Goal: Information Seeking & Learning: Learn about a topic

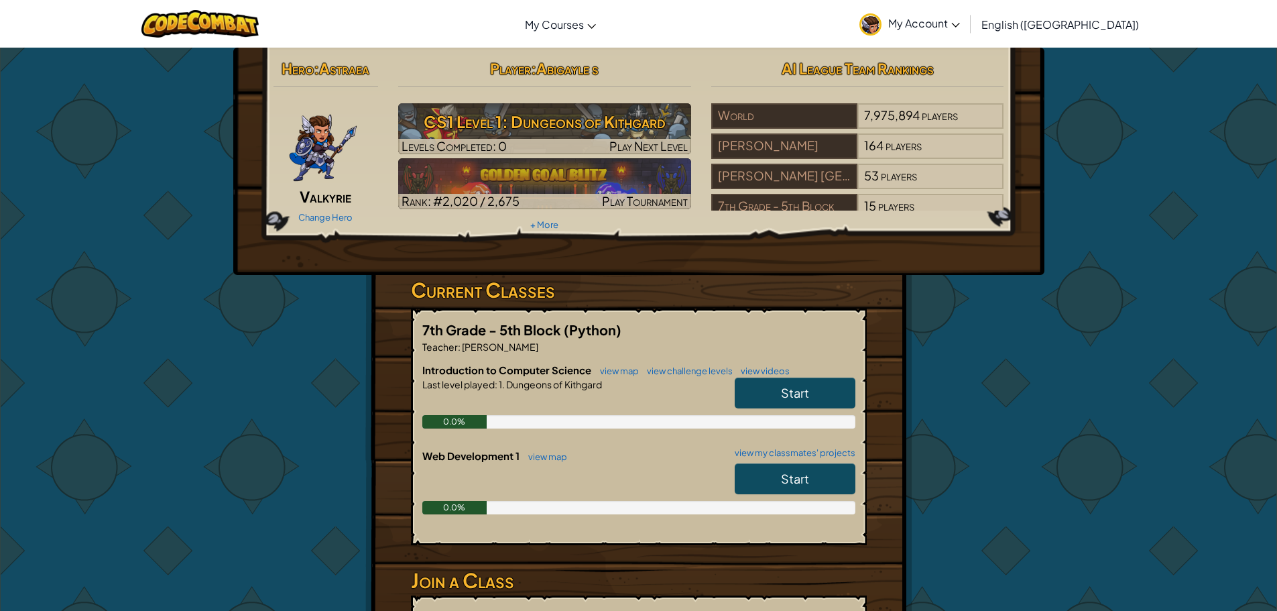
click at [820, 397] on link "Start" at bounding box center [795, 392] width 121 height 31
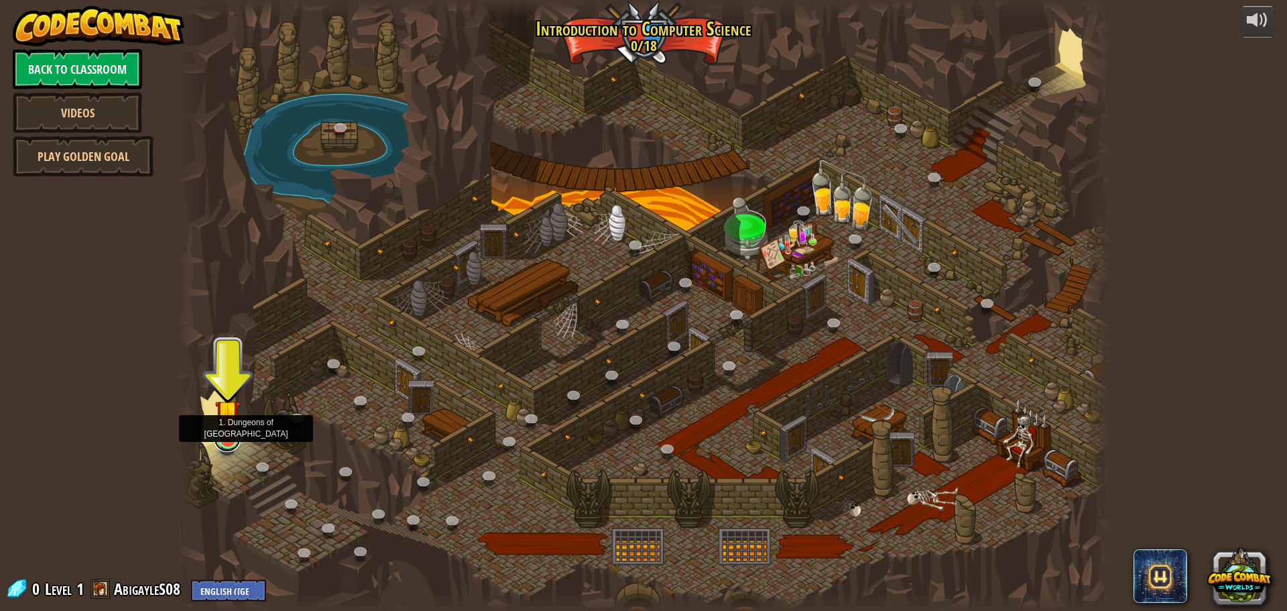
click at [227, 440] on div at bounding box center [228, 439] width 19 height 19
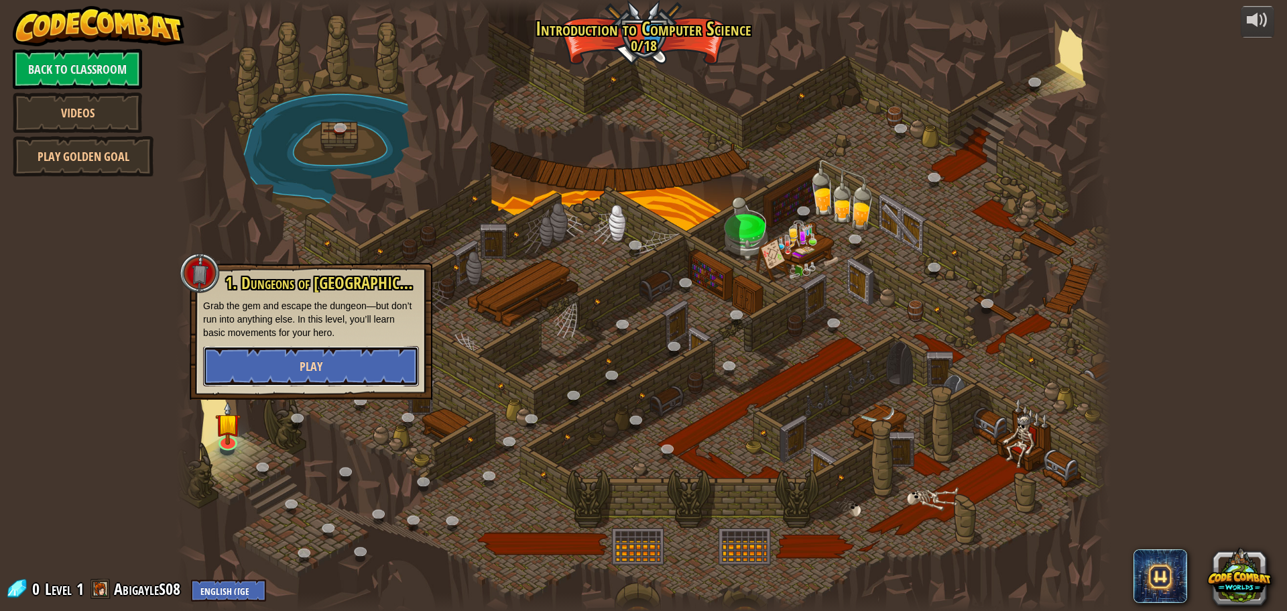
click at [347, 375] on button "Play" at bounding box center [311, 366] width 216 height 40
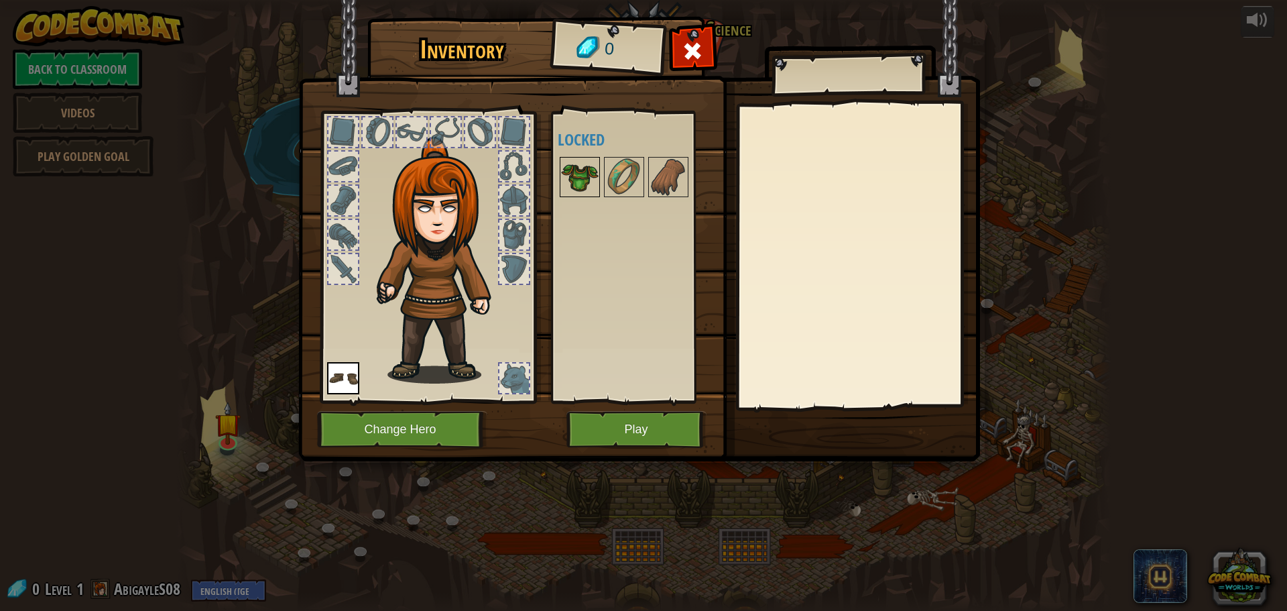
click at [567, 184] on img at bounding box center [580, 177] width 38 height 38
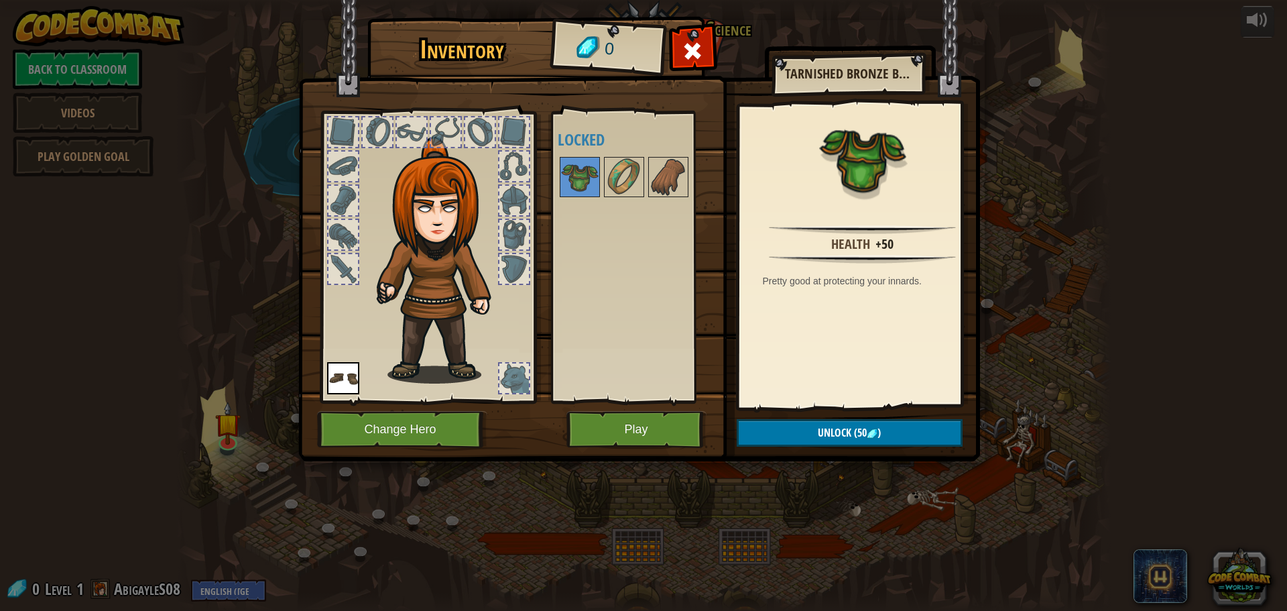
click at [612, 198] on div "Available Equip (double-click to equip) Locked" at bounding box center [642, 257] width 168 height 280
drag, startPoint x: 611, startPoint y: 182, endPoint x: 617, endPoint y: 192, distance: 11.7
click at [613, 185] on img at bounding box center [624, 177] width 38 height 38
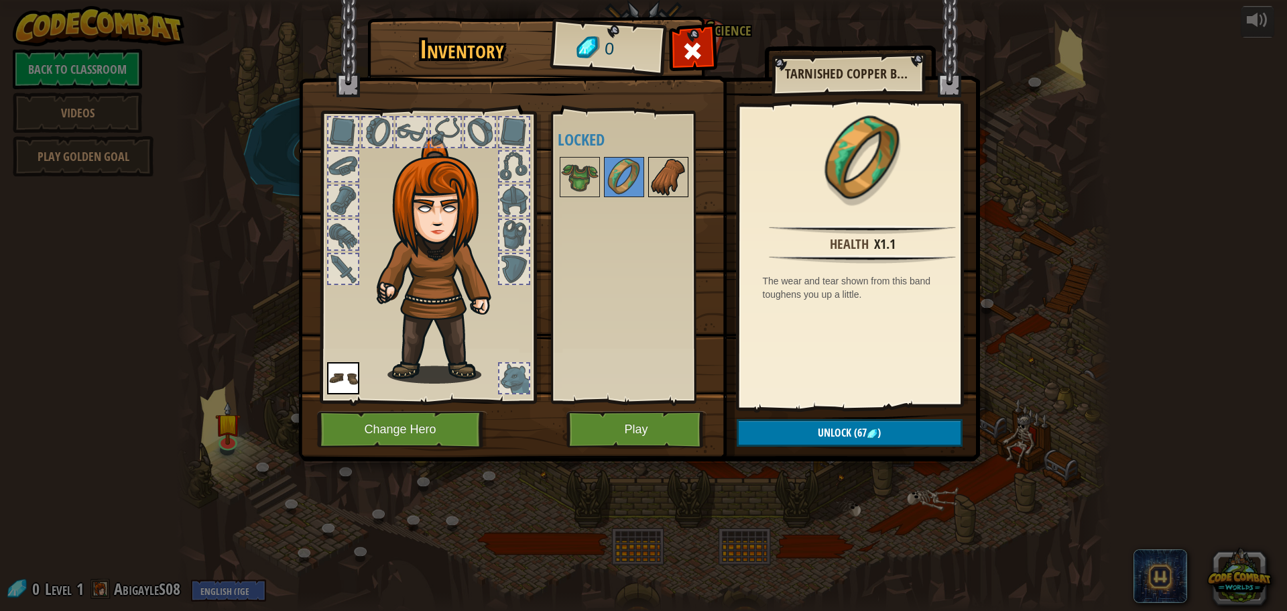
click at [681, 181] on img at bounding box center [669, 177] width 38 height 38
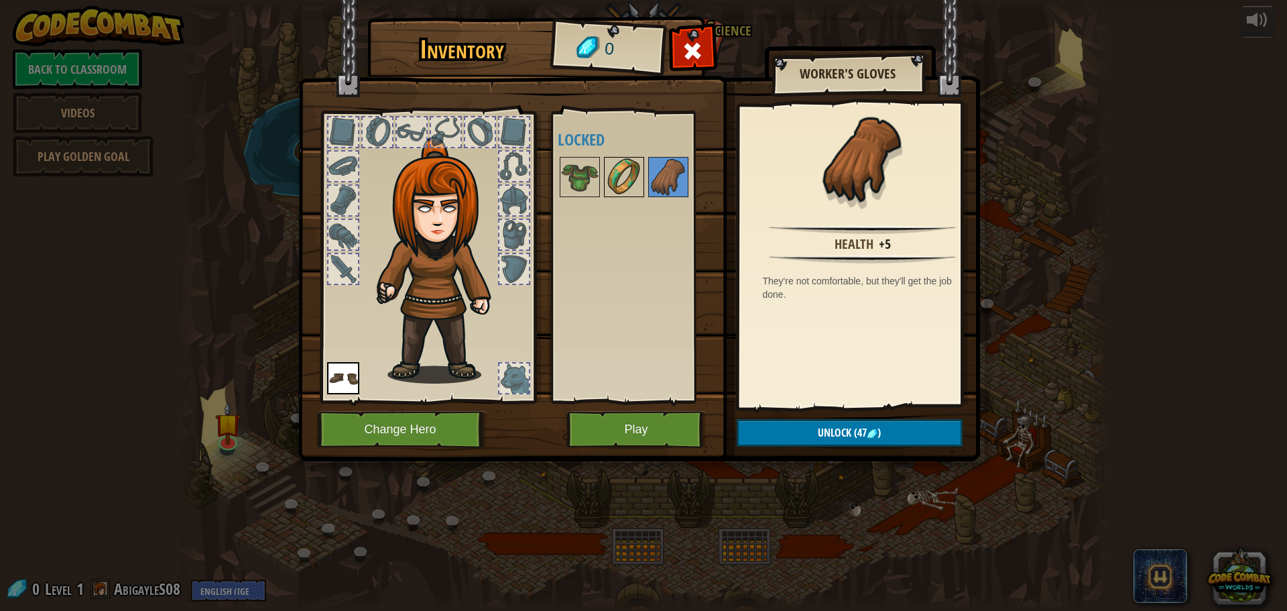
click at [608, 172] on img at bounding box center [624, 177] width 38 height 38
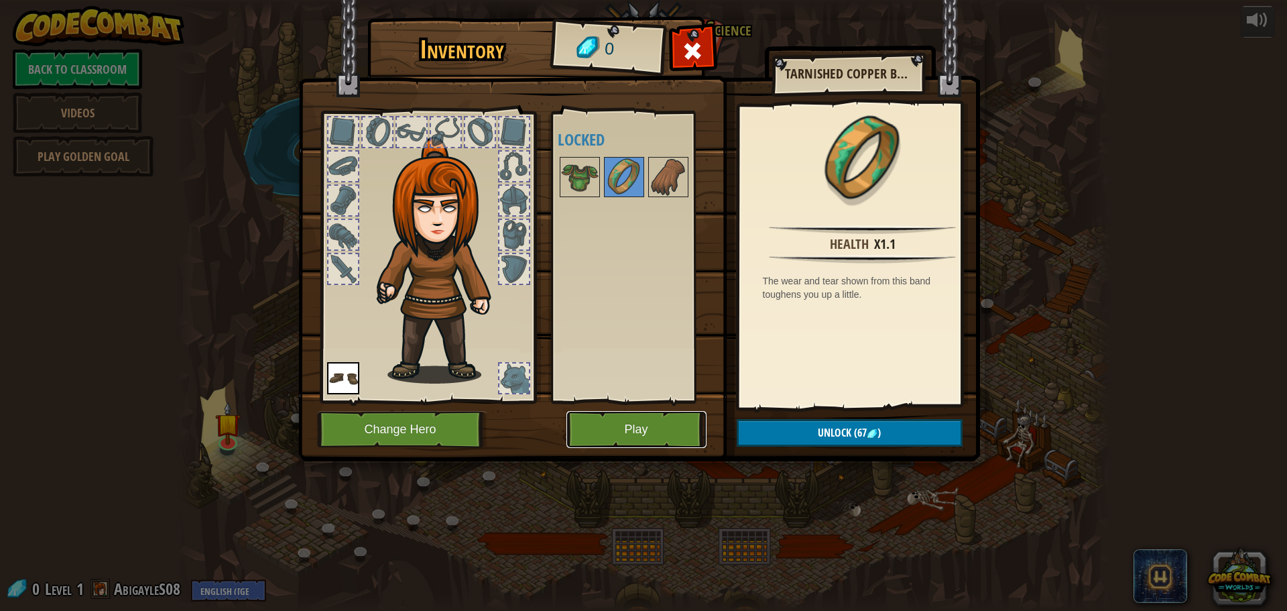
click at [605, 419] on button "Play" at bounding box center [637, 429] width 140 height 37
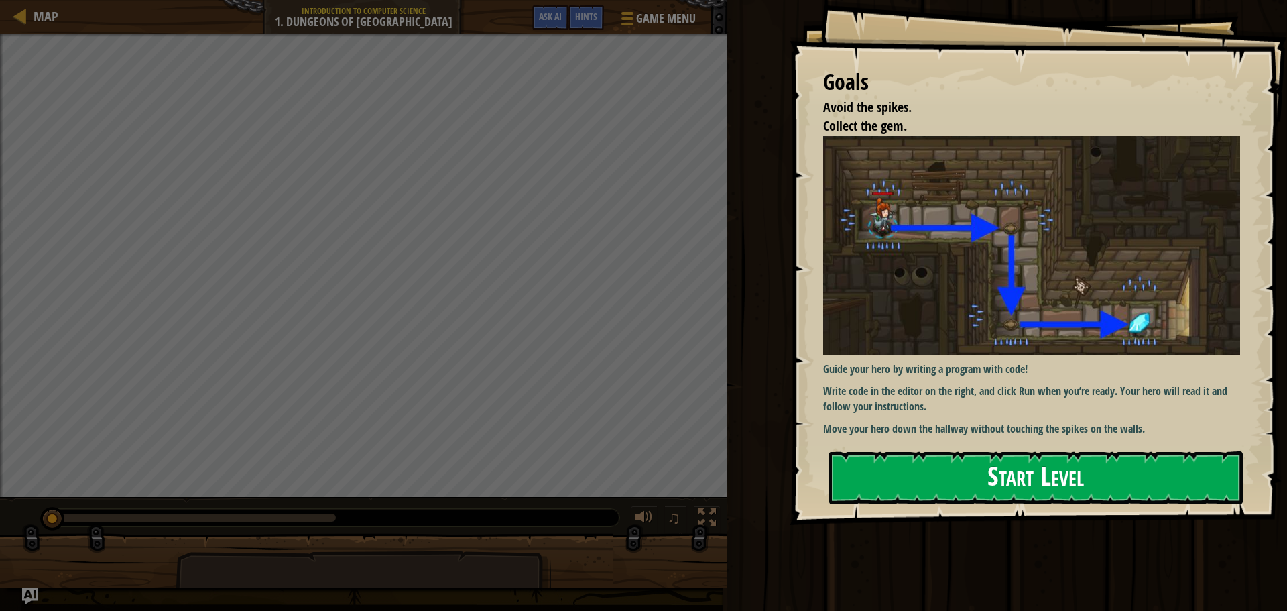
click at [1104, 496] on button "Start Level" at bounding box center [1036, 477] width 414 height 53
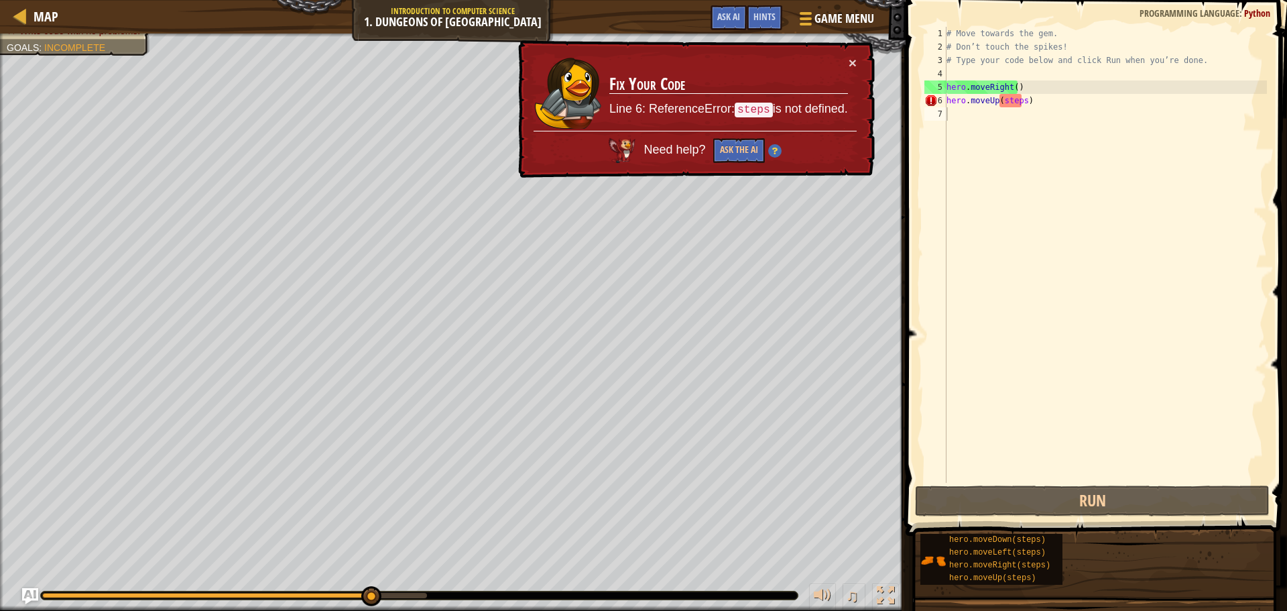
drag, startPoint x: 1029, startPoint y: 125, endPoint x: 1038, endPoint y: 103, distance: 23.2
click at [1038, 101] on div "1 2 3 4 5 6 7 # Move towards the gem. # Don’t touch the spikes! # Type your cod…" at bounding box center [1095, 294] width 386 height 575
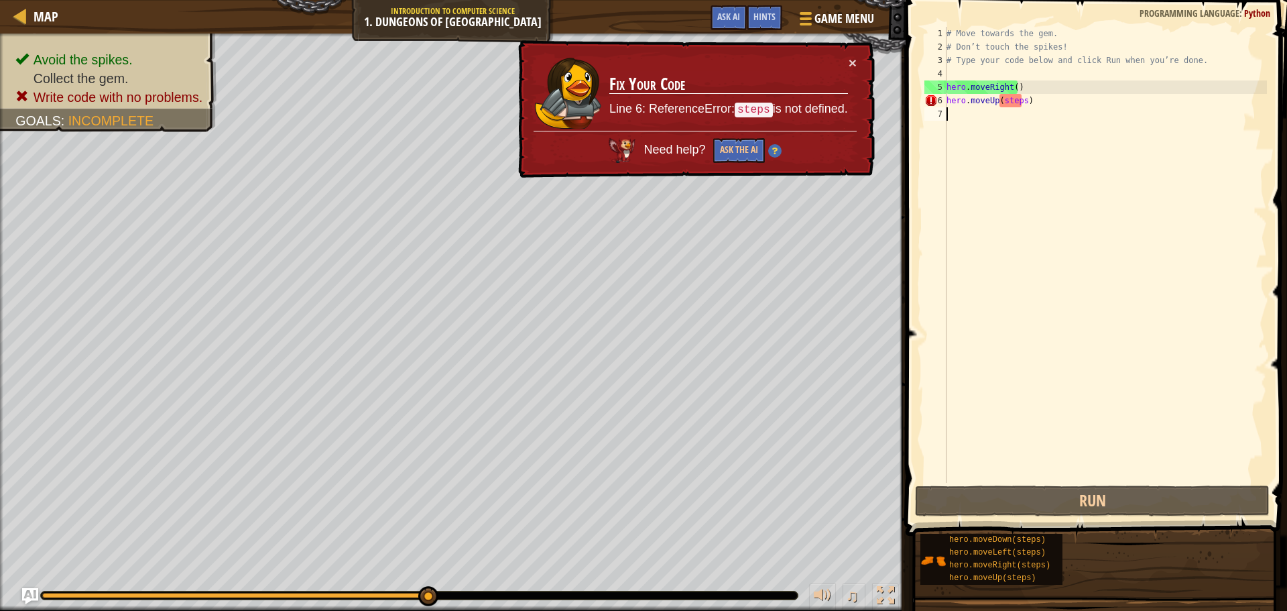
click at [966, 125] on div "# Move towards the gem. # Don’t touch the spikes! # Type your code below and cl…" at bounding box center [1105, 268] width 323 height 483
click at [1002, 96] on div "# Move towards the gem. # Don’t touch the spikes! # Type your code below and cl…" at bounding box center [1105, 268] width 323 height 483
type textarea "hero.moveUp(steps)"
drag, startPoint x: 1017, startPoint y: 102, endPoint x: 996, endPoint y: 103, distance: 20.8
click at [996, 103] on div "# Move towards the gem. # Don’t touch the spikes! # Type your code below and cl…" at bounding box center [1105, 268] width 323 height 483
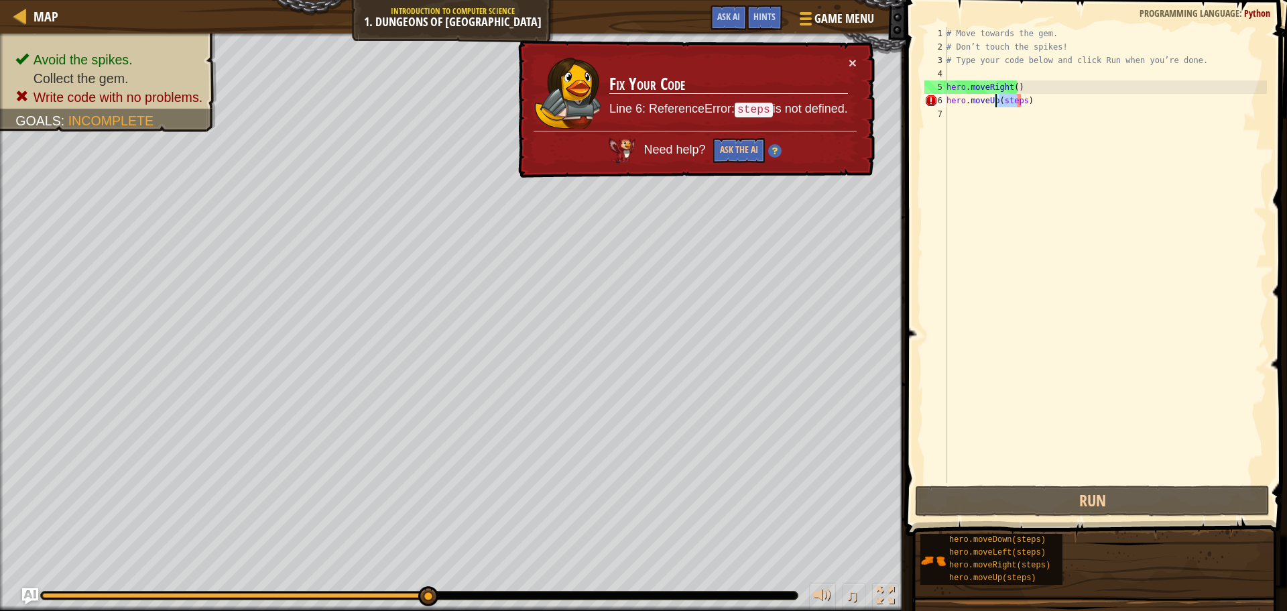
click at [985, 186] on div "# Move towards the gem. # Don’t touch the spikes! # Type your code below and cl…" at bounding box center [1105, 268] width 323 height 483
click at [1018, 99] on div "# Move towards the gem. # Don’t touch the spikes! # Type your code below and cl…" at bounding box center [1105, 268] width 323 height 483
click at [1021, 101] on div "# Move towards the gem. # Don’t touch the spikes! # Type your code below and cl…" at bounding box center [1105, 268] width 323 height 483
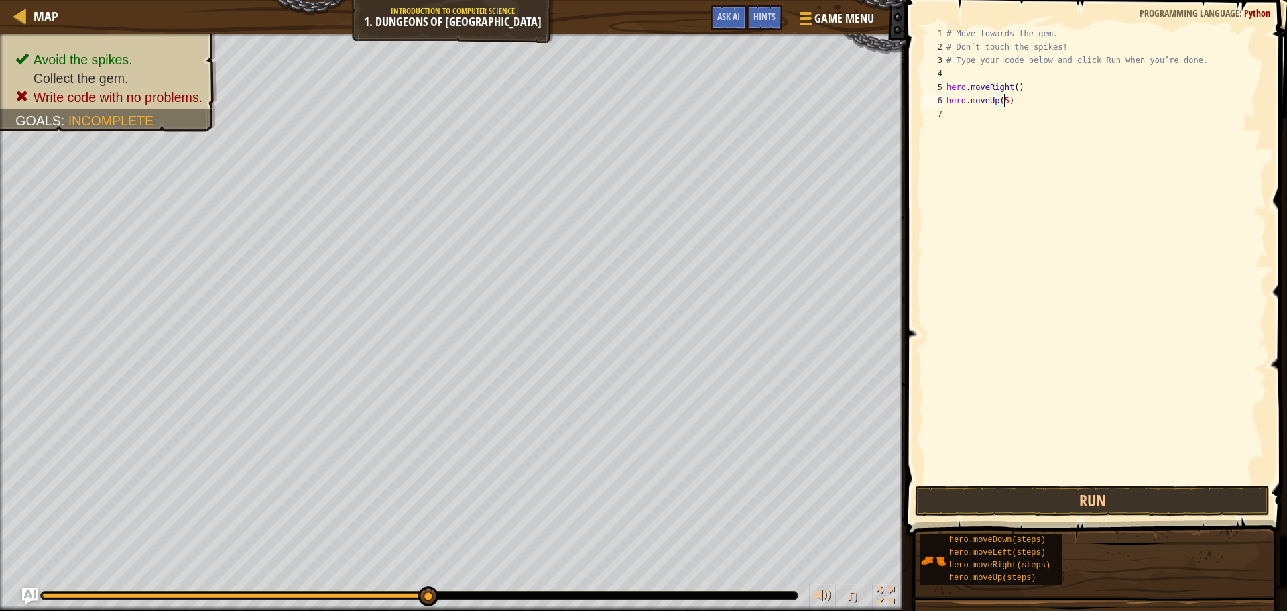
scroll to position [6, 4]
click at [985, 504] on button "Run" at bounding box center [1092, 500] width 355 height 31
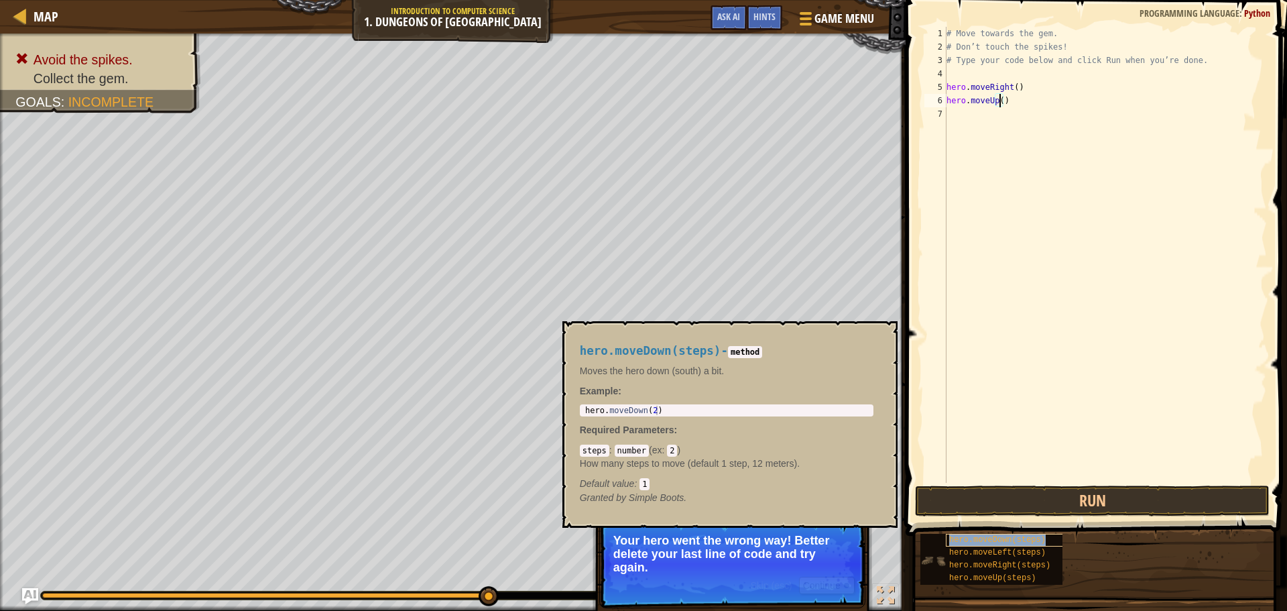
click at [1008, 543] on span "hero.moveDown(steps)" at bounding box center [997, 539] width 97 height 9
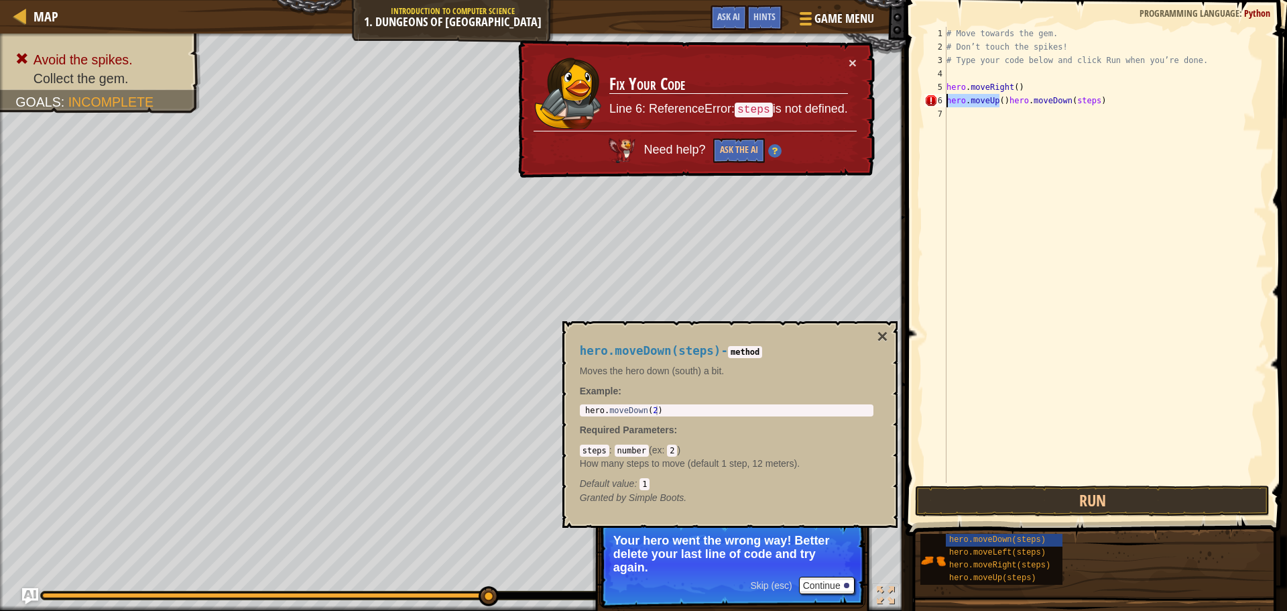
drag, startPoint x: 1002, startPoint y: 98, endPoint x: 923, endPoint y: 105, distance: 79.5
click at [923, 105] on div "hero.moveUp()hero.moveDown(steps) 1 2 3 4 5 6 7 # Move towards the gem. # Don’t…" at bounding box center [1094, 255] width 345 height 456
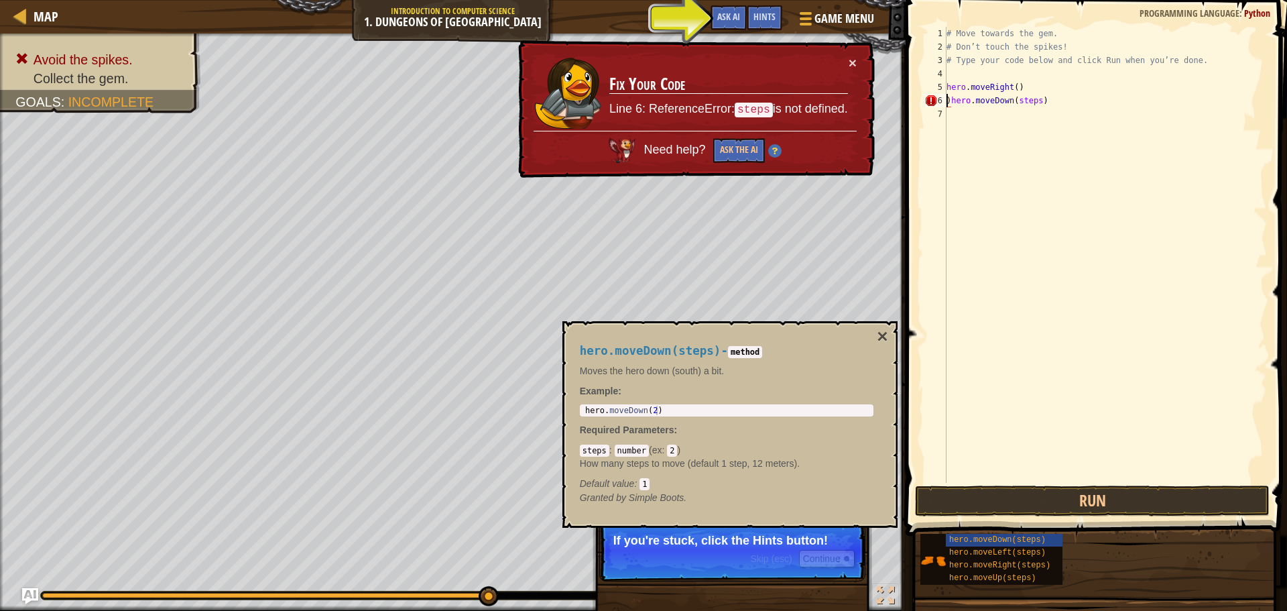
click at [943, 103] on div ")hero.moveDown(steps) 1 2 3 4 5 6 7 # Move towards the gem. # Don’t touch the s…" at bounding box center [1094, 255] width 345 height 456
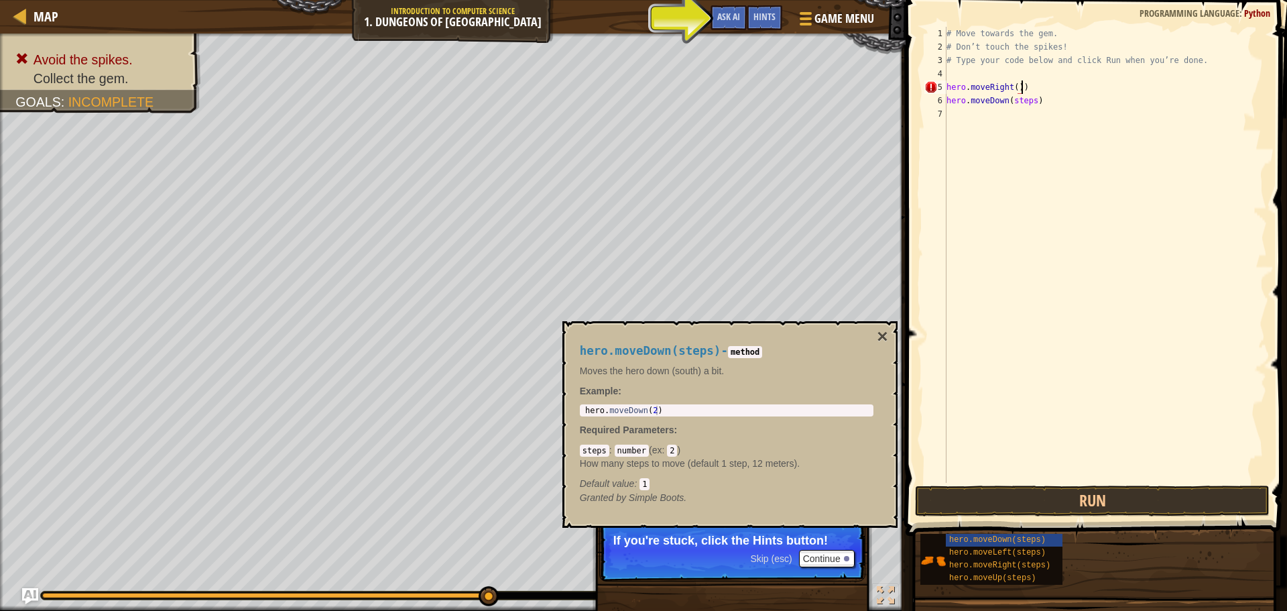
click at [1024, 86] on div "# Move towards the gem. # Don’t touch the spikes! # Type your code below and cl…" at bounding box center [1105, 268] width 323 height 483
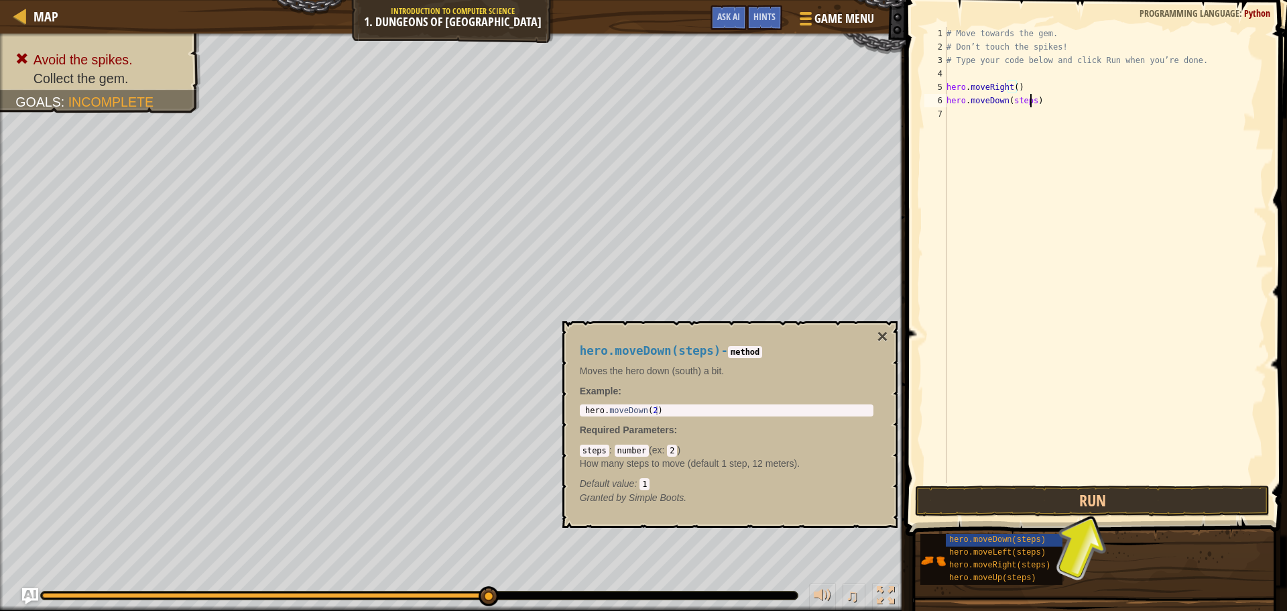
click at [1020, 103] on div "# Move towards the gem. # Don’t touch the spikes! # Type your code below and cl…" at bounding box center [1105, 268] width 323 height 483
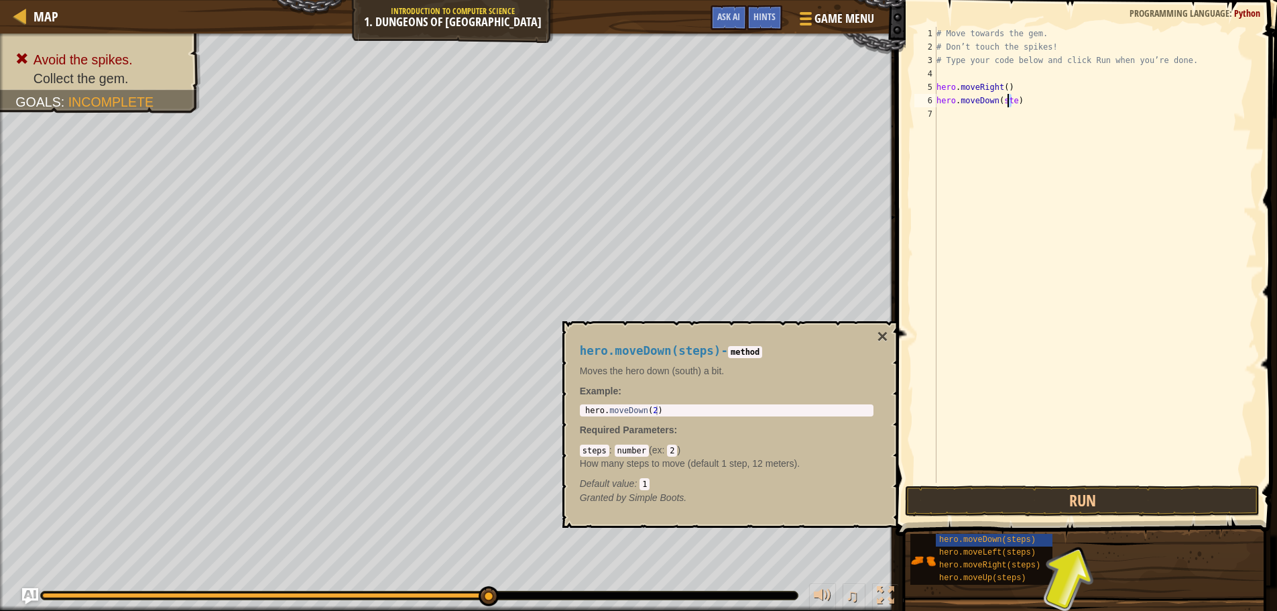
click at [1006, 100] on div "# Move towards the gem. # Don’t touch the spikes! # Type your code below and cl…" at bounding box center [1095, 268] width 323 height 483
click at [1045, 497] on button "Run" at bounding box center [1082, 500] width 355 height 31
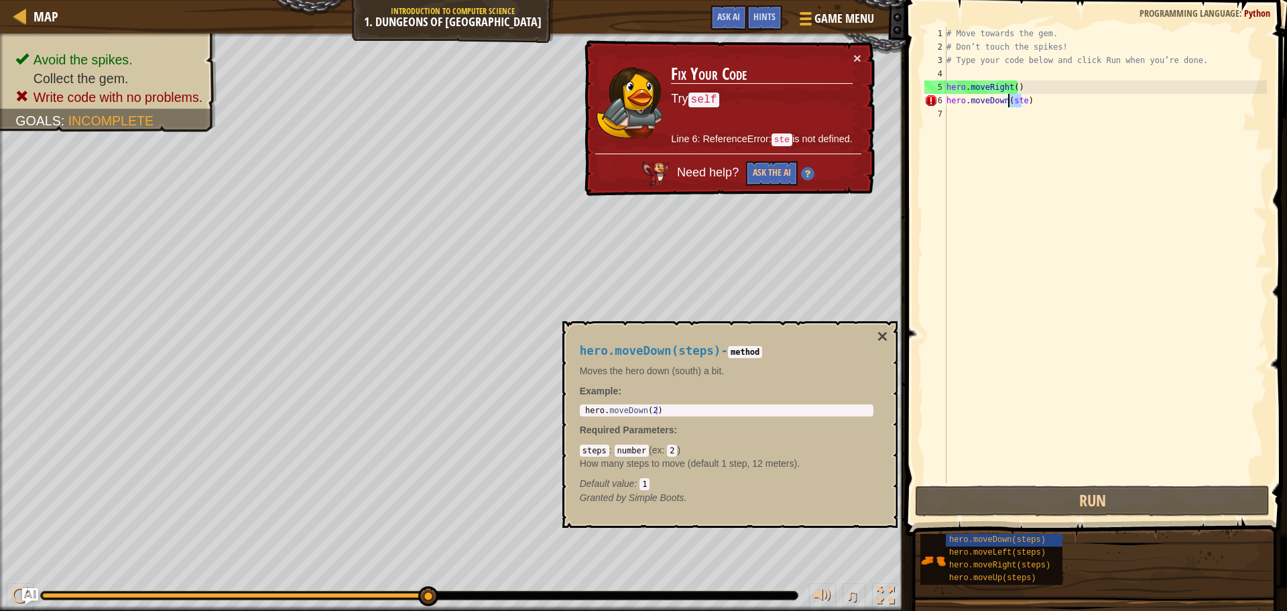
drag, startPoint x: 1020, startPoint y: 102, endPoint x: 1006, endPoint y: 102, distance: 14.1
click at [1006, 102] on div "# Move towards the gem. # Don’t touch the spikes! # Type your code below and cl…" at bounding box center [1105, 268] width 323 height 483
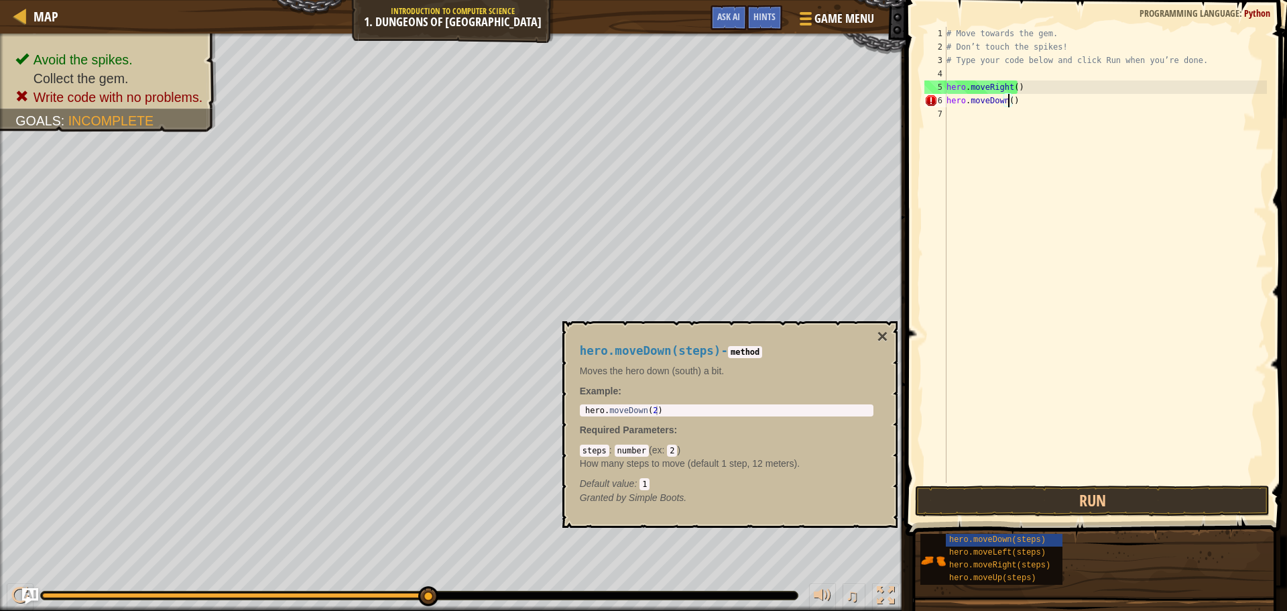
scroll to position [6, 5]
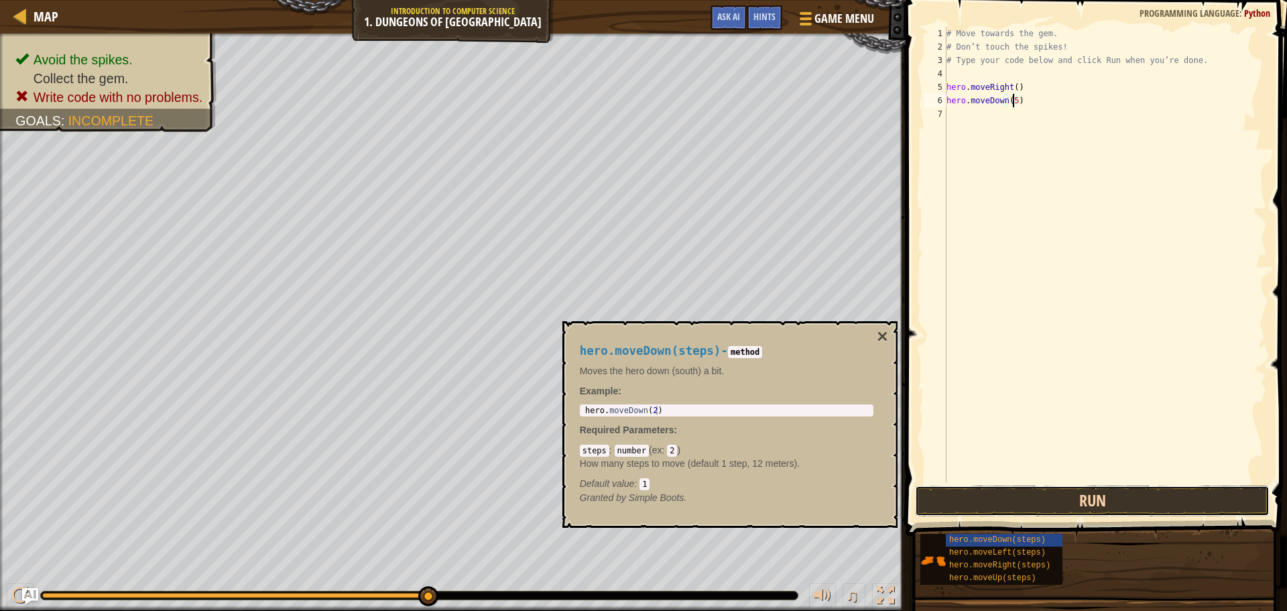
drag, startPoint x: 1104, startPoint y: 502, endPoint x: 1102, endPoint y: 495, distance: 7.8
click at [1105, 501] on button "Run" at bounding box center [1092, 500] width 355 height 31
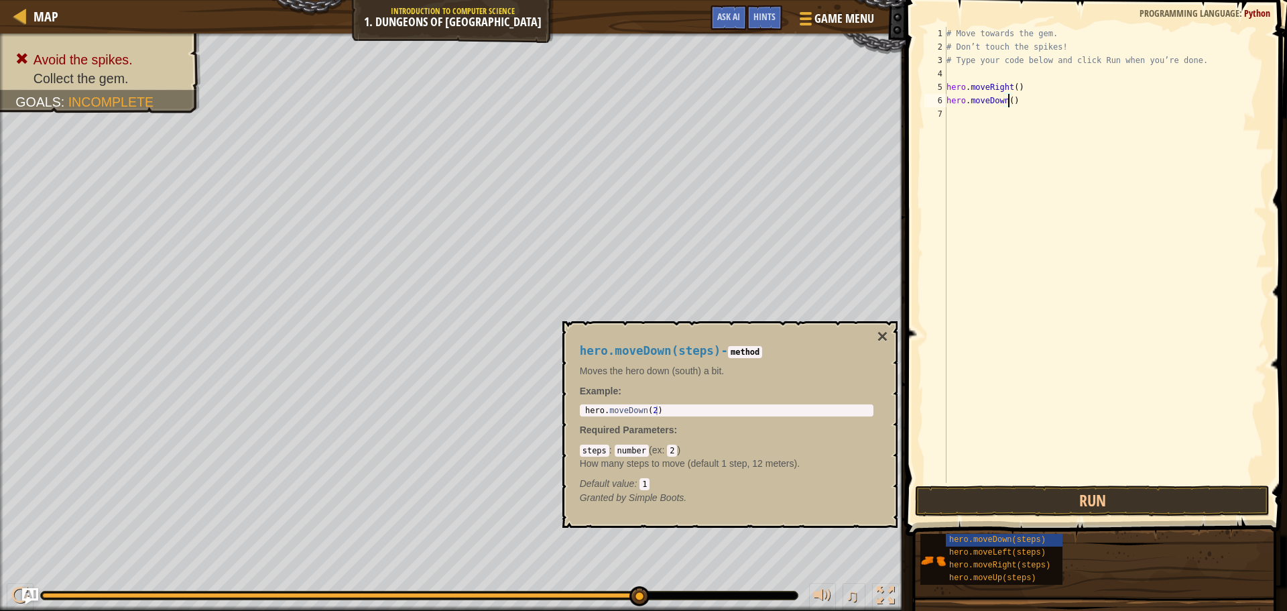
type textarea "hero.moveDown(4)"
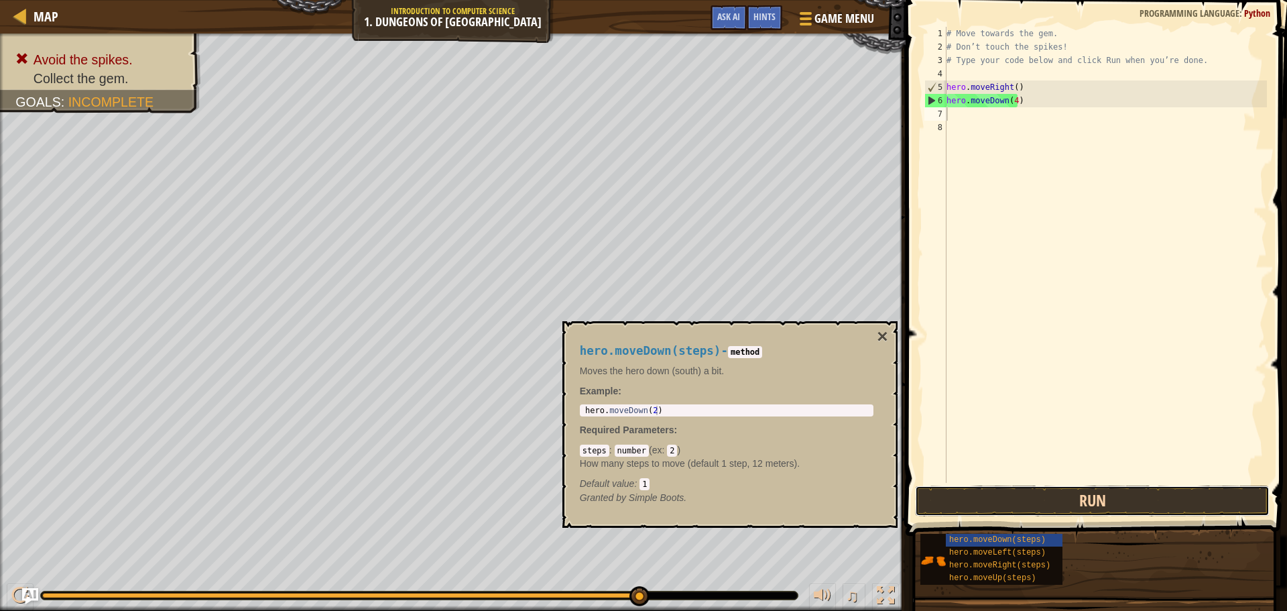
click at [1041, 489] on button "Run" at bounding box center [1092, 500] width 355 height 31
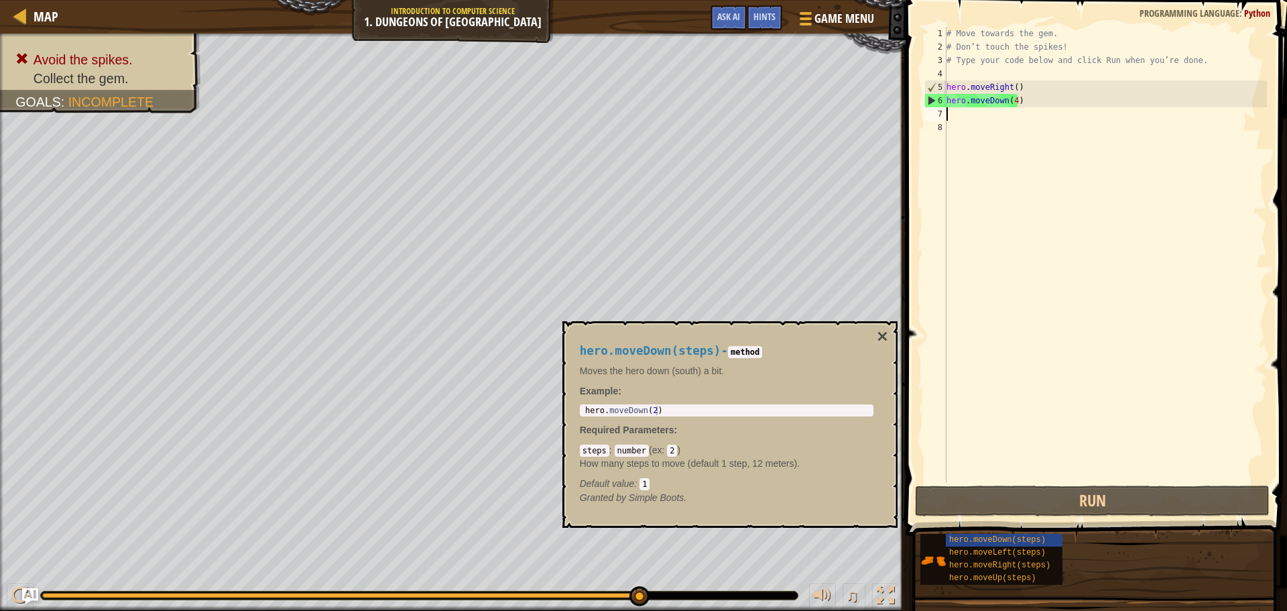
click at [1012, 99] on div "# Move towards the gem. # Don’t touch the spikes! # Type your code below and cl…" at bounding box center [1105, 268] width 323 height 483
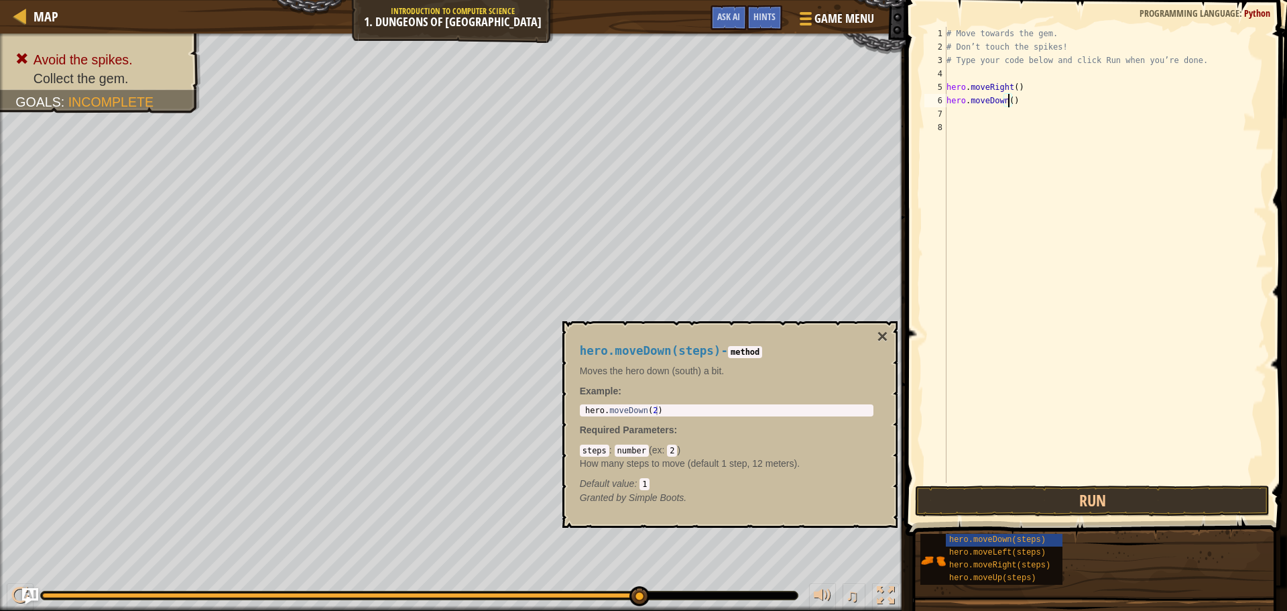
scroll to position [6, 5]
click at [1084, 495] on button "Run" at bounding box center [1092, 500] width 355 height 31
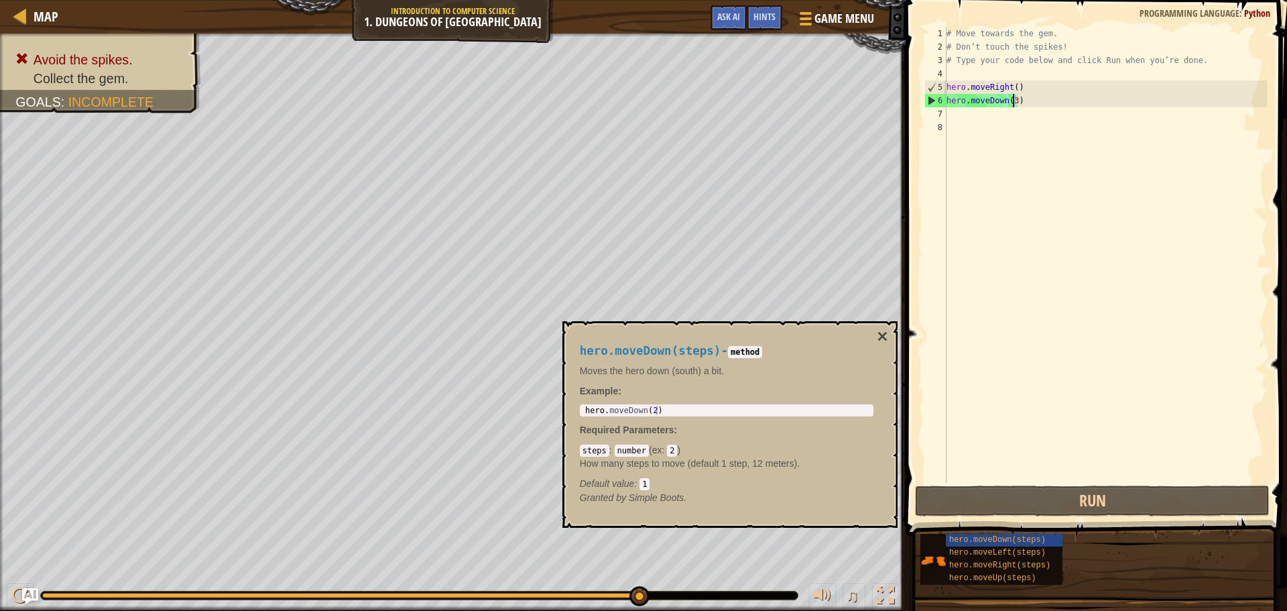
click at [955, 90] on div "# Move towards the gem. # Don’t touch the spikes! # Type your code below and cl…" at bounding box center [1105, 268] width 323 height 483
click at [1012, 103] on div "# Move towards the gem. # Don’t touch the spikes! # Type your code below and cl…" at bounding box center [1105, 268] width 323 height 483
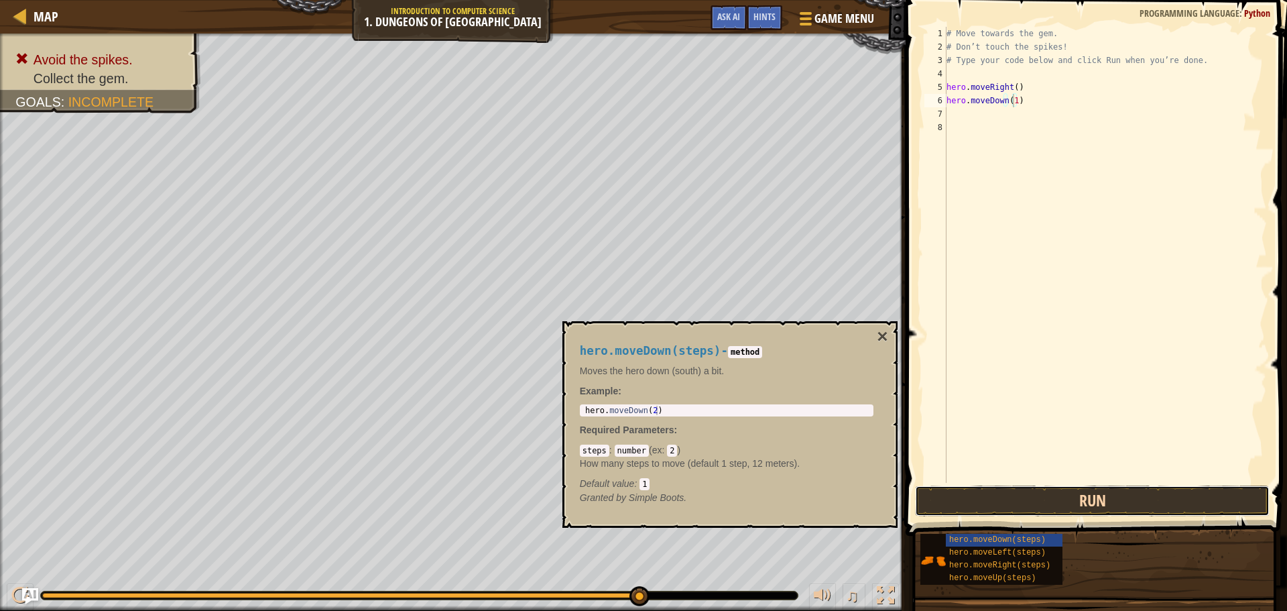
click at [1113, 499] on button "Run" at bounding box center [1092, 500] width 355 height 31
click at [1026, 113] on div "# Move towards the gem. # Don’t touch the spikes! # Type your code below and cl…" at bounding box center [1105, 255] width 323 height 456
drag, startPoint x: 1028, startPoint y: 113, endPoint x: 1008, endPoint y: 117, distance: 20.5
click at [1008, 117] on div "# Move towards the gem. # Don’t touch the spikes! # Type your code below and cl…" at bounding box center [1105, 268] width 323 height 483
click at [1056, 499] on button "Run" at bounding box center [1092, 500] width 355 height 31
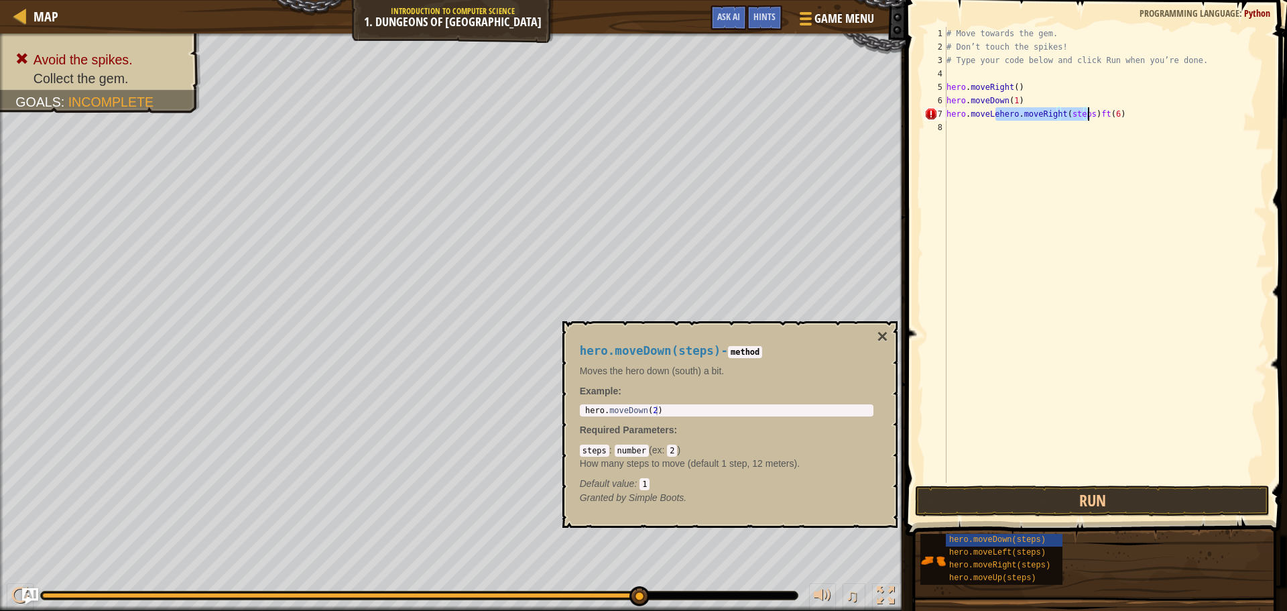
click at [1011, 115] on div "# Move towards the gem. # Don’t touch the spikes! # Type your code below and cl…" at bounding box center [1105, 255] width 323 height 456
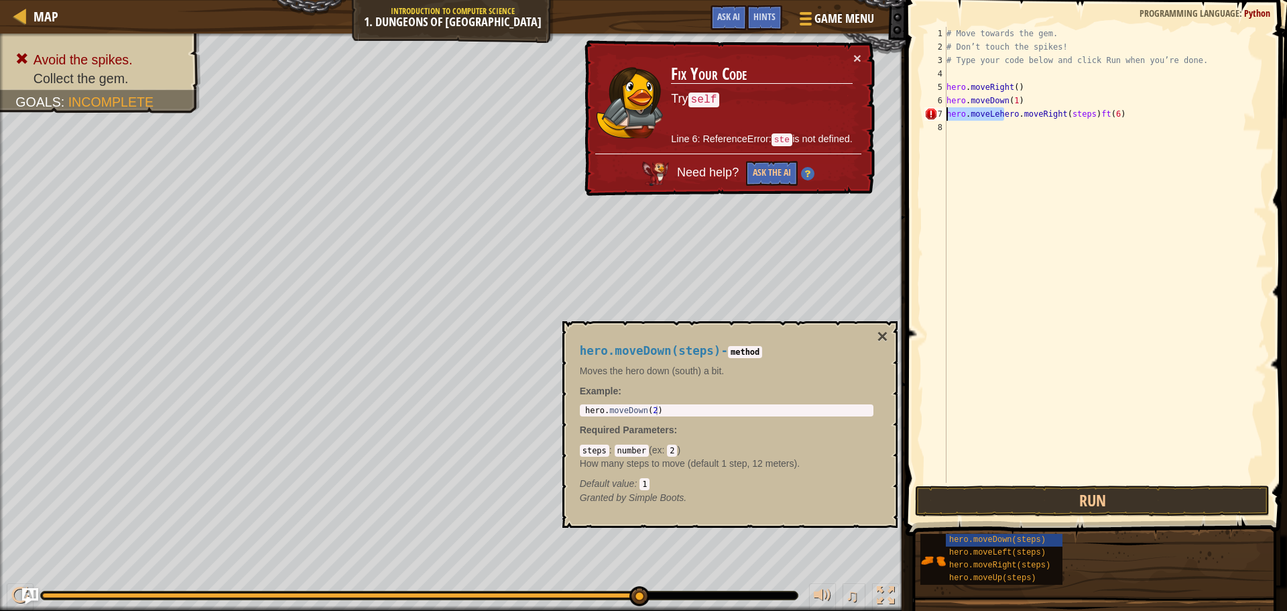
drag, startPoint x: 1006, startPoint y: 117, endPoint x: 949, endPoint y: 113, distance: 56.4
click at [947, 114] on div "# Move towards the gem. # Don’t touch the spikes! # Type your code below and cl…" at bounding box center [1105, 268] width 323 height 483
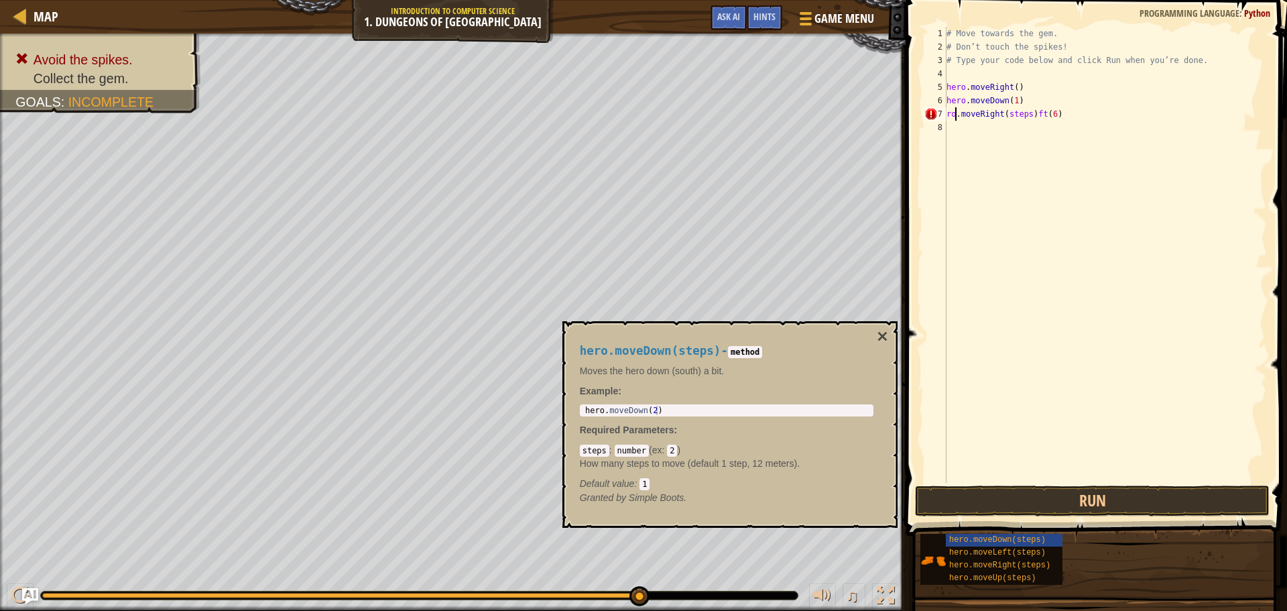
click at [955, 115] on div "# Move towards the gem. # Don’t touch the spikes! # Type your code below and cl…" at bounding box center [1105, 268] width 323 height 483
click at [1004, 497] on button "Run" at bounding box center [1092, 500] width 355 height 31
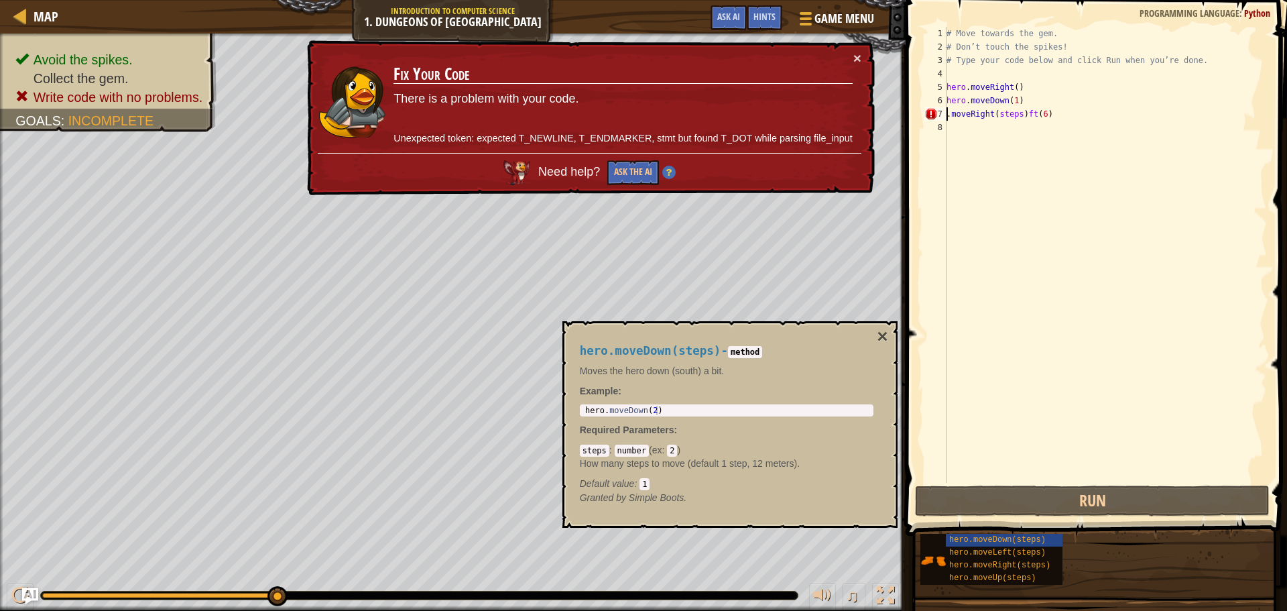
click at [949, 114] on div "# Move towards the gem. # Don’t touch the spikes! # Type your code below and cl…" at bounding box center [1105, 268] width 323 height 483
click at [945, 116] on div "7" at bounding box center [936, 113] width 22 height 13
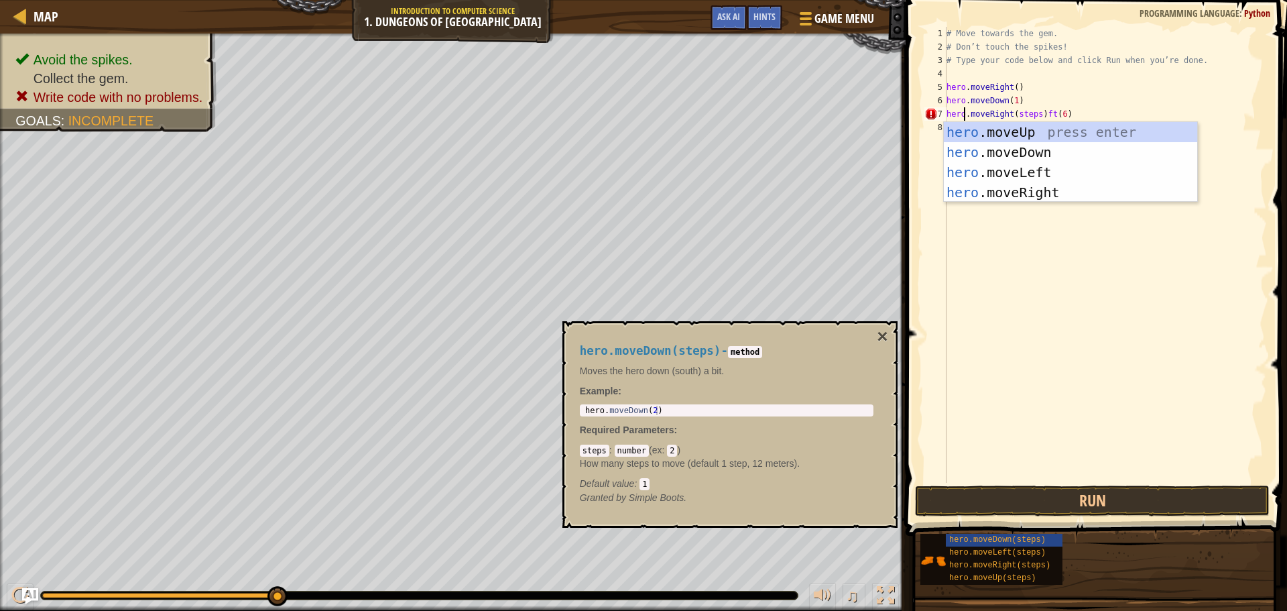
scroll to position [6, 1]
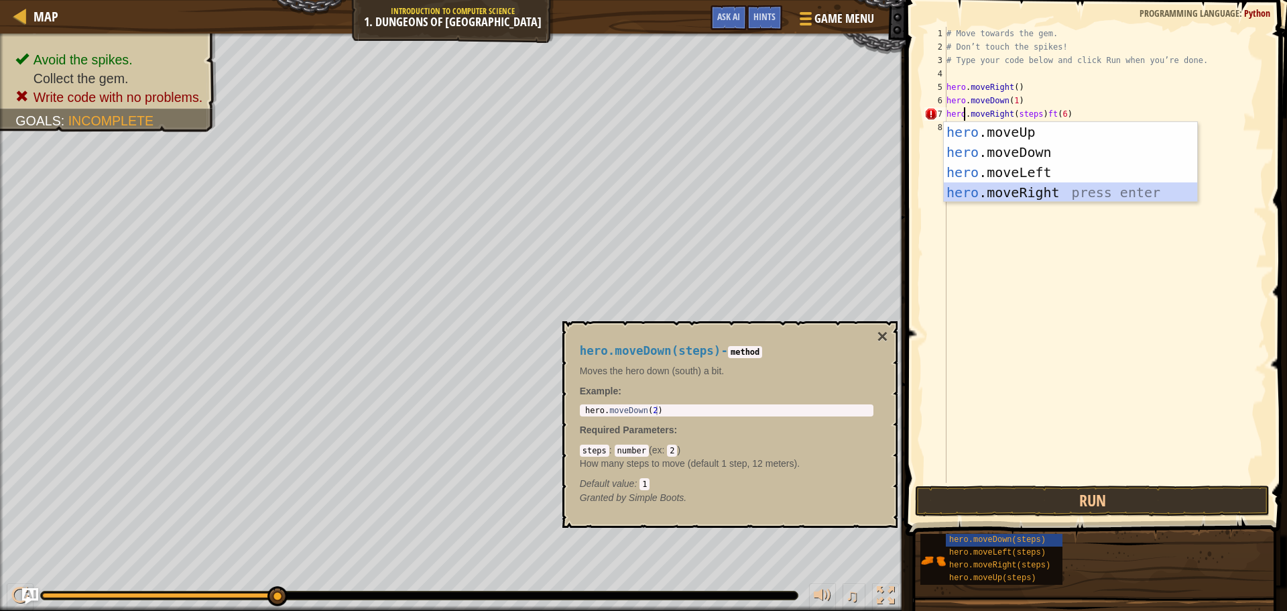
click at [1013, 190] on div "hero .moveUp press enter hero .moveDown press enter hero .moveLeft press enter …" at bounding box center [1070, 182] width 253 height 121
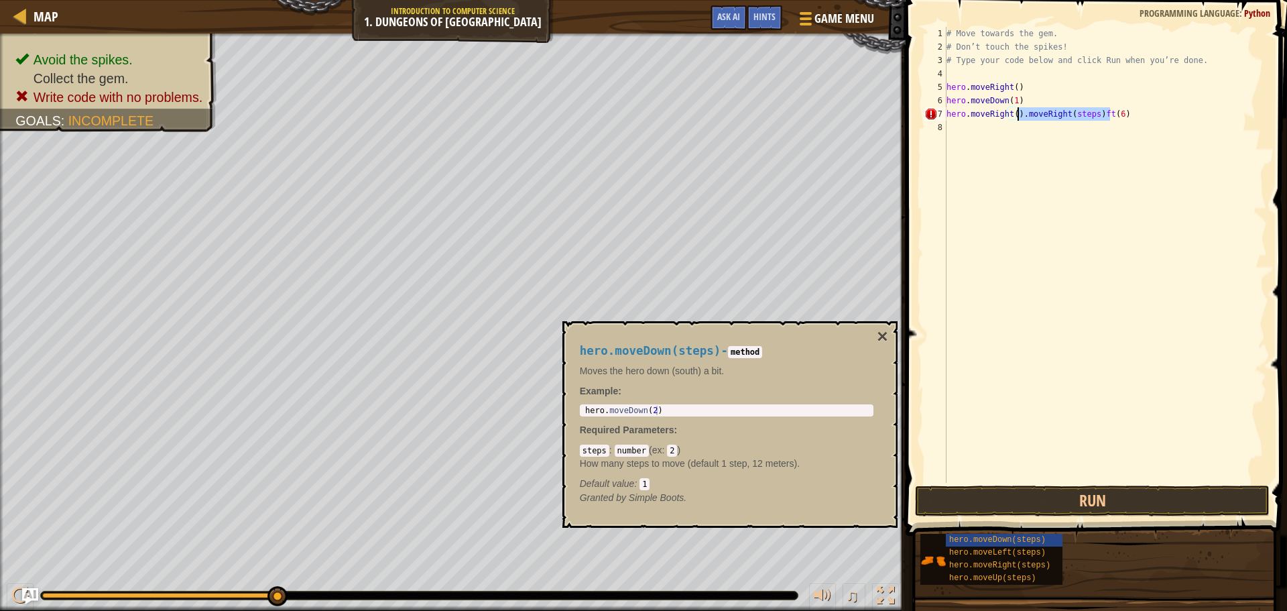
drag, startPoint x: 1111, startPoint y: 115, endPoint x: 1019, endPoint y: 117, distance: 91.9
click at [1019, 117] on div "# Move towards the gem. # Don’t touch the spikes! # Type your code below and cl…" at bounding box center [1105, 268] width 323 height 483
click at [1020, 111] on div "# Move towards the gem. # Don’t touch the spikes! # Type your code below and cl…" at bounding box center [1105, 268] width 323 height 483
click at [1012, 114] on div "# Move towards the gem. # Don’t touch the spikes! # Type your code below and cl…" at bounding box center [1105, 268] width 323 height 483
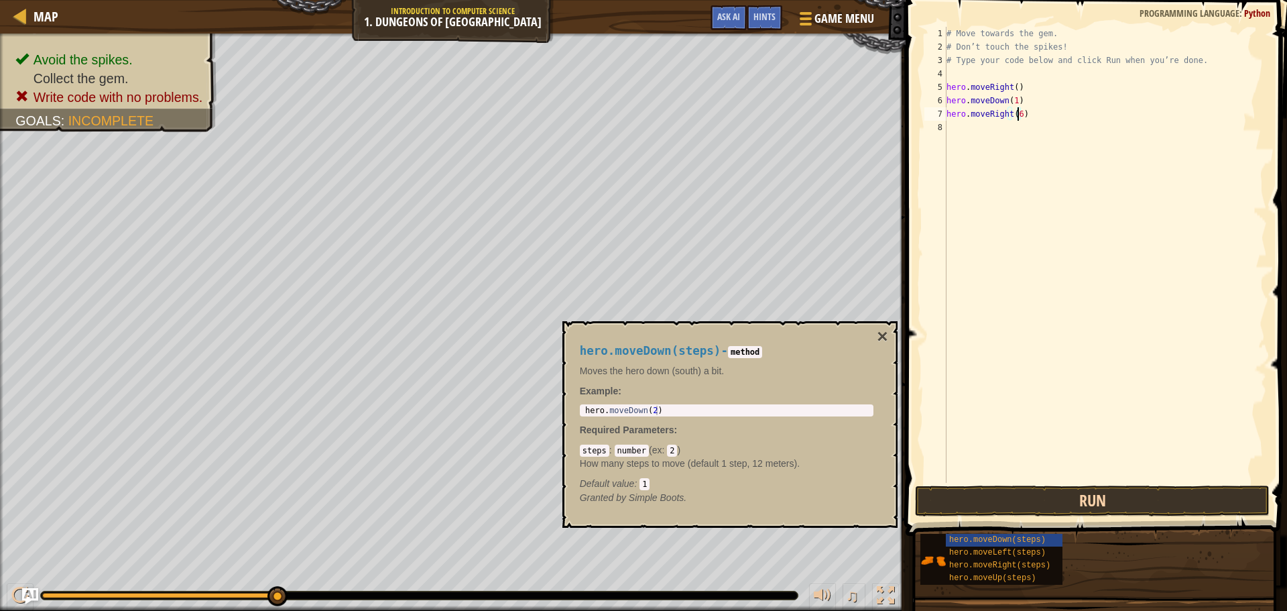
type textarea "hero.moveRight(6)"
click at [986, 501] on button "Run" at bounding box center [1092, 500] width 355 height 31
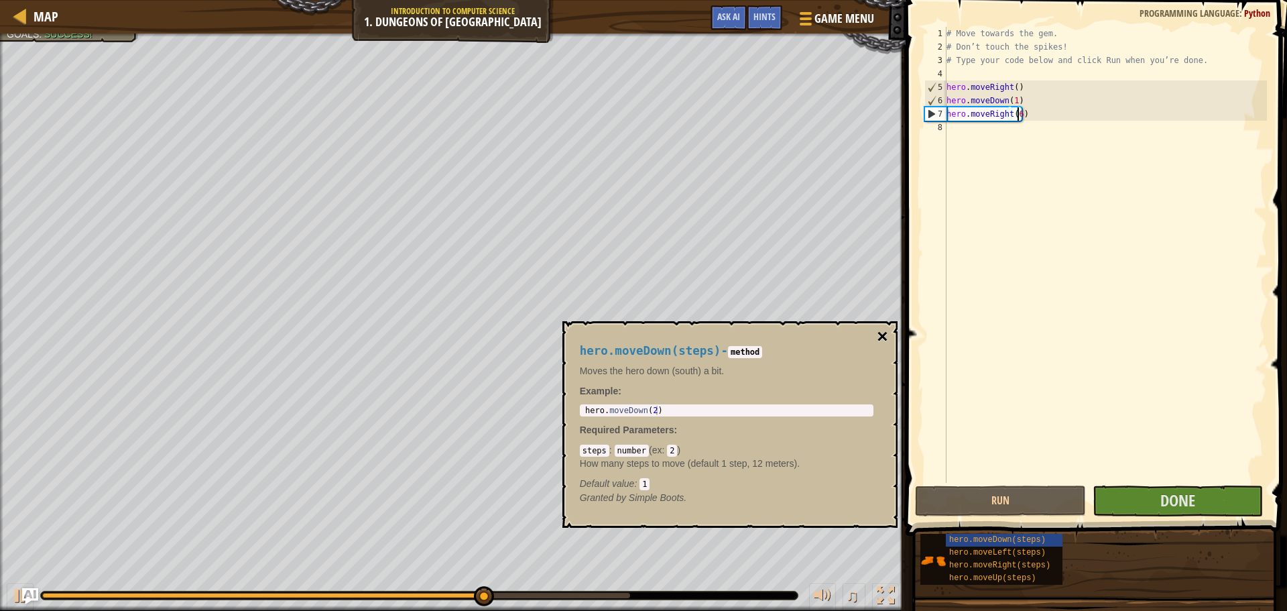
click at [882, 333] on button "×" at bounding box center [882, 336] width 11 height 19
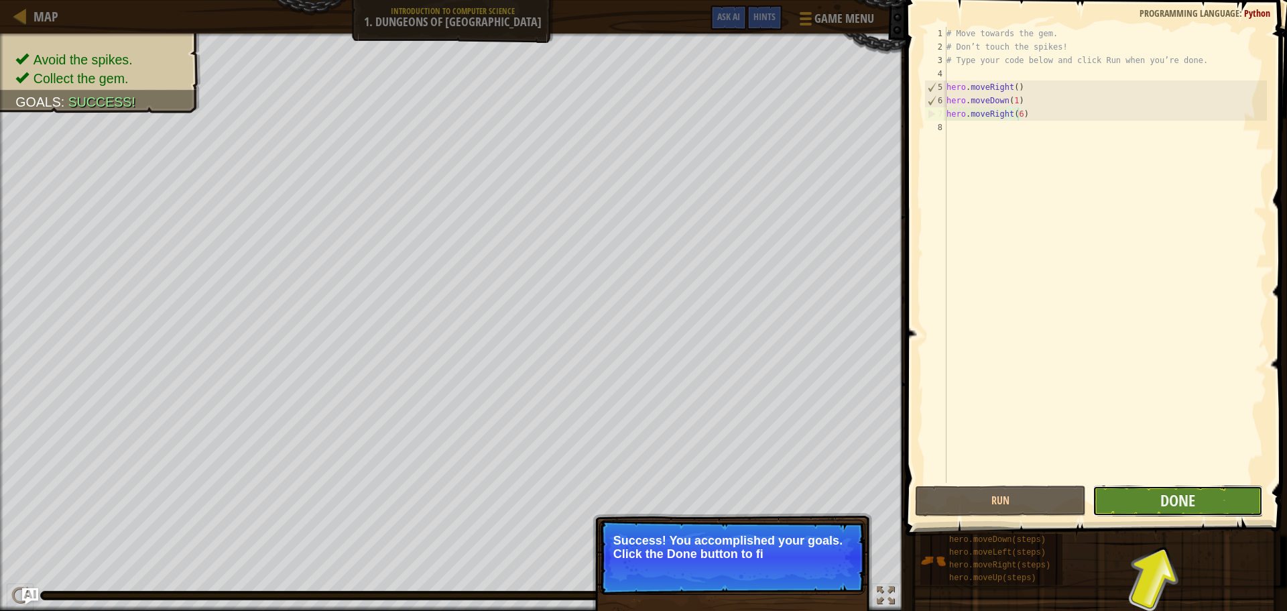
click at [1192, 492] on button "Done" at bounding box center [1178, 500] width 170 height 31
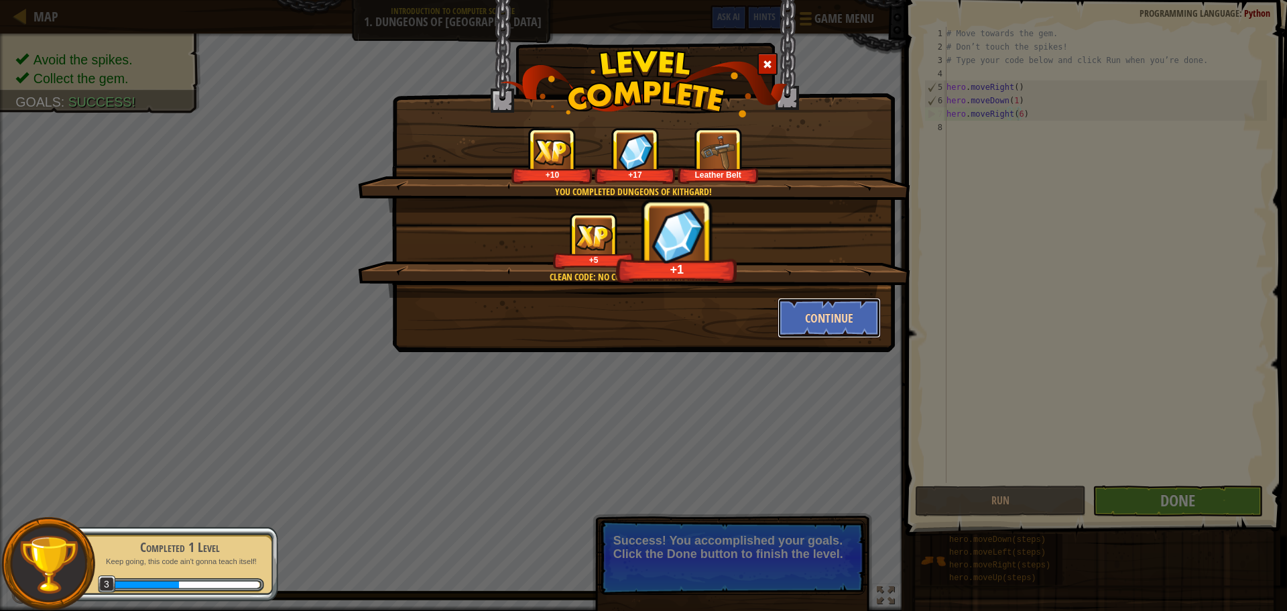
click at [825, 308] on button "Continue" at bounding box center [830, 318] width 104 height 40
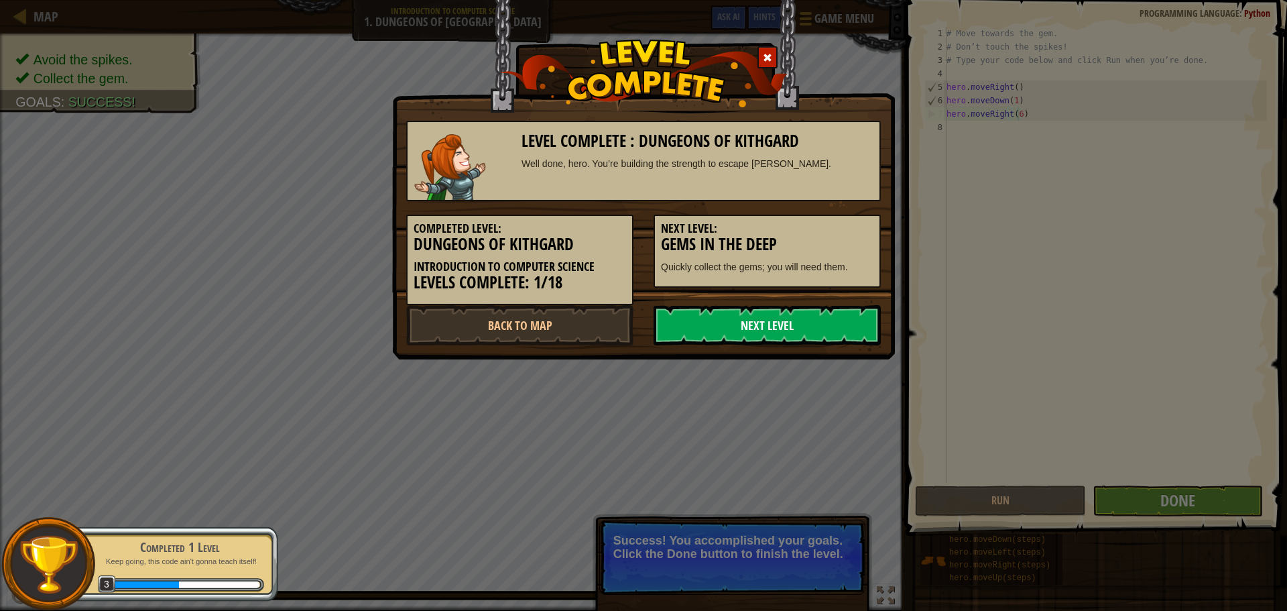
click at [787, 333] on link "Next Level" at bounding box center [767, 325] width 227 height 40
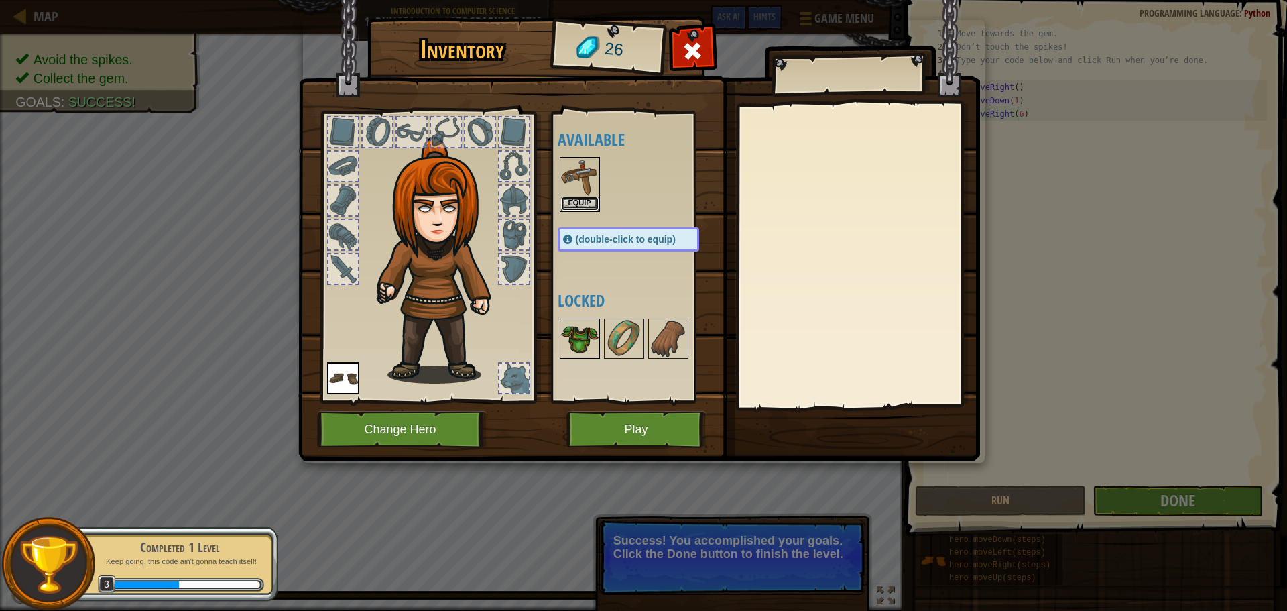
click at [576, 196] on button "Equip" at bounding box center [580, 203] width 38 height 14
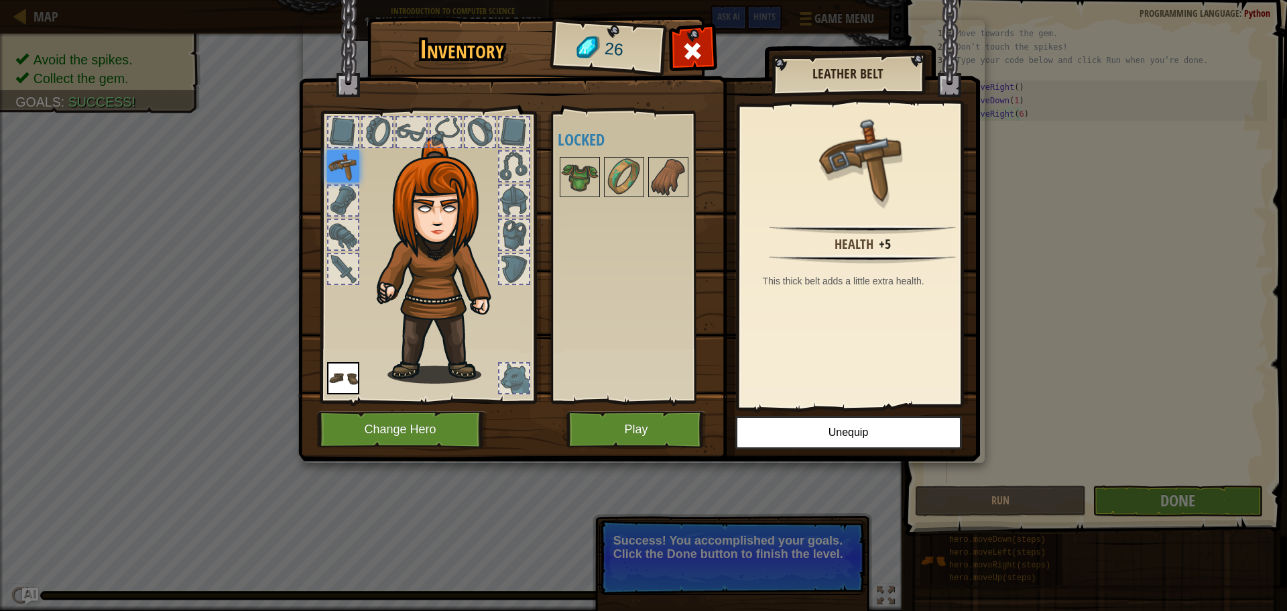
click at [334, 158] on img at bounding box center [343, 166] width 32 height 32
click at [586, 180] on img at bounding box center [580, 177] width 38 height 38
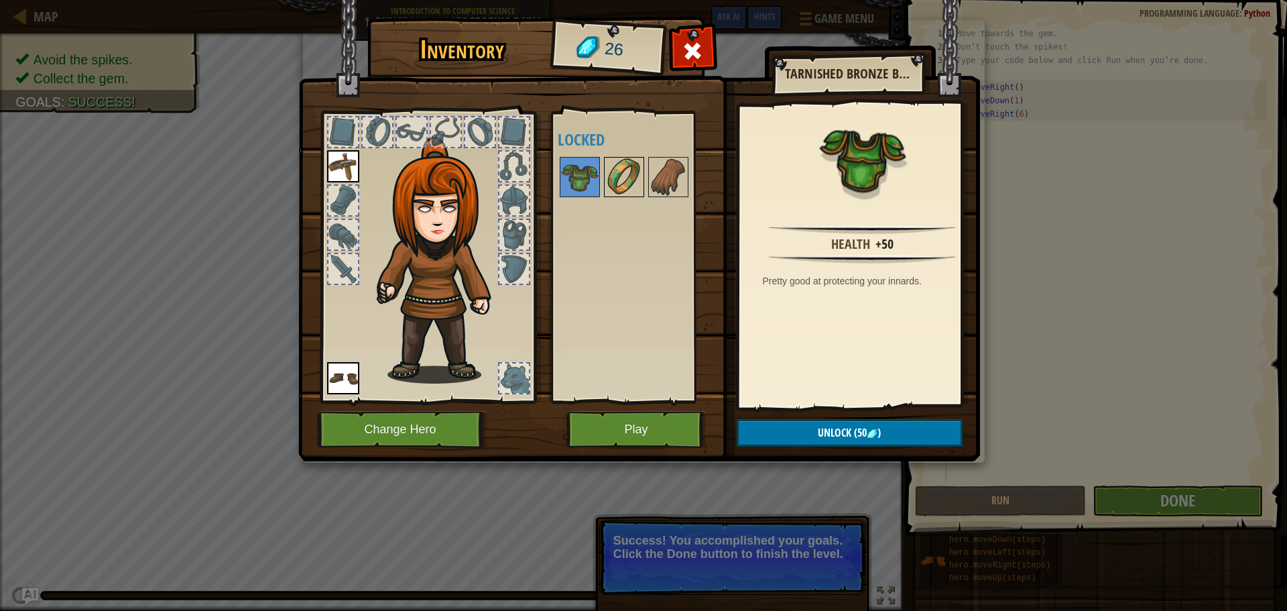
click at [622, 177] on img at bounding box center [624, 177] width 38 height 38
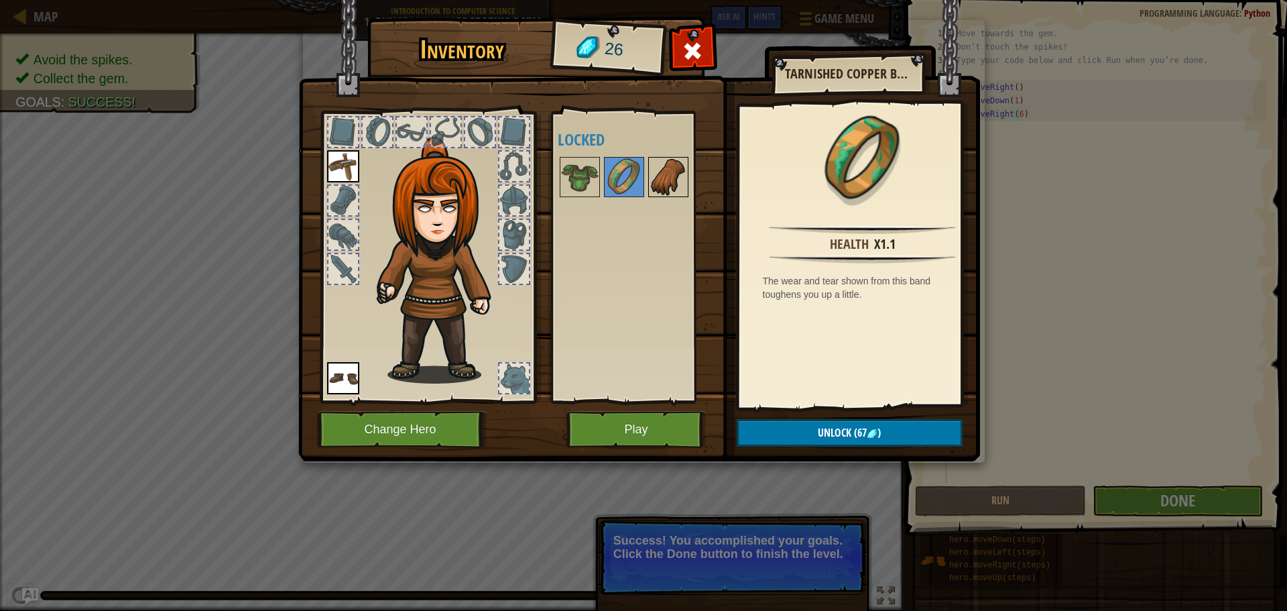
click at [652, 176] on img at bounding box center [669, 177] width 38 height 38
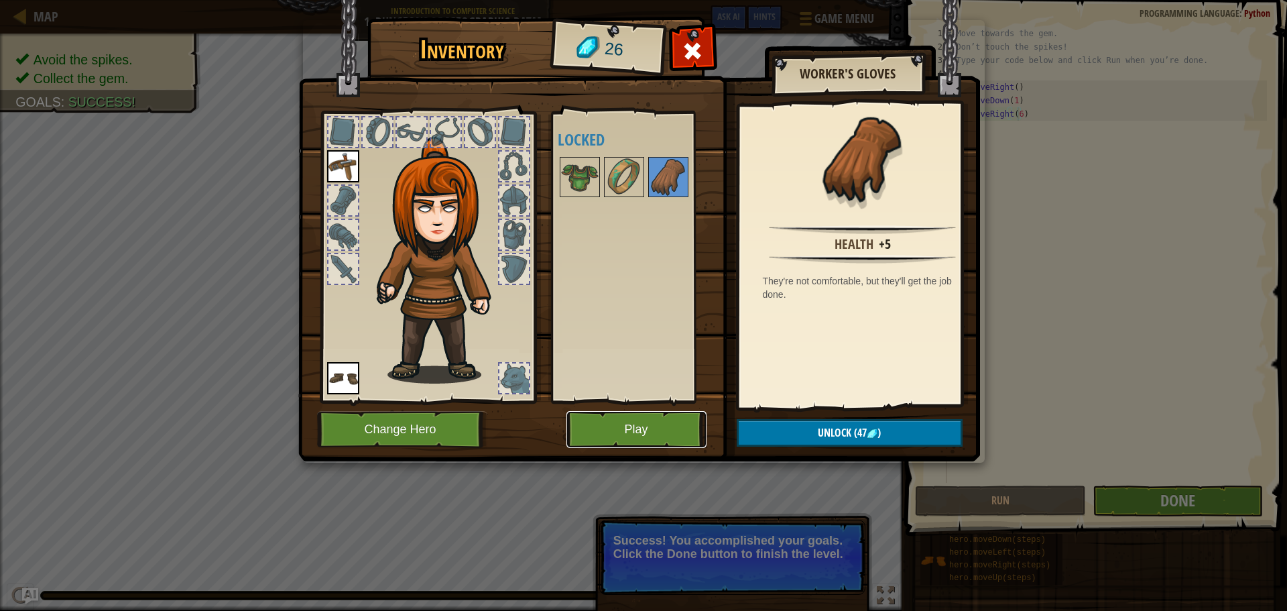
click at [686, 426] on button "Play" at bounding box center [637, 429] width 140 height 37
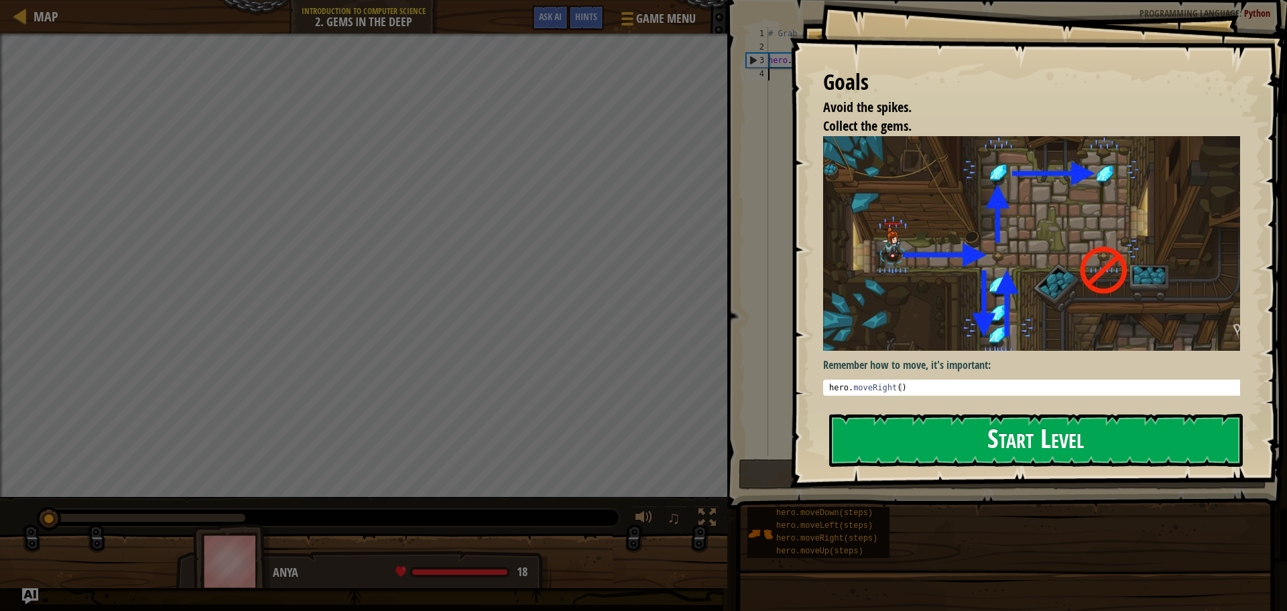
click at [1004, 434] on button "Start Level" at bounding box center [1036, 440] width 414 height 53
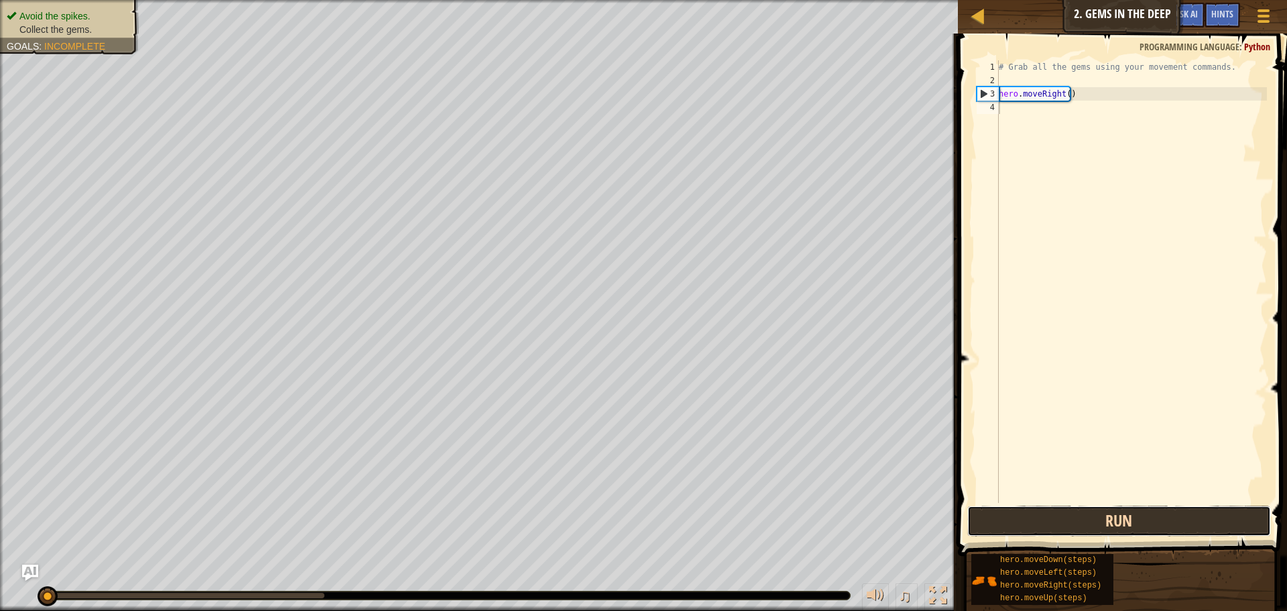
click at [1025, 517] on button "Run" at bounding box center [1119, 521] width 304 height 31
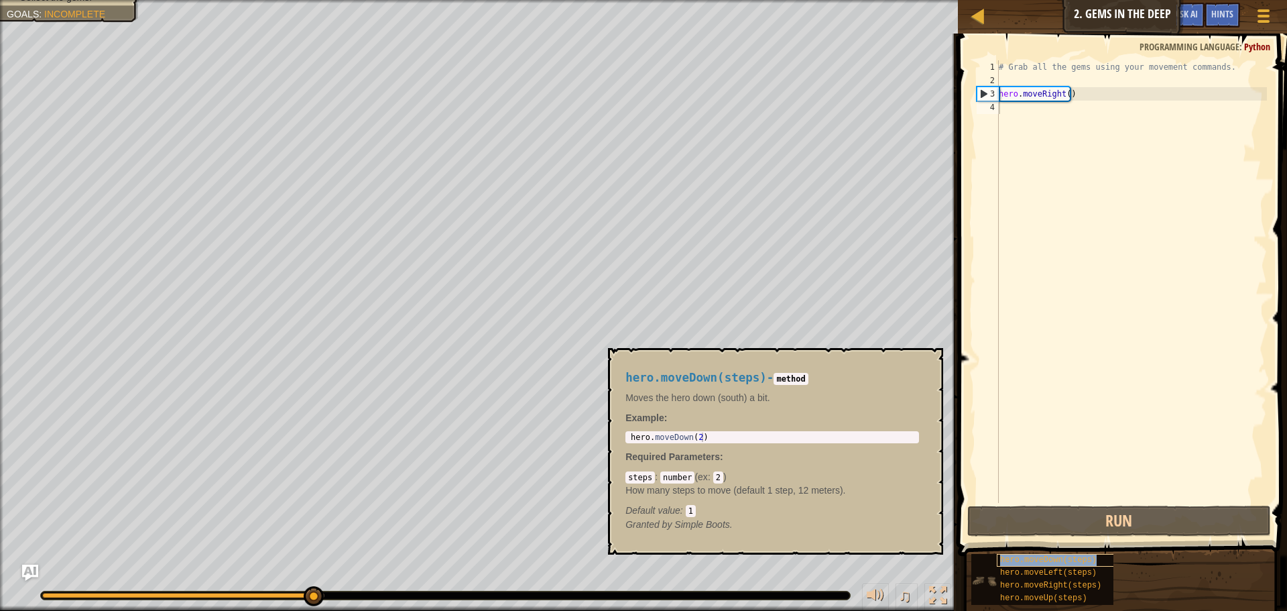
type textarea "hero.moveDown(steps)"
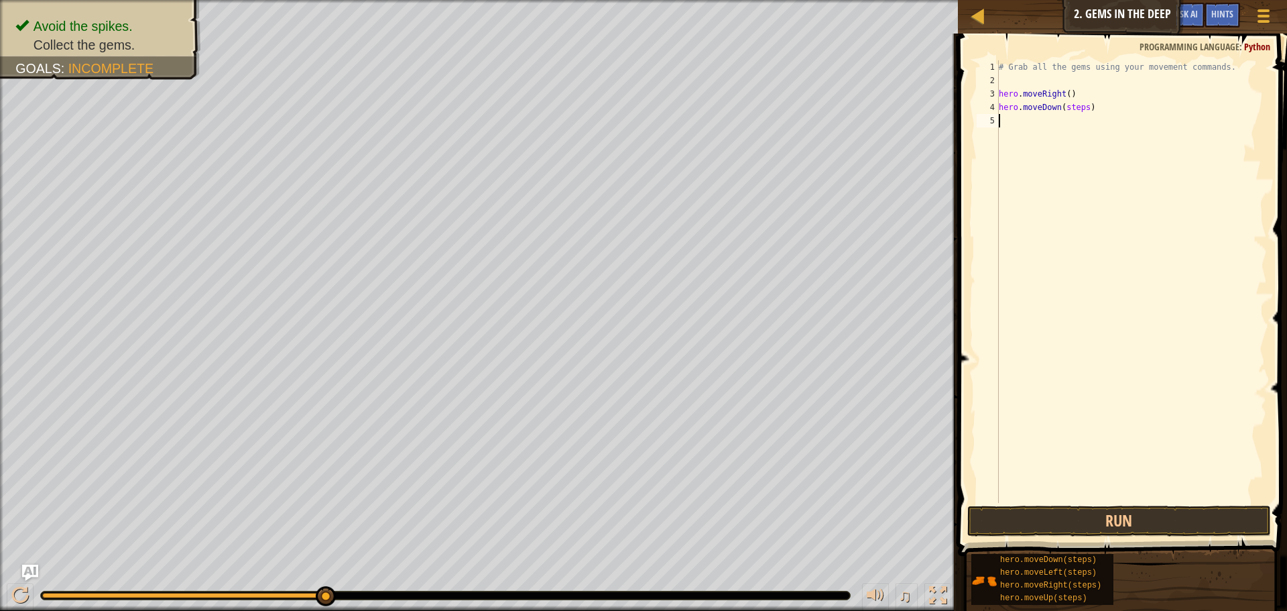
drag, startPoint x: 1078, startPoint y: 128, endPoint x: 1080, endPoint y: 119, distance: 8.9
click at [1079, 119] on div "# Grab all the gems using your movement commands. hero . moveRight ( ) hero . m…" at bounding box center [1131, 294] width 271 height 469
click at [1081, 104] on div "# Grab all the gems using your movement commands. hero . moveRight ( ) hero . m…" at bounding box center [1131, 294] width 271 height 469
type textarea "hero.moveDown(4)"
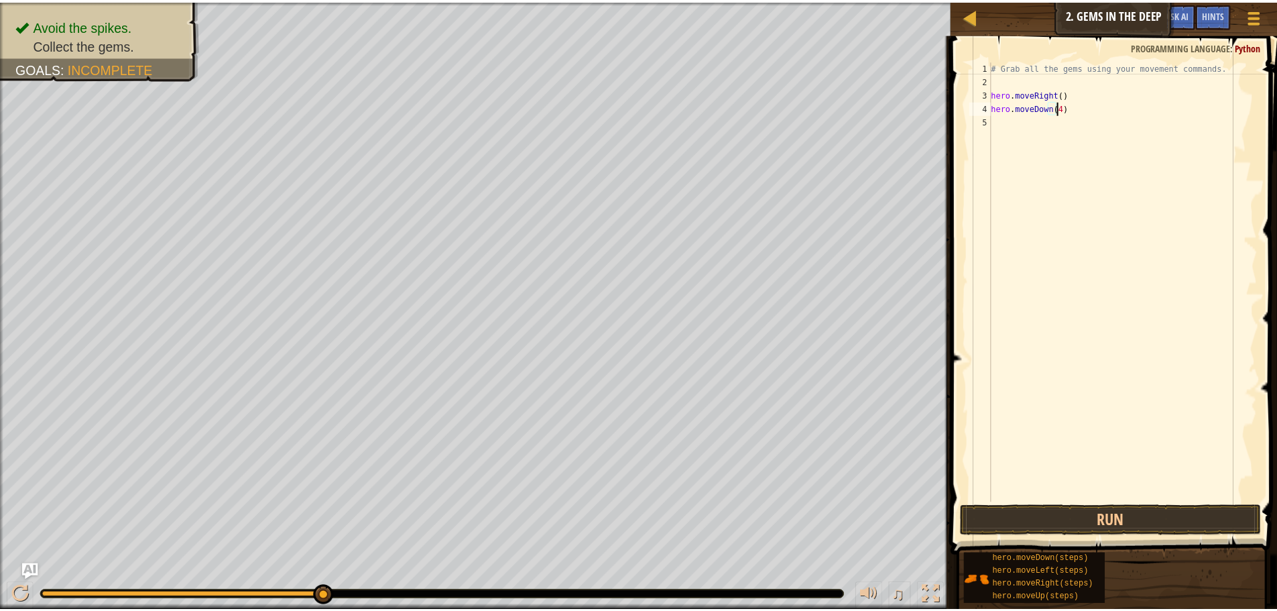
scroll to position [6, 5]
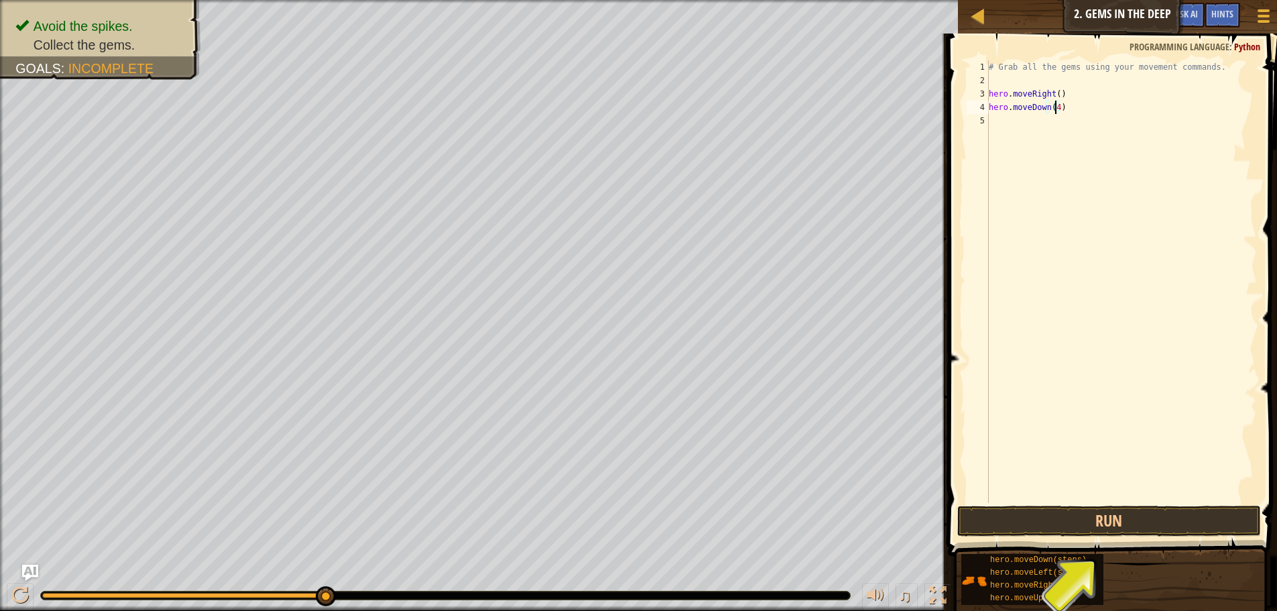
click at [1102, 502] on div "# Grab all the gems using your movement commands. hero . moveRight ( ) hero . m…" at bounding box center [1121, 294] width 271 height 469
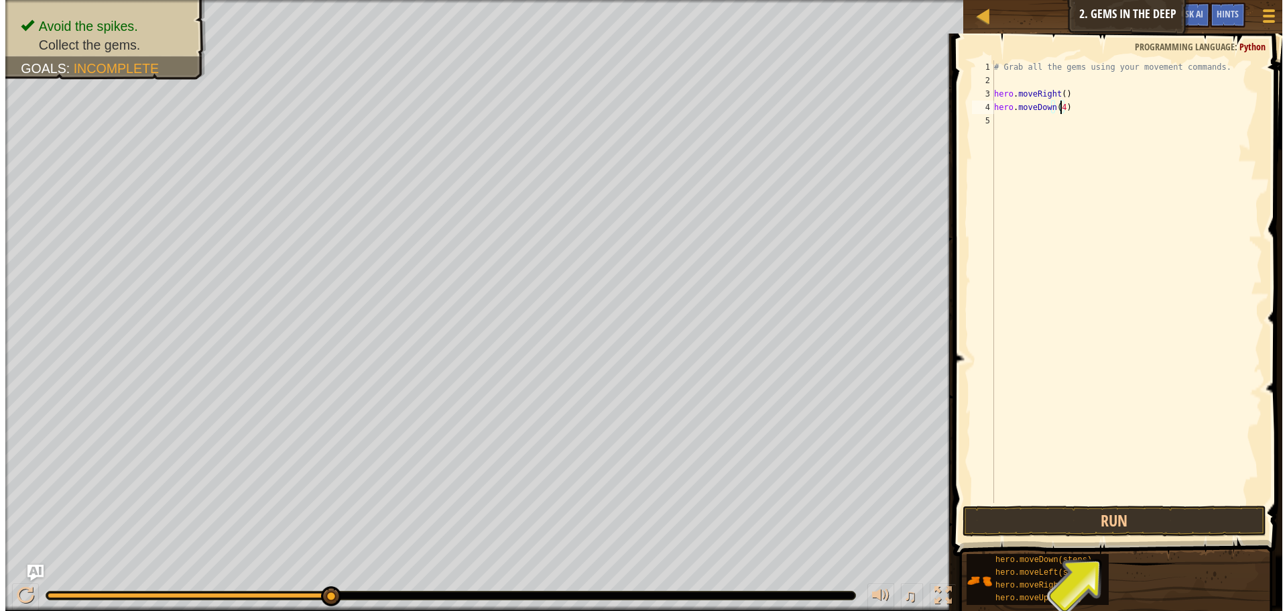
scroll to position [6, 0]
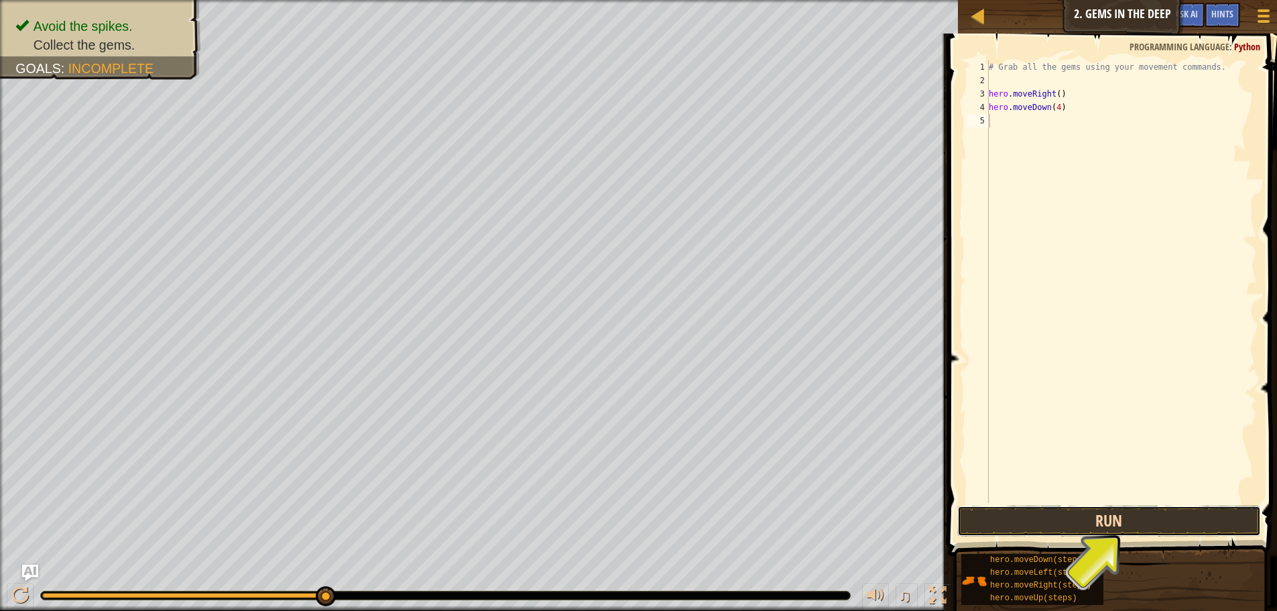
click at [1104, 515] on button "Run" at bounding box center [1109, 521] width 304 height 31
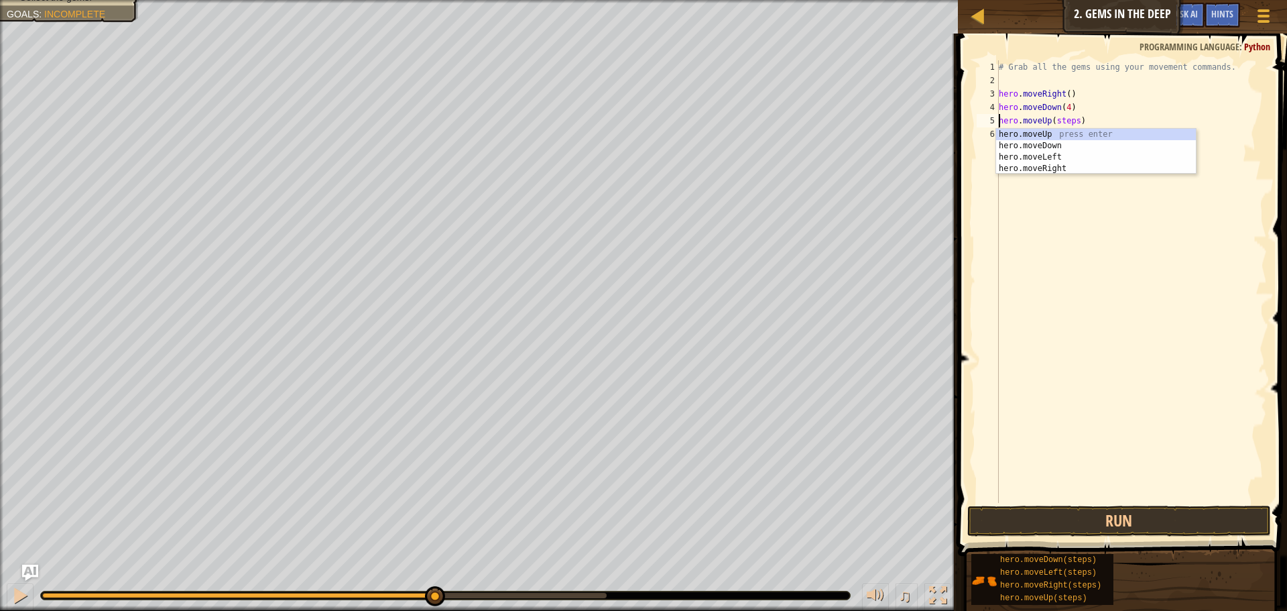
click at [1072, 121] on div "# Grab all the gems using your movement commands. hero . moveRight ( ) hero . m…" at bounding box center [1131, 294] width 271 height 469
click at [1074, 121] on div "# Grab all the gems using your movement commands. hero . moveRight ( ) hero . m…" at bounding box center [1131, 294] width 271 height 469
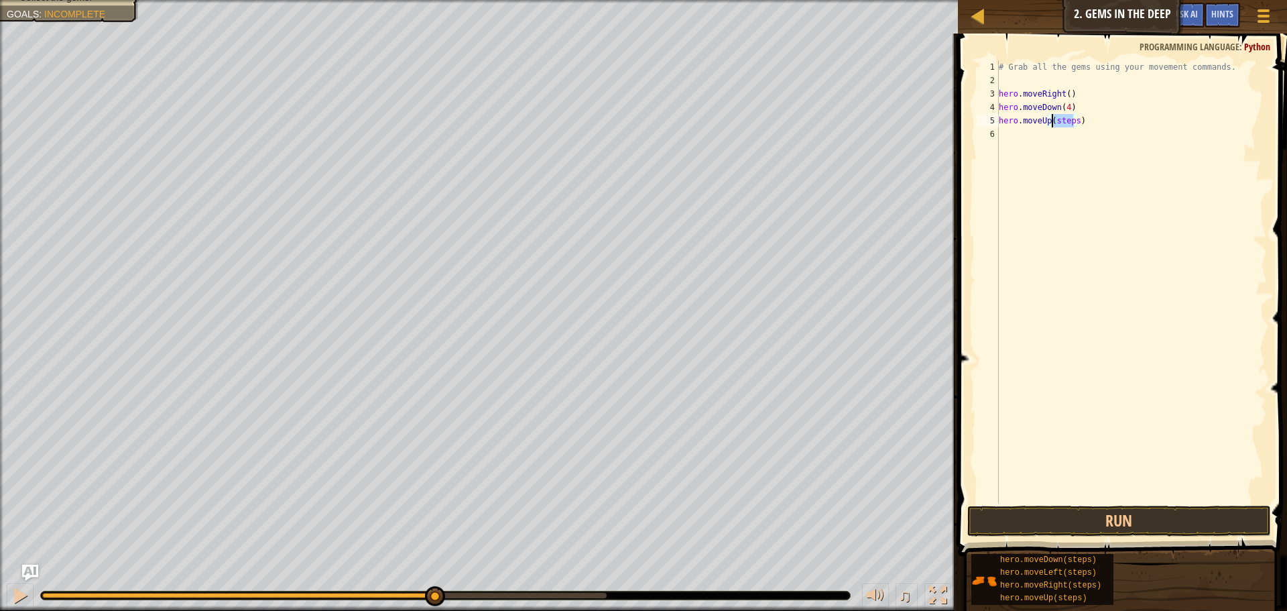
drag, startPoint x: 1073, startPoint y: 121, endPoint x: 1061, endPoint y: 124, distance: 12.5
click at [1061, 124] on div "# Grab all the gems using your movement commands. hero . moveRight ( ) hero . m…" at bounding box center [1131, 294] width 271 height 469
click at [1138, 512] on button "Run" at bounding box center [1119, 521] width 304 height 31
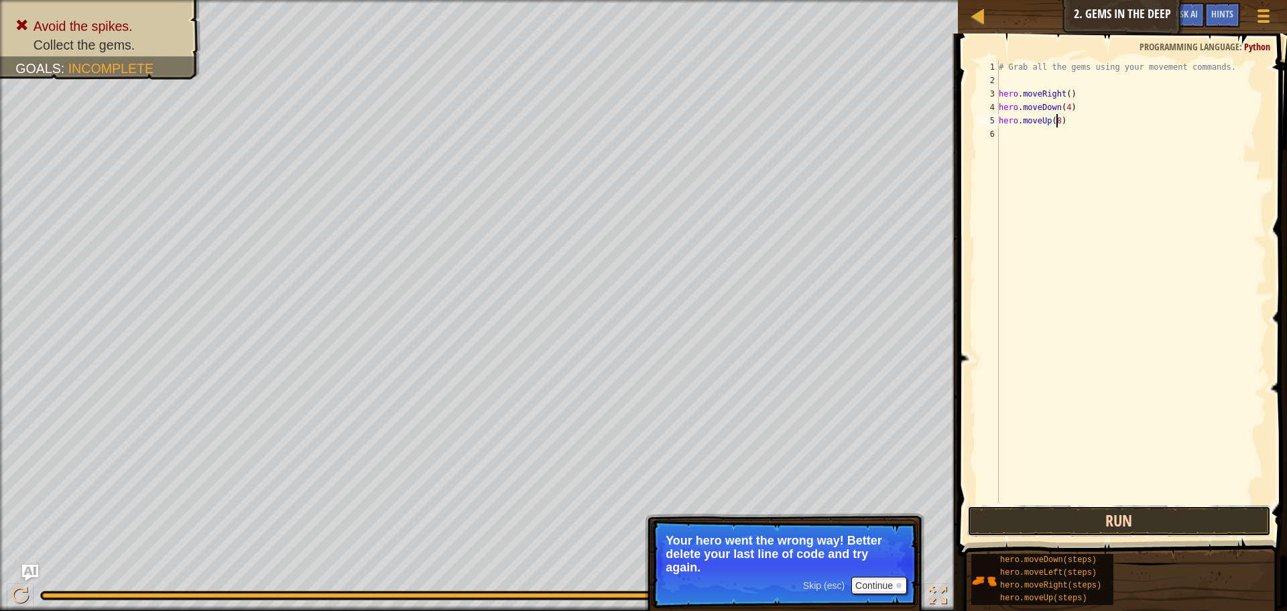
click at [1055, 516] on button "Run" at bounding box center [1119, 521] width 304 height 31
click at [1087, 521] on button "Run" at bounding box center [1119, 521] width 304 height 31
click at [1122, 521] on button "Run" at bounding box center [1119, 521] width 304 height 31
click at [1138, 512] on button "Run" at bounding box center [1119, 521] width 304 height 31
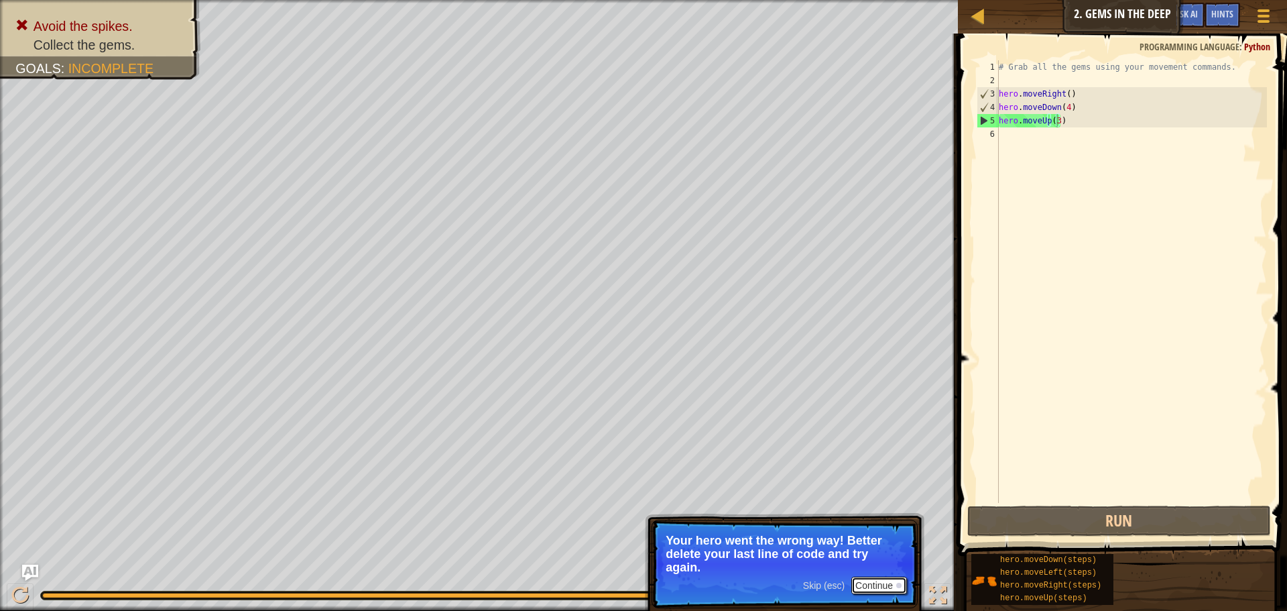
click at [864, 589] on button "Continue" at bounding box center [879, 585] width 56 height 17
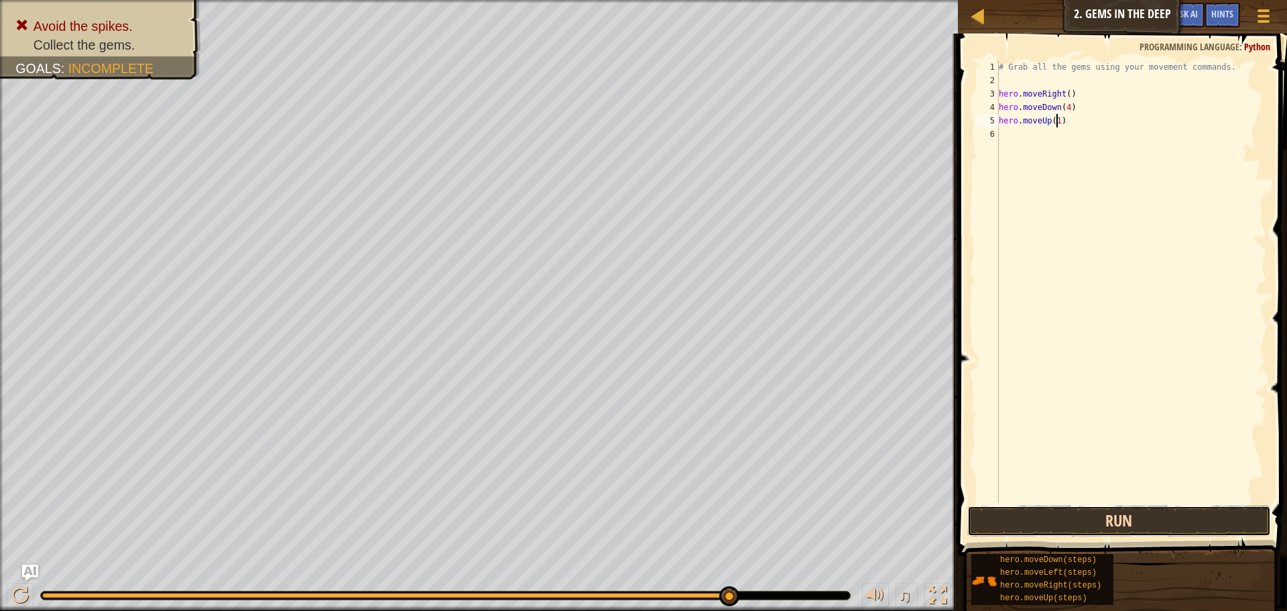
click at [1055, 525] on button "Run" at bounding box center [1119, 521] width 304 height 31
drag, startPoint x: 1074, startPoint y: 135, endPoint x: 1051, endPoint y: 136, distance: 22.8
click at [1051, 136] on div "# Grab all the gems using your movement commands. hero . moveRight ( ) hero . m…" at bounding box center [1131, 294] width 271 height 469
click at [1110, 513] on button "Run" at bounding box center [1119, 521] width 304 height 31
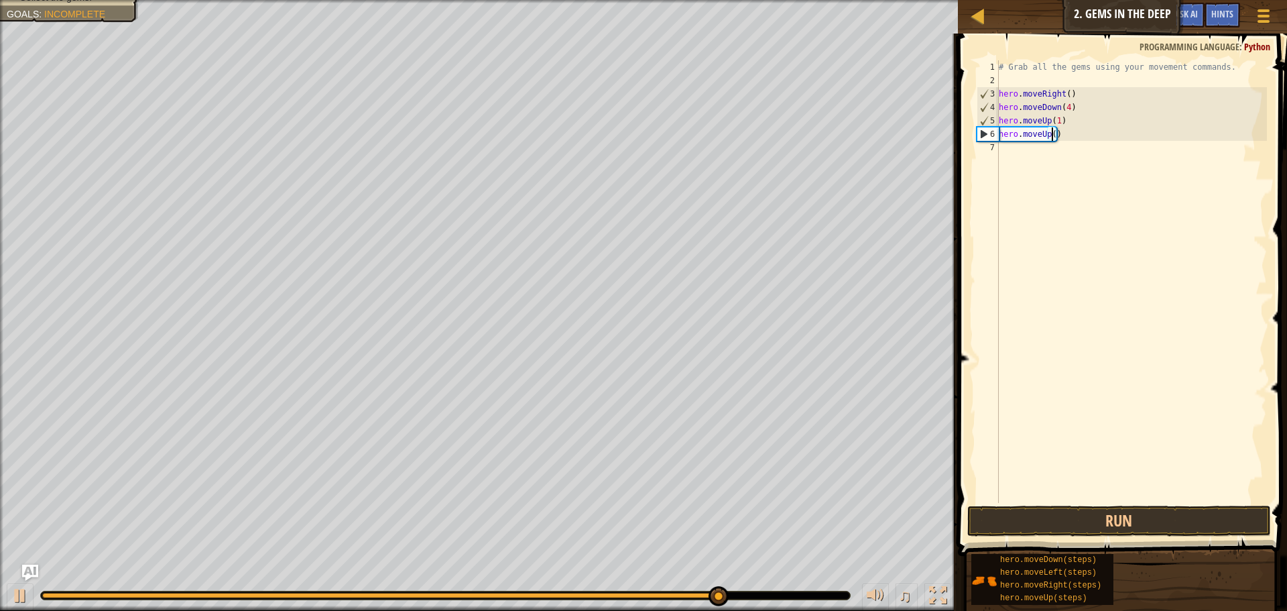
type textarea "hero.moveUp(1)"
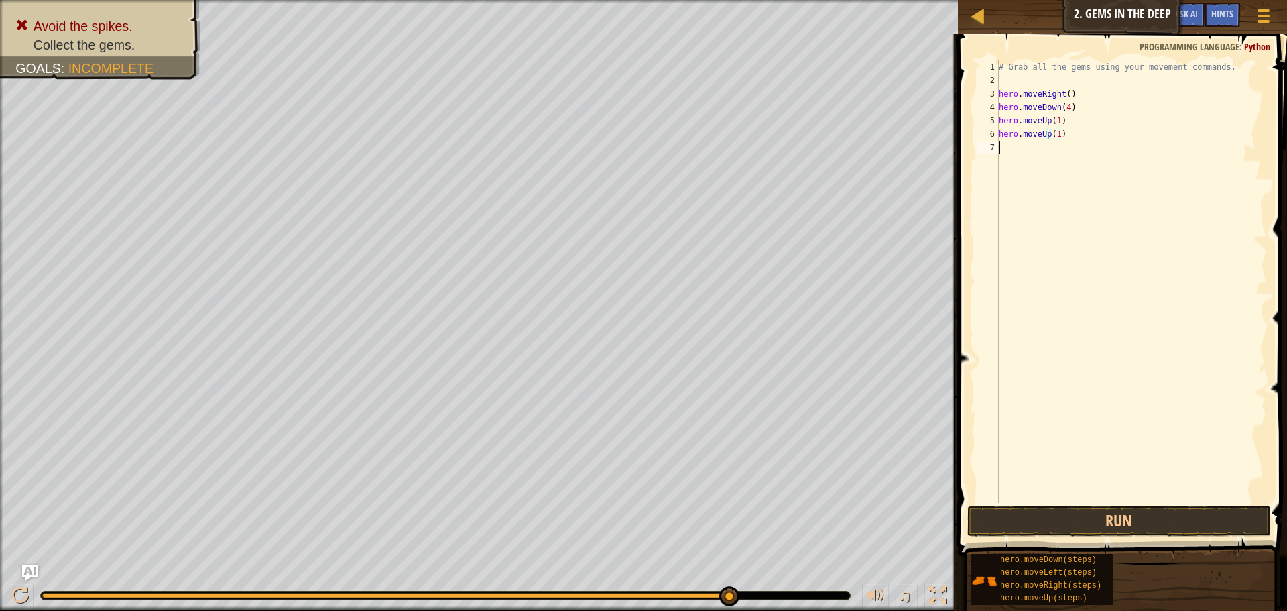
click at [1091, 504] on div "hero.moveUp(1) 1 2 3 4 5 6 7 # Grab all the gems using your movement commands. …" at bounding box center [1120, 321] width 333 height 562
click at [1091, 506] on button "Run" at bounding box center [1119, 521] width 304 height 31
drag, startPoint x: 1083, startPoint y: 150, endPoint x: 1062, endPoint y: 150, distance: 20.8
click at [1062, 150] on div "# Grab all the gems using your movement commands. hero . moveRight ( ) hero . m…" at bounding box center [1131, 294] width 271 height 469
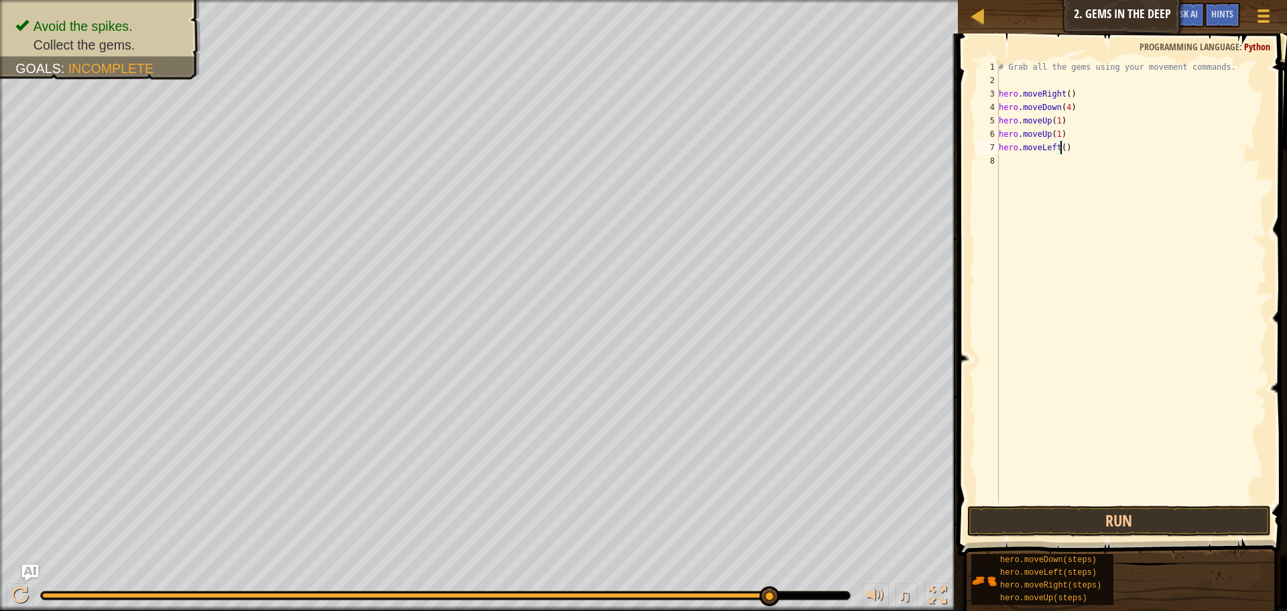
scroll to position [6, 5]
click at [1081, 511] on button "Run" at bounding box center [1119, 521] width 304 height 31
click at [1097, 516] on button "Run" at bounding box center [1119, 521] width 304 height 31
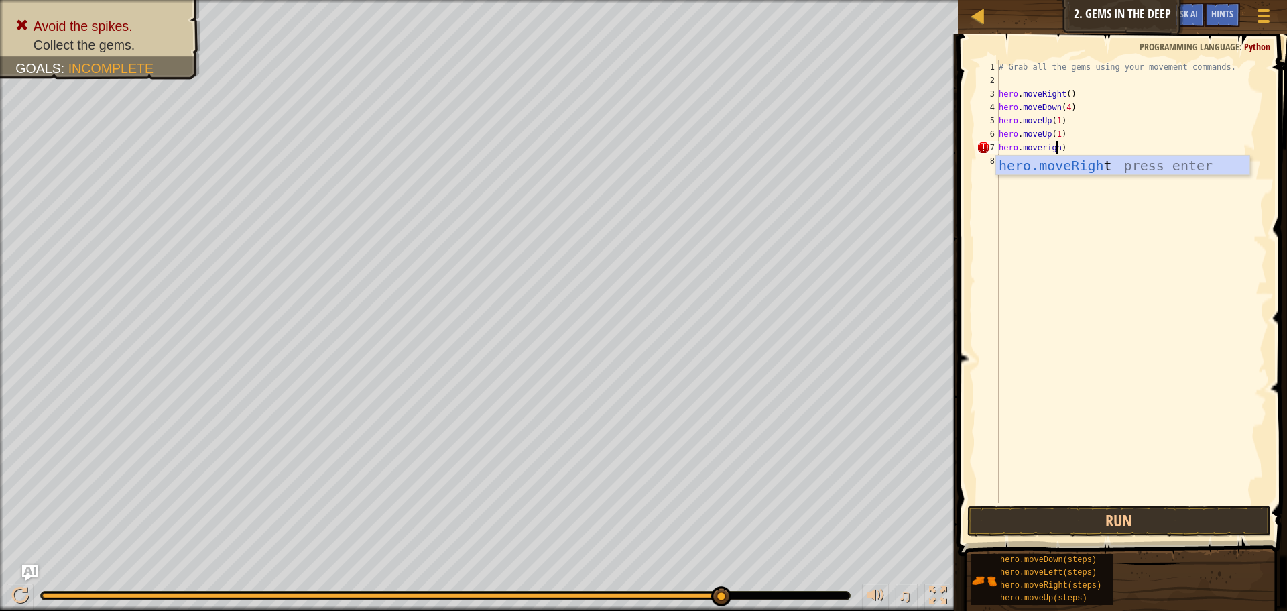
scroll to position [6, 5]
click at [1078, 170] on div "hero.moveRight press enter" at bounding box center [1122, 186] width 253 height 60
type textarea "hero.moveRight(6)"
click at [1114, 509] on button "Run" at bounding box center [1119, 521] width 304 height 31
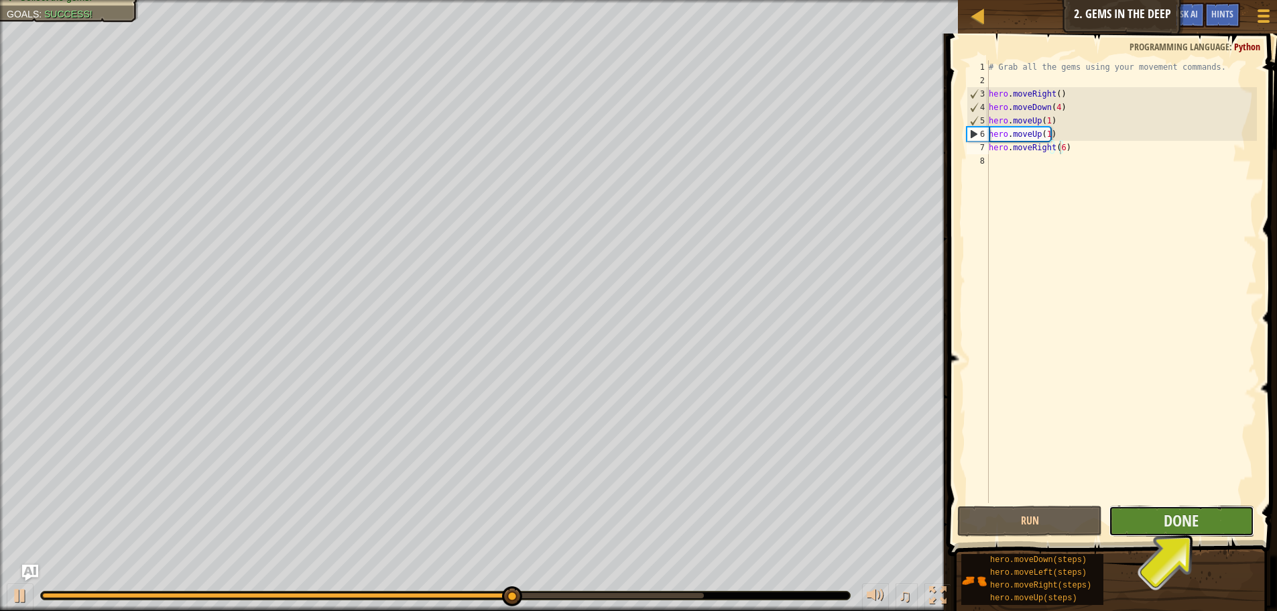
click at [1161, 524] on button "Done" at bounding box center [1181, 521] width 145 height 31
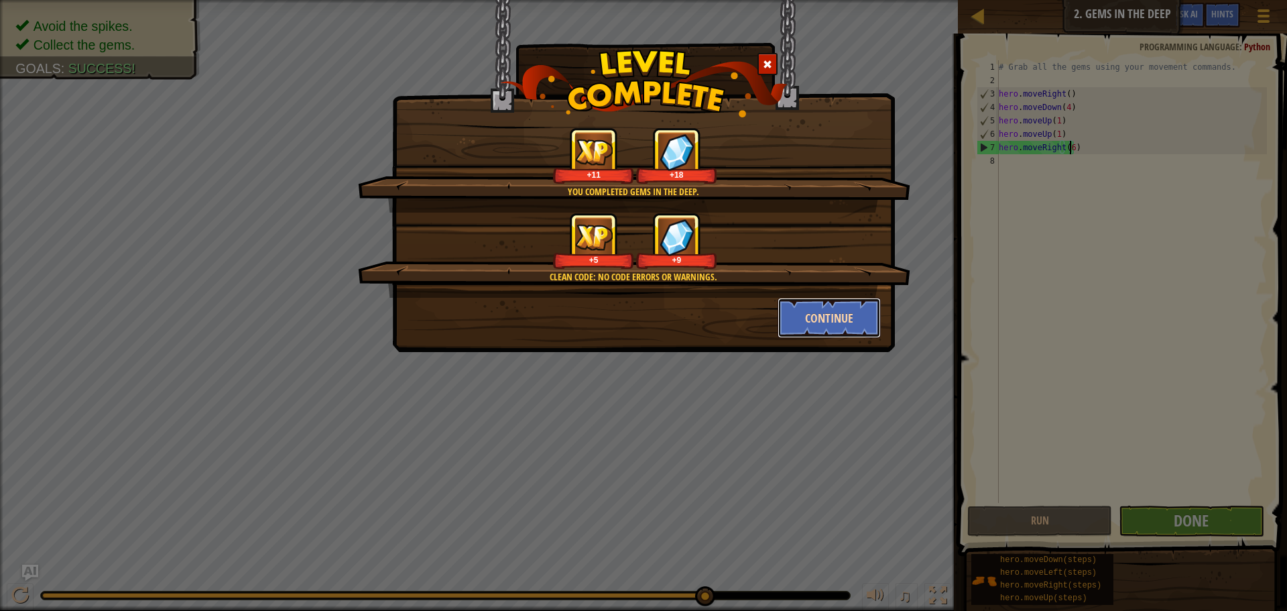
click at [803, 323] on button "Continue" at bounding box center [830, 318] width 104 height 40
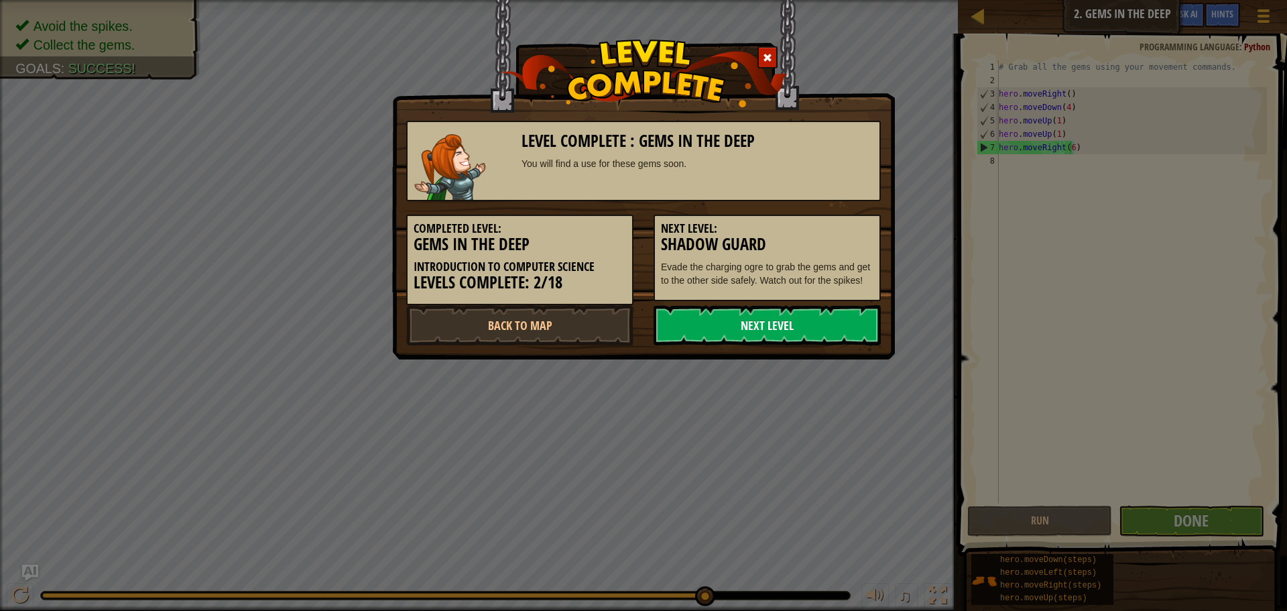
click at [742, 317] on link "Next Level" at bounding box center [767, 325] width 227 height 40
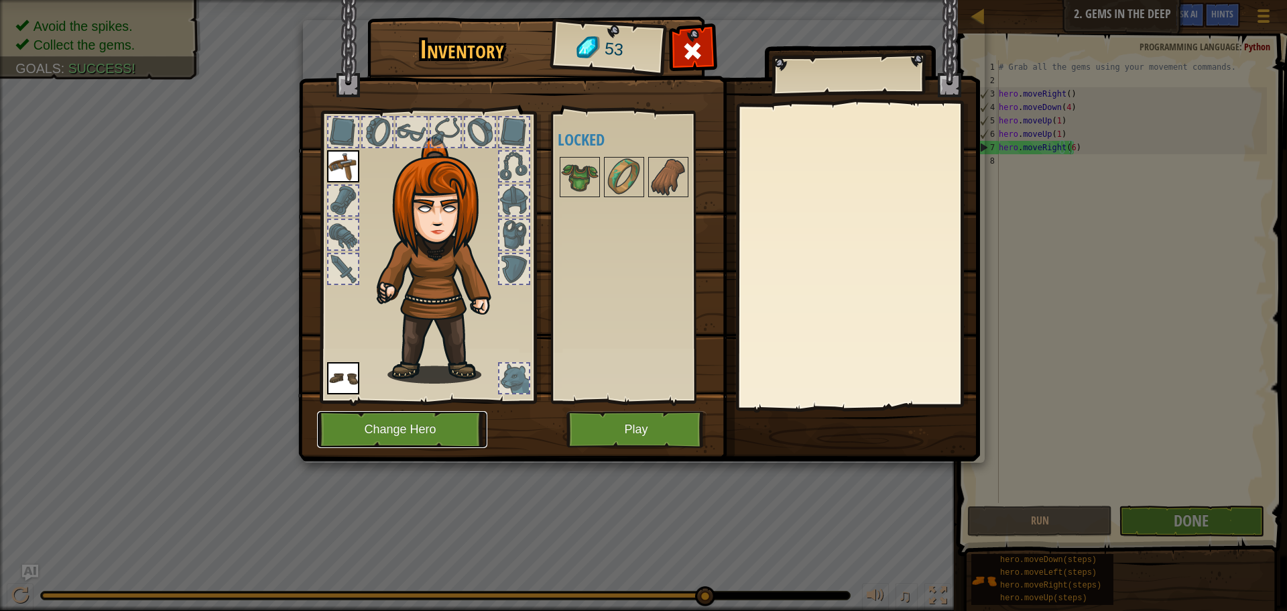
click at [464, 430] on button "Change Hero" at bounding box center [402, 429] width 170 height 37
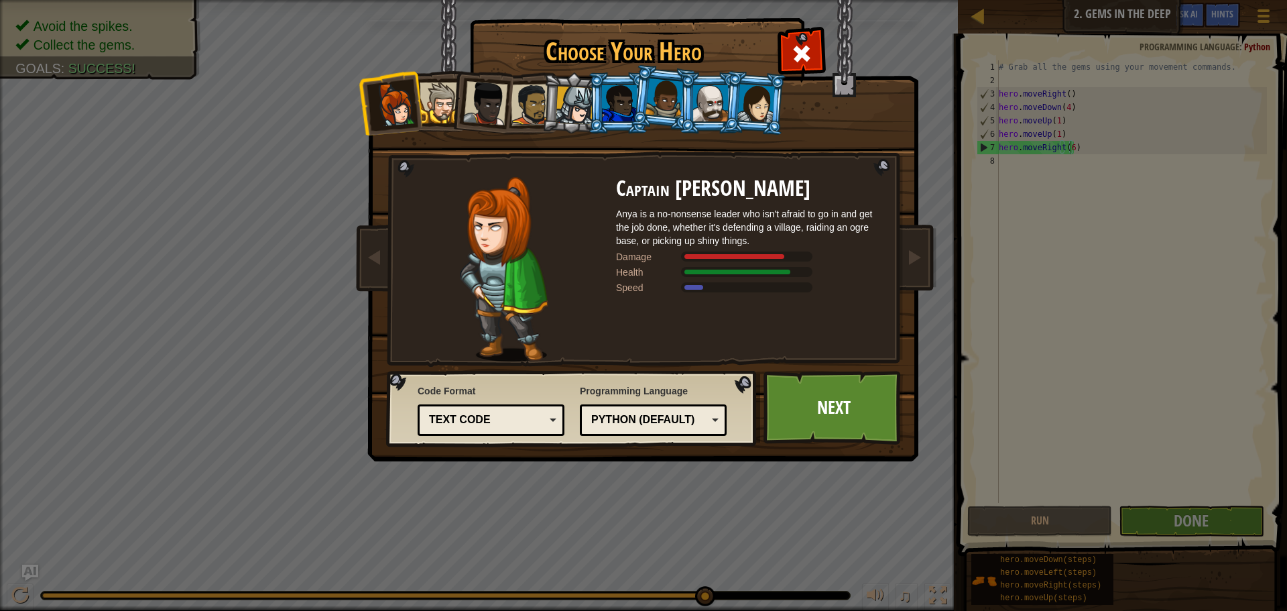
click at [589, 114] on li at bounding box center [618, 102] width 60 height 61
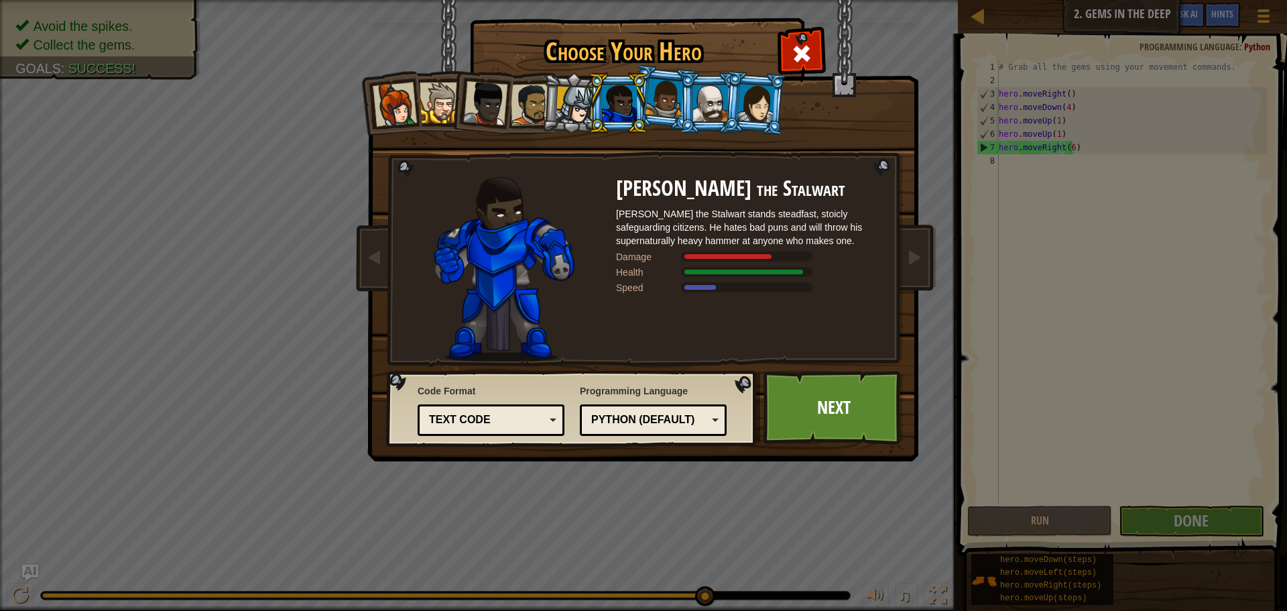
click at [740, 117] on div at bounding box center [756, 103] width 38 height 38
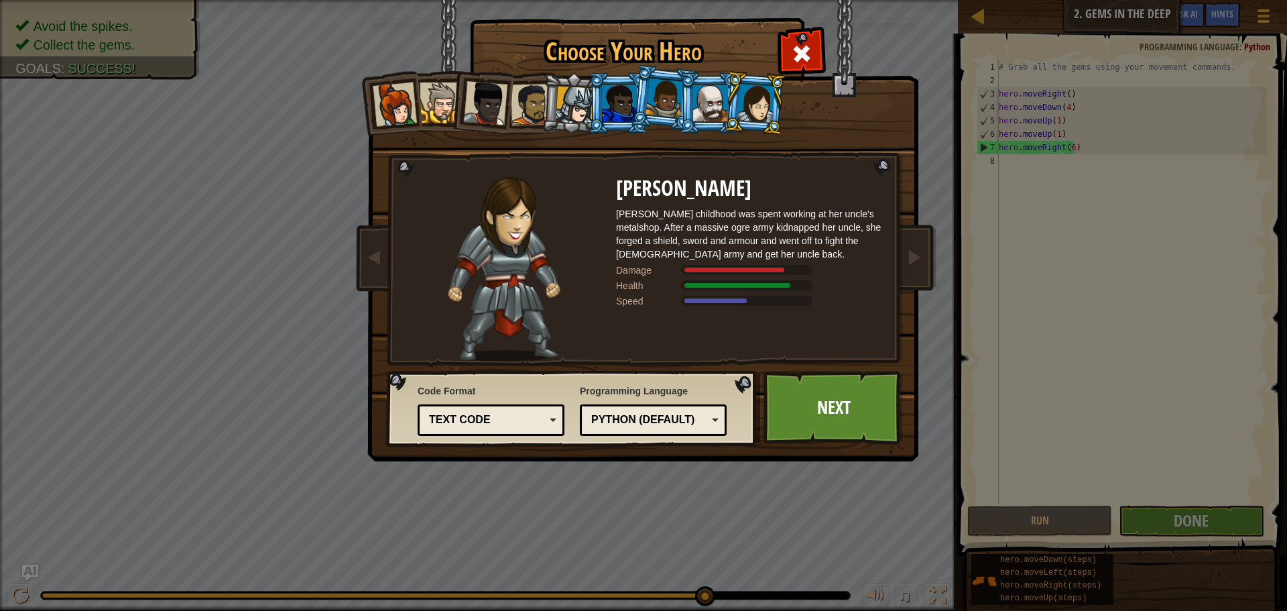
click at [404, 113] on div at bounding box center [395, 104] width 44 height 44
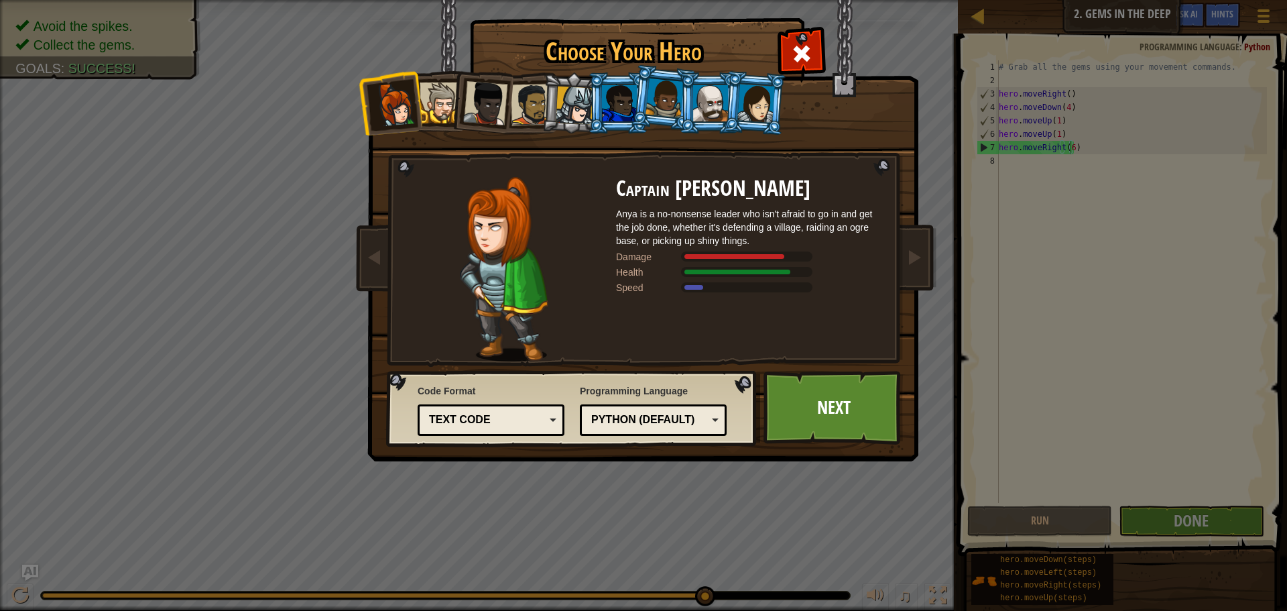
click at [701, 111] on div at bounding box center [710, 103] width 35 height 36
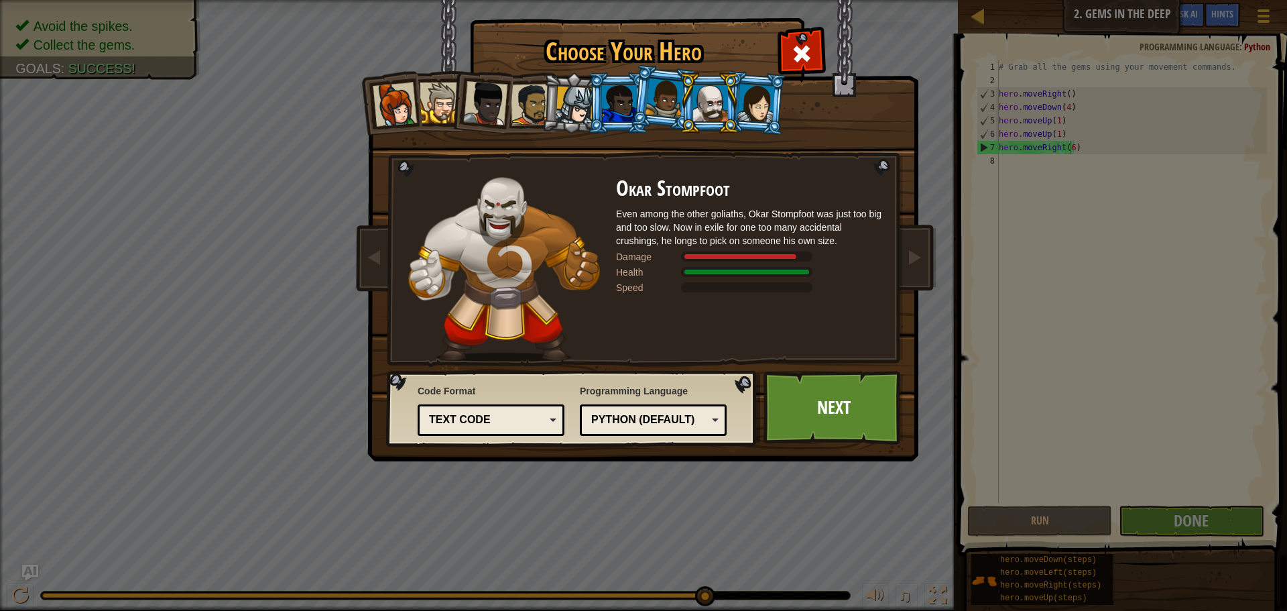
click at [658, 98] on div at bounding box center [665, 98] width 38 height 40
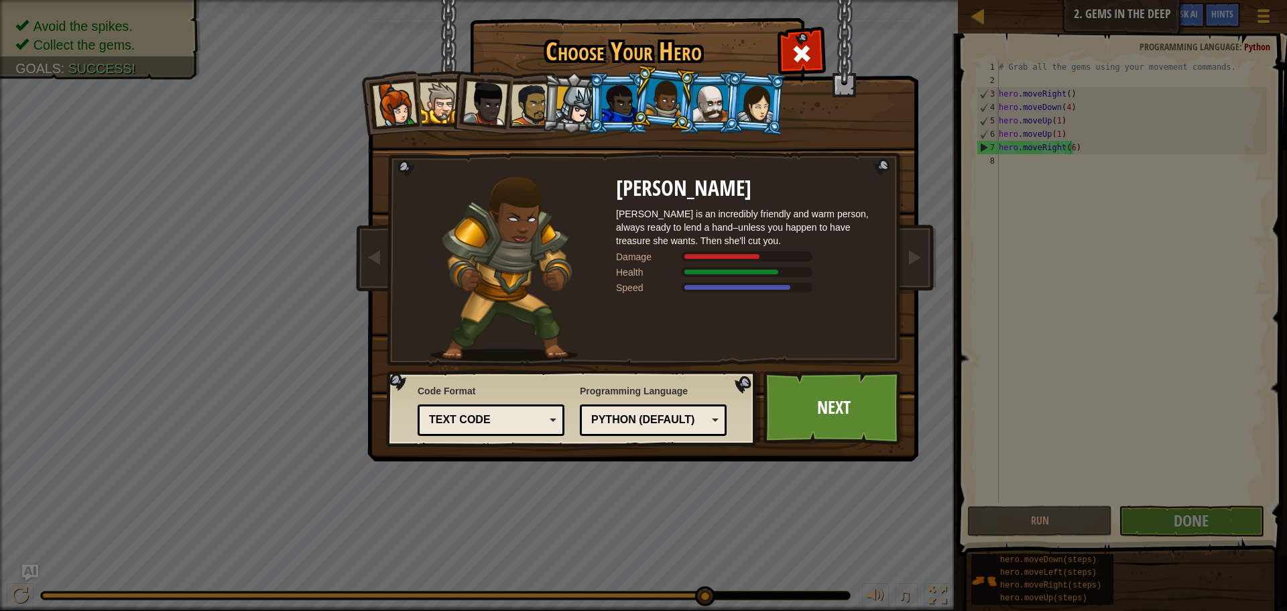
click at [632, 102] on div at bounding box center [619, 103] width 35 height 36
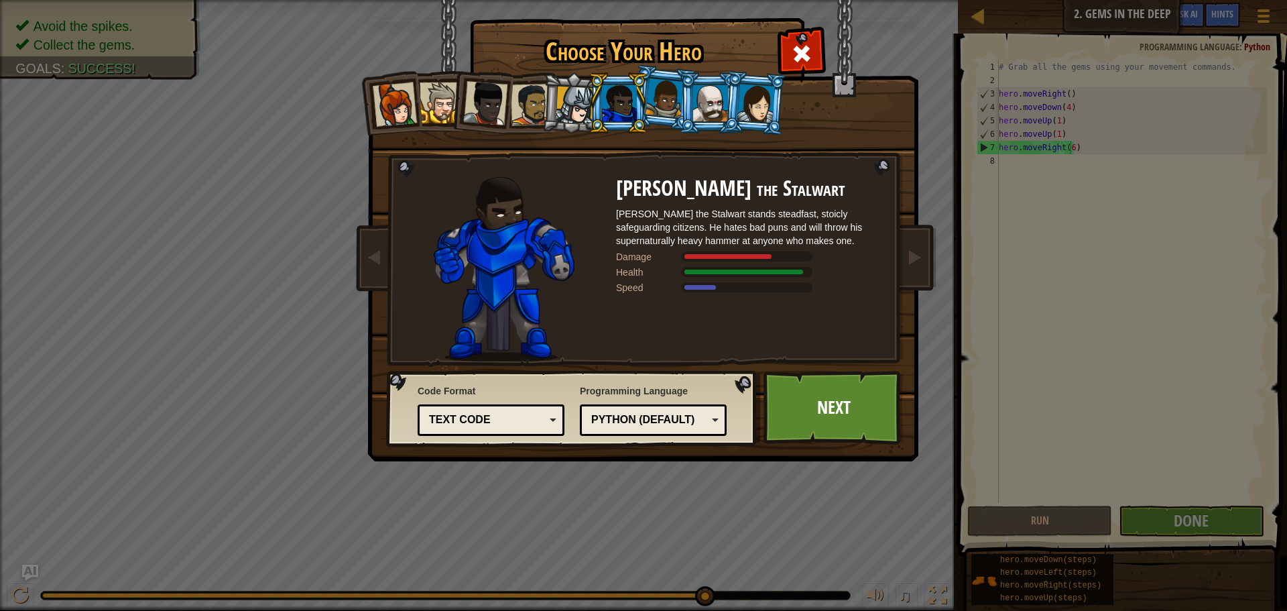
click at [767, 117] on div at bounding box center [756, 103] width 38 height 38
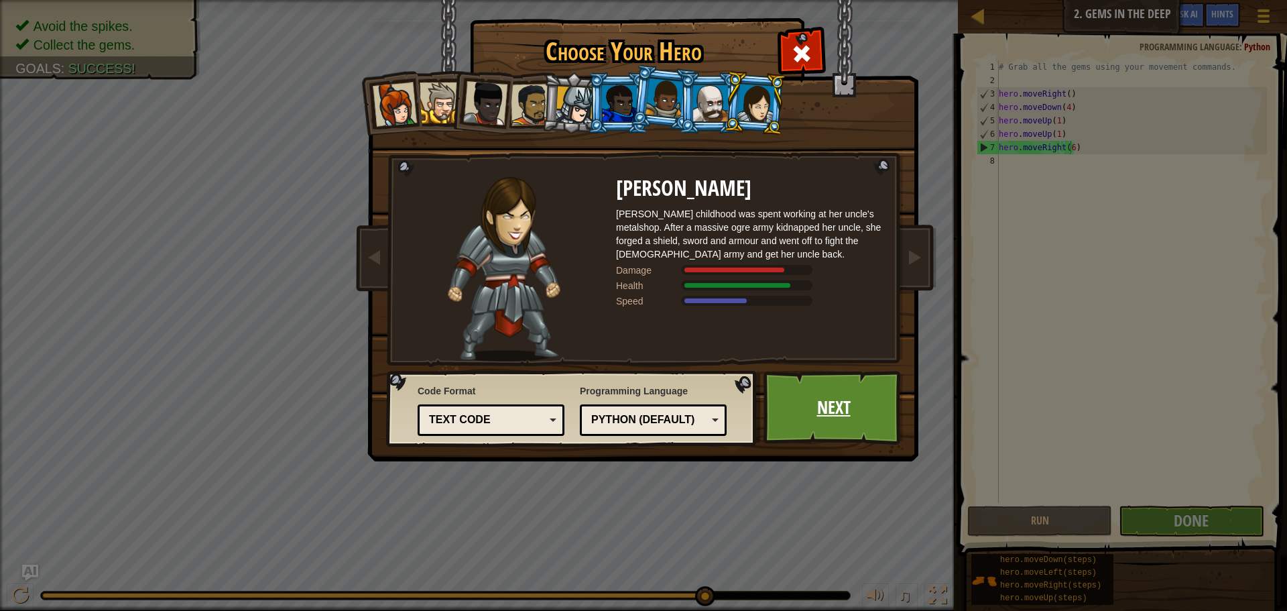
click at [817, 405] on link "Next" at bounding box center [834, 408] width 140 height 74
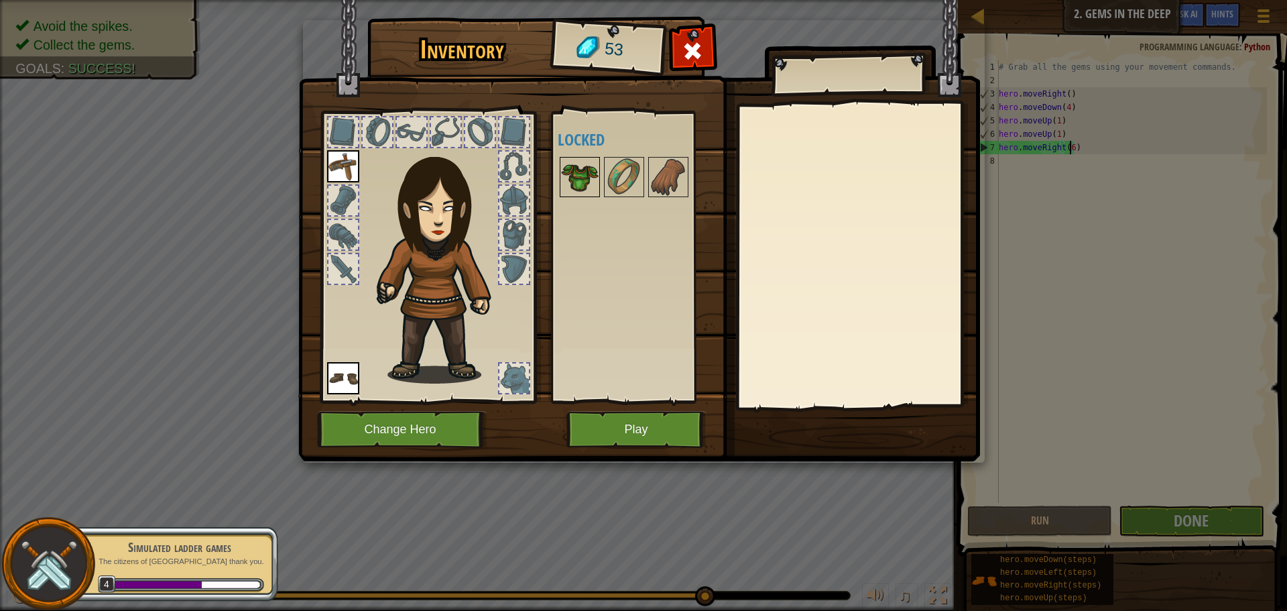
click at [585, 172] on img at bounding box center [580, 177] width 38 height 38
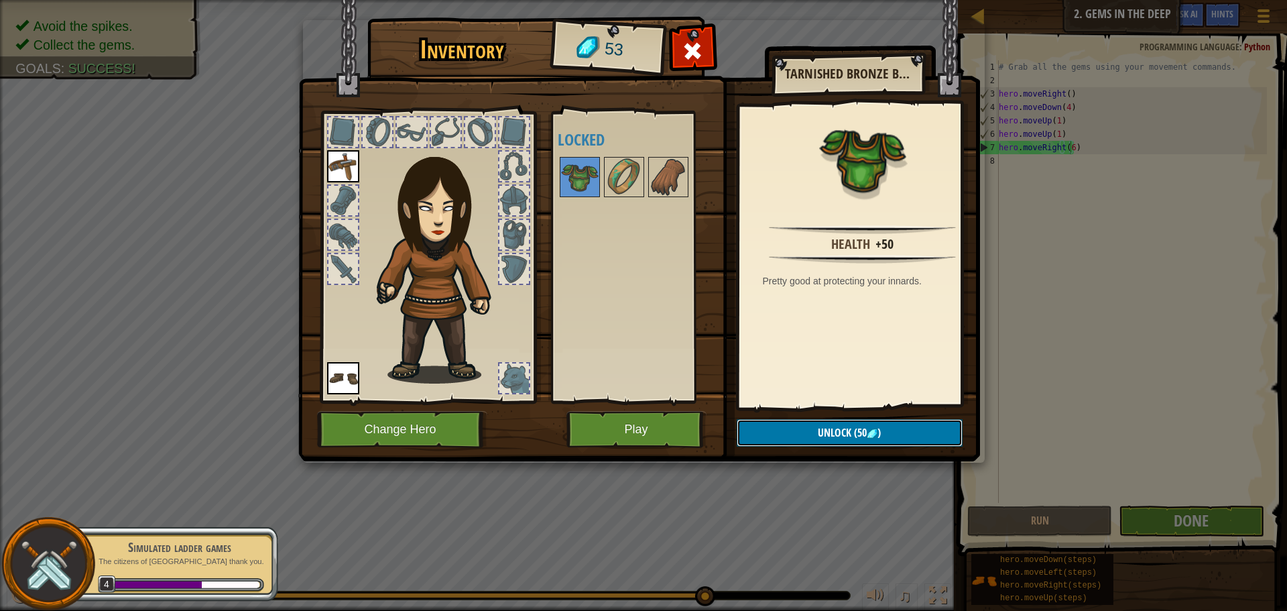
click at [773, 431] on button "Unlock (50 )" at bounding box center [850, 432] width 226 height 27
click at [841, 430] on button "Confirm" at bounding box center [850, 432] width 226 height 27
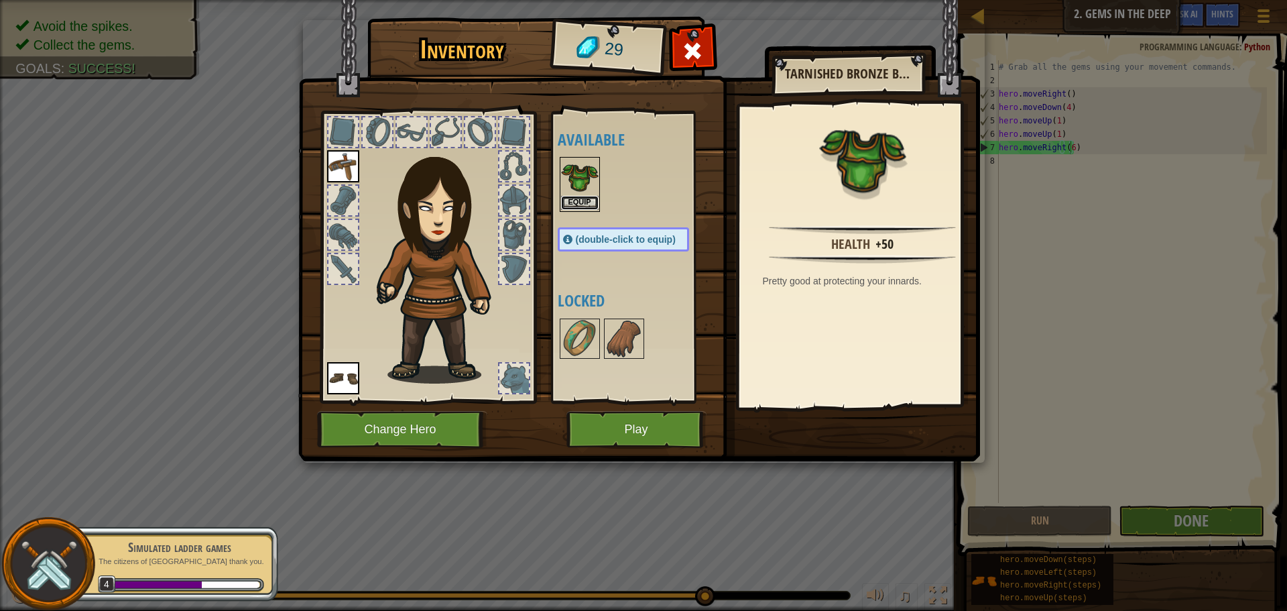
click at [582, 202] on button "Equip" at bounding box center [580, 203] width 38 height 14
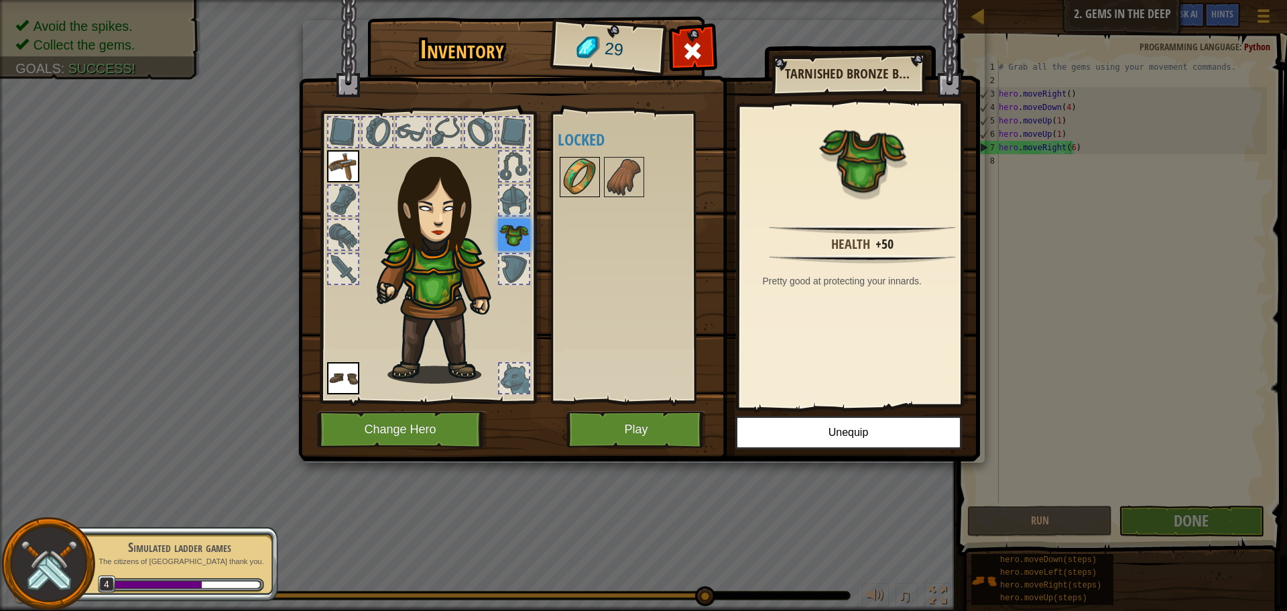
click at [579, 166] on img at bounding box center [580, 177] width 38 height 38
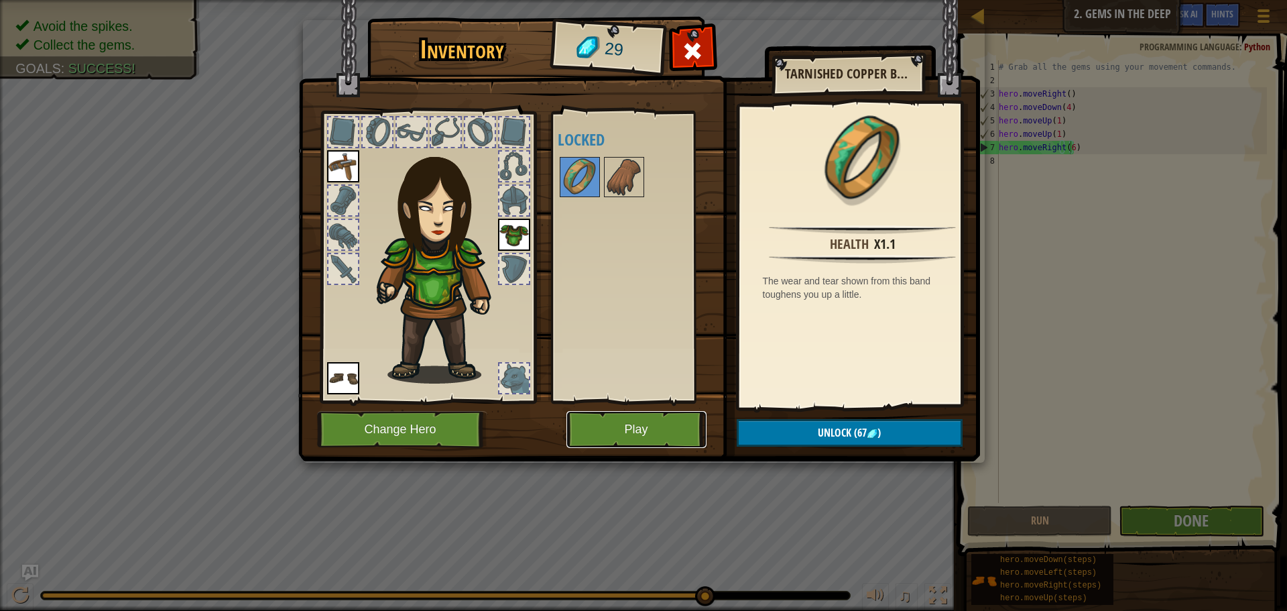
click at [653, 436] on button "Play" at bounding box center [637, 429] width 140 height 37
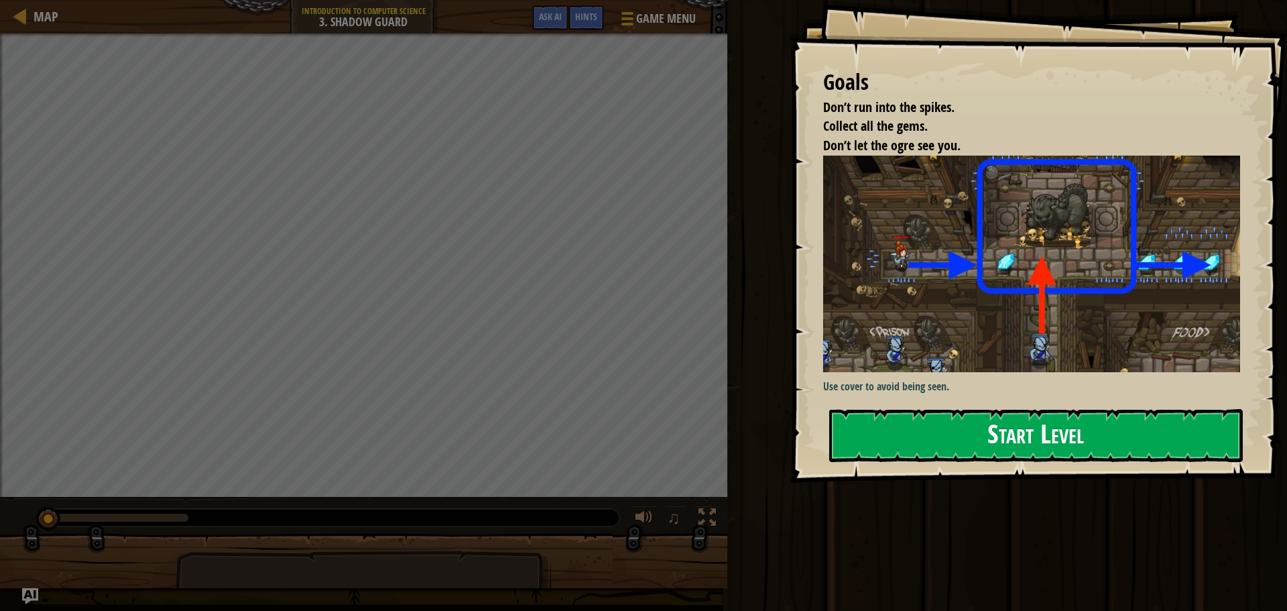
click at [984, 453] on button "Start Level" at bounding box center [1036, 435] width 414 height 53
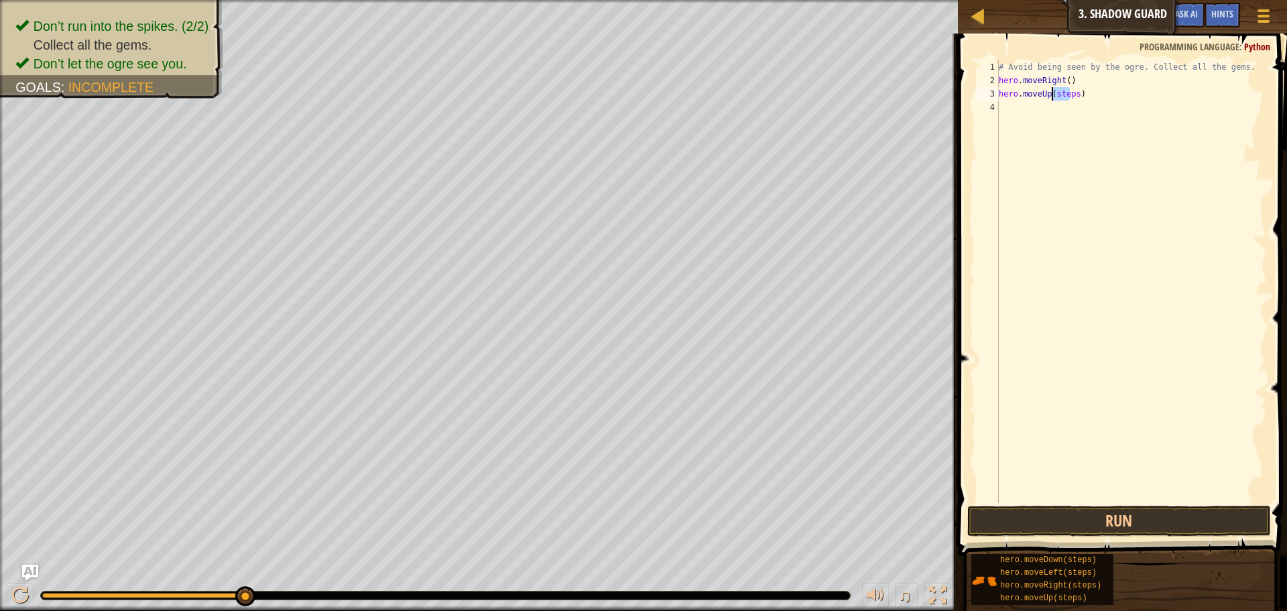
drag, startPoint x: 1071, startPoint y: 93, endPoint x: 1053, endPoint y: 95, distance: 18.2
click at [1053, 95] on div "# Avoid being seen by the ogre. Collect all the gems. hero . moveRight ( ) hero…" at bounding box center [1131, 294] width 271 height 469
click at [1055, 96] on div "# Avoid being seen by the ogre. Collect all the gems. hero . moveRight ( ) hero…" at bounding box center [1131, 294] width 271 height 469
click at [1144, 520] on button "Run" at bounding box center [1119, 521] width 304 height 31
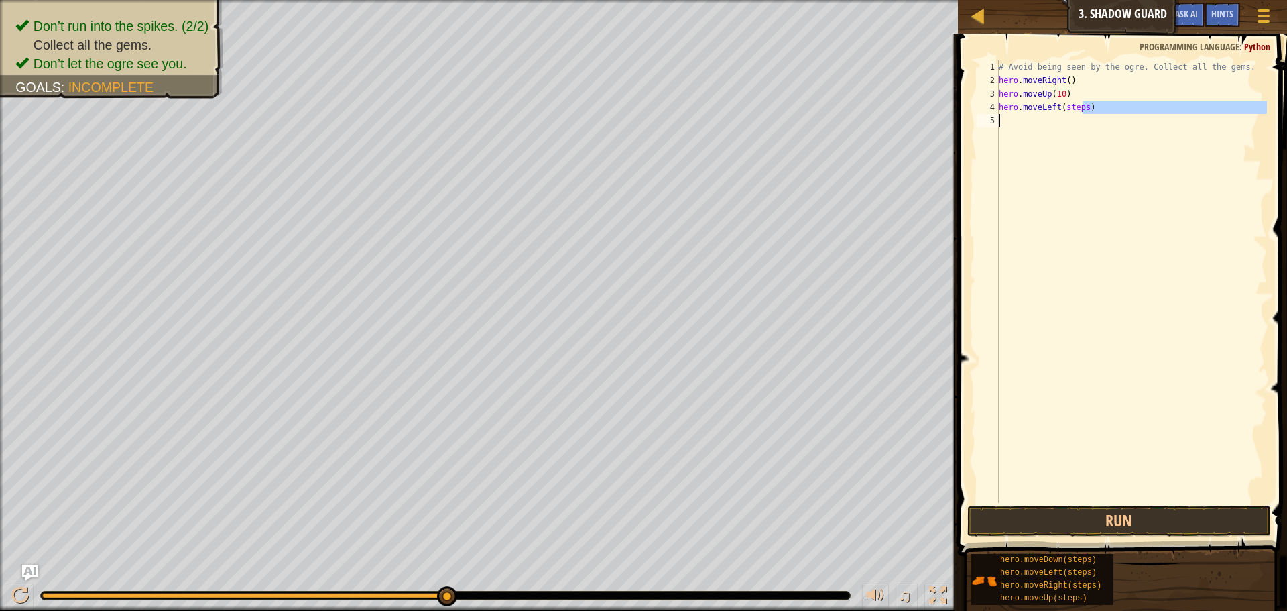
drag, startPoint x: 1081, startPoint y: 109, endPoint x: 1060, endPoint y: 114, distance: 22.1
click at [1060, 114] on div "# Avoid being seen by the ogre. Collect all the gems. hero . moveRight ( ) hero…" at bounding box center [1131, 294] width 271 height 469
drag, startPoint x: 1081, startPoint y: 107, endPoint x: 1060, endPoint y: 109, distance: 20.8
click at [1060, 109] on div "# Avoid being seen by the ogre. Collect all the gems. hero . moveRight ( ) hero…" at bounding box center [1131, 294] width 271 height 469
click at [1063, 107] on div "# Avoid being seen by the ogre. Collect all the gems. hero . moveRight ( ) hero…" at bounding box center [1131, 294] width 271 height 469
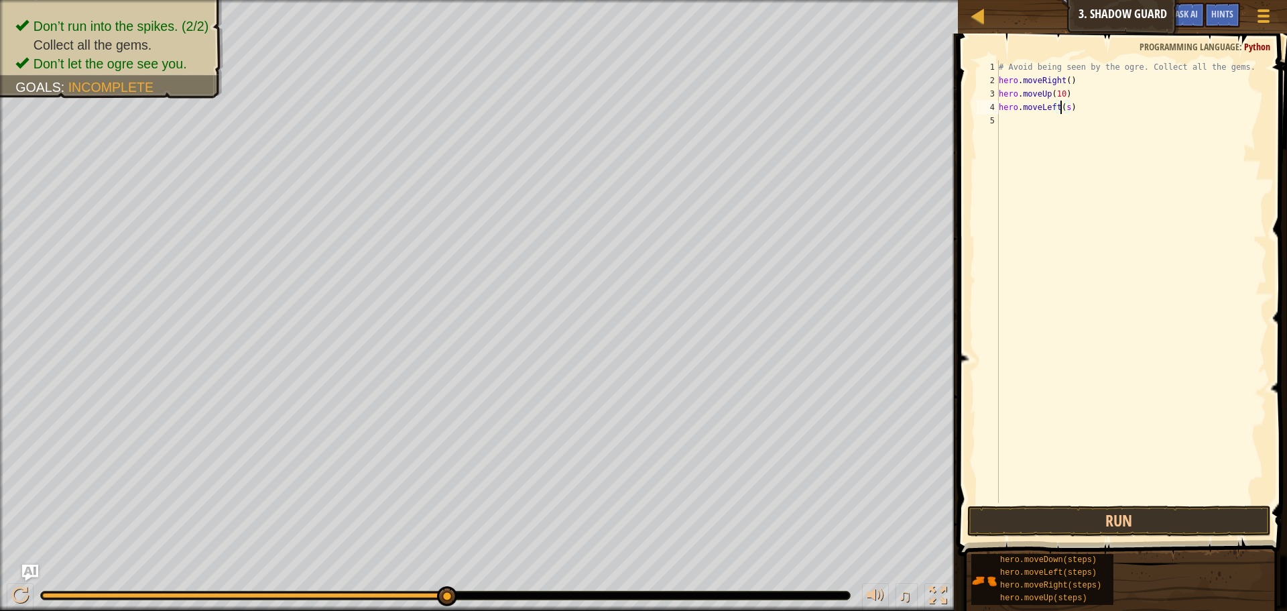
click at [1065, 108] on div "# Avoid being seen by the ogre. Collect all the gems. hero . moveRight ( ) hero…" at bounding box center [1131, 294] width 271 height 469
click at [1116, 514] on button "Run" at bounding box center [1119, 521] width 304 height 31
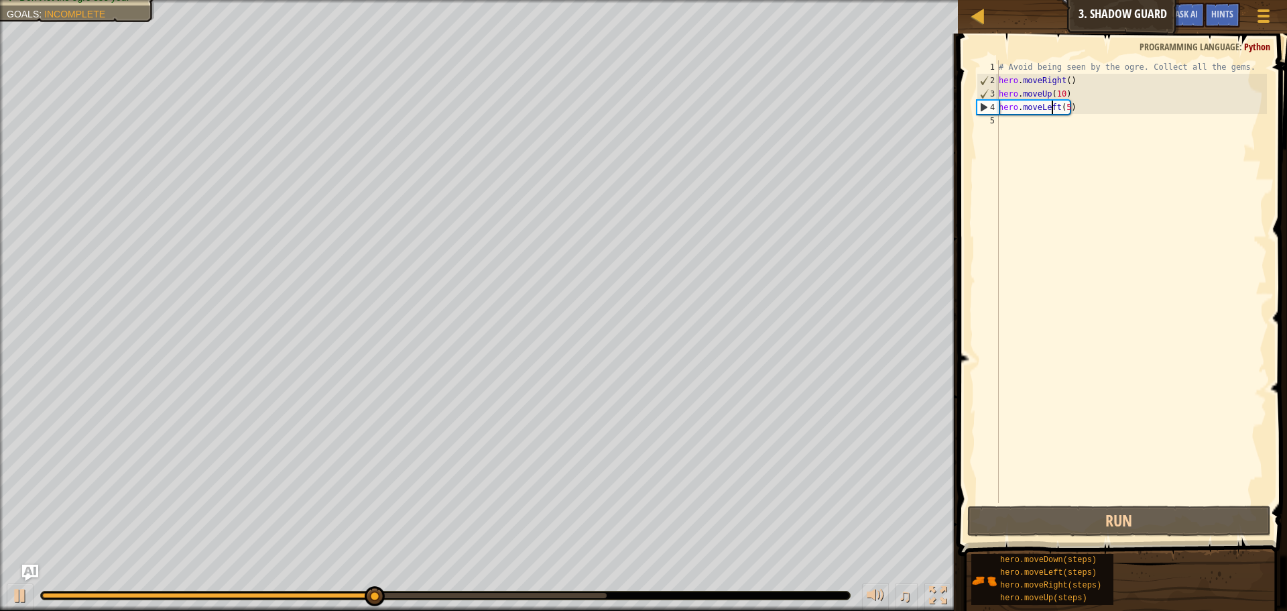
click at [1054, 108] on div "# Avoid being seen by the ogre. Collect all the gems. hero . moveRight ( ) hero…" at bounding box center [1131, 294] width 271 height 469
click at [1055, 110] on div "# Avoid being seen by the ogre. Collect all the gems. hero . moveRight ( ) hero…" at bounding box center [1131, 294] width 271 height 469
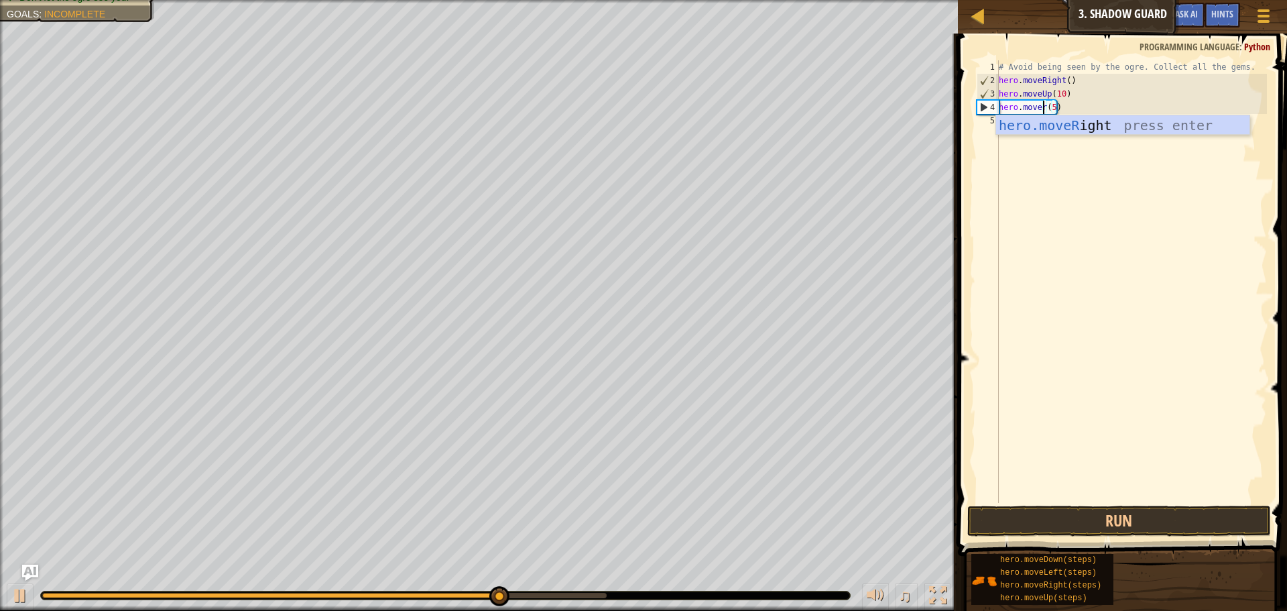
scroll to position [6, 5]
click at [1085, 127] on div "hero.moveRi ght press enter" at bounding box center [1122, 145] width 253 height 60
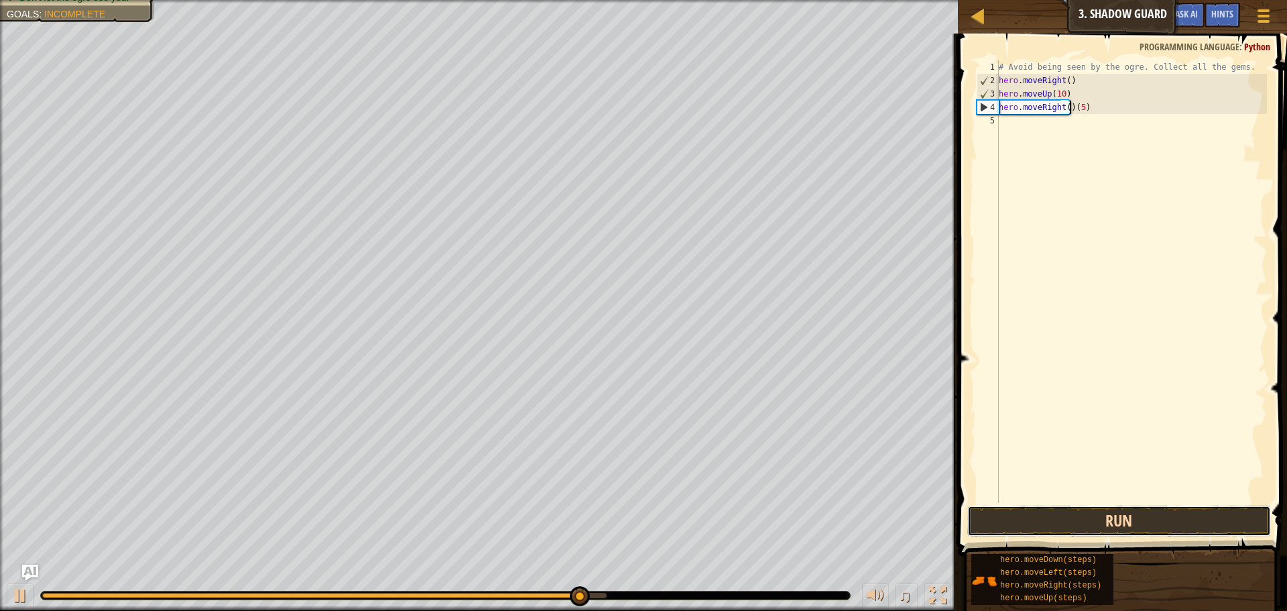
click at [1110, 514] on button "Run" at bounding box center [1119, 521] width 304 height 31
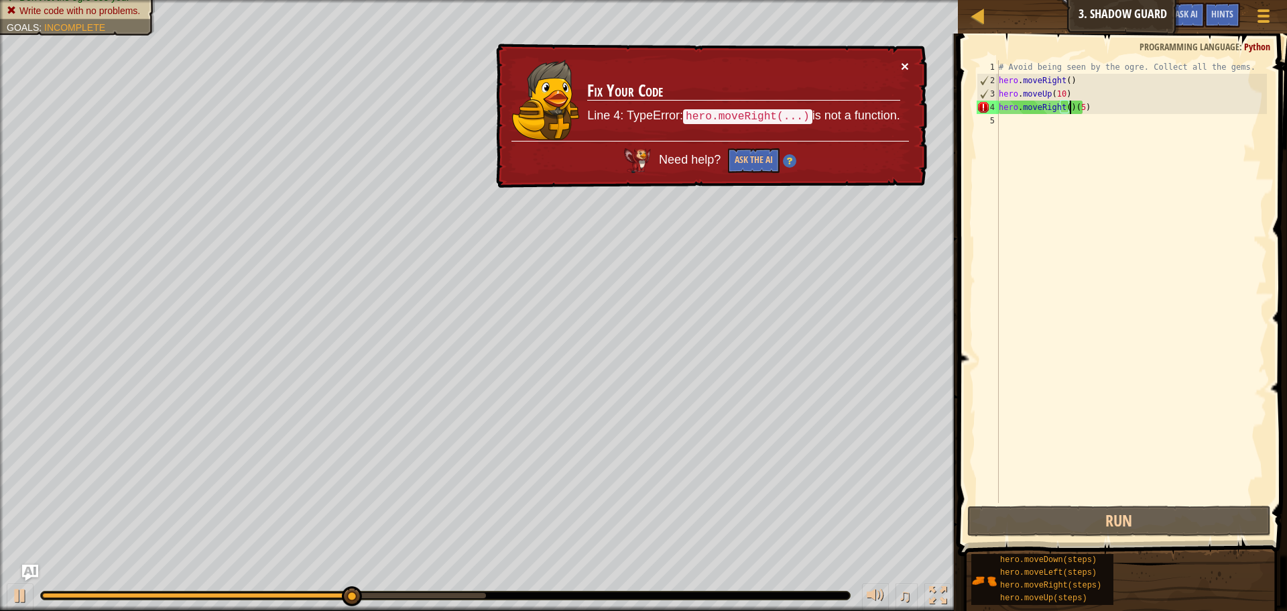
click at [904, 62] on button "×" at bounding box center [905, 66] width 8 height 14
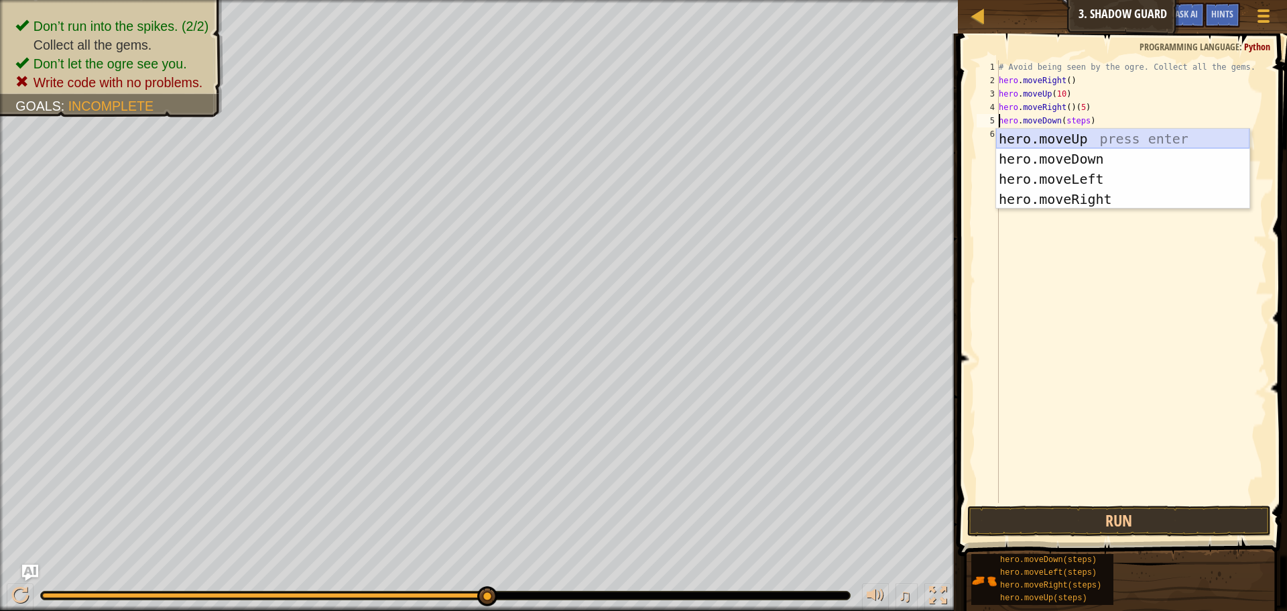
click at [1067, 141] on div "hero.moveUp press enter hero.moveDown press enter hero.moveLeft press enter her…" at bounding box center [1122, 189] width 253 height 121
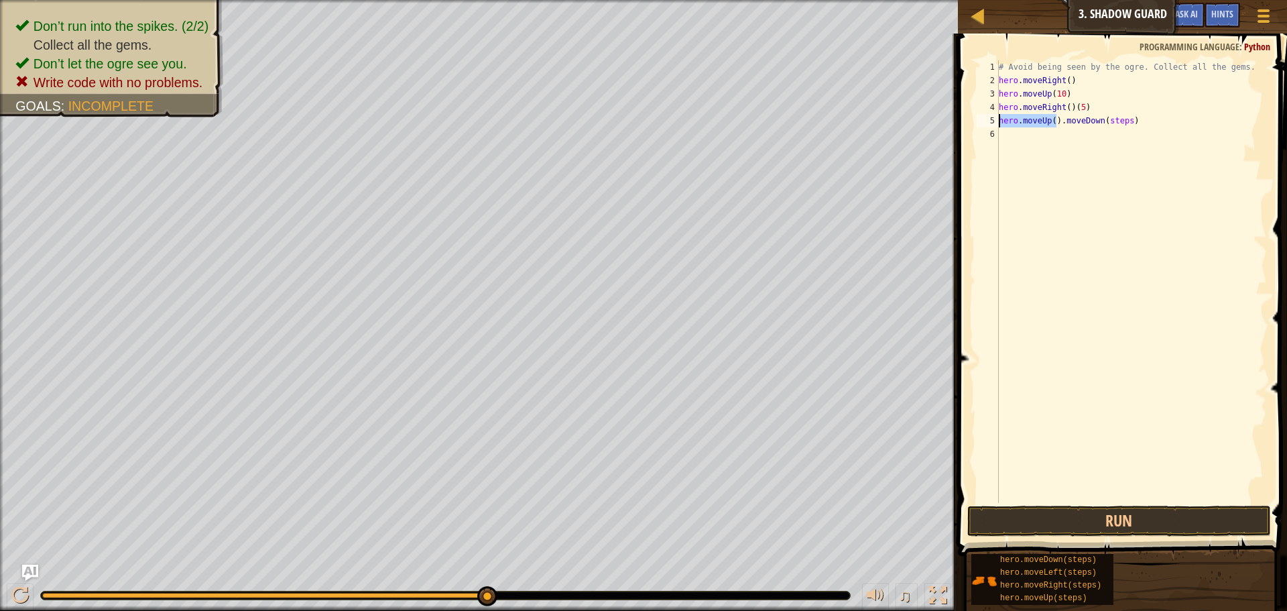
drag, startPoint x: 1057, startPoint y: 122, endPoint x: 998, endPoint y: 125, distance: 59.1
click at [998, 125] on div "hero.moveUp().moveDown(steps) 1 2 3 4 5 6 # Avoid being seen by the ogre. Colle…" at bounding box center [1120, 281] width 293 height 442
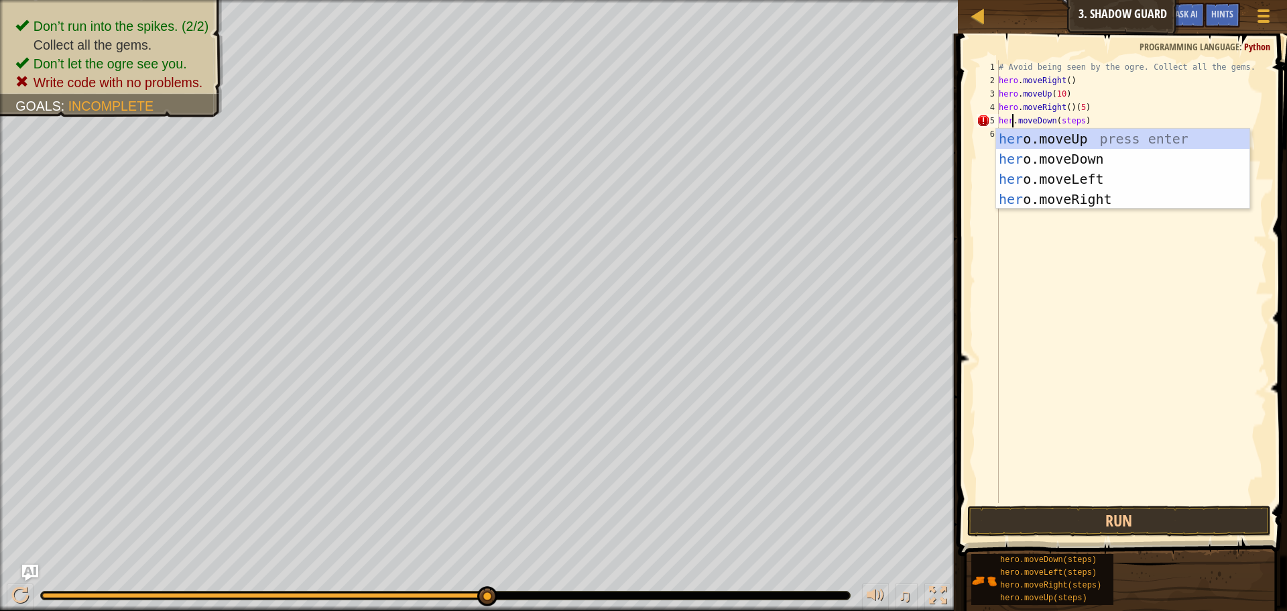
scroll to position [6, 2]
click at [1094, 126] on div "# Avoid being seen by the ogre. Collect all the gems. hero . moveRight ( ) hero…" at bounding box center [1131, 294] width 271 height 469
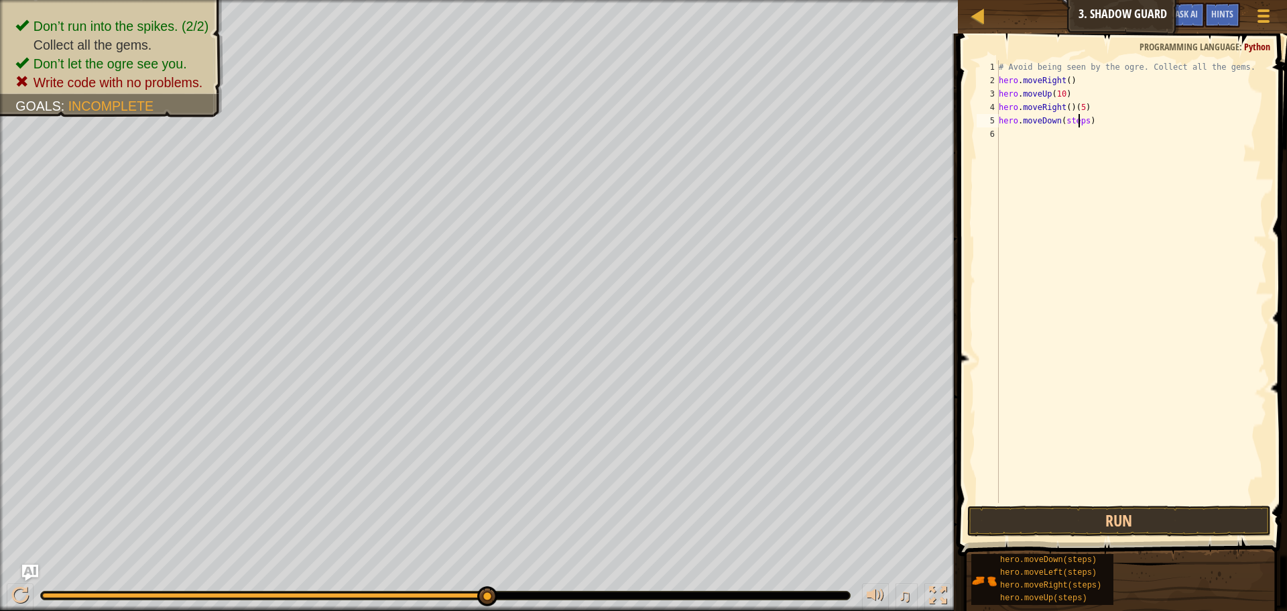
click at [1080, 123] on div "# Avoid being seen by the ogre. Collect all the gems. hero . moveRight ( ) hero…" at bounding box center [1131, 294] width 271 height 469
drag, startPoint x: 1083, startPoint y: 123, endPoint x: 1060, endPoint y: 120, distance: 23.0
click at [1060, 120] on div "# Avoid being seen by the ogre. Collect all the gems. hero . moveRight ( ) hero…" at bounding box center [1131, 294] width 271 height 469
click at [1093, 522] on button "Run" at bounding box center [1119, 521] width 304 height 31
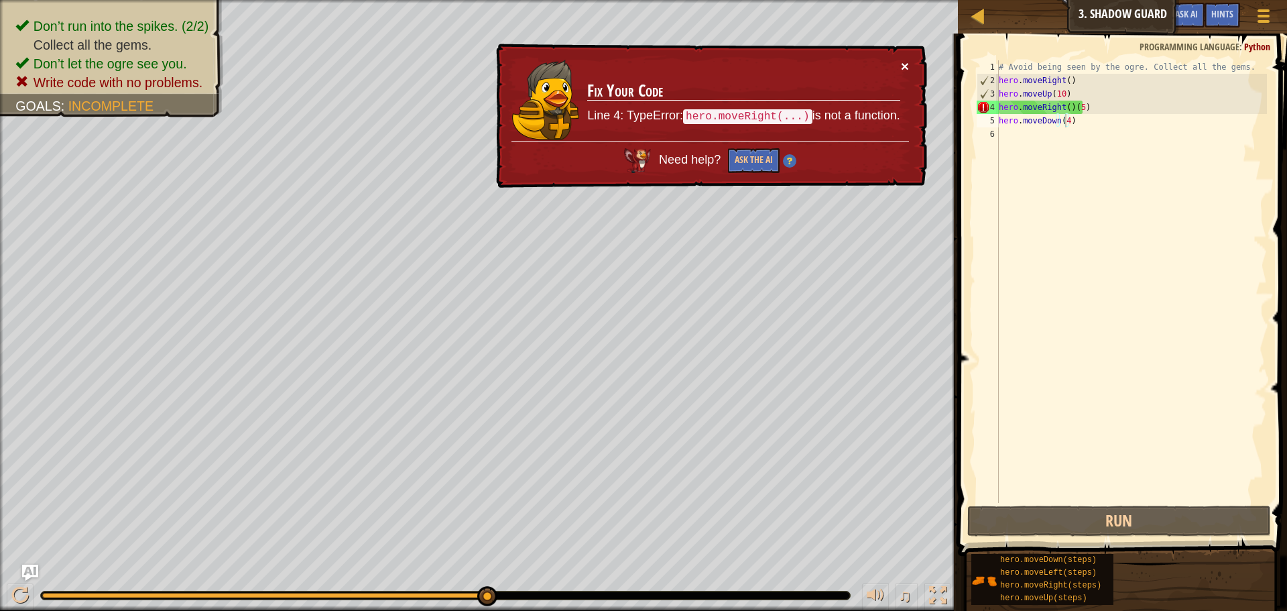
click at [907, 68] on button "×" at bounding box center [905, 66] width 8 height 14
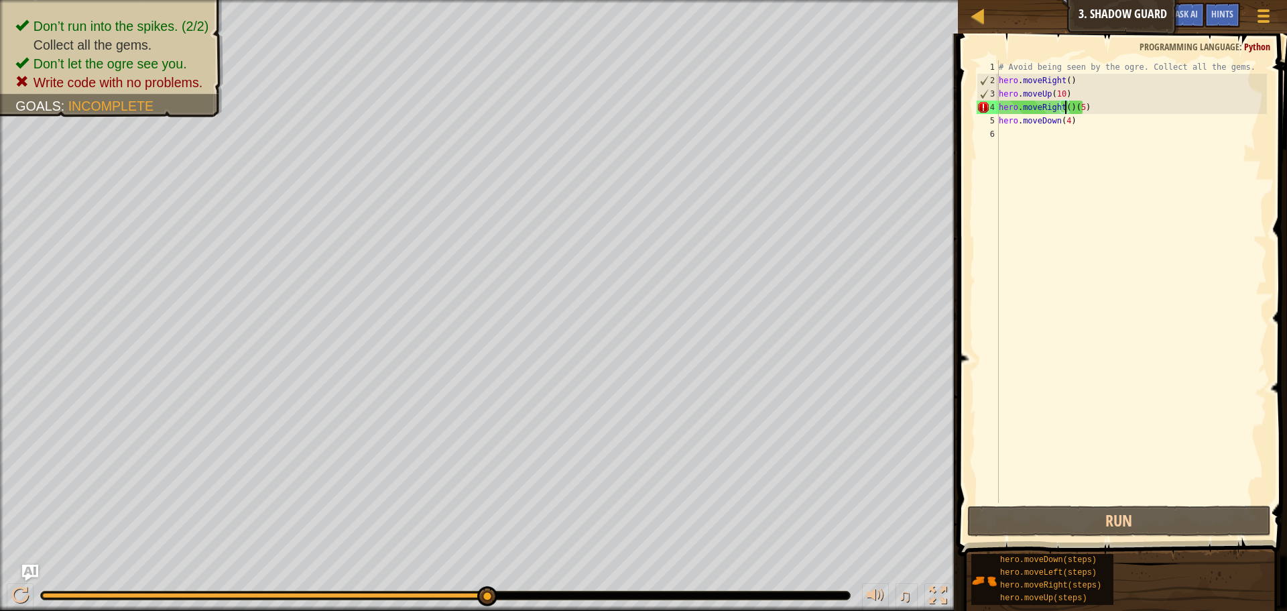
click at [1067, 105] on div "# Avoid being seen by the ogre. Collect all the gems. hero . moveRight ( ) hero…" at bounding box center [1131, 294] width 271 height 469
click at [1069, 109] on div "# Avoid being seen by the ogre. Collect all the gems. hero . moveRight ( ) hero…" at bounding box center [1131, 294] width 271 height 469
click at [1060, 113] on div "# Avoid being seen by the ogre. Collect all the gems. hero . moveRight ( ) hero…" at bounding box center [1131, 294] width 271 height 469
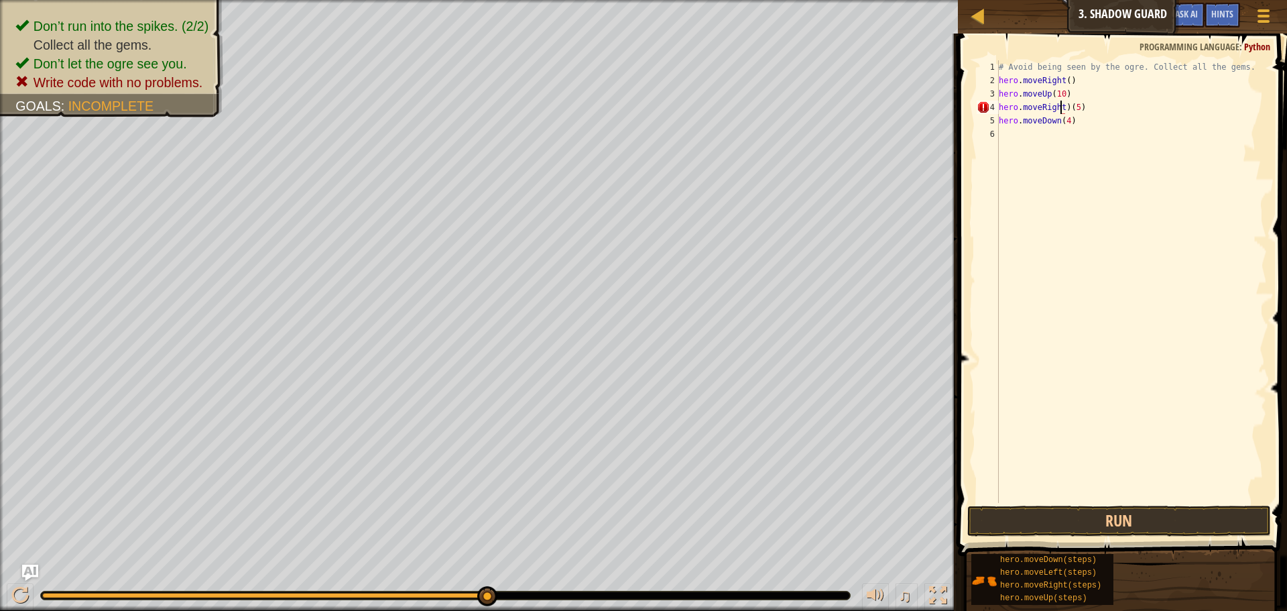
click at [1063, 107] on div "# Avoid being seen by the ogre. Collect all the gems. hero . moveRight ( ) hero…" at bounding box center [1131, 294] width 271 height 469
click at [1065, 106] on div "# Avoid being seen by the ogre. Collect all the gems. hero . moveRight ( ) hero…" at bounding box center [1131, 294] width 271 height 469
click at [1069, 506] on button "Run" at bounding box center [1119, 521] width 304 height 31
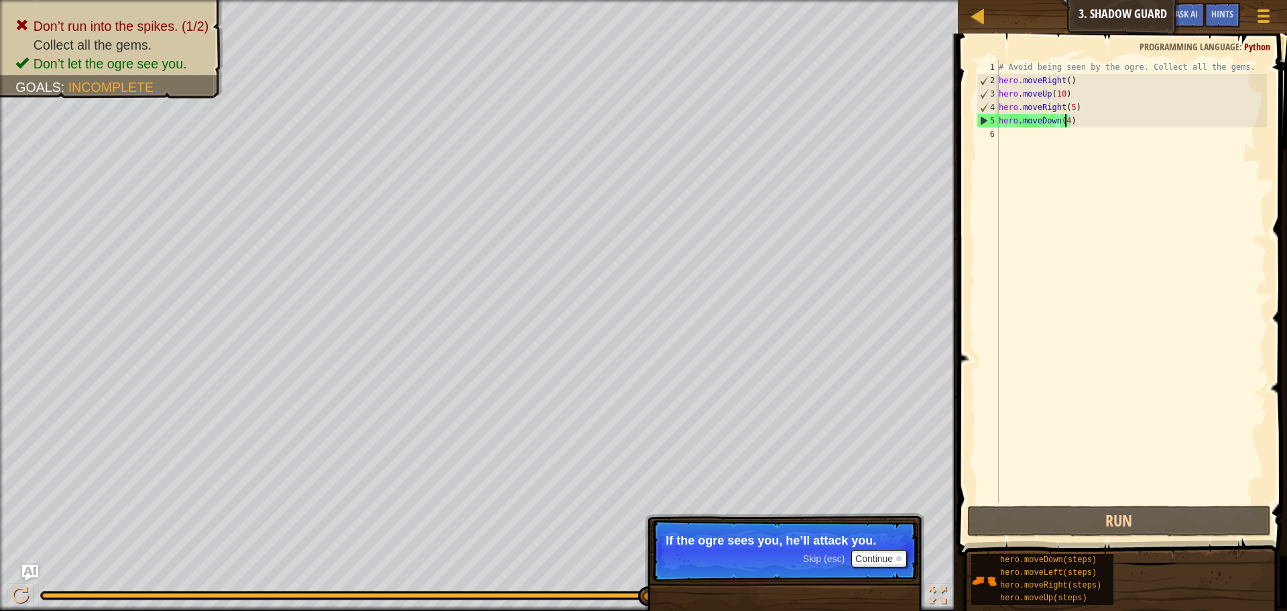
click at [1065, 123] on div "# Avoid being seen by the ogre. Collect all the gems. hero . moveRight ( ) hero…" at bounding box center [1131, 294] width 271 height 469
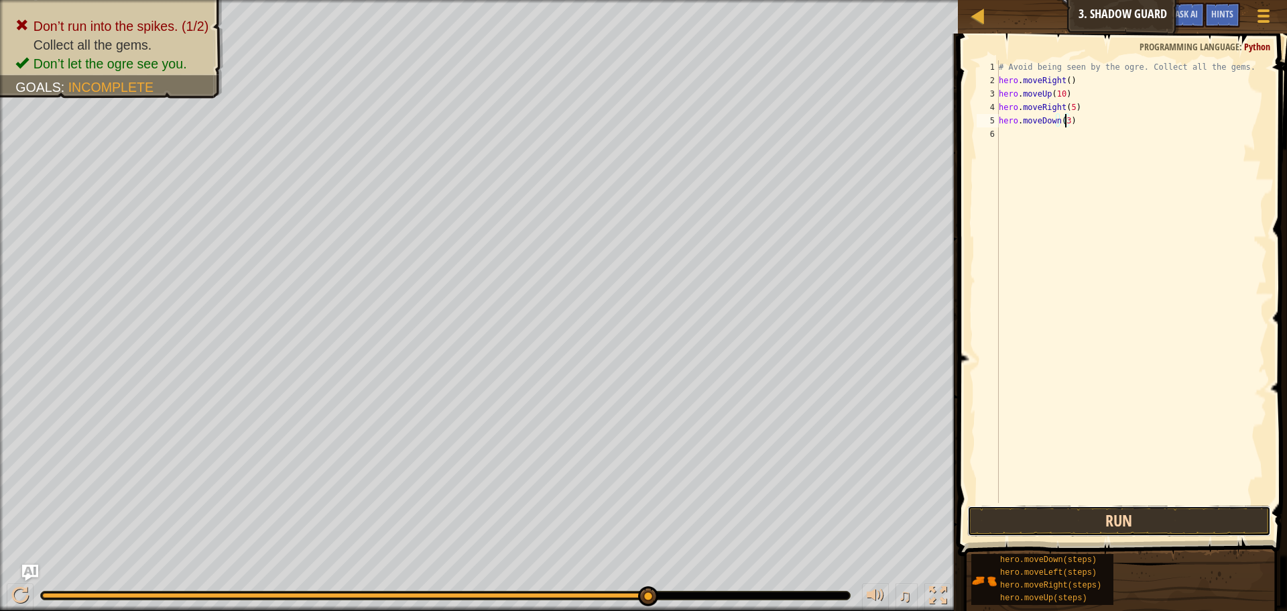
click at [1099, 510] on button "Run" at bounding box center [1119, 521] width 304 height 31
click at [1089, 508] on button "Run" at bounding box center [1119, 521] width 304 height 31
click at [1082, 134] on div "# Avoid being seen by the ogre. Collect all the gems. hero . moveRight ( ) hero…" at bounding box center [1131, 294] width 271 height 469
click at [1116, 513] on button "Run" at bounding box center [1119, 521] width 304 height 31
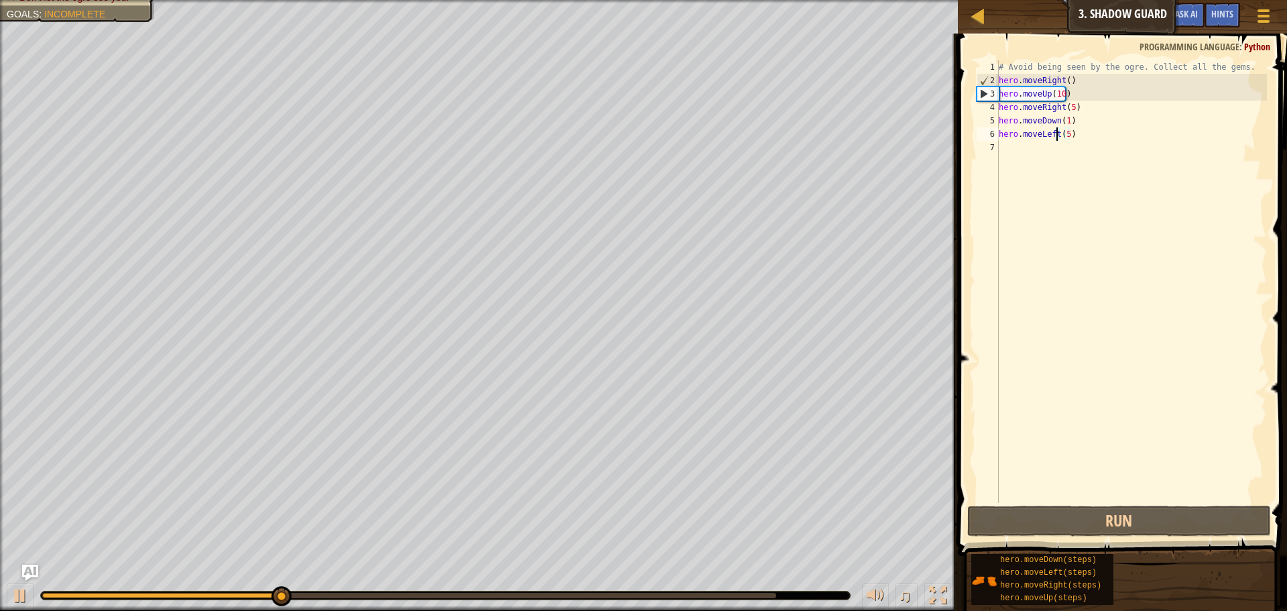
click at [1055, 135] on div "# Avoid being seen by the ogre. Collect all the gems. hero . moveRight ( ) hero…" at bounding box center [1131, 294] width 271 height 469
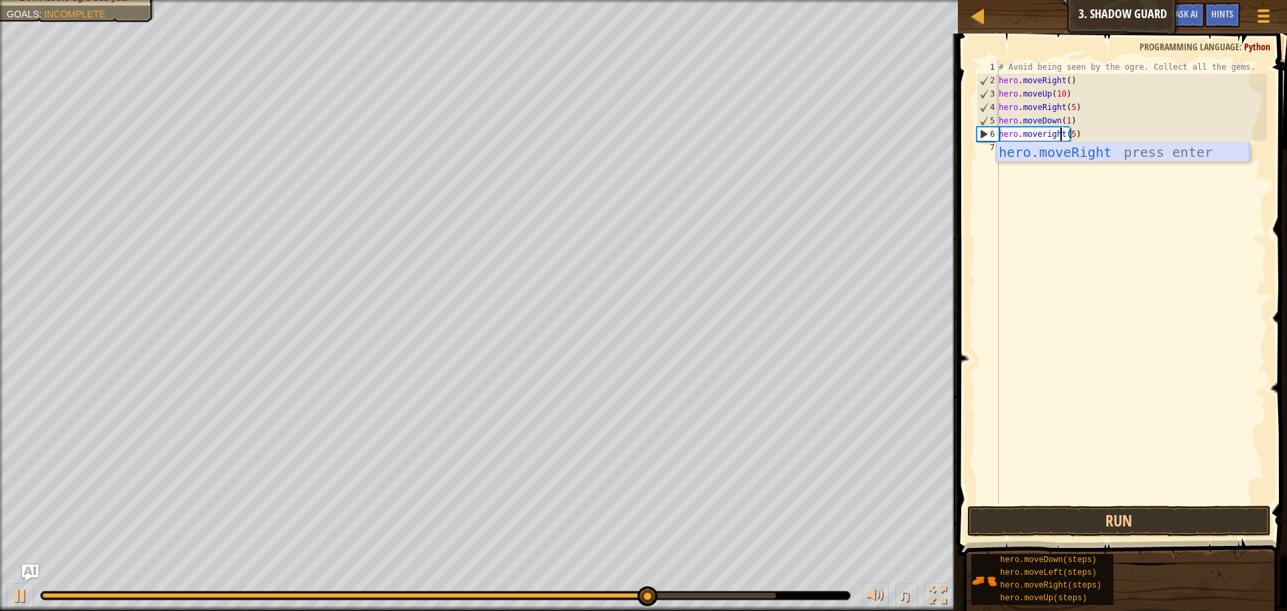
click at [1091, 156] on div "hero.moveRight press enter" at bounding box center [1122, 172] width 253 height 60
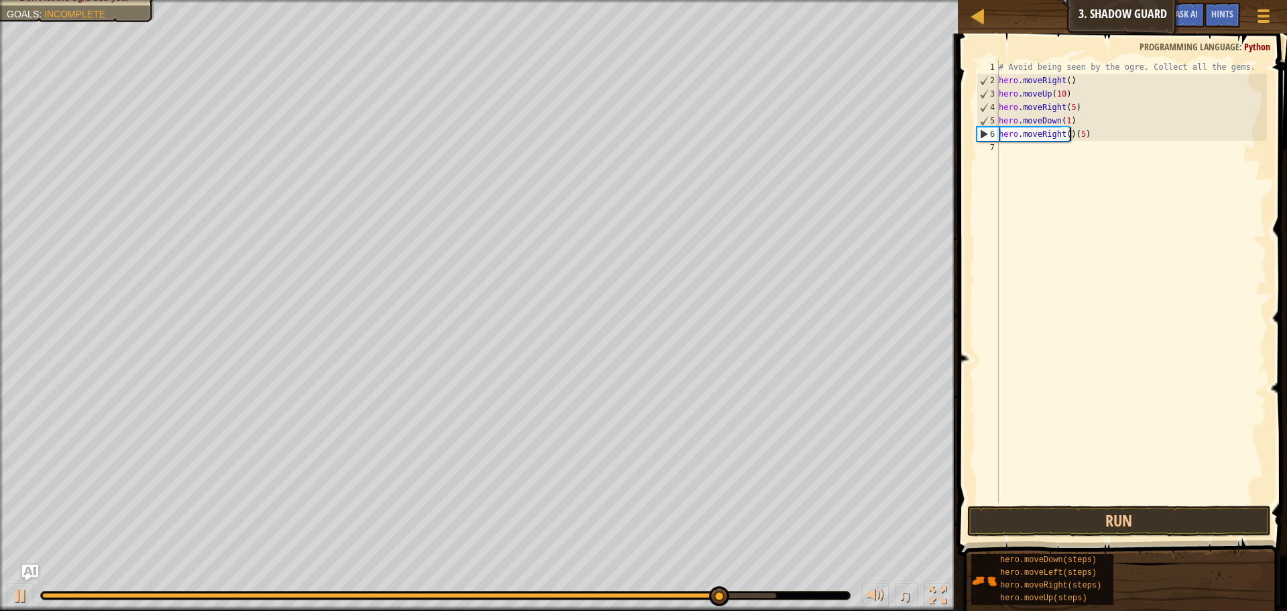
click at [1070, 136] on div "# Avoid being seen by the ogre. Collect all the gems. hero . moveRight ( ) hero…" at bounding box center [1131, 294] width 271 height 469
click at [1069, 133] on div "# Avoid being seen by the ogre. Collect all the gems. hero . moveRight ( ) hero…" at bounding box center [1131, 294] width 271 height 469
click at [1067, 133] on div "# Avoid being seen by the ogre. Collect all the gems. hero . moveRight ( ) hero…" at bounding box center [1131, 294] width 271 height 469
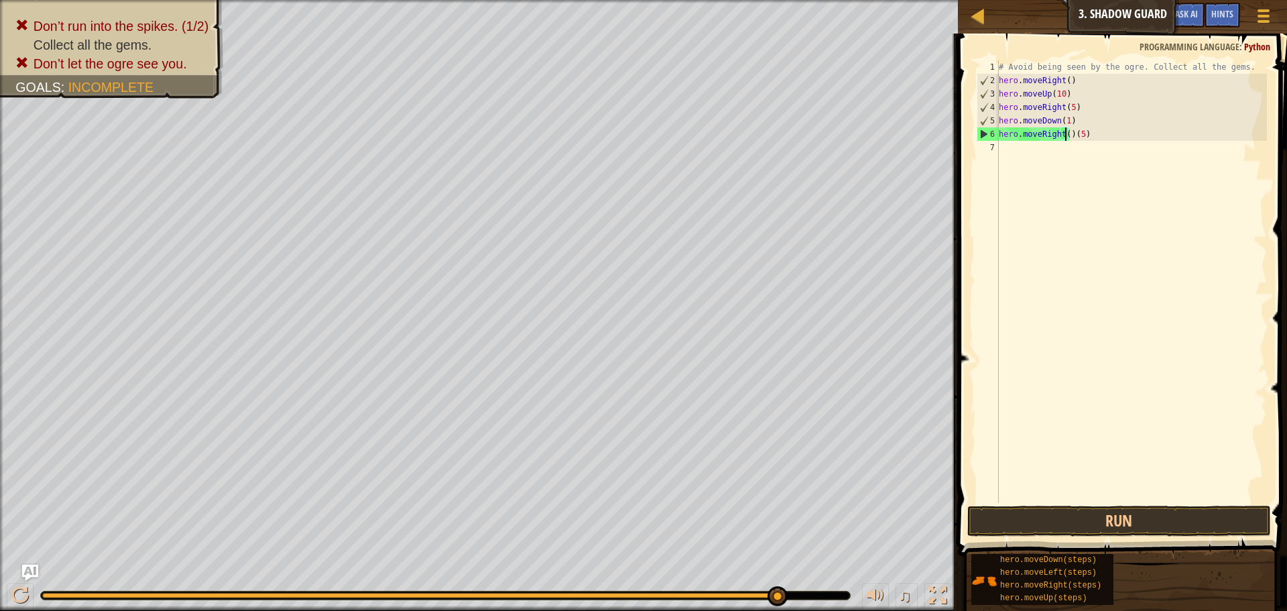
click at [1067, 133] on div "# Avoid being seen by the ogre. Collect all the gems. hero . moveRight ( ) hero…" at bounding box center [1131, 294] width 271 height 469
click at [1069, 133] on div "# Avoid being seen by the ogre. Collect all the gems. hero . moveRight ( ) hero…" at bounding box center [1131, 294] width 271 height 469
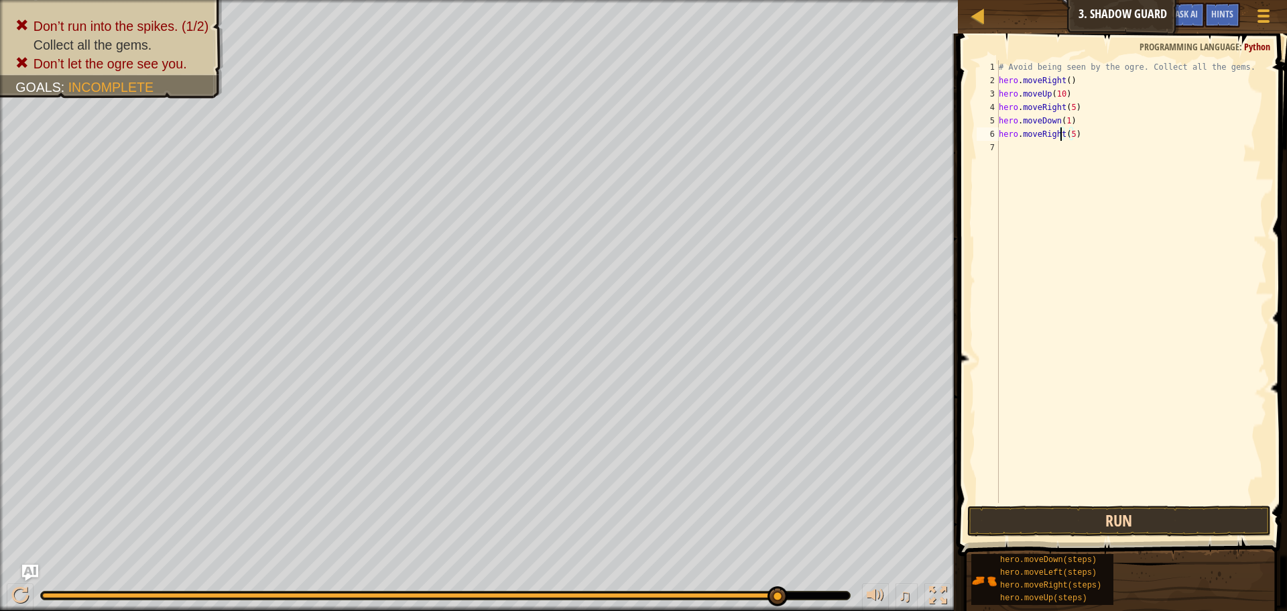
type textarea "hero.moveRight(5)"
click at [1087, 508] on button "Run" at bounding box center [1119, 521] width 304 height 31
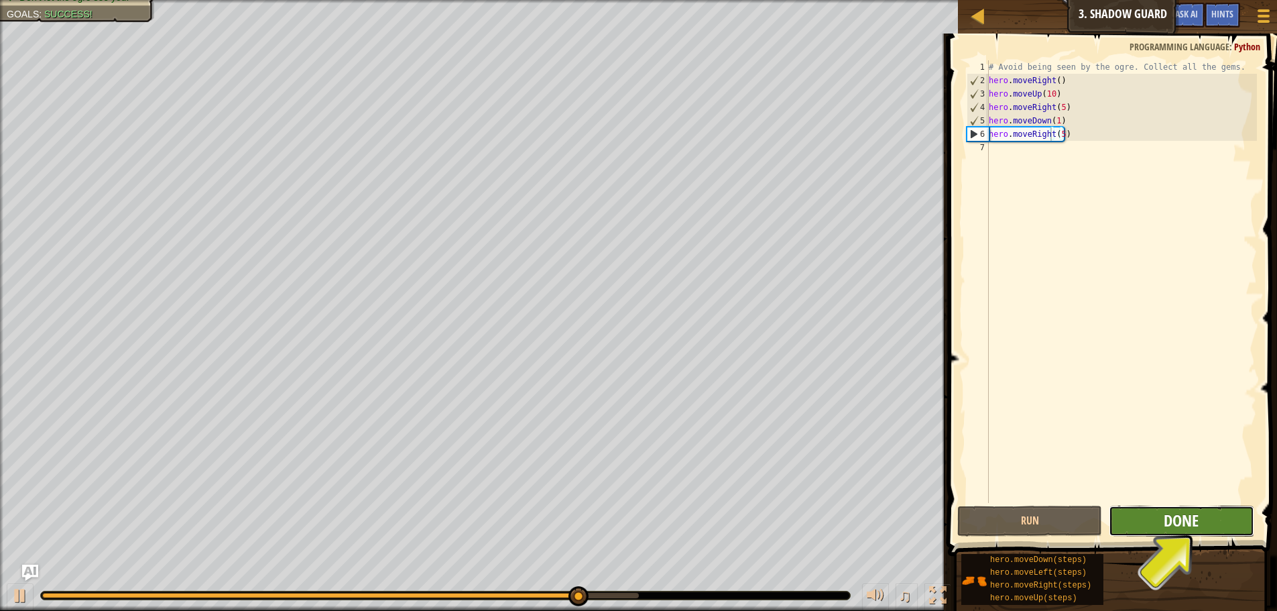
click at [1168, 525] on span "Done" at bounding box center [1181, 520] width 35 height 21
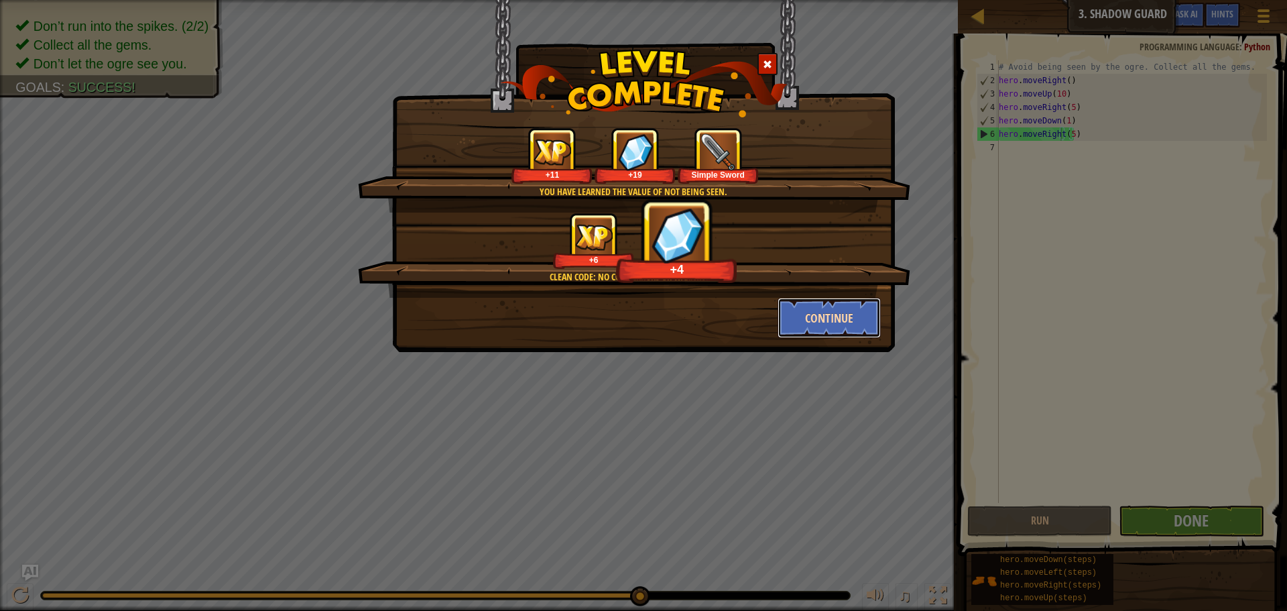
click at [823, 322] on button "Continue" at bounding box center [830, 318] width 104 height 40
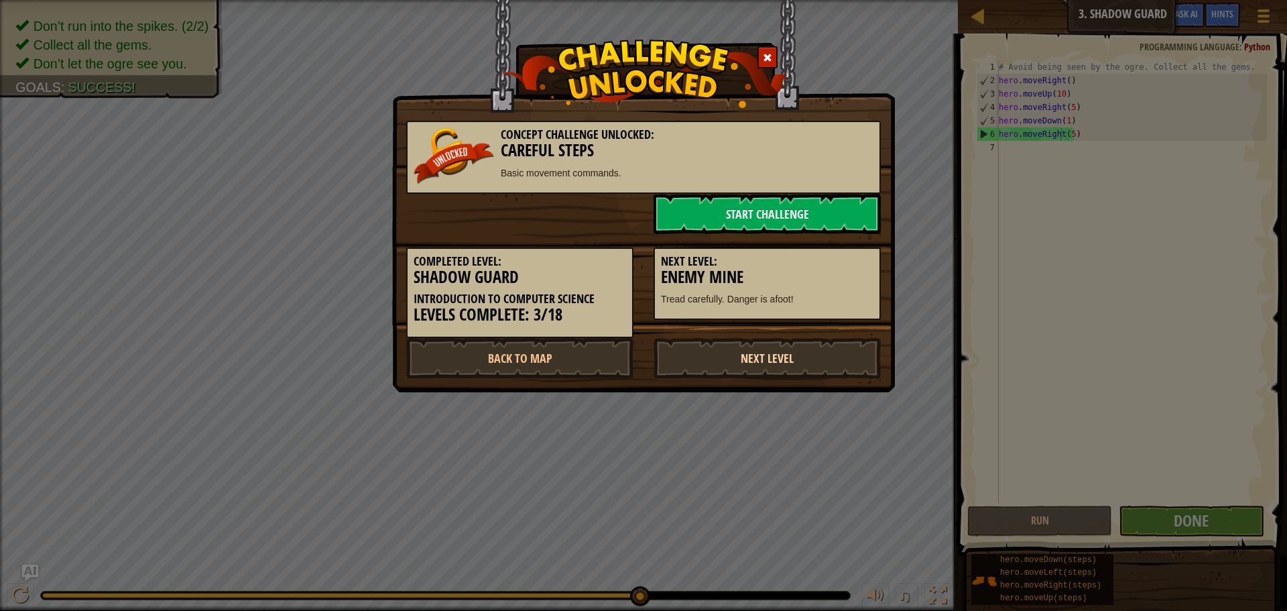
drag, startPoint x: 776, startPoint y: 374, endPoint x: 772, endPoint y: 368, distance: 7.3
click at [772, 370] on link "Next Level" at bounding box center [767, 358] width 227 height 40
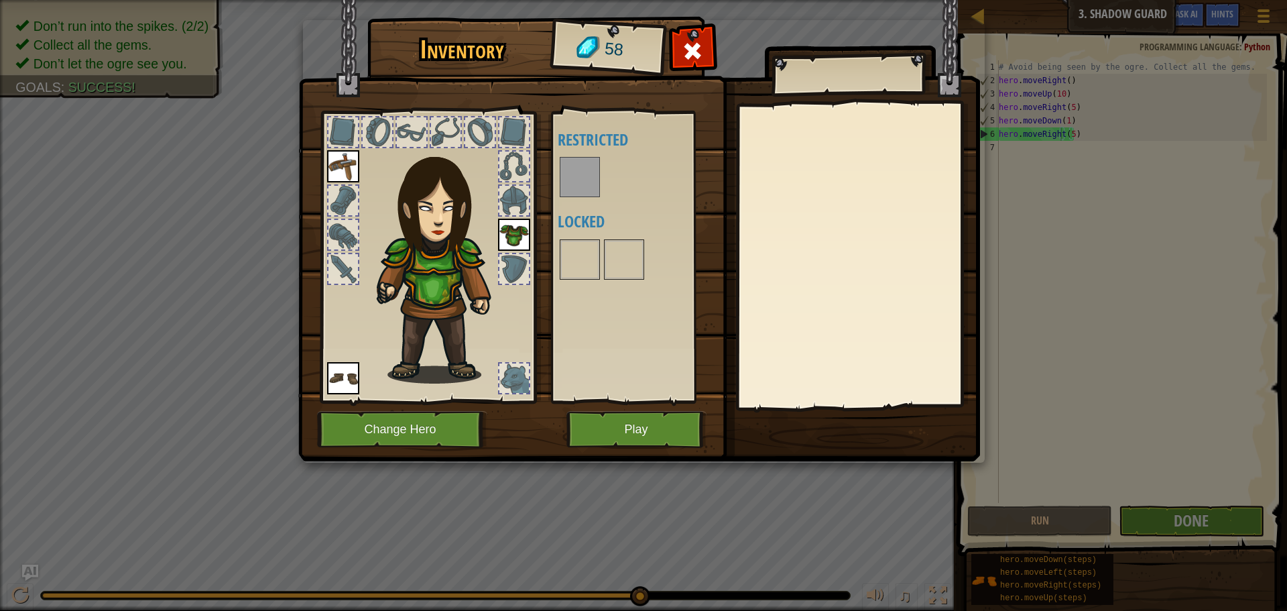
click at [772, 367] on div "Inventory 58 Available Equip Equip Equip (double-click to equip) Restricted Loc…" at bounding box center [644, 241] width 682 height 442
click at [568, 164] on img at bounding box center [580, 177] width 38 height 38
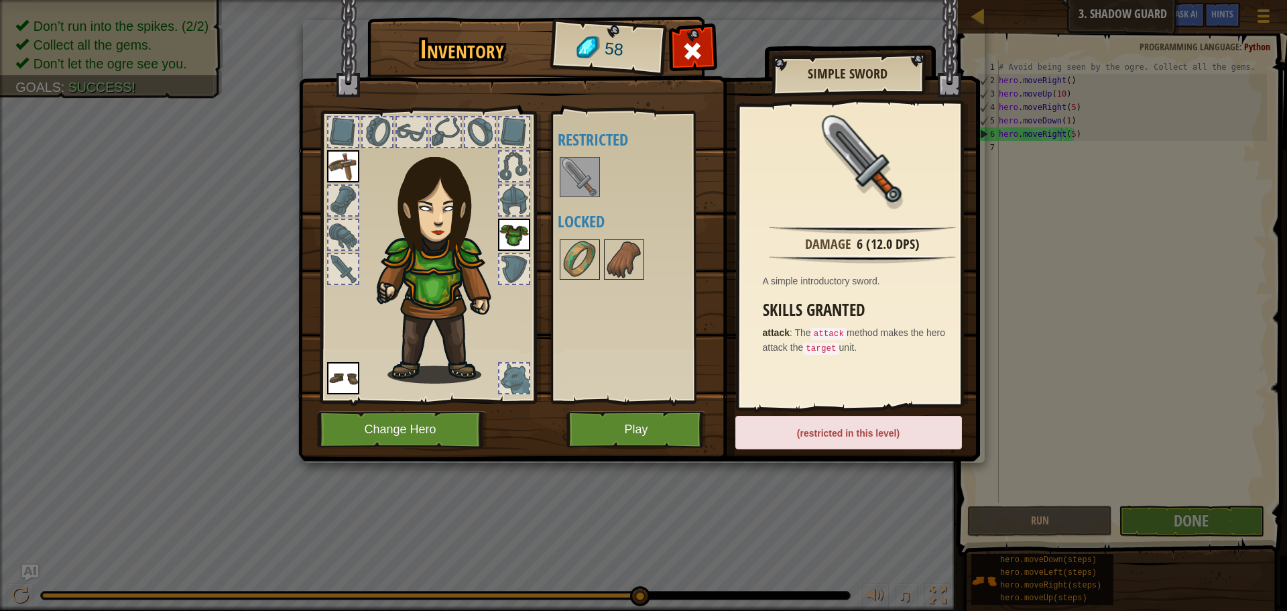
click at [345, 273] on div at bounding box center [343, 268] width 29 height 29
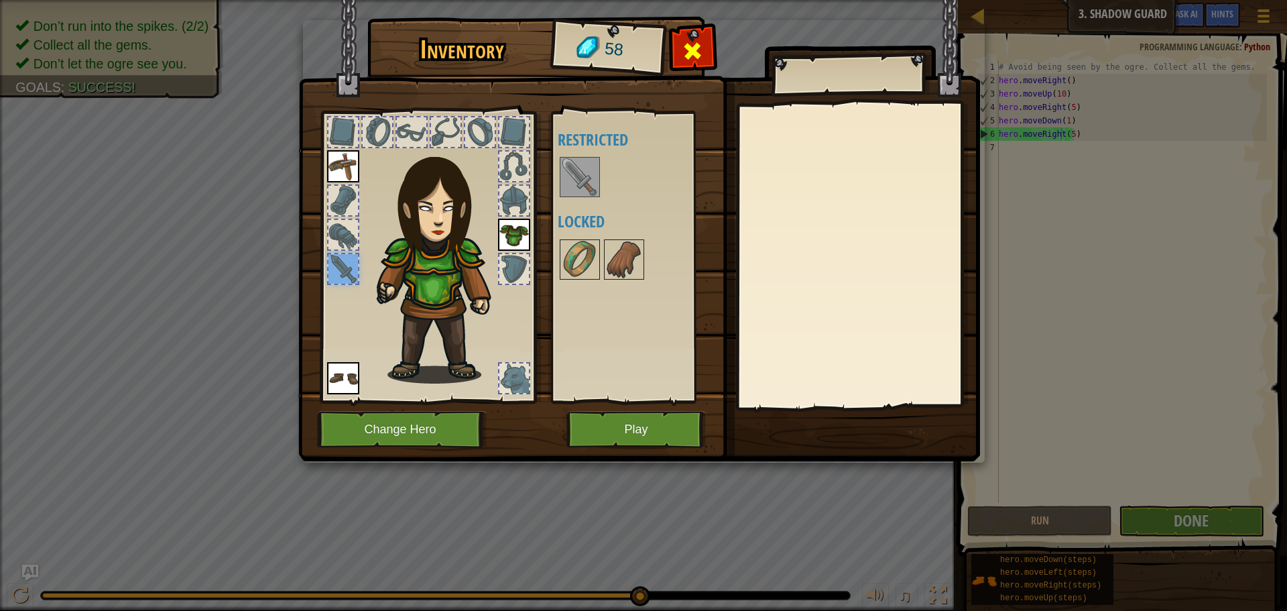
click at [690, 50] on span at bounding box center [692, 50] width 21 height 21
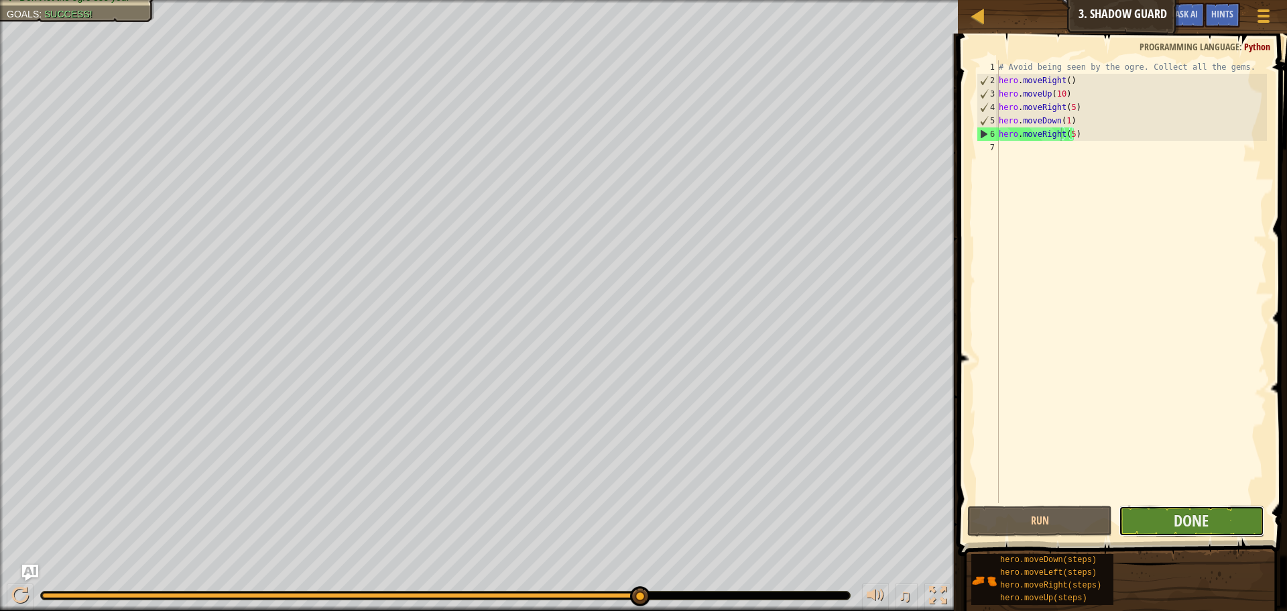
click at [1163, 521] on button "Done" at bounding box center [1191, 521] width 145 height 31
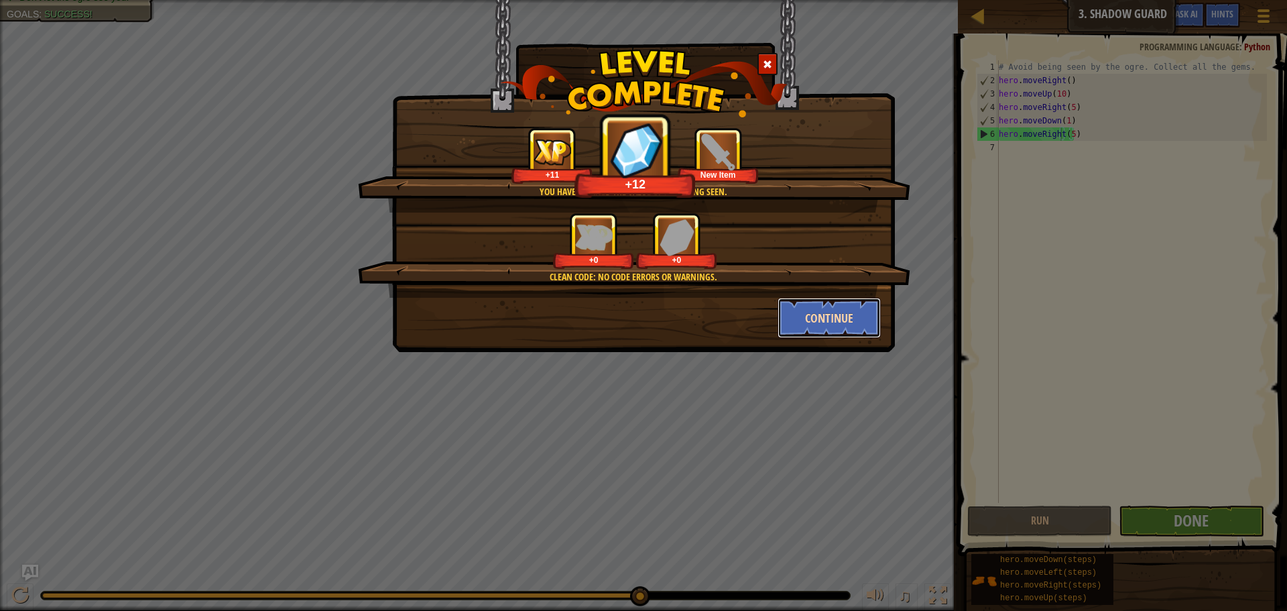
click at [835, 319] on button "Continue" at bounding box center [830, 318] width 104 height 40
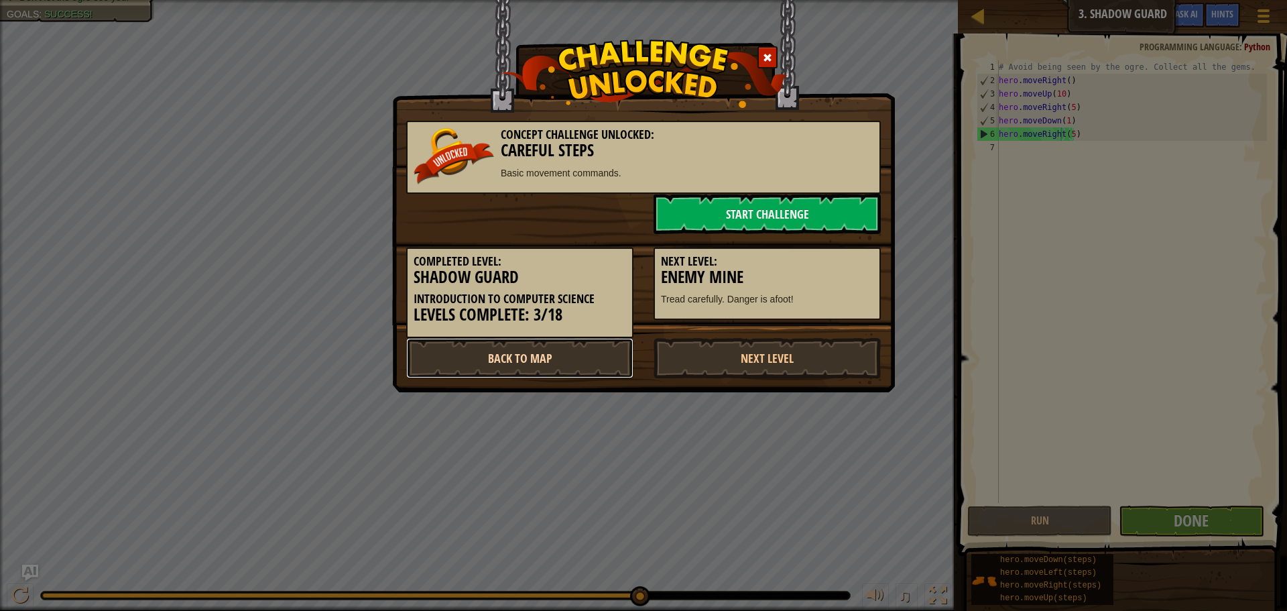
click at [470, 363] on link "Back to Map" at bounding box center [519, 358] width 227 height 40
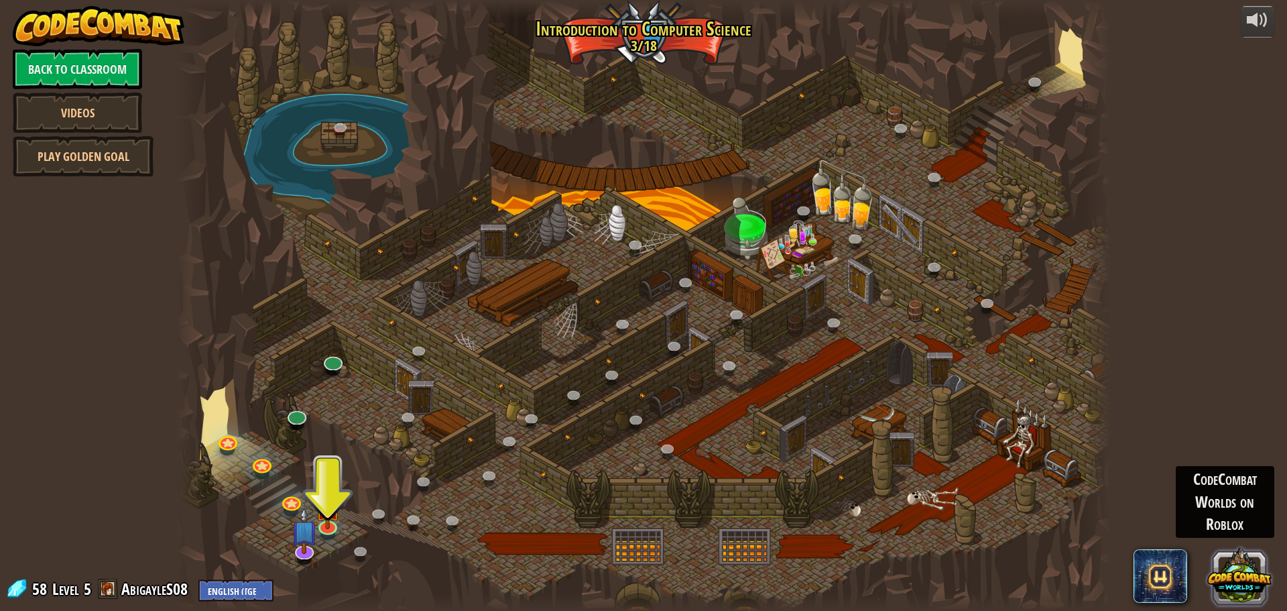
click at [1238, 574] on button at bounding box center [1239, 575] width 64 height 64
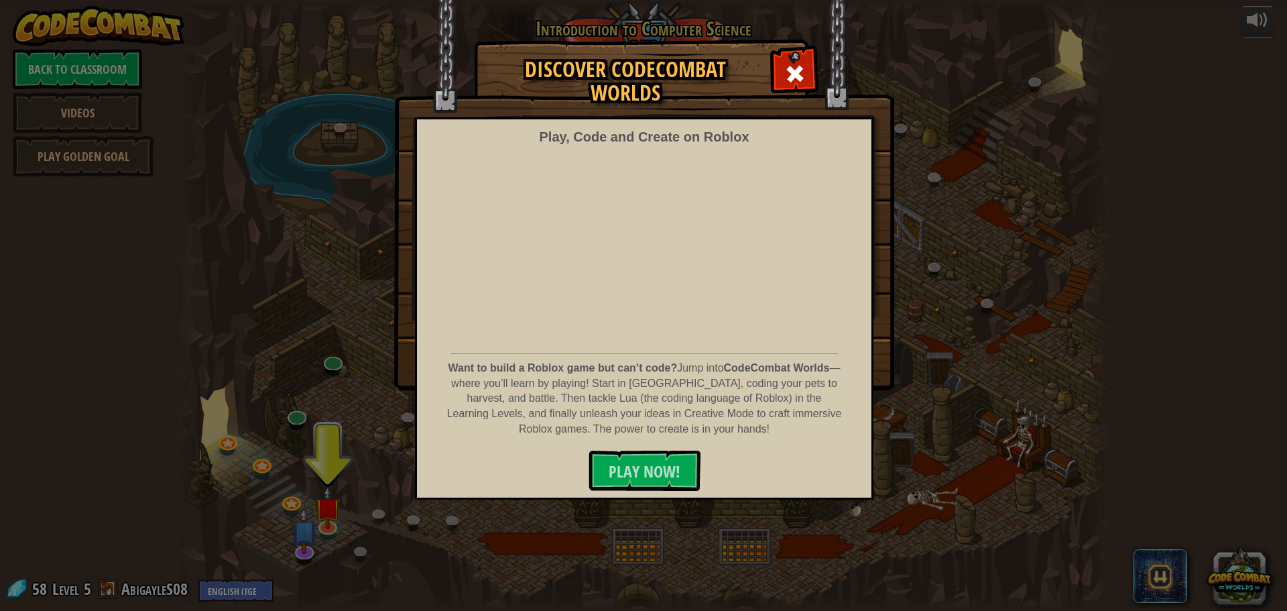
click at [953, 419] on div "Discover CodeCombat Worlds Play, Code and Create on Roblox Want to build a Robl…" at bounding box center [643, 305] width 1287 height 611
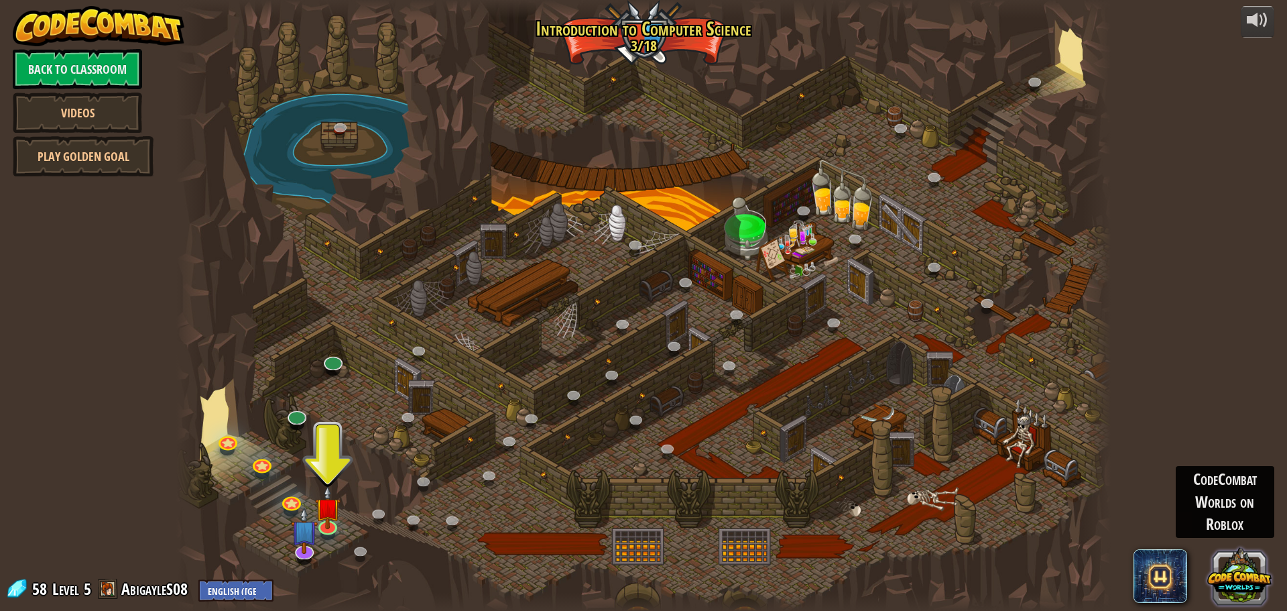
click at [1244, 576] on button at bounding box center [1239, 575] width 64 height 64
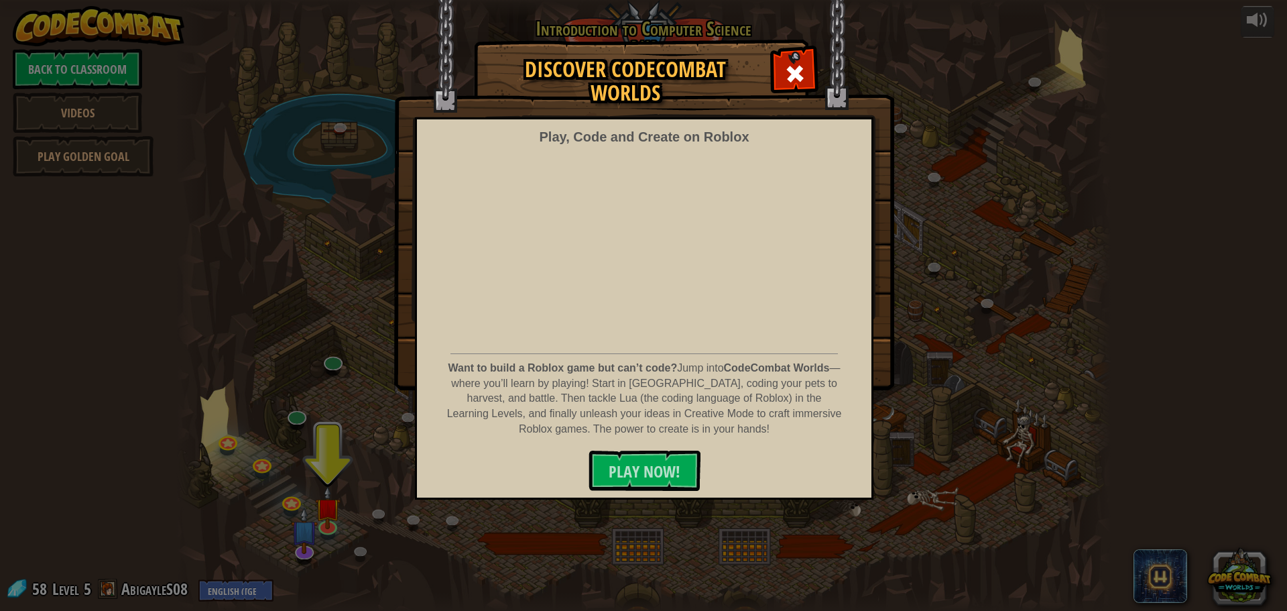
click at [788, 54] on div at bounding box center [795, 72] width 42 height 42
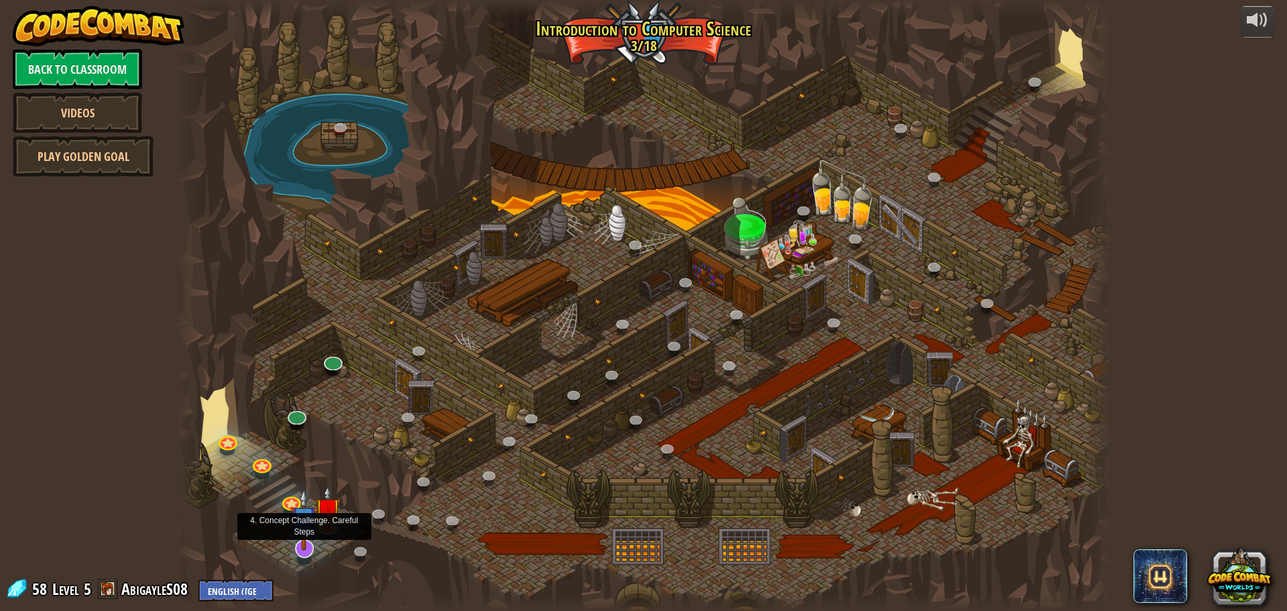
click at [302, 536] on img at bounding box center [303, 519] width 27 height 62
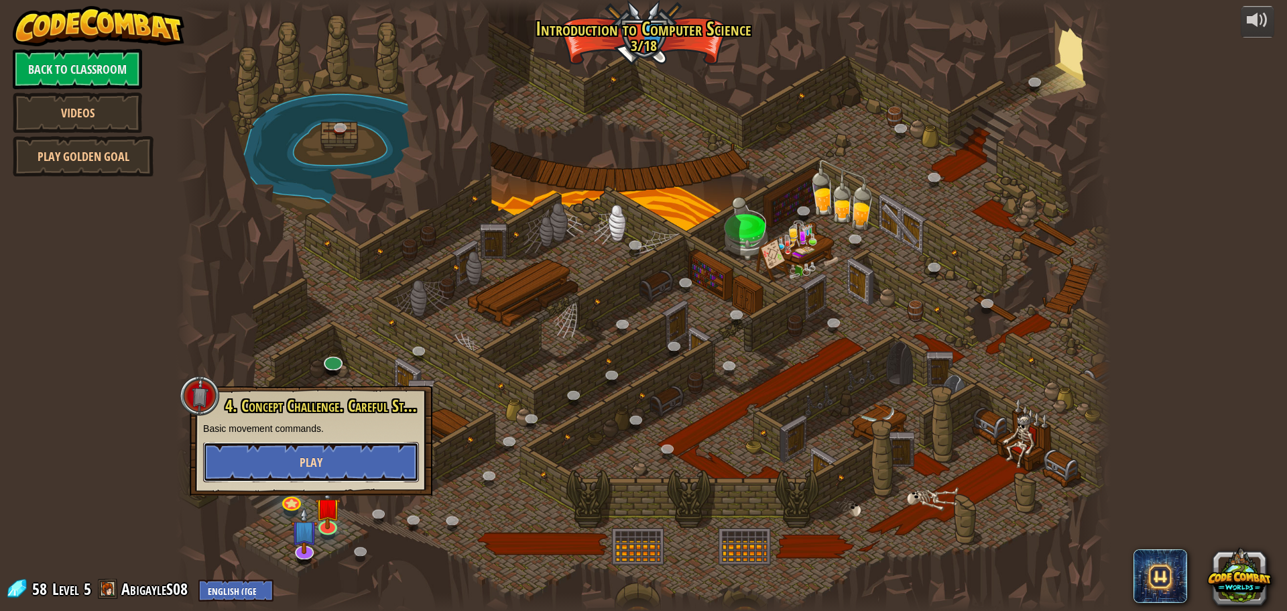
click at [306, 470] on span "Play" at bounding box center [311, 462] width 23 height 17
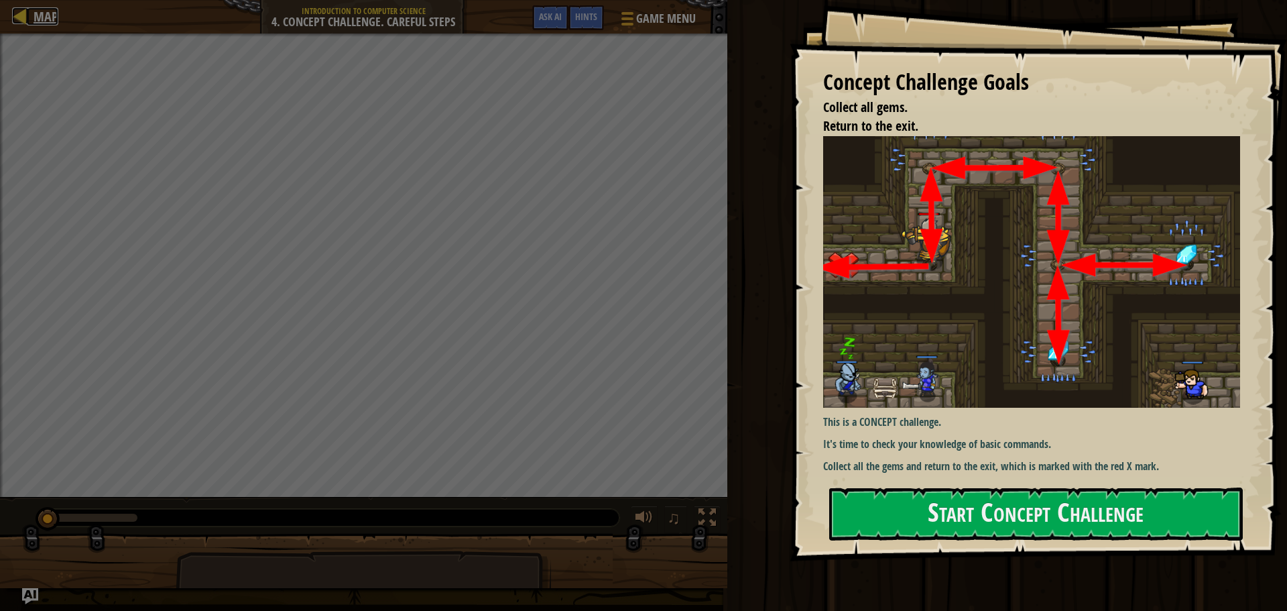
click at [14, 17] on div at bounding box center [20, 15] width 17 height 17
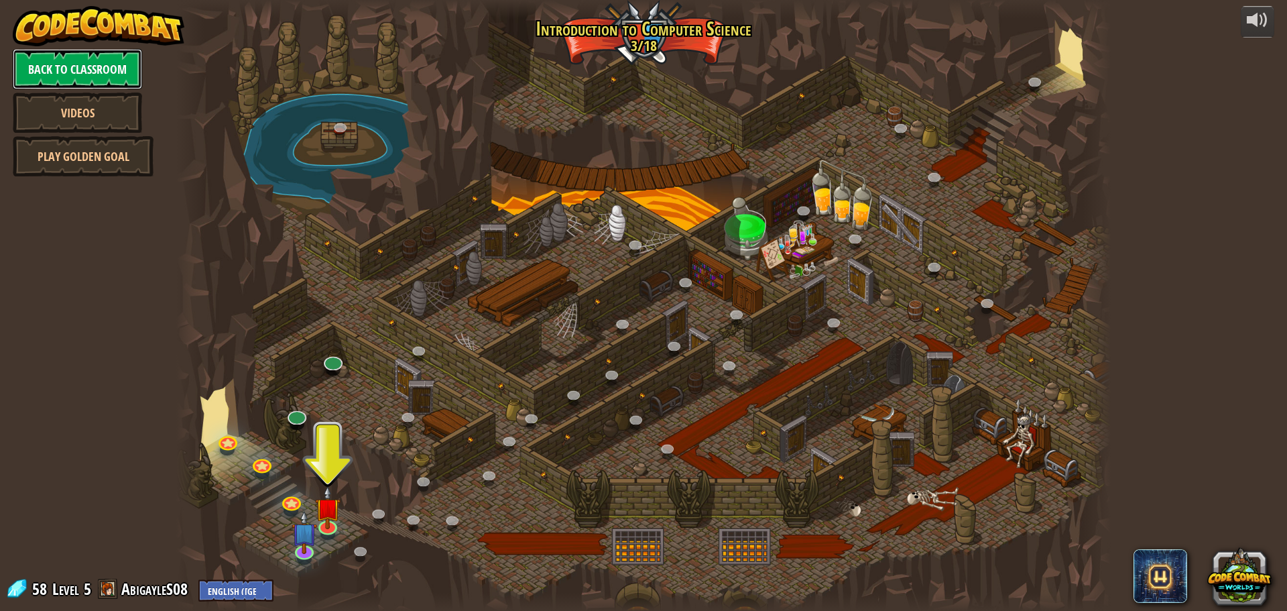
click at [58, 78] on link "Back to Classroom" at bounding box center [77, 69] width 129 height 40
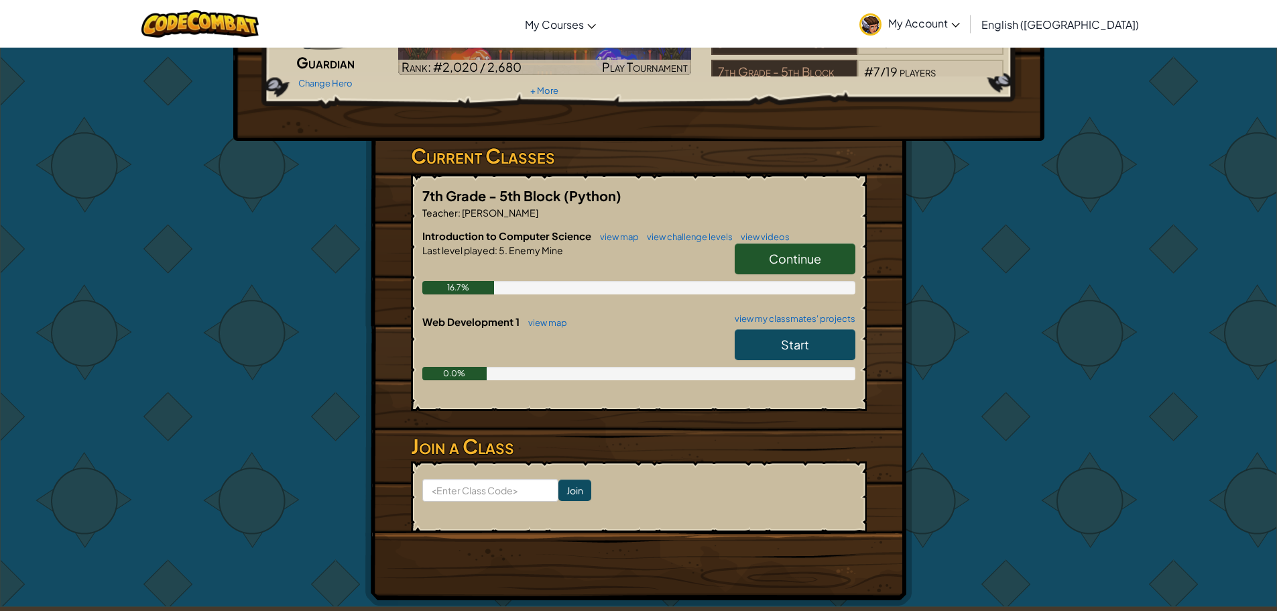
scroll to position [67, 0]
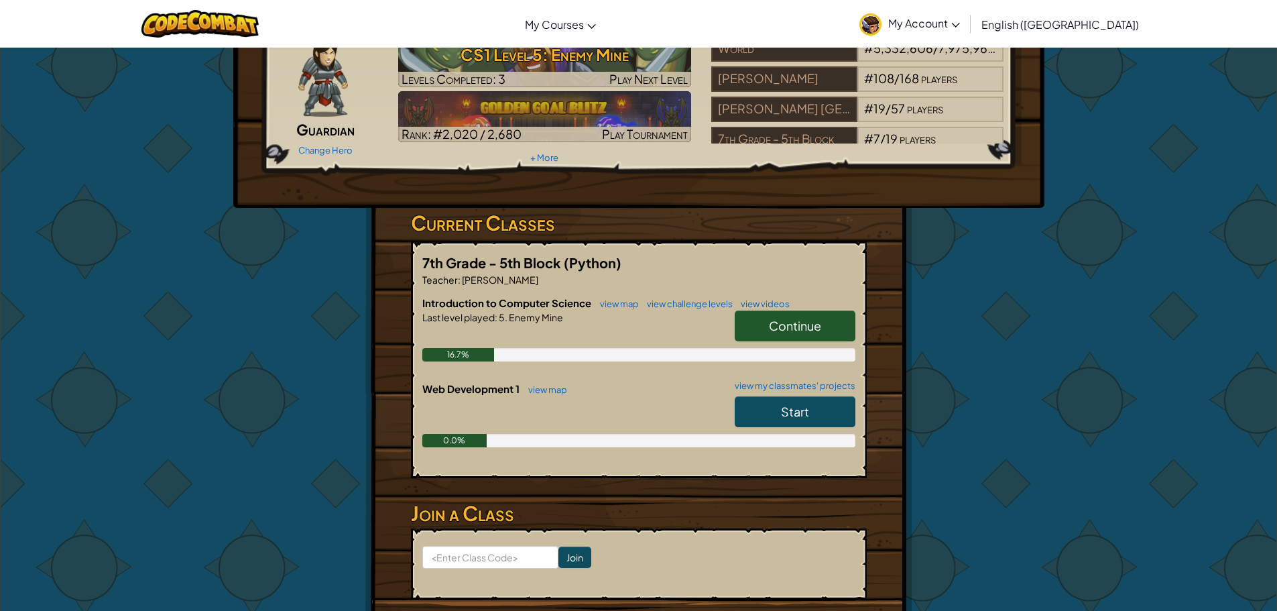
drag, startPoint x: 786, startPoint y: 423, endPoint x: 790, endPoint y: 430, distance: 7.5
click at [790, 430] on div "Start" at bounding box center [788, 415] width 134 height 38
click at [782, 411] on span "Start" at bounding box center [795, 411] width 28 height 15
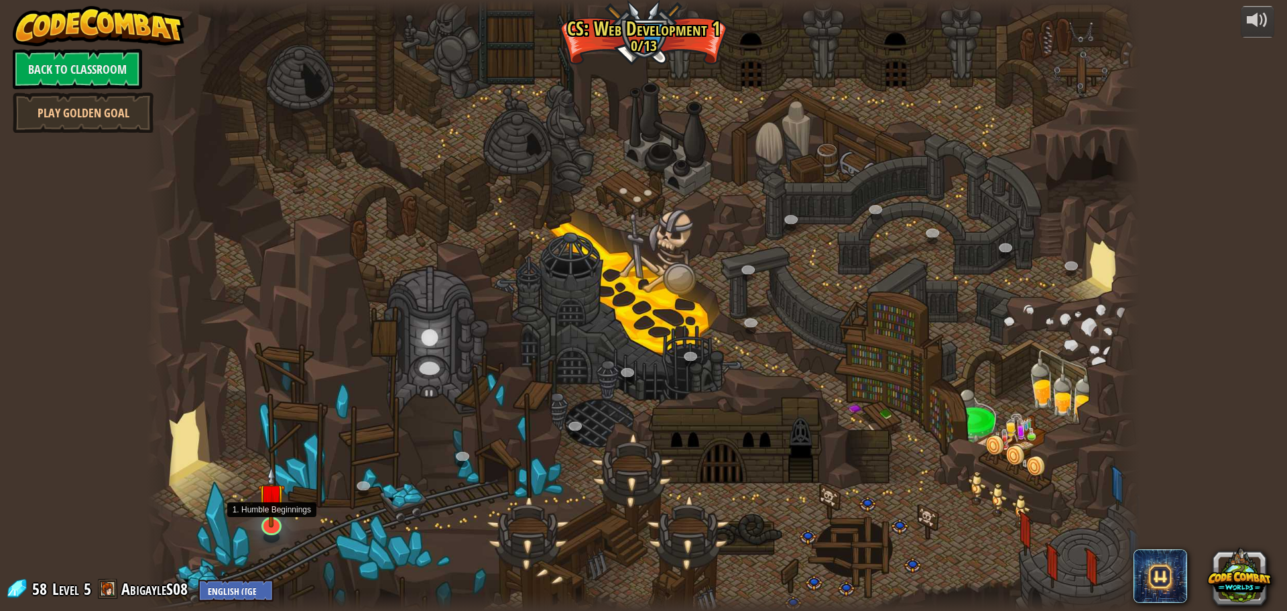
click at [259, 510] on img at bounding box center [271, 497] width 27 height 62
click at [254, 505] on div at bounding box center [644, 305] width 994 height 611
click at [272, 505] on img at bounding box center [271, 497] width 27 height 62
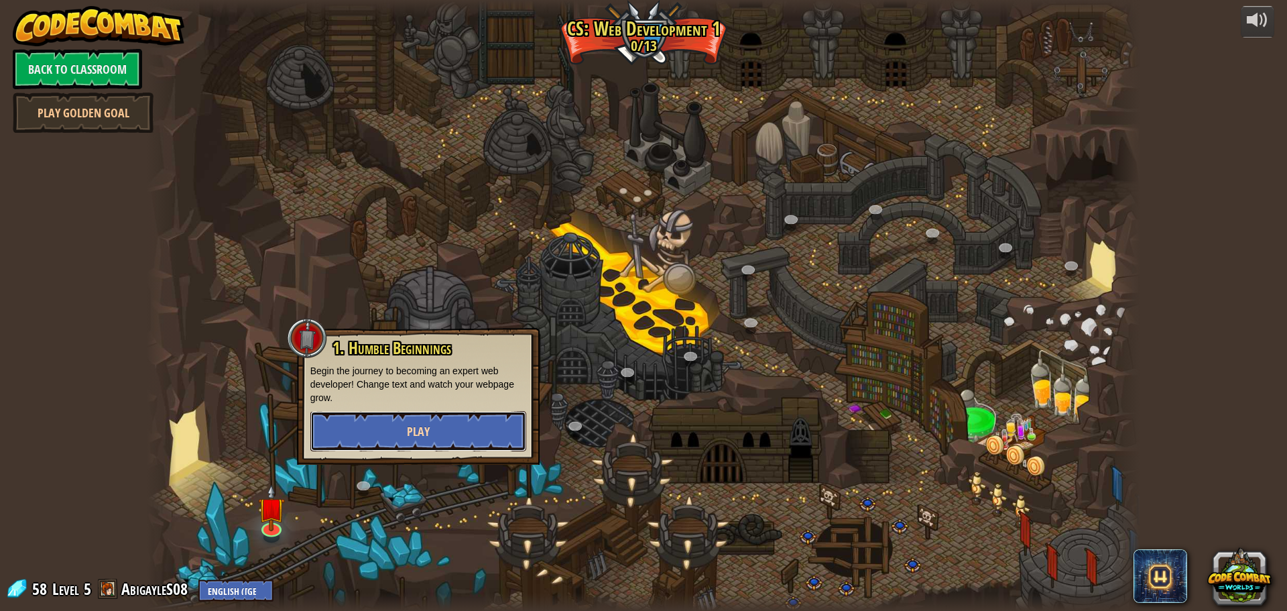
click at [333, 411] on button "Play" at bounding box center [418, 431] width 216 height 40
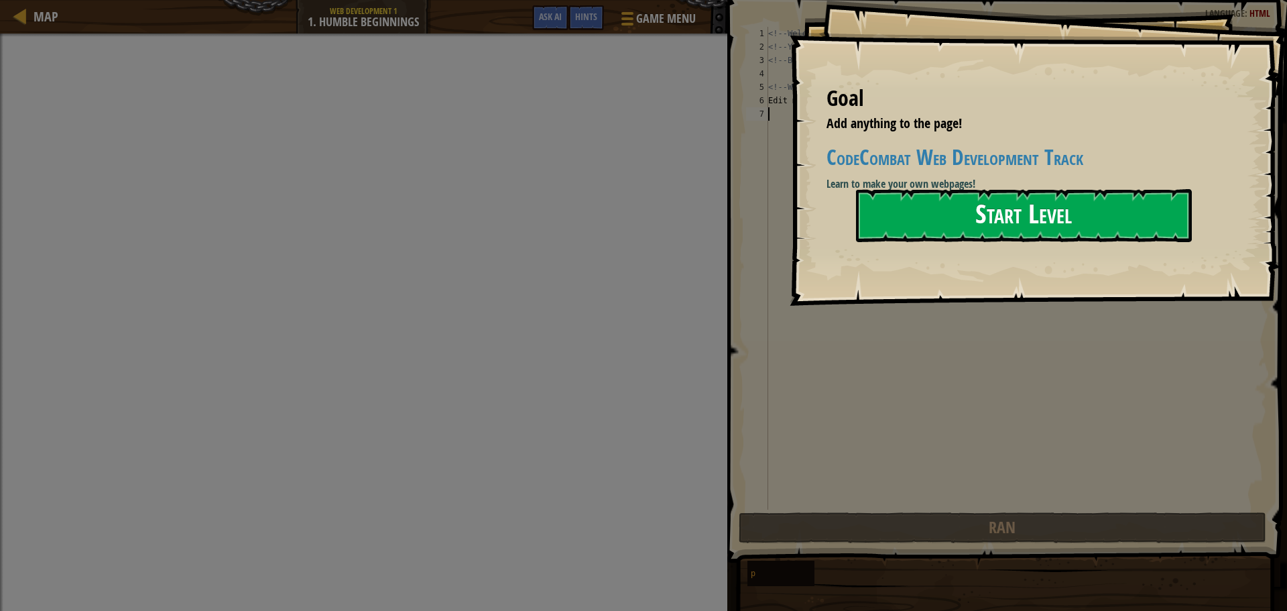
click at [946, 198] on button "Start Level" at bounding box center [1024, 215] width 336 height 53
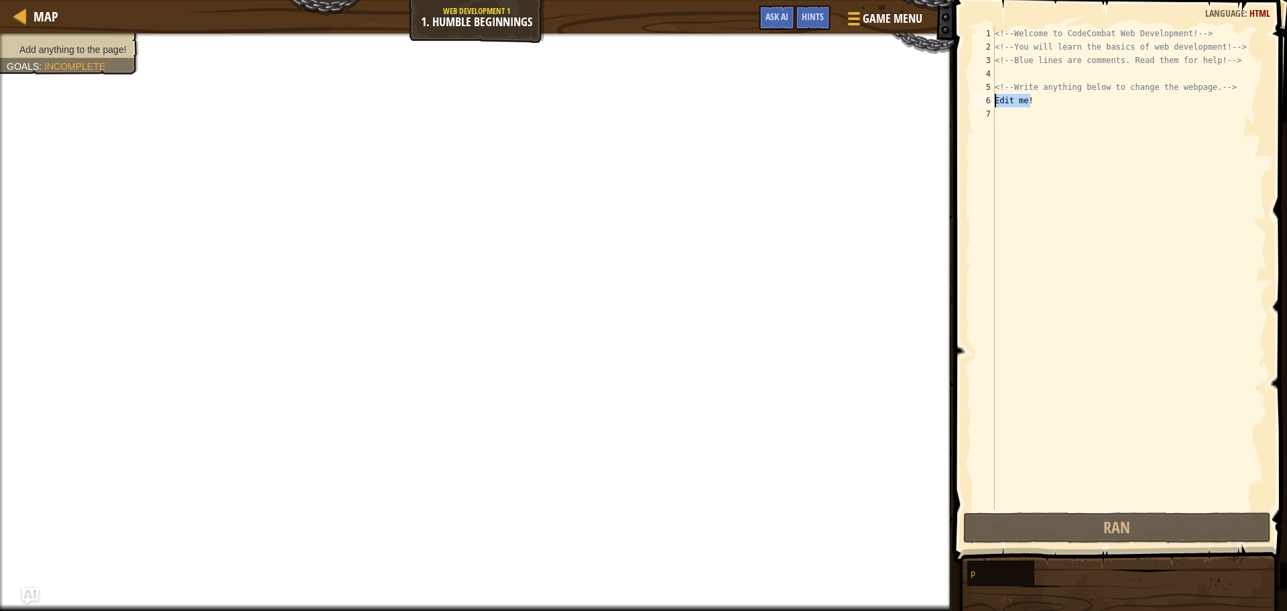
drag, startPoint x: 1040, startPoint y: 103, endPoint x: 996, endPoint y: 105, distance: 44.3
click at [996, 105] on div "<!-- Welcome to CodeCombat Web Development! --> <!-- You will learn the basics …" at bounding box center [1129, 282] width 275 height 510
type textarea "Edit me!"
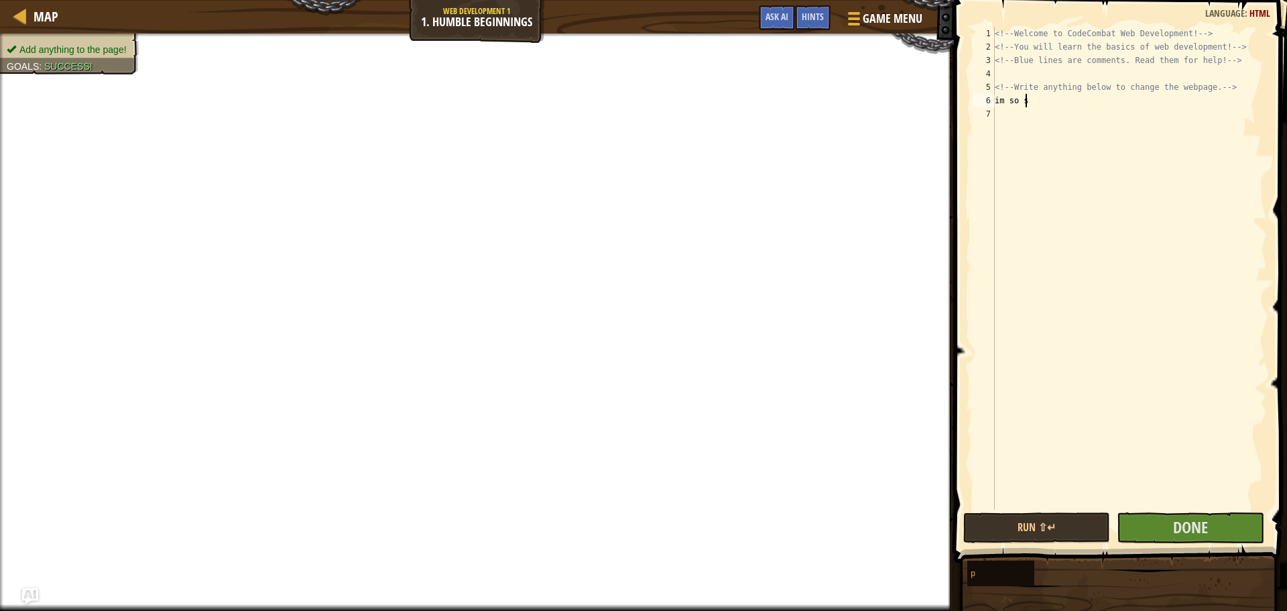
scroll to position [6, 0]
type textarea "i"
type textarea "hi [PERSON_NAME]"
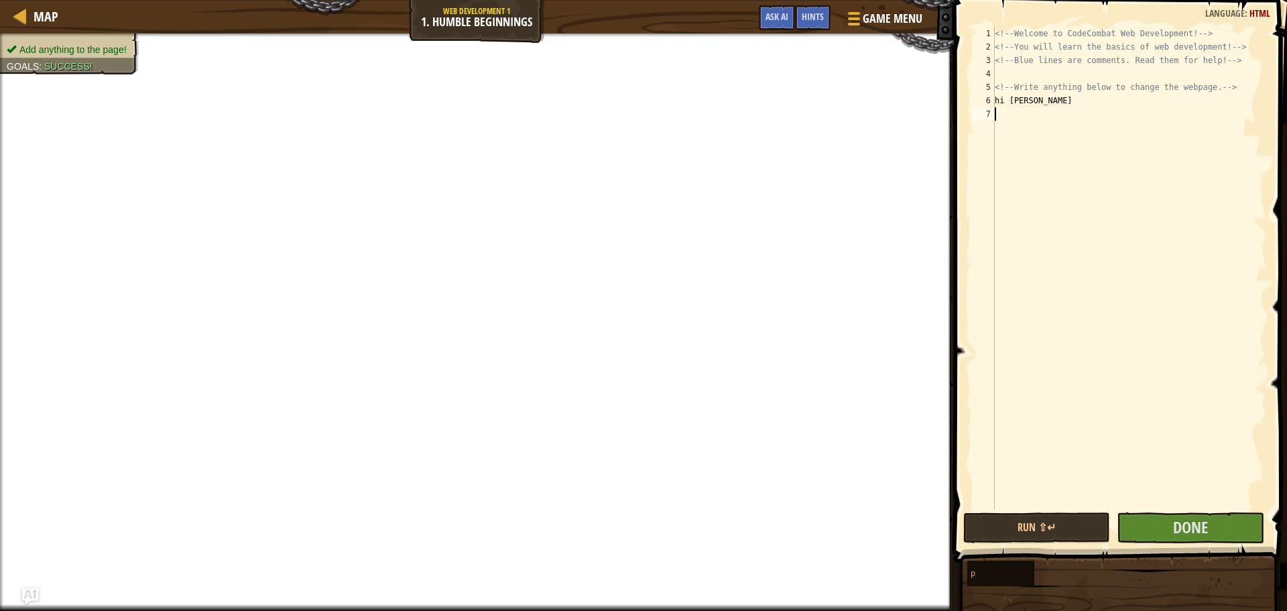
click at [1148, 504] on div "<!-- Welcome to CodeCombat Web Development! --> <!-- You will learn the basics …" at bounding box center [1129, 282] width 275 height 510
click at [1149, 508] on div "<!-- Welcome to CodeCombat Web Development! --> <!-- You will learn the basics …" at bounding box center [1129, 282] width 275 height 510
click at [1151, 518] on button "Done" at bounding box center [1190, 527] width 147 height 31
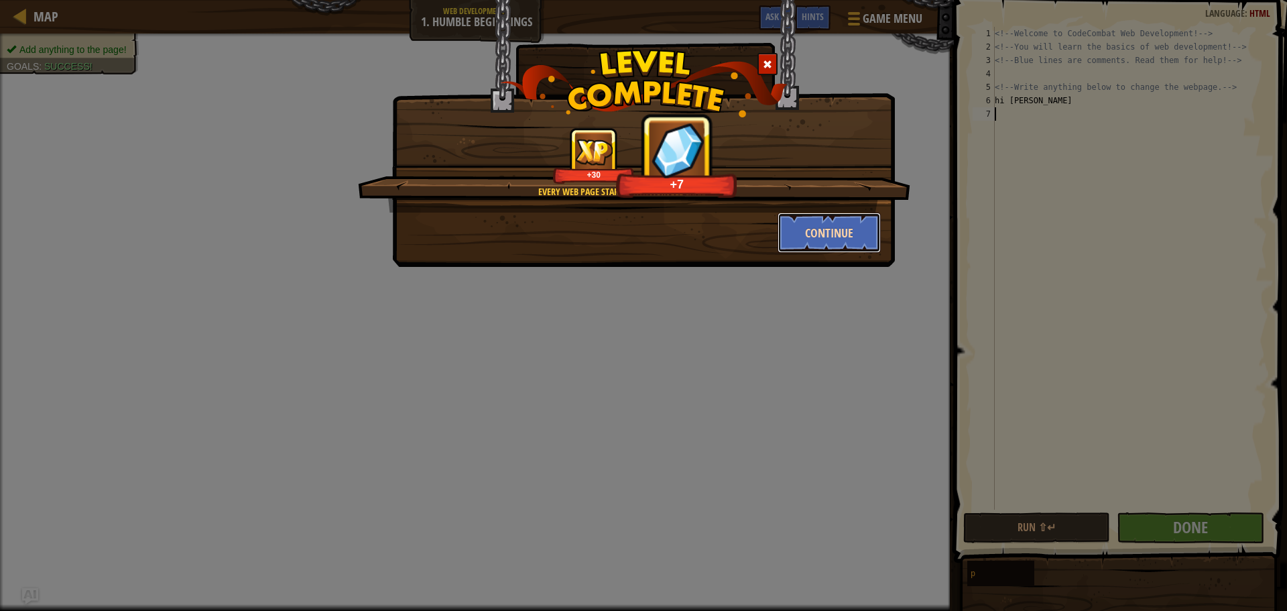
click at [843, 227] on button "Continue" at bounding box center [830, 233] width 104 height 40
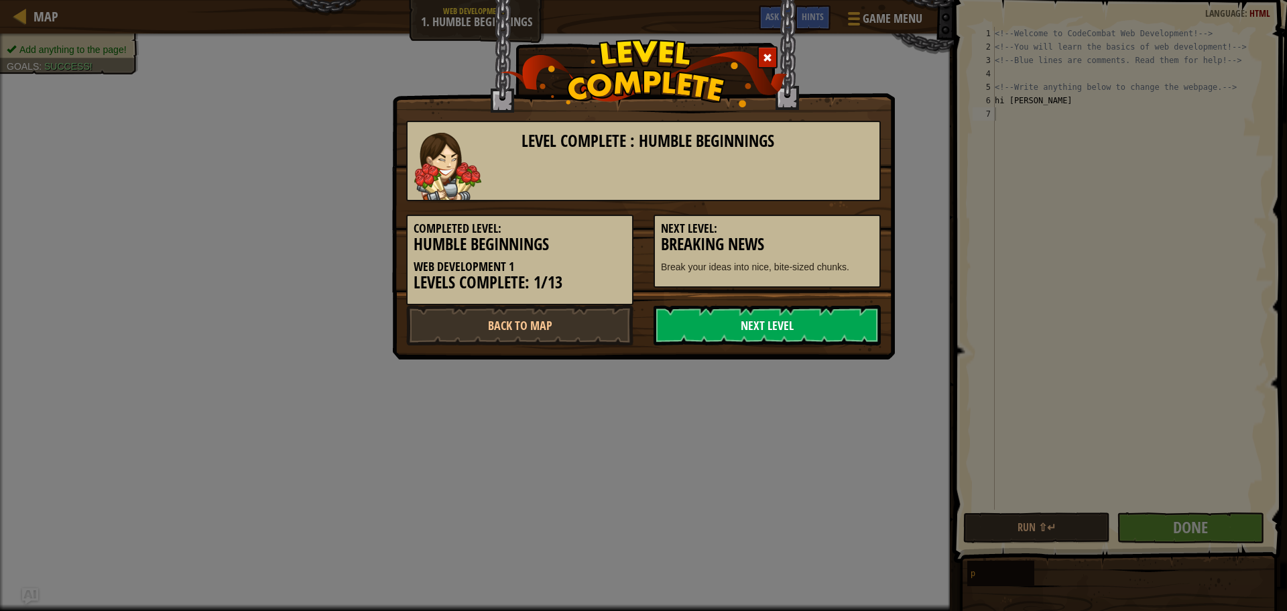
click at [837, 335] on link "Next Level" at bounding box center [767, 325] width 227 height 40
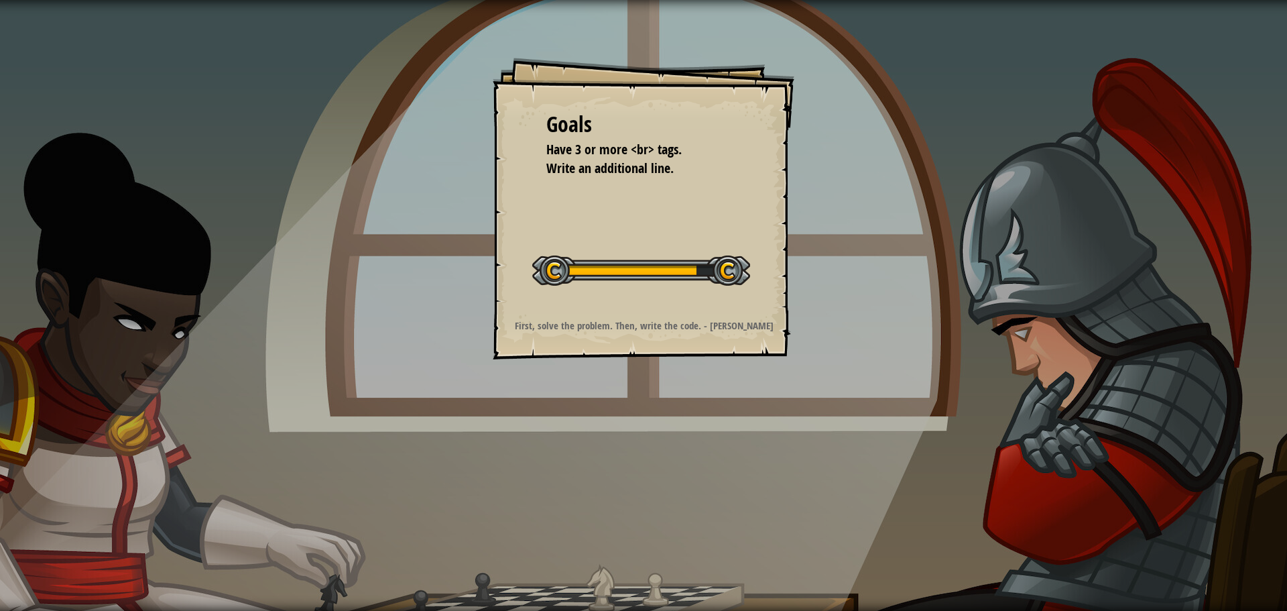
click at [550, 270] on div at bounding box center [641, 270] width 218 height 30
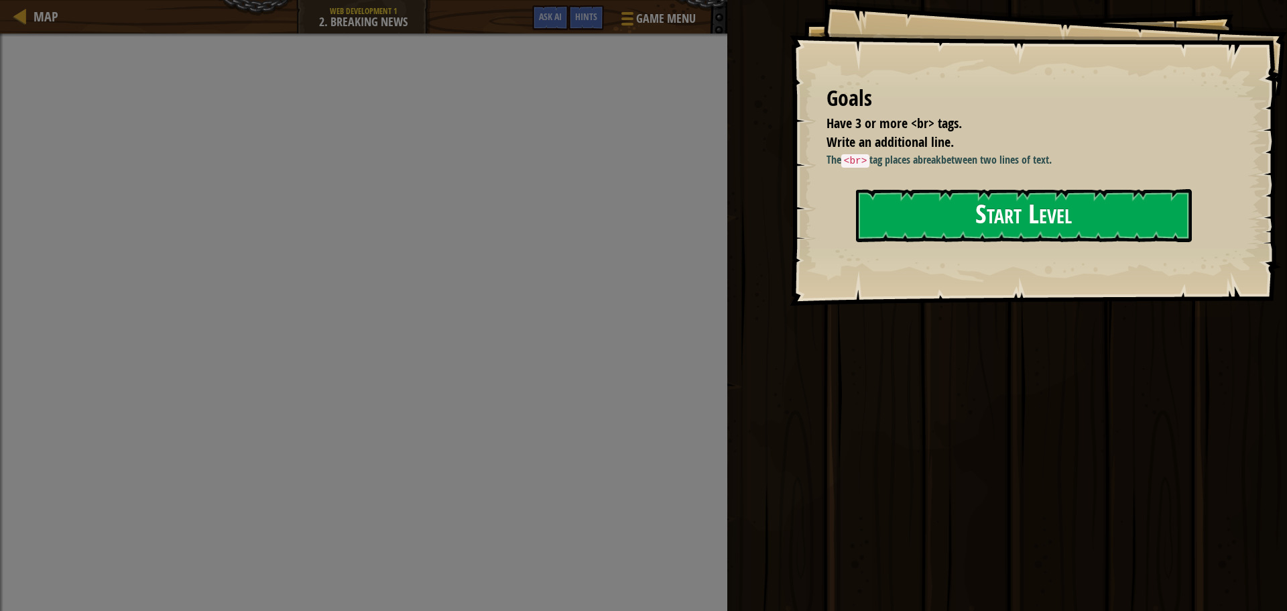
click at [977, 211] on button "Start Level" at bounding box center [1024, 215] width 336 height 53
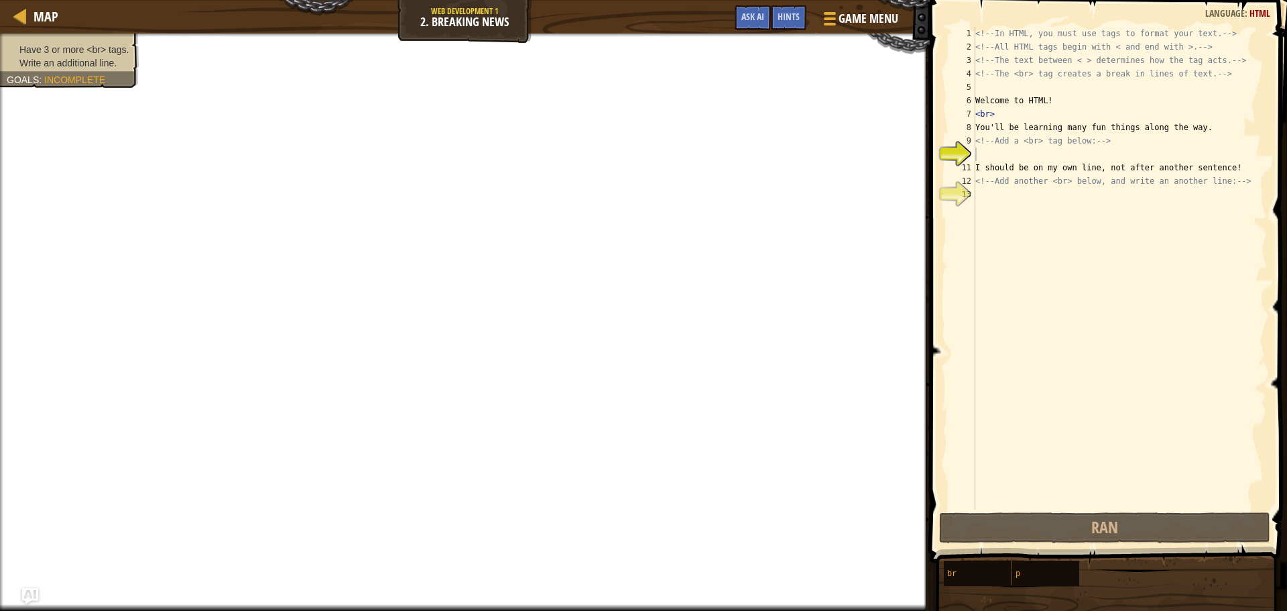
click at [121, 77] on div "Have 3 or more <br> tags. Write an additional line. Goals : Incomplete" at bounding box center [62, 56] width 154 height 63
click at [93, 62] on span "Write an additional line." at bounding box center [67, 63] width 97 height 11
click at [59, 66] on span "Write an additional line." at bounding box center [67, 63] width 97 height 11
click at [58, 62] on span "Write an additional line." at bounding box center [67, 63] width 97 height 11
click at [64, 63] on span "Write an additional line." at bounding box center [67, 63] width 97 height 11
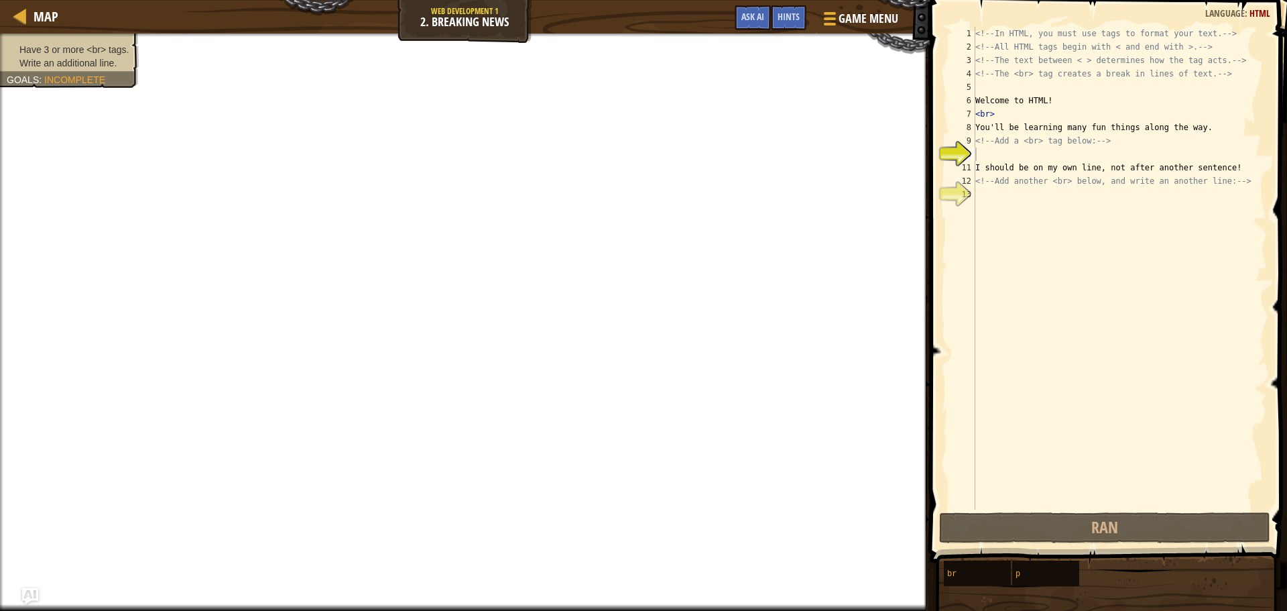
click at [62, 62] on span "Write an additional line." at bounding box center [67, 63] width 97 height 11
drag, startPoint x: 88, startPoint y: 50, endPoint x: 80, endPoint y: 43, distance: 10.4
click at [80, 43] on ul "Have 3 or more <br> tags. Write an additional line." at bounding box center [69, 56] width 125 height 27
click at [992, 205] on div "<!-- In HTML, you must use tags to format your text. --> <!-- All HTML tags beg…" at bounding box center [1120, 282] width 294 height 510
click at [994, 159] on div "<!-- In HTML, you must use tags to format your text. --> <!-- All HTML tags beg…" at bounding box center [1120, 282] width 294 height 510
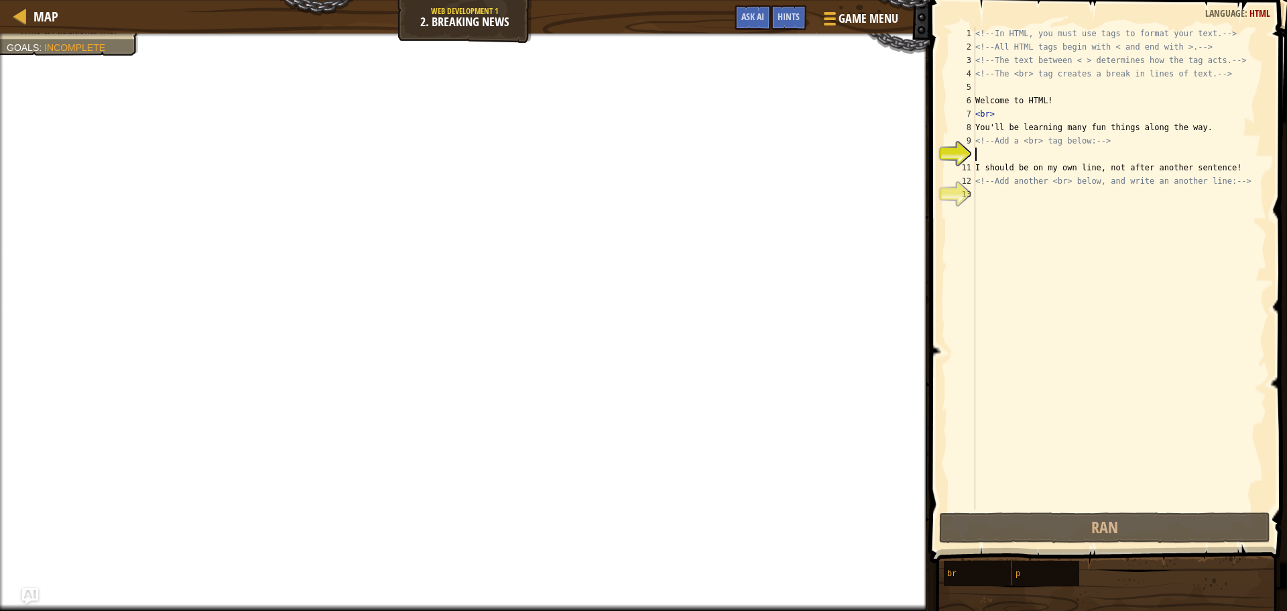
scroll to position [6, 0]
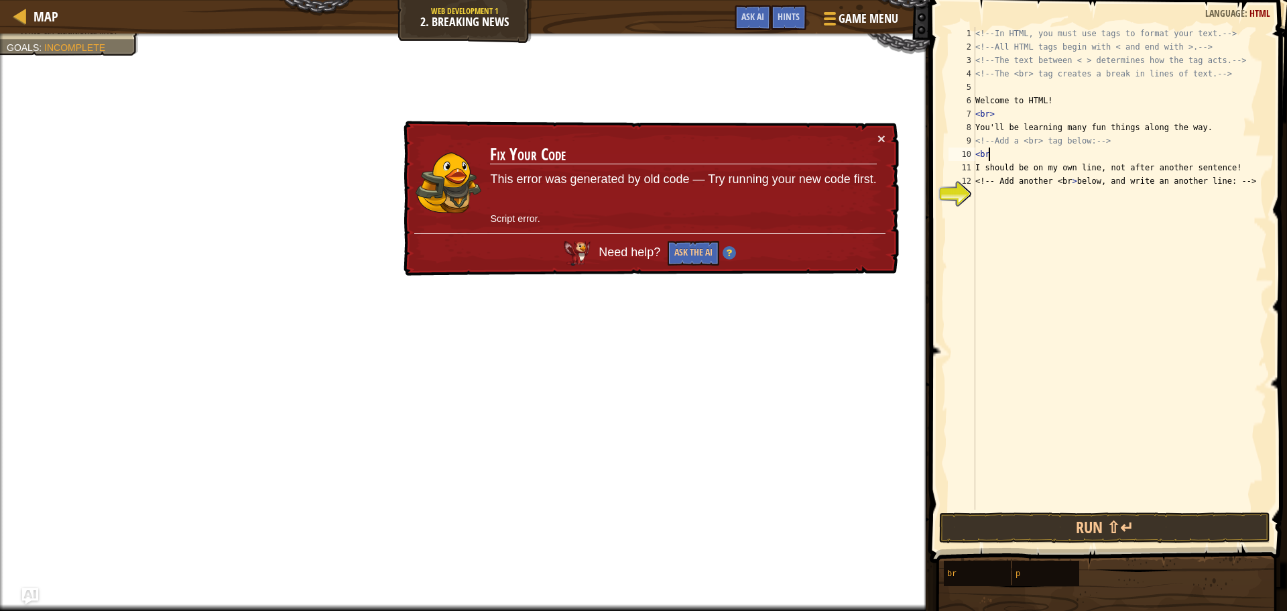
type textarea "<br>"
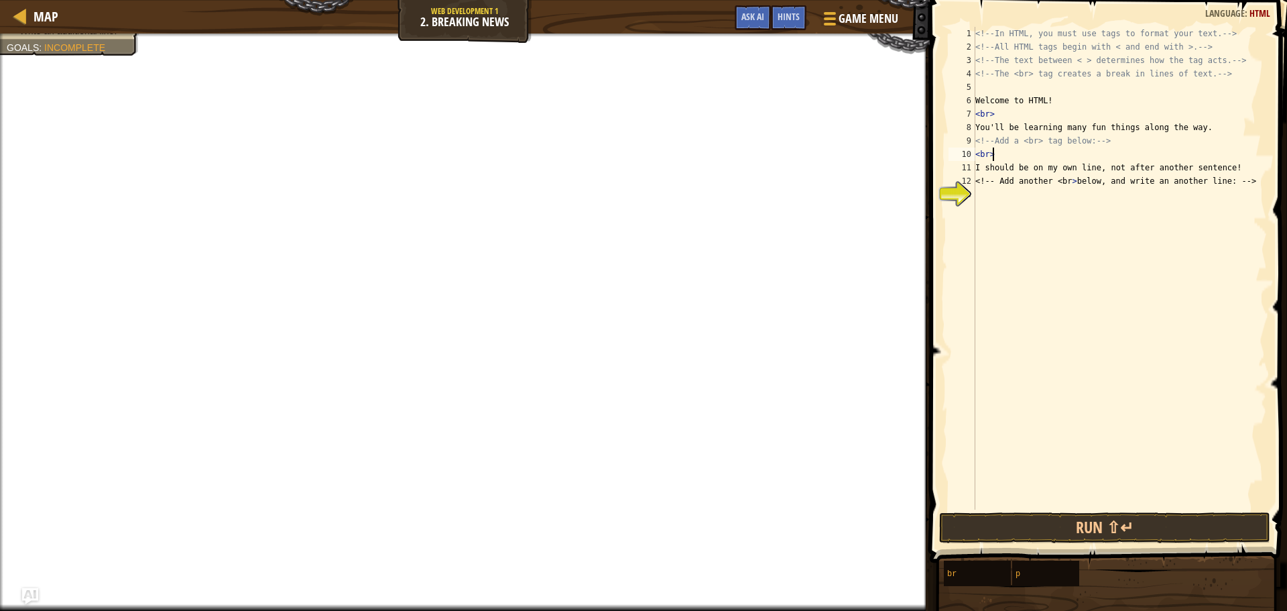
scroll to position [6, 1]
click at [979, 192] on div "<!-- In HTML, you must use tags to format your text. --> <!-- All HTML tags beg…" at bounding box center [1120, 282] width 294 height 510
type textarea "<br>"
click at [980, 211] on div "<!-- In HTML, you must use tags to format your text. --> <!-- All HTML tags beg…" at bounding box center [1120, 282] width 294 height 510
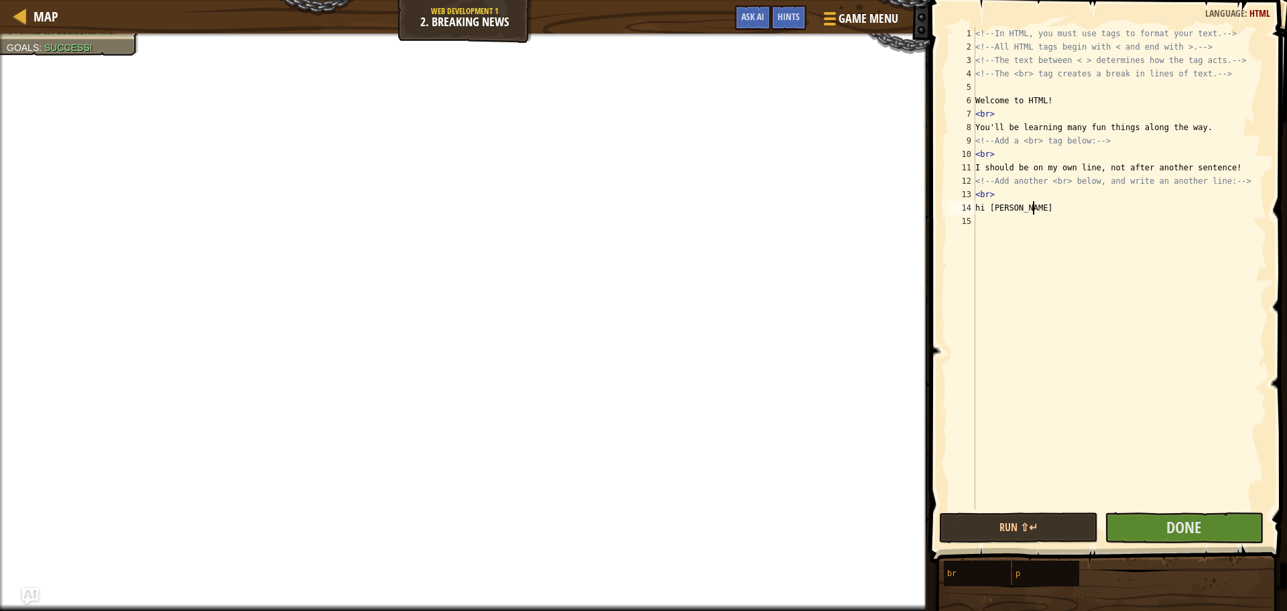
scroll to position [6, 4]
type textarea "hi [PERSON_NAME]"
click at [1193, 522] on span "Done" at bounding box center [1184, 526] width 35 height 21
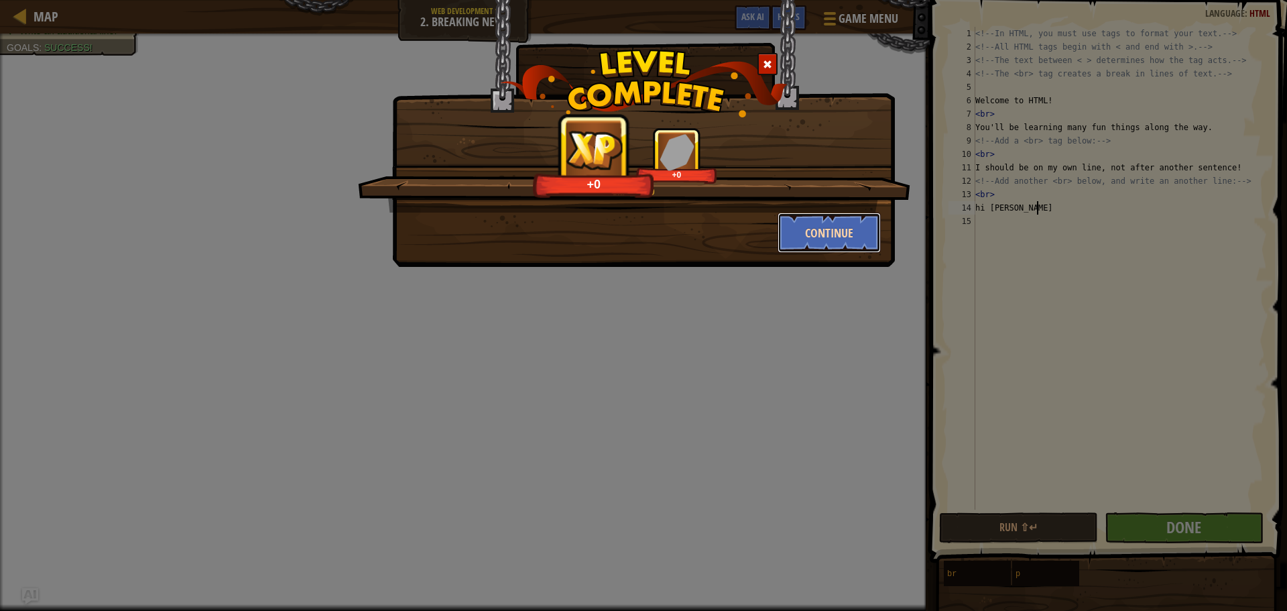
click at [834, 243] on button "Continue" at bounding box center [830, 233] width 104 height 40
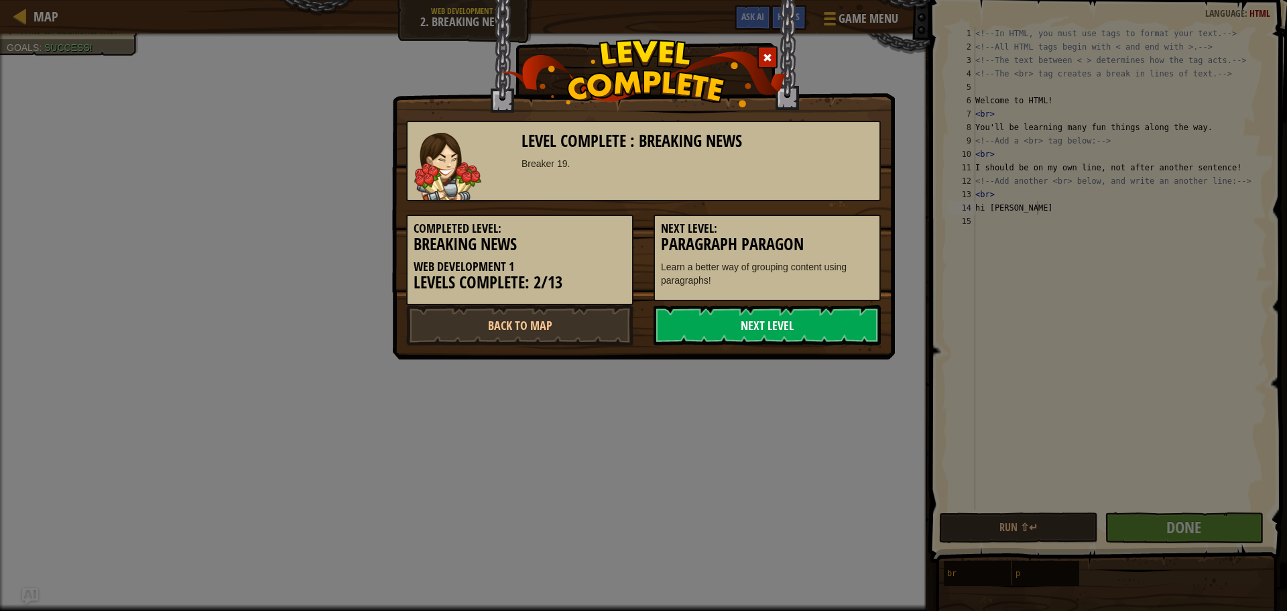
click at [820, 321] on link "Next Level" at bounding box center [767, 325] width 227 height 40
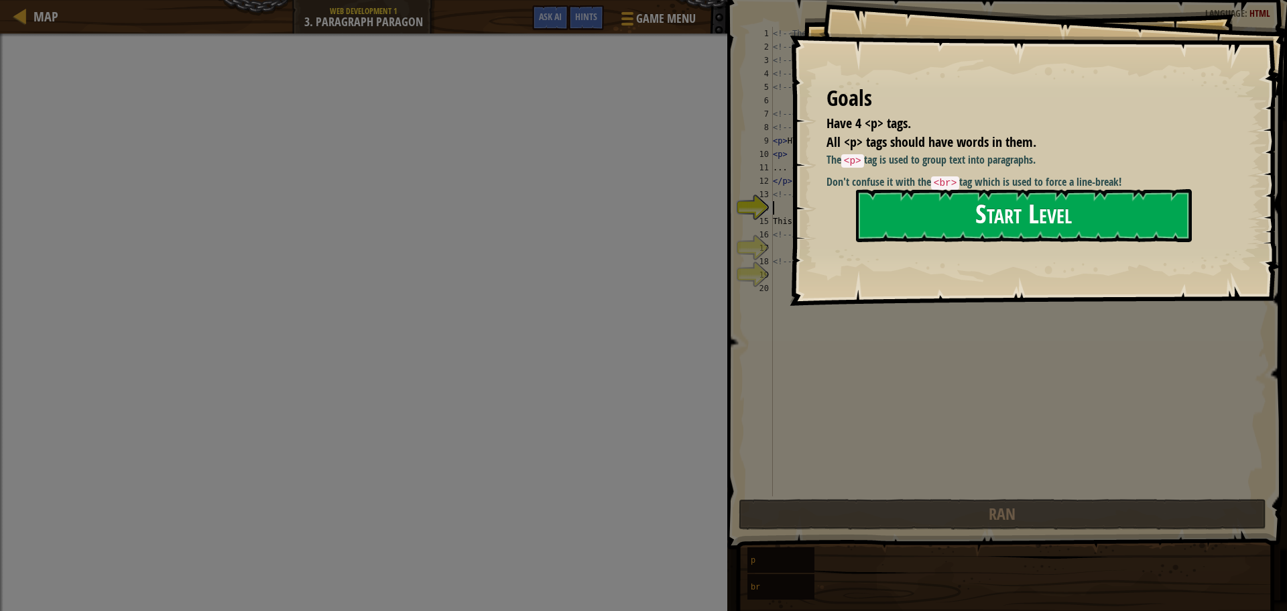
click at [965, 226] on button "Start Level" at bounding box center [1024, 215] width 336 height 53
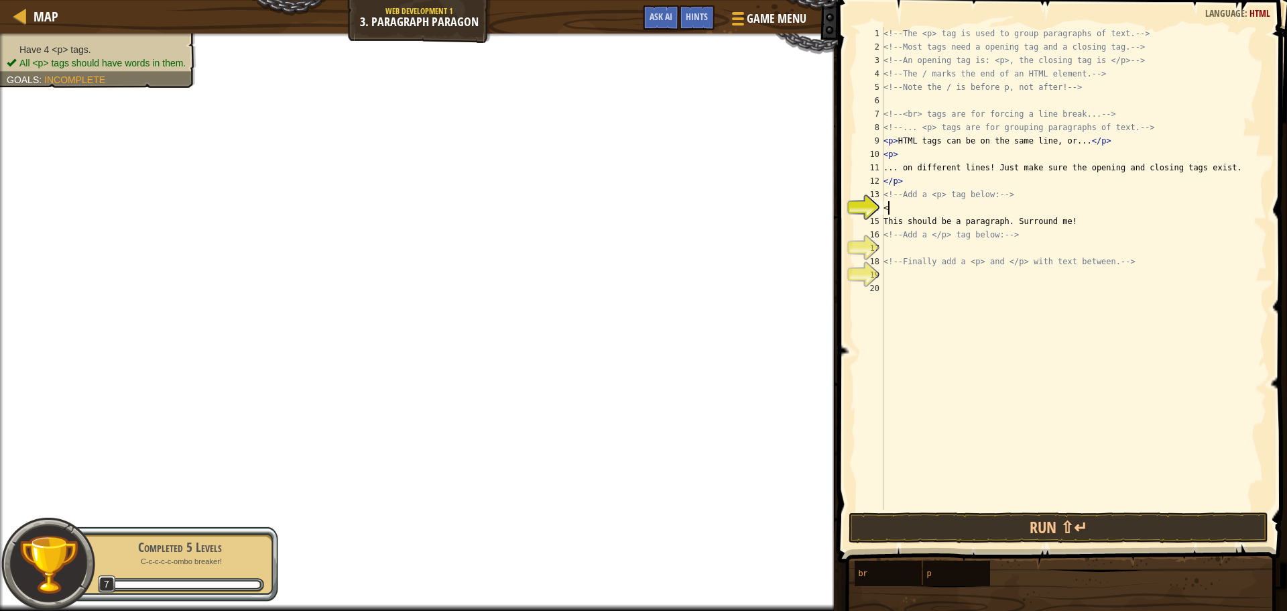
scroll to position [6, 0]
type textarea "<p>"
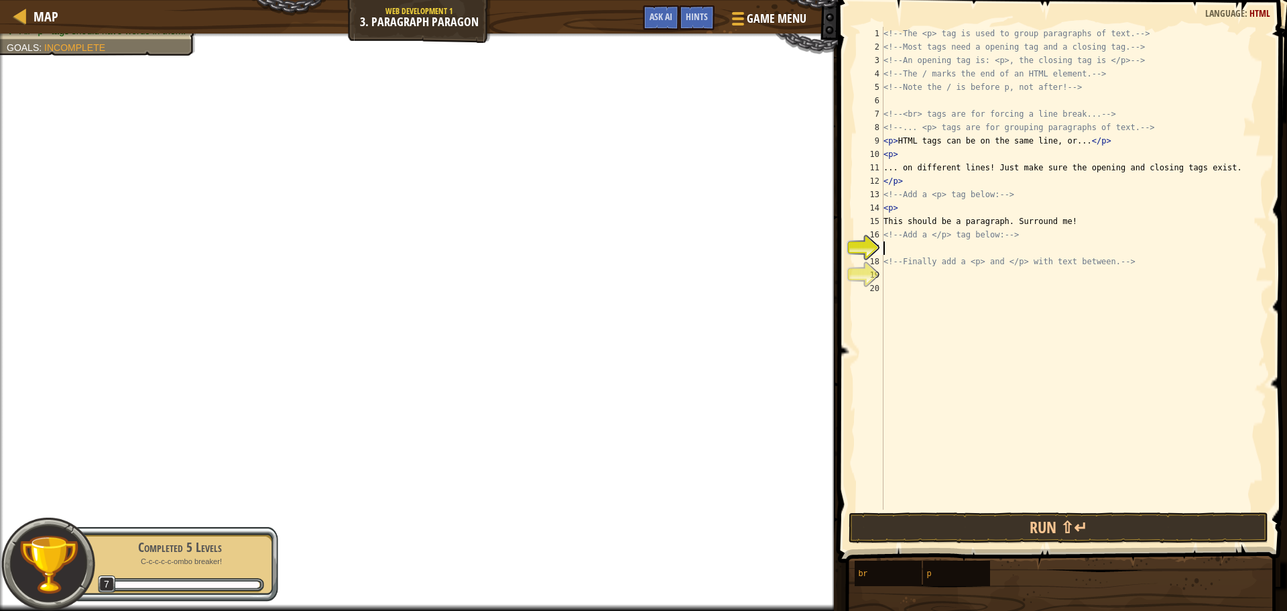
click at [894, 252] on div "<!-- The <p> tag is used to group paragraphs of text. --> <!-- Most tags need a…" at bounding box center [1074, 282] width 386 height 510
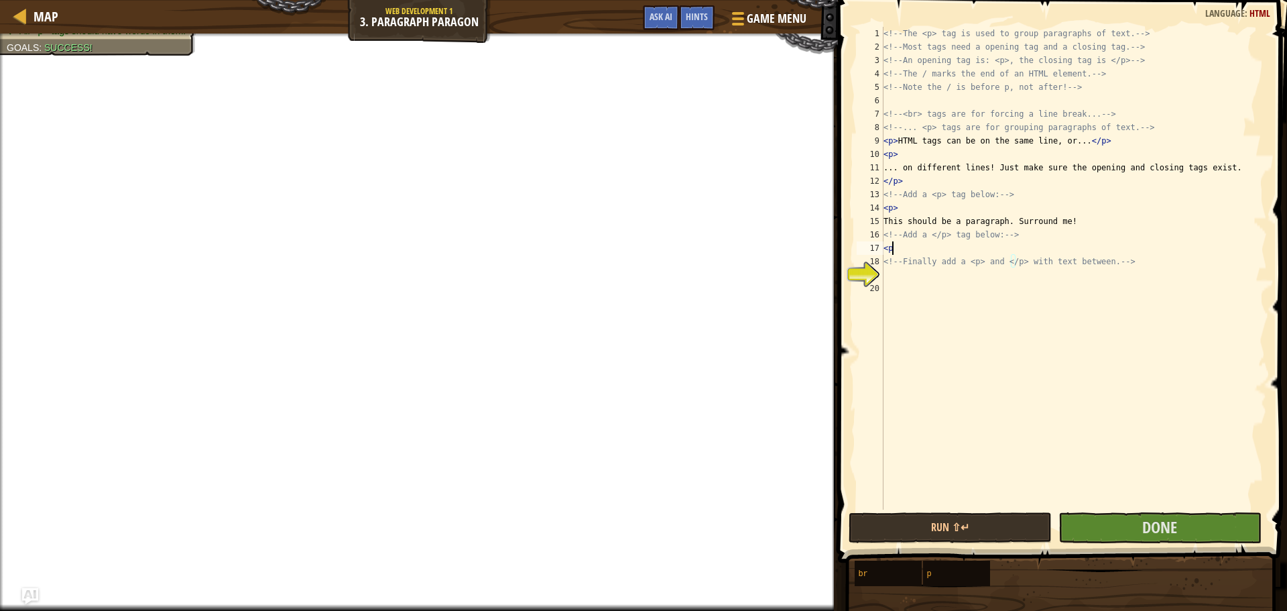
type textarea "<p>"
click at [888, 289] on div "<!-- The <p> tag is used to group paragraphs of text. --> <!-- Most tags need a…" at bounding box center [1074, 282] width 386 height 510
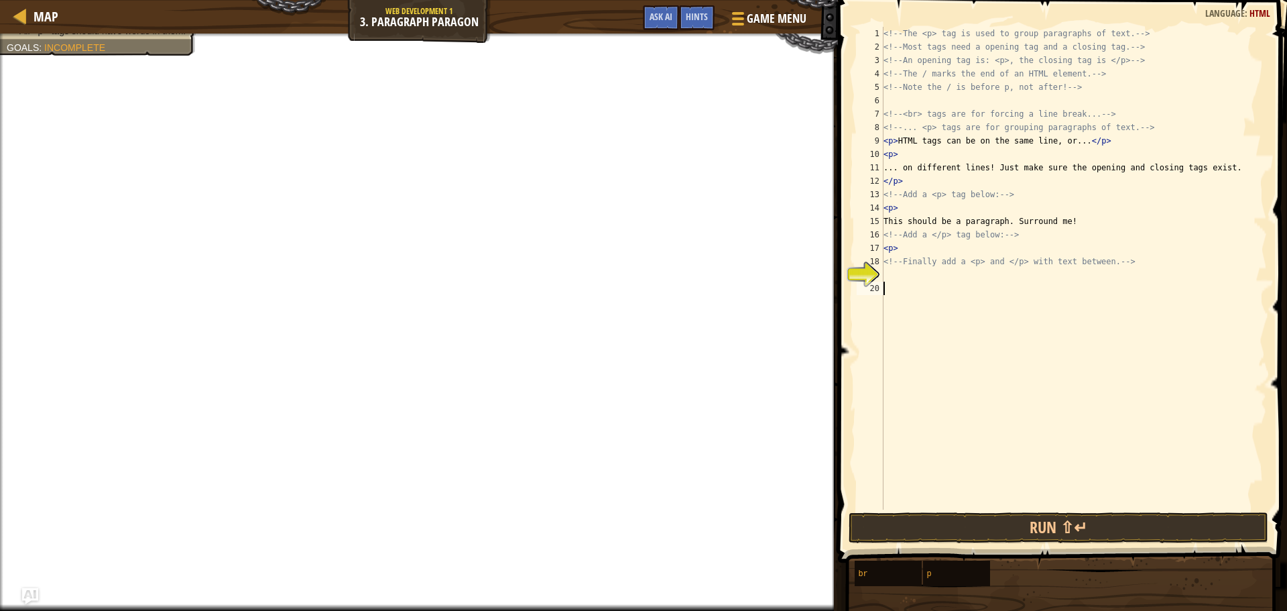
click at [889, 273] on div "<!-- The <p> tag is used to group paragraphs of text. --> <!-- Most tags need a…" at bounding box center [1074, 282] width 386 height 510
type textarea "<p/>"
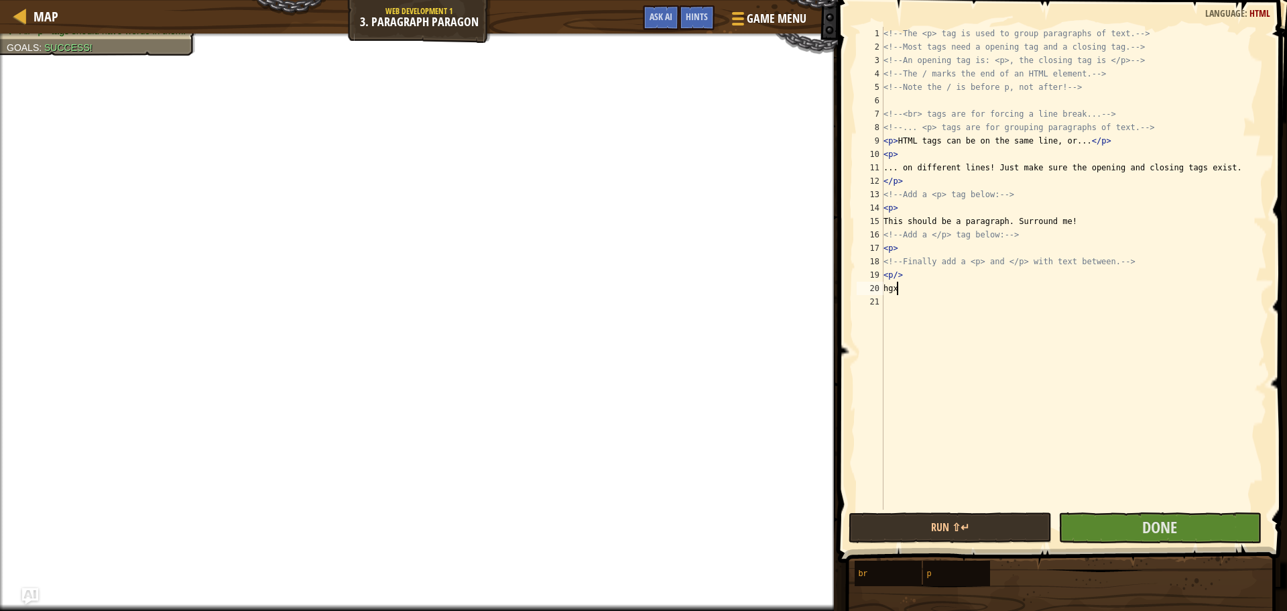
scroll to position [6, 0]
type textarea "h"
type textarea "hi [PERSON_NAME]"
click at [1089, 526] on button "Done" at bounding box center [1160, 527] width 203 height 31
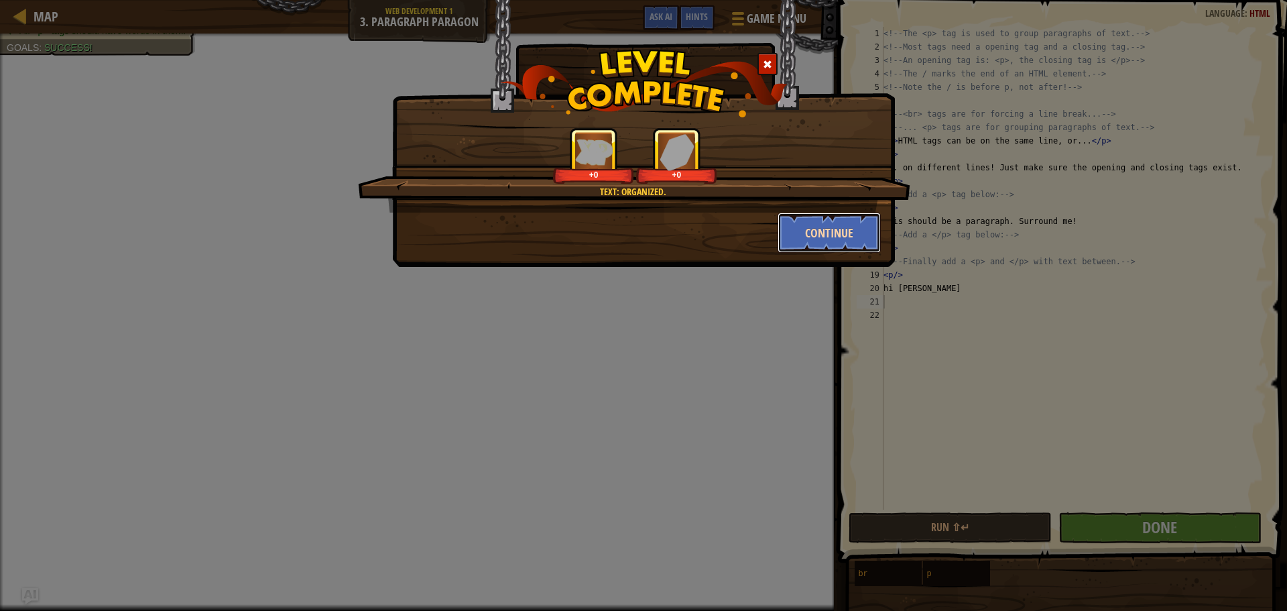
click at [840, 245] on button "Continue" at bounding box center [830, 233] width 104 height 40
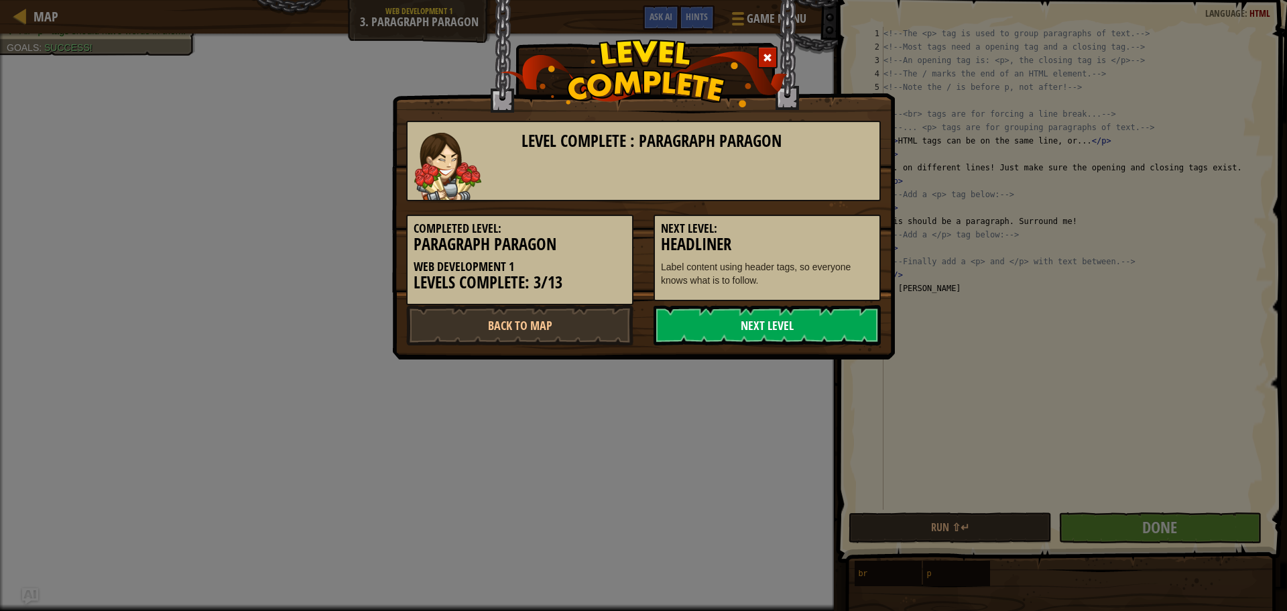
click at [786, 333] on link "Next Level" at bounding box center [767, 325] width 227 height 40
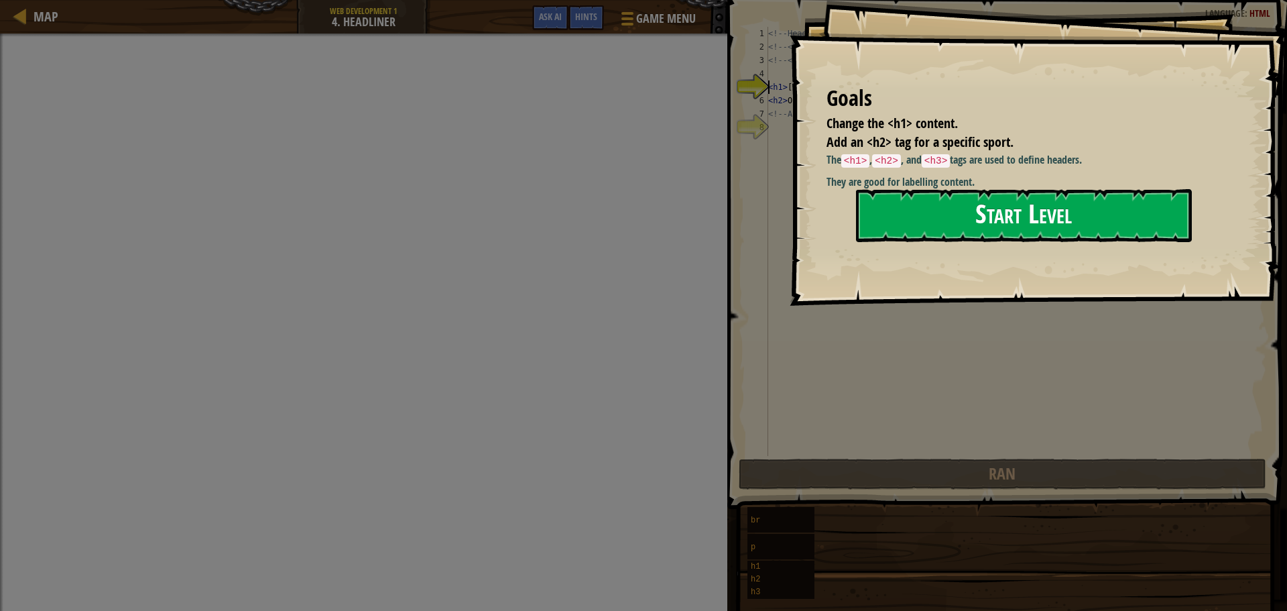
click at [1024, 229] on button "Start Level" at bounding box center [1024, 215] width 336 height 53
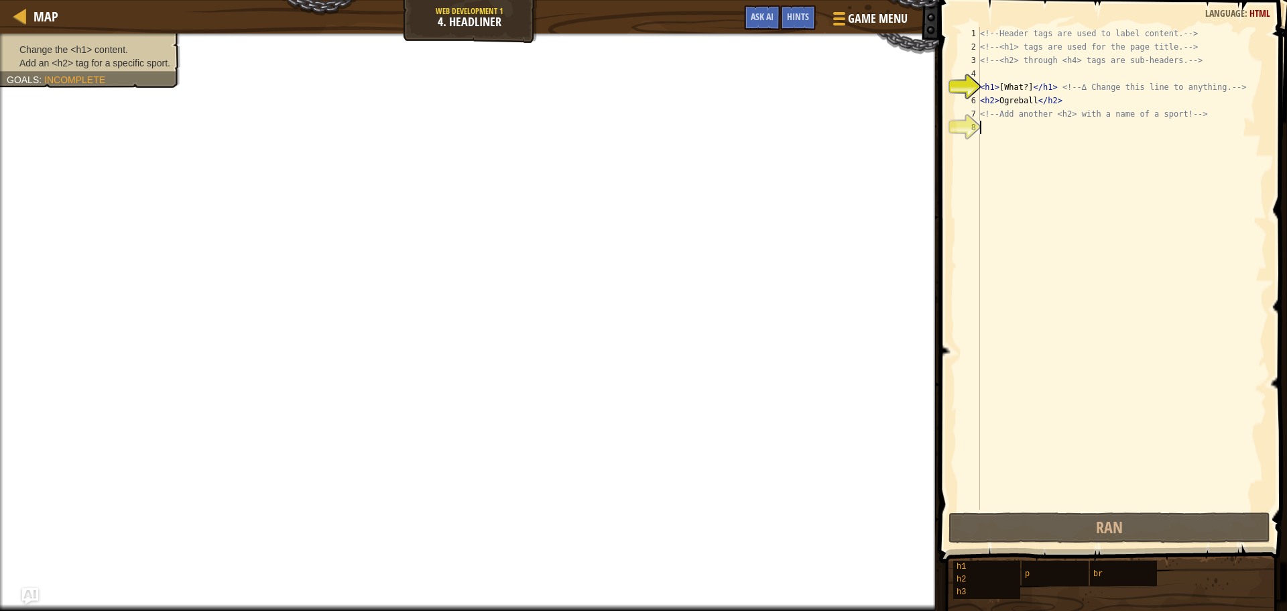
click at [993, 131] on div "<!-- Header tags are used to label content. --> <!-- <h1> tags are used for the…" at bounding box center [1123, 282] width 290 height 510
click at [999, 88] on div "<!-- Header tags are used to label content. --> <!-- <h1> tags are used for the…" at bounding box center [1123, 282] width 290 height 510
click at [1051, 90] on div "<!-- Header tags are used to label content. --> <!-- <h1> tags are used for the…" at bounding box center [1123, 282] width 290 height 510
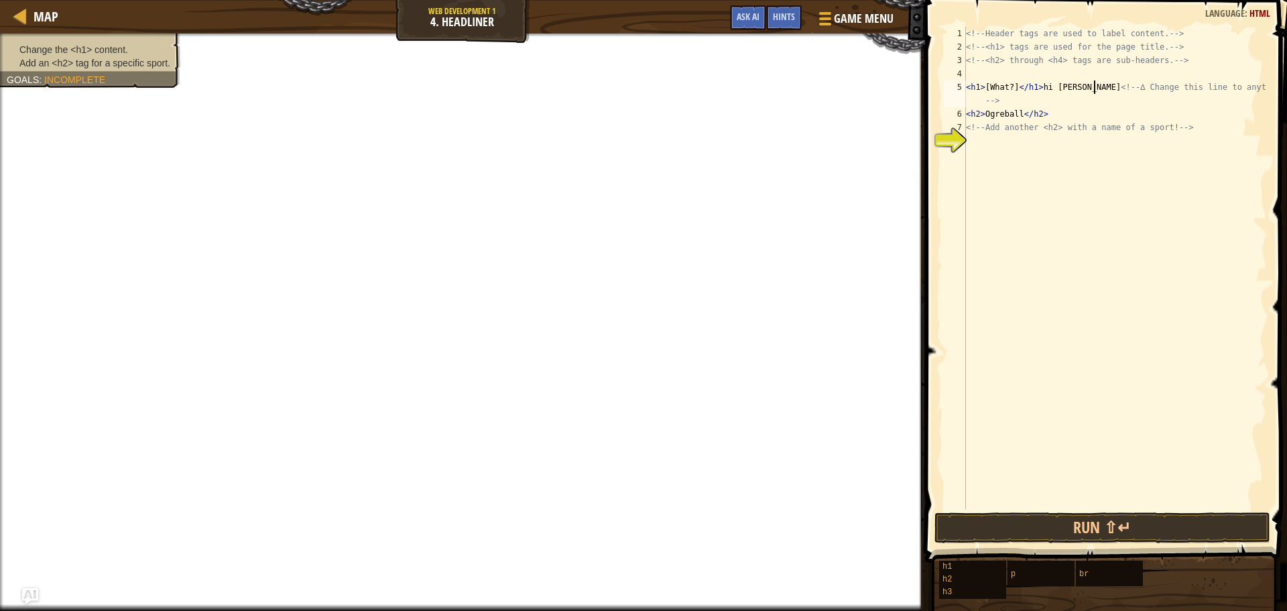
scroll to position [6, 11]
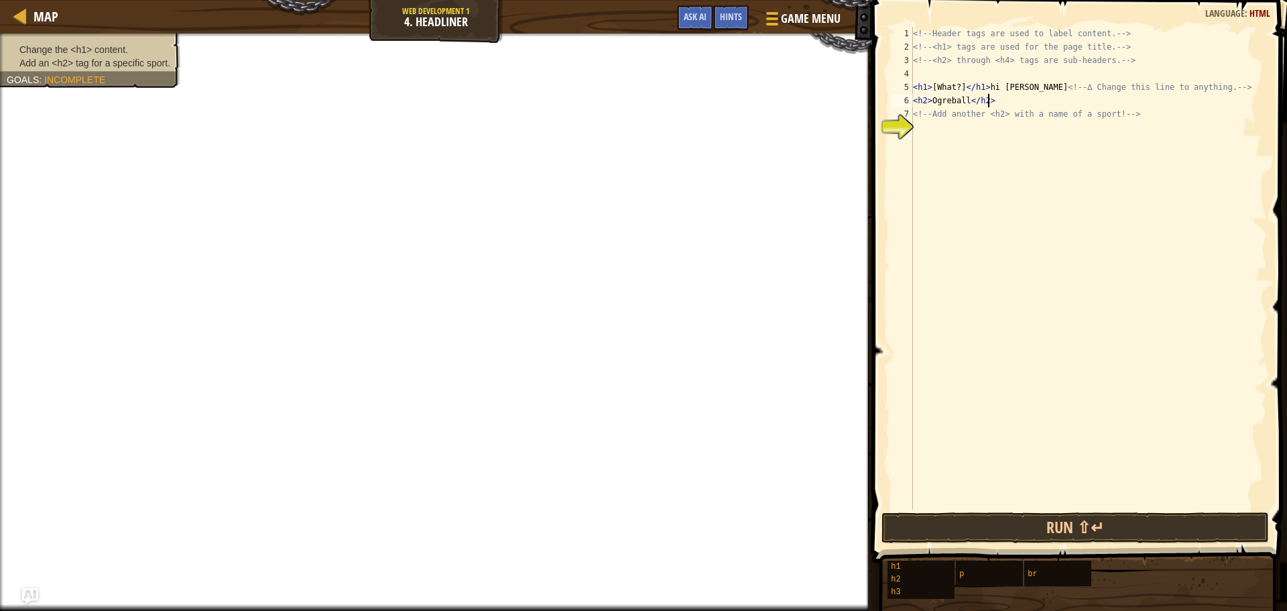
click at [993, 102] on div "<!-- Header tags are used to label content. --> <!-- <h1> tags are used for the…" at bounding box center [1088, 282] width 357 height 510
type textarea "<h2>Ogreball</h2>you are my fav teacher"
click at [919, 124] on div "<!-- Header tags are used to label content. --> <!-- <h1> tags are used for the…" at bounding box center [1088, 282] width 357 height 510
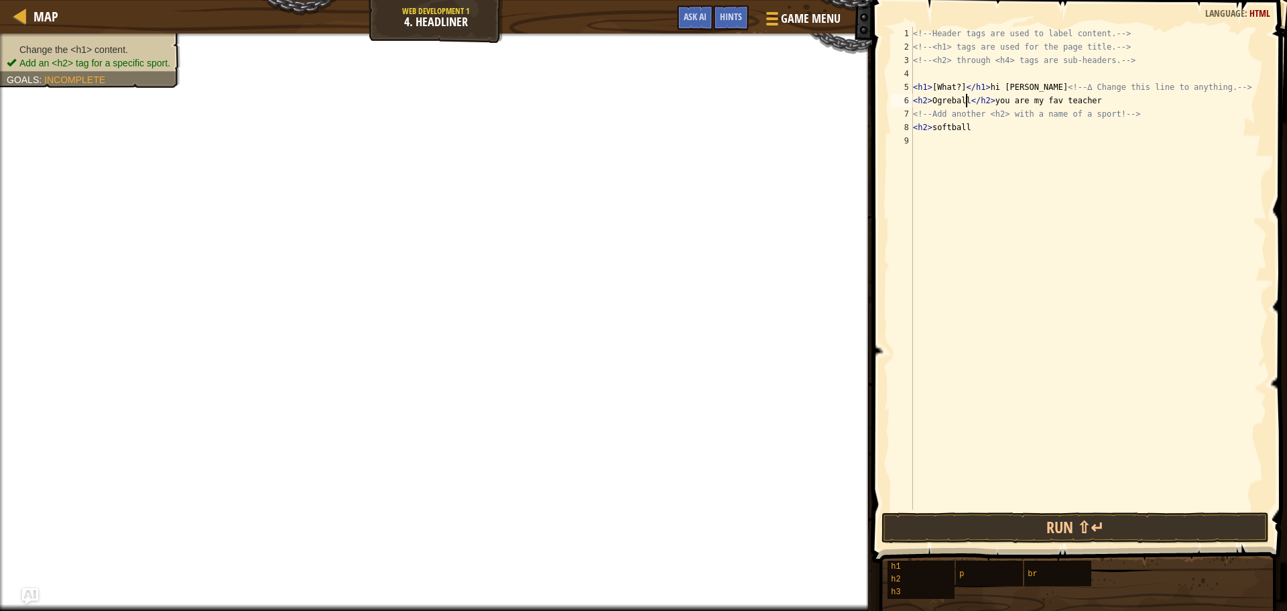
click at [965, 103] on div "<!-- Header tags are used to label content. --> <!-- <h1> tags are used for the…" at bounding box center [1088, 282] width 357 height 510
drag, startPoint x: 956, startPoint y: 88, endPoint x: 932, endPoint y: 91, distance: 24.4
click at [932, 91] on div "<!-- Header tags are used to label content. --> <!-- <h1> tags are used for the…" at bounding box center [1088, 282] width 357 height 510
click at [934, 85] on div "<!-- Header tags are used to label content. --> <!-- <h1> tags are used for the…" at bounding box center [1088, 268] width 357 height 483
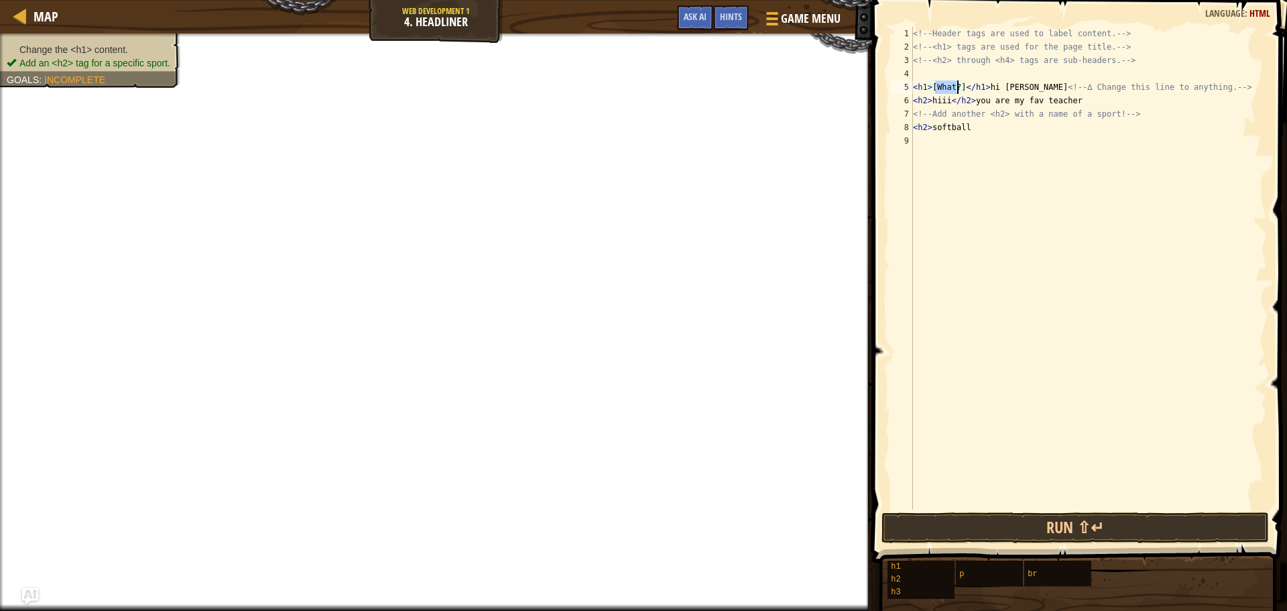
drag, startPoint x: 937, startPoint y: 85, endPoint x: 955, endPoint y: 88, distance: 19.1
click at [955, 88] on div "<!-- Header tags are used to label content. --> <!-- <h1> tags are used for the…" at bounding box center [1088, 282] width 357 height 510
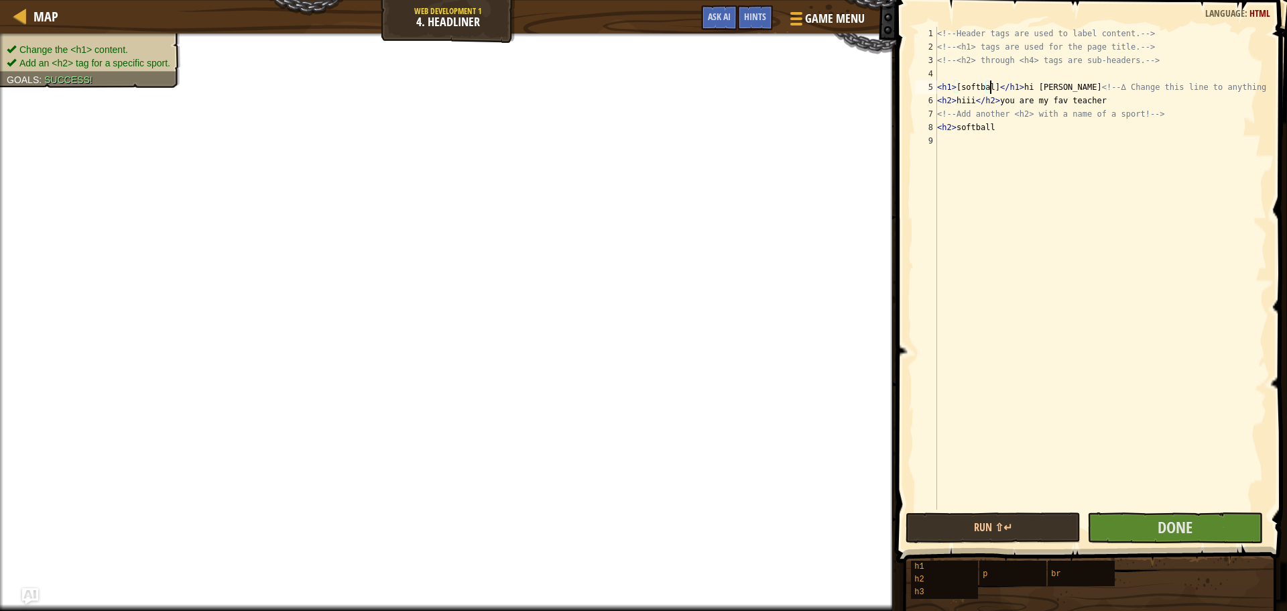
scroll to position [6, 5]
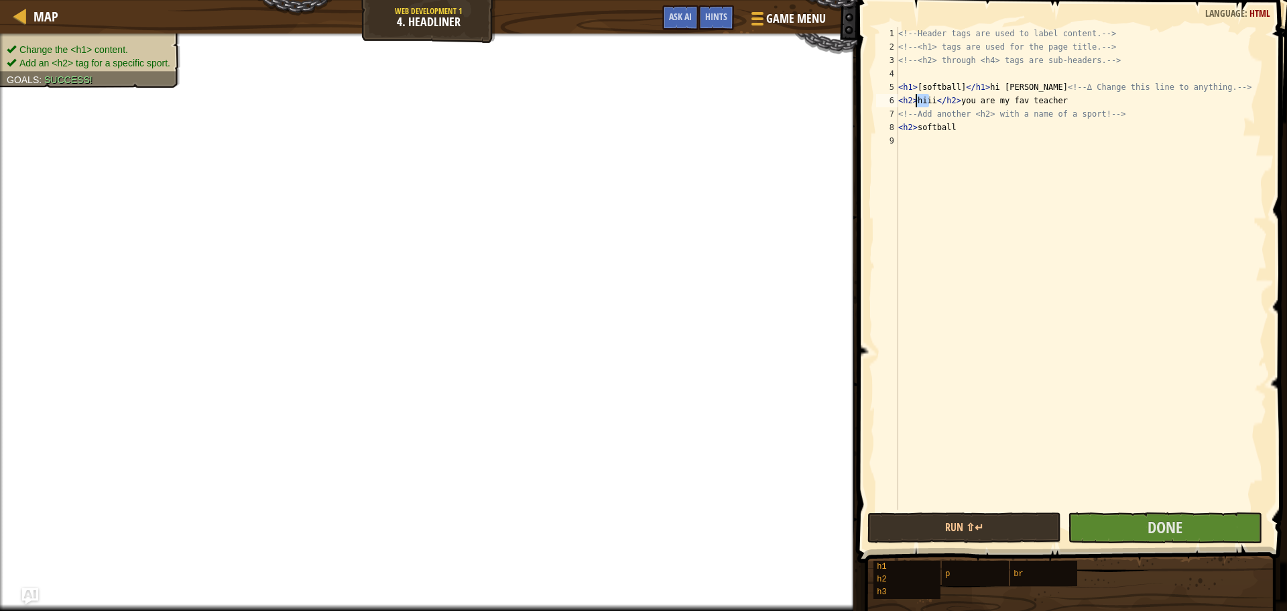
drag, startPoint x: 931, startPoint y: 99, endPoint x: 918, endPoint y: 103, distance: 14.0
click at [918, 103] on div "<!-- Header tags are used to label content. --> <!-- <h1> tags are used for the…" at bounding box center [1081, 282] width 371 height 510
click at [919, 102] on div "<!-- Header tags are used to label content. --> <!-- <h1> tags are used for the…" at bounding box center [1081, 282] width 371 height 510
type textarea "<h2>softball</h2>you are my fav teacher"
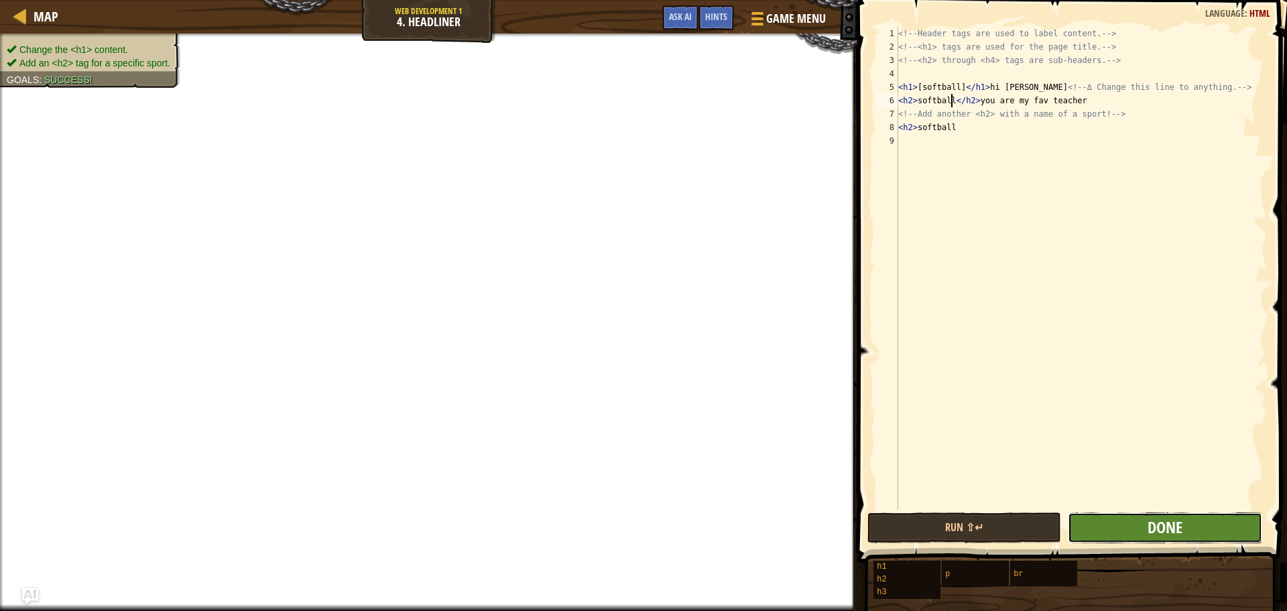
click at [1171, 527] on span "Done" at bounding box center [1165, 526] width 35 height 21
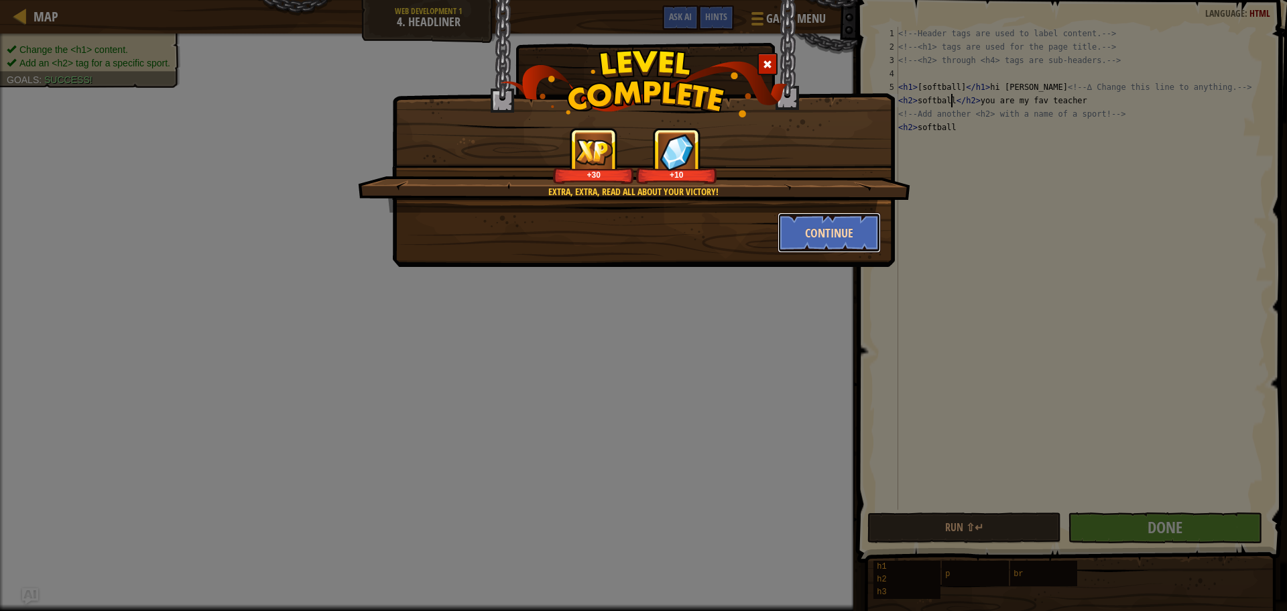
click at [839, 240] on button "Continue" at bounding box center [830, 233] width 104 height 40
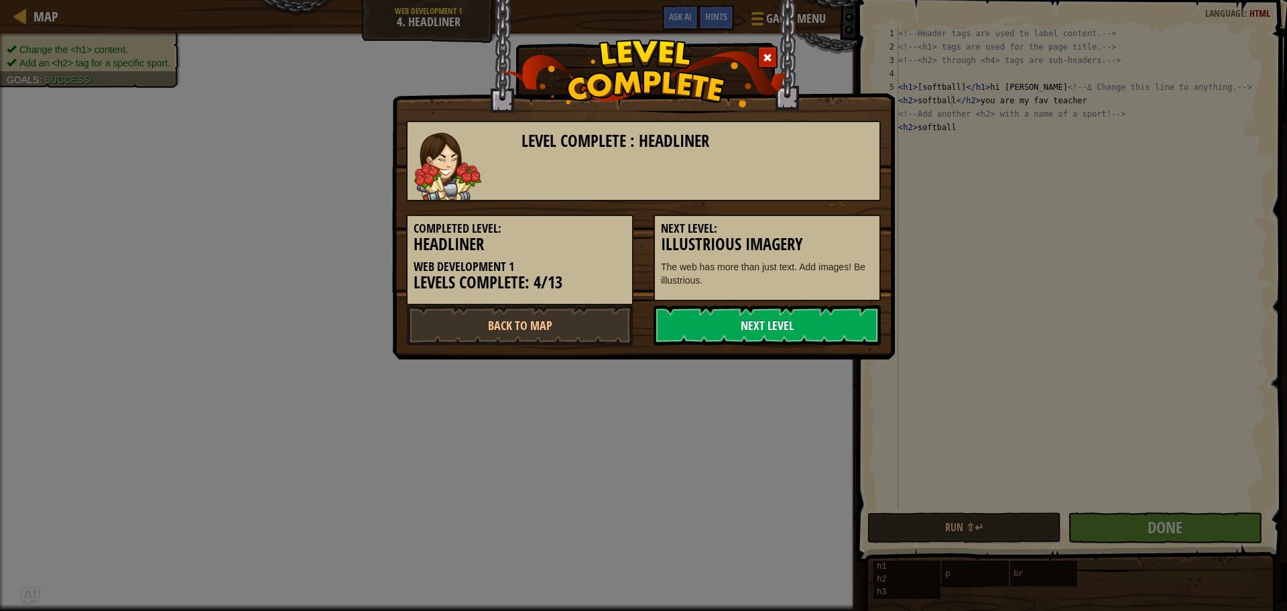
click at [830, 322] on link "Next Level" at bounding box center [767, 325] width 227 height 40
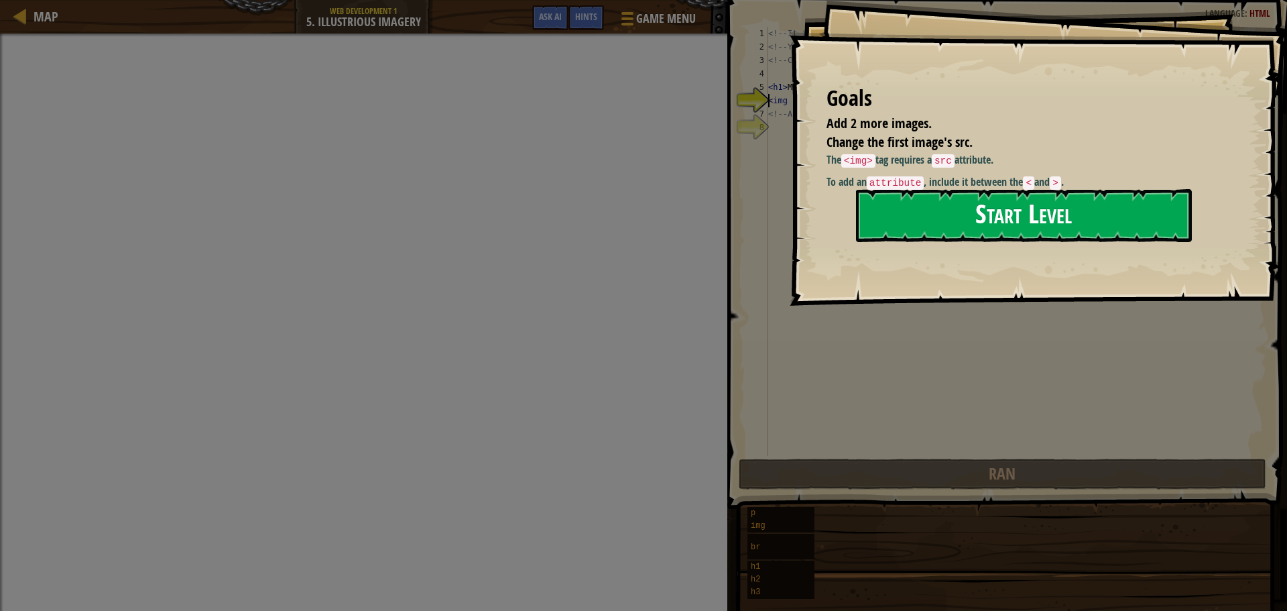
click at [926, 204] on button "Start Level" at bounding box center [1024, 215] width 336 height 53
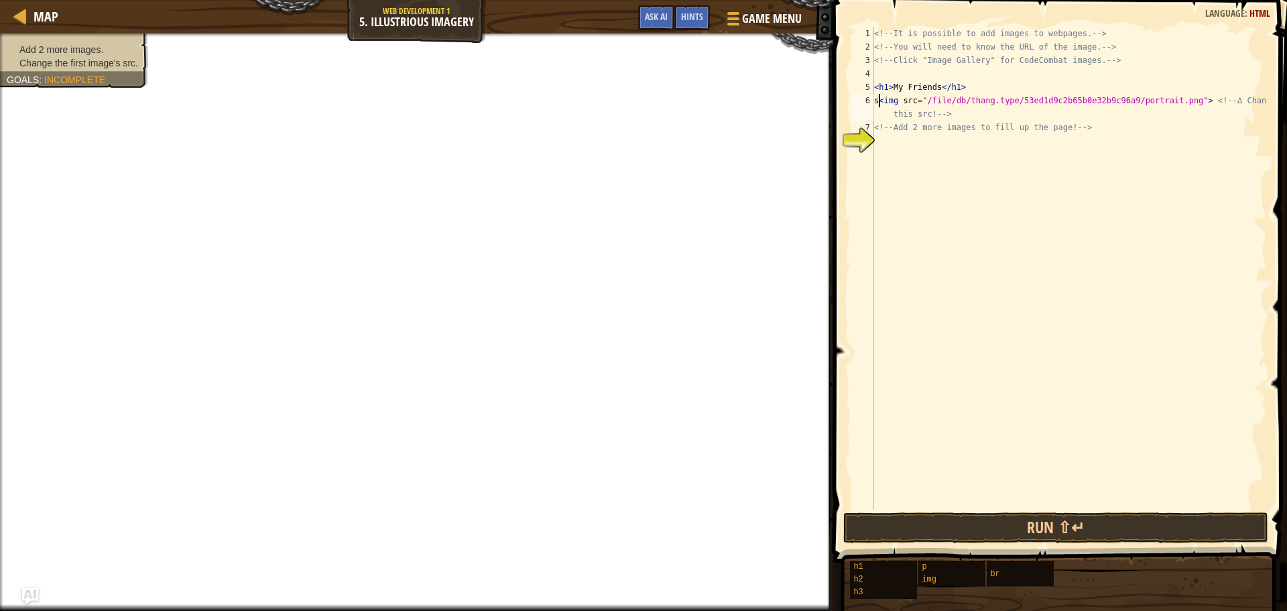
scroll to position [6, 1]
type textarea "<img src="/file/db/thang.type/53ed1d9c2b65b0e32b9c96a9/portrait.png"> <!-- ∆ Ch…"
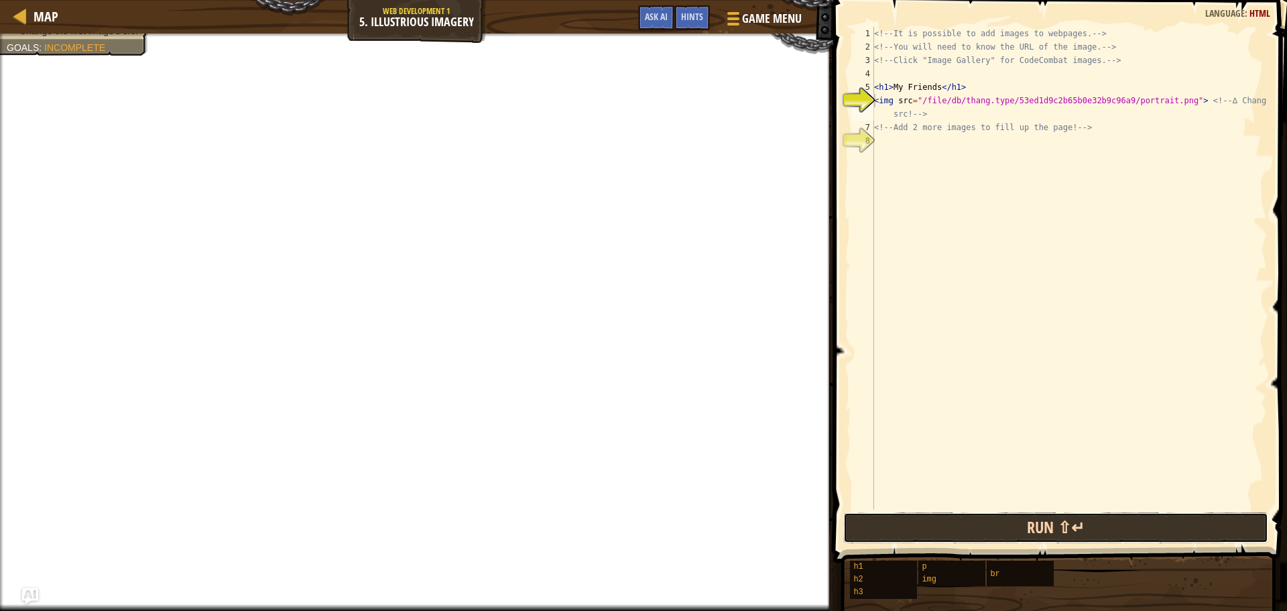
click at [1100, 525] on button "Run ⇧↵" at bounding box center [1055, 527] width 425 height 31
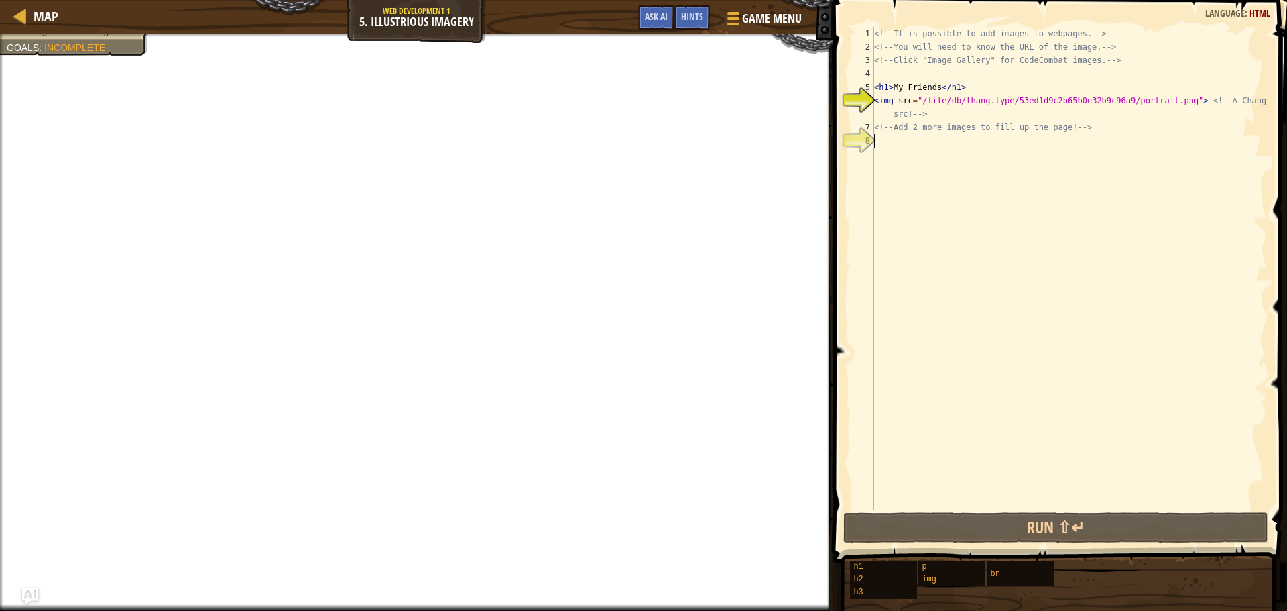
scroll to position [6, 0]
drag, startPoint x: 914, startPoint y: 170, endPoint x: 906, endPoint y: 160, distance: 13.8
click at [914, 166] on div "<!-- It is possible to add images to webpages. --> <!-- You will need to know t…" at bounding box center [1070, 282] width 396 height 510
click at [933, 110] on div "<!-- It is possible to add images to webpages. --> <!-- You will need to know t…" at bounding box center [1070, 282] width 396 height 510
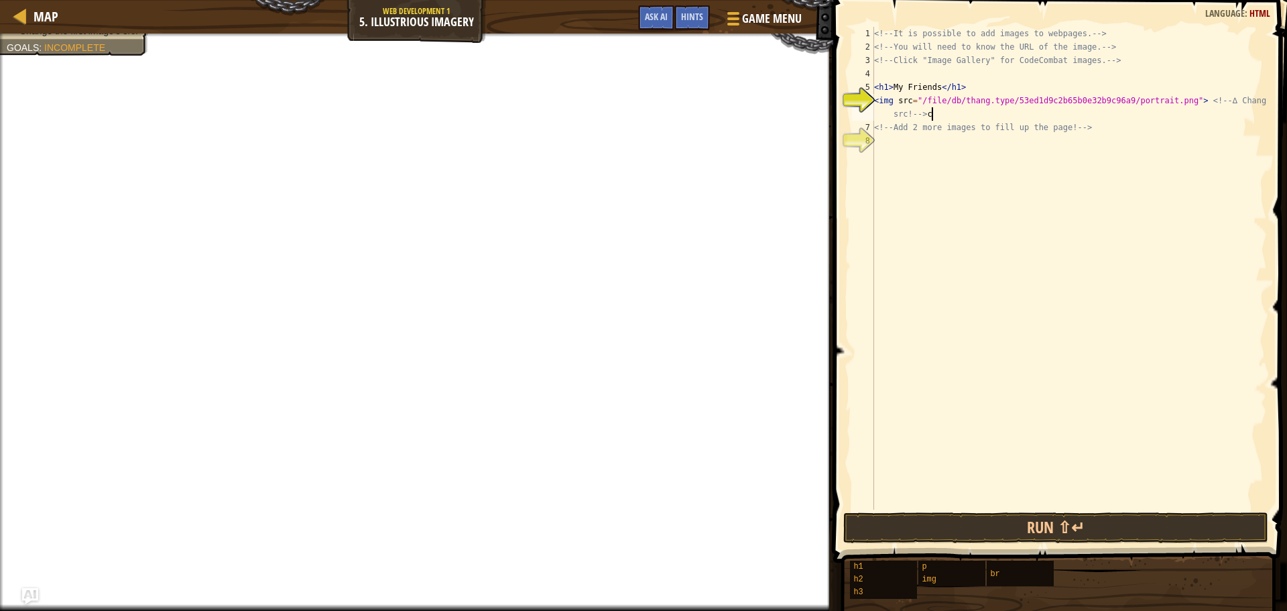
scroll to position [6, 35]
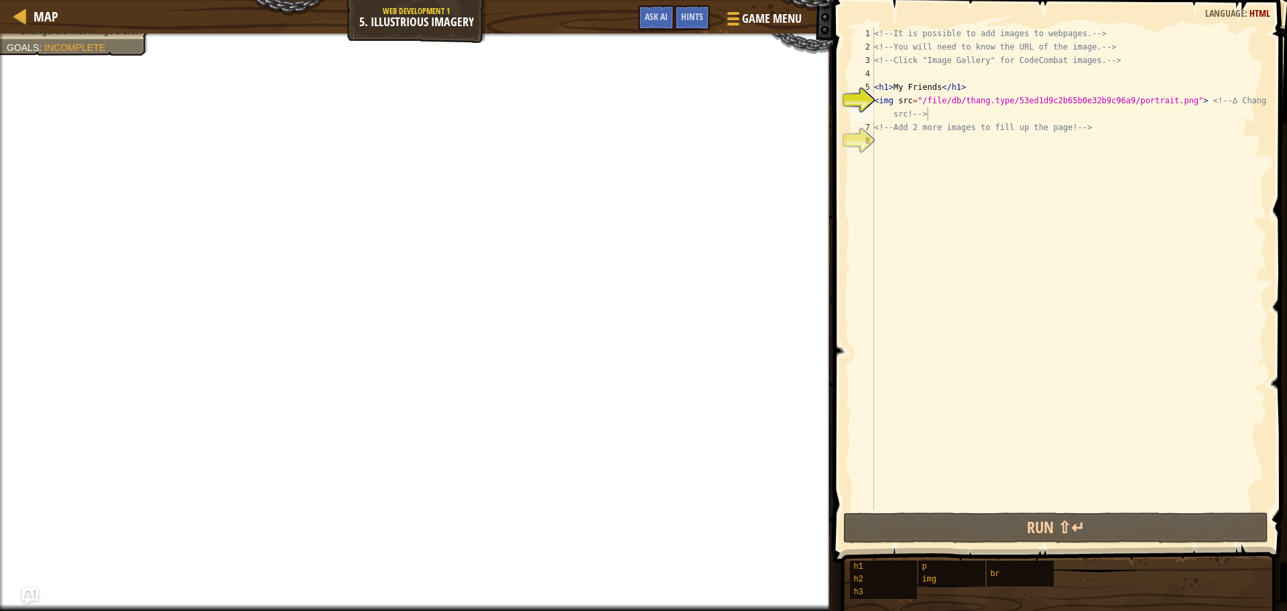
click at [59, 36] on div at bounding box center [416, 35] width 833 height 3
click at [875, 99] on div "<!-- It is possible to add images to webpages. --> <!-- You will need to know t…" at bounding box center [1070, 282] width 396 height 510
click at [647, 23] on button "Ask AI" at bounding box center [656, 17] width 36 height 25
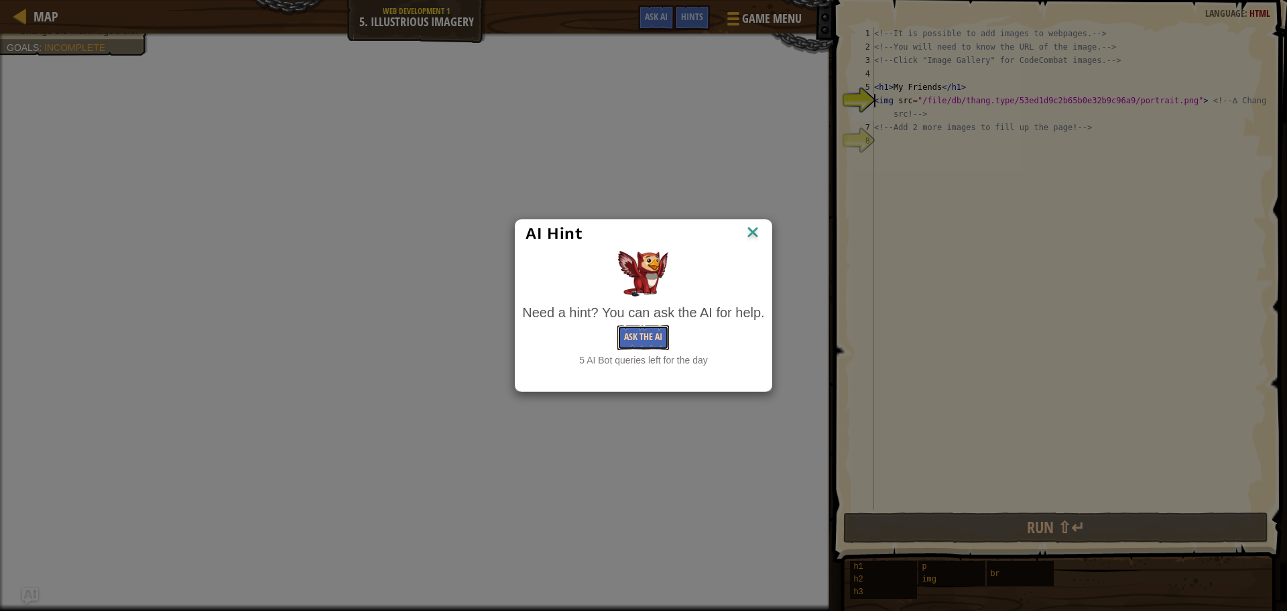
click at [620, 337] on button "Ask the AI" at bounding box center [643, 337] width 52 height 25
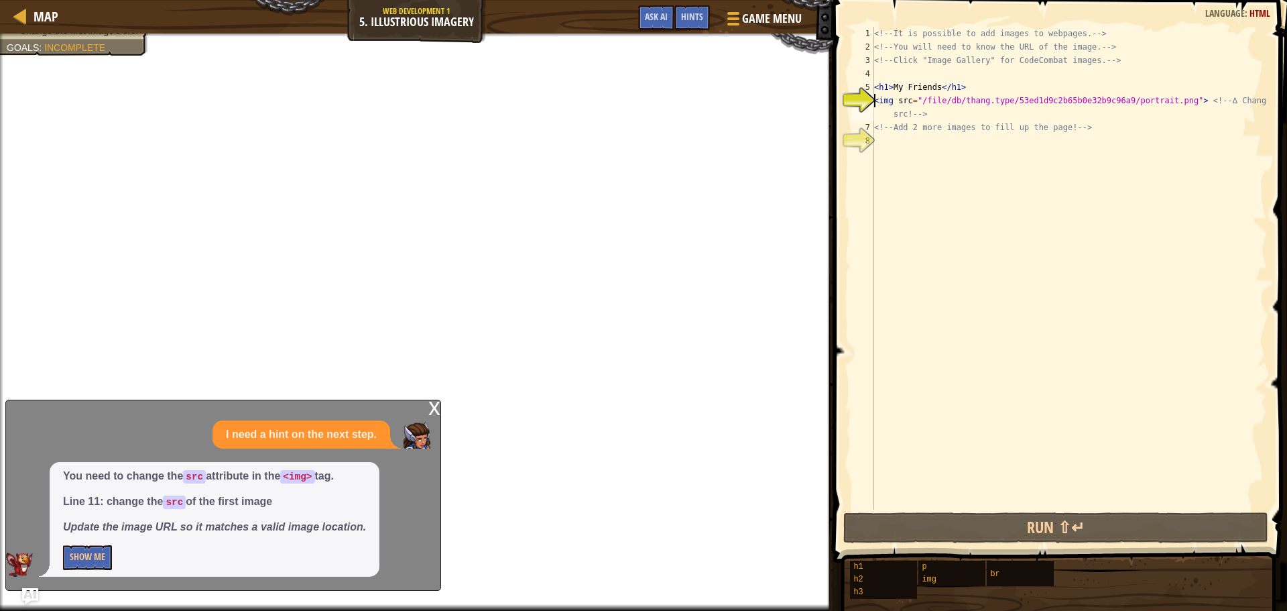
click at [892, 104] on div "<!-- It is possible to add images to webpages. --> <!-- You will need to know t…" at bounding box center [1070, 282] width 396 height 510
drag, startPoint x: 76, startPoint y: 542, endPoint x: 103, endPoint y: 553, distance: 29.5
click at [103, 553] on div "You need to change the src attribute in the <img> tag. Line 11: change the src …" at bounding box center [215, 519] width 330 height 115
click at [106, 554] on button "Show Me" at bounding box center [87, 557] width 49 height 25
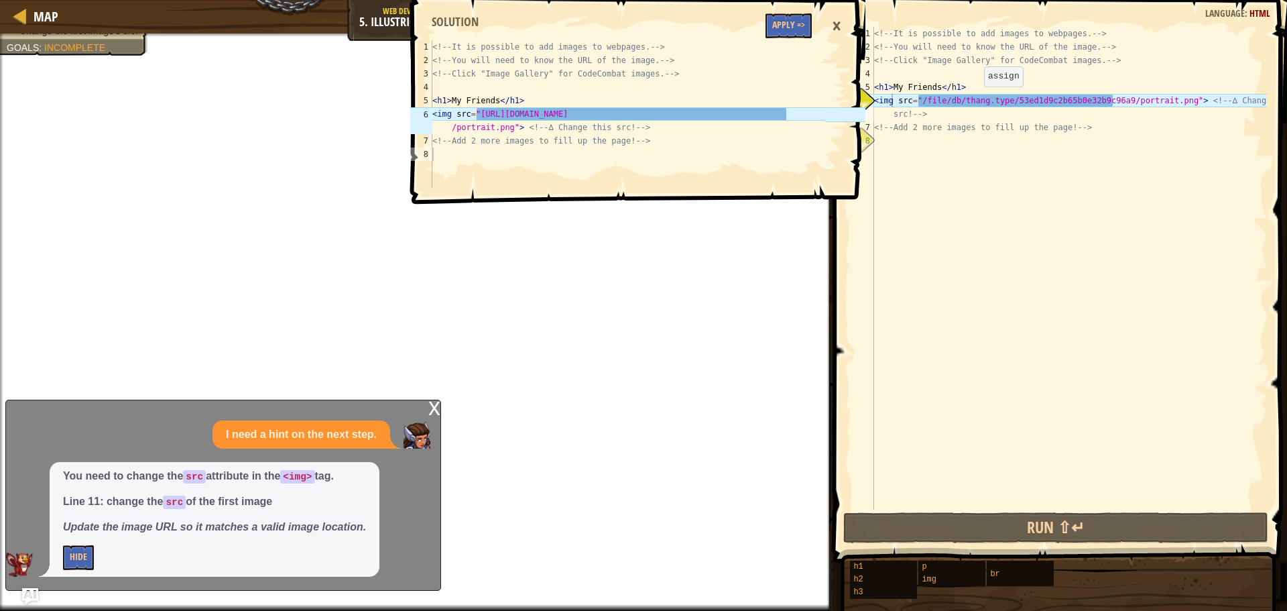
click at [973, 100] on div "<!-- It is possible to add images to webpages. --> <!-- You will need to know t…" at bounding box center [1070, 282] width 396 height 510
click at [1023, 115] on div "<!-- It is possible to add images to webpages. --> <!-- You will need to know t…" at bounding box center [1070, 282] width 396 height 510
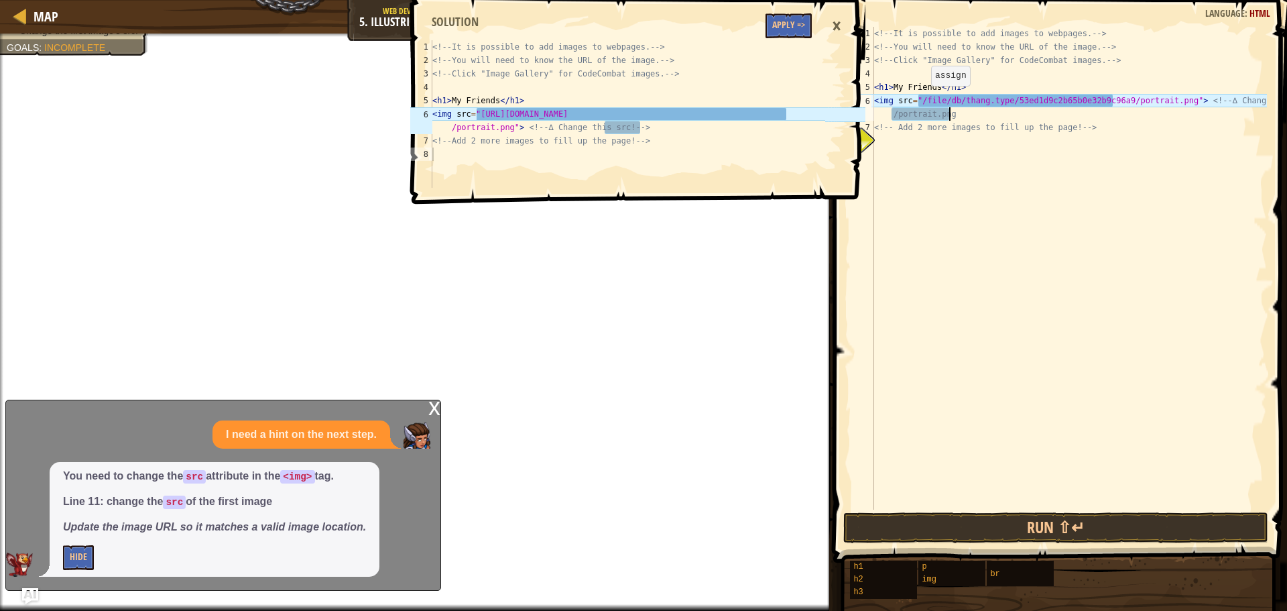
scroll to position [6, 37]
type textarea "<img src="/file/db/thang.type/53ed1d9c2b65b0e32b9c96a9/portrait.png"> <!-- ∆ Ch…"
click at [980, 147] on div "<!-- It is possible to add images to webpages. --> <!-- You will need to know t…" at bounding box center [1070, 282] width 396 height 510
click at [959, 114] on div "<!-- It is possible to add images to webpages. --> <!-- You will need to know t…" at bounding box center [1070, 282] width 396 height 510
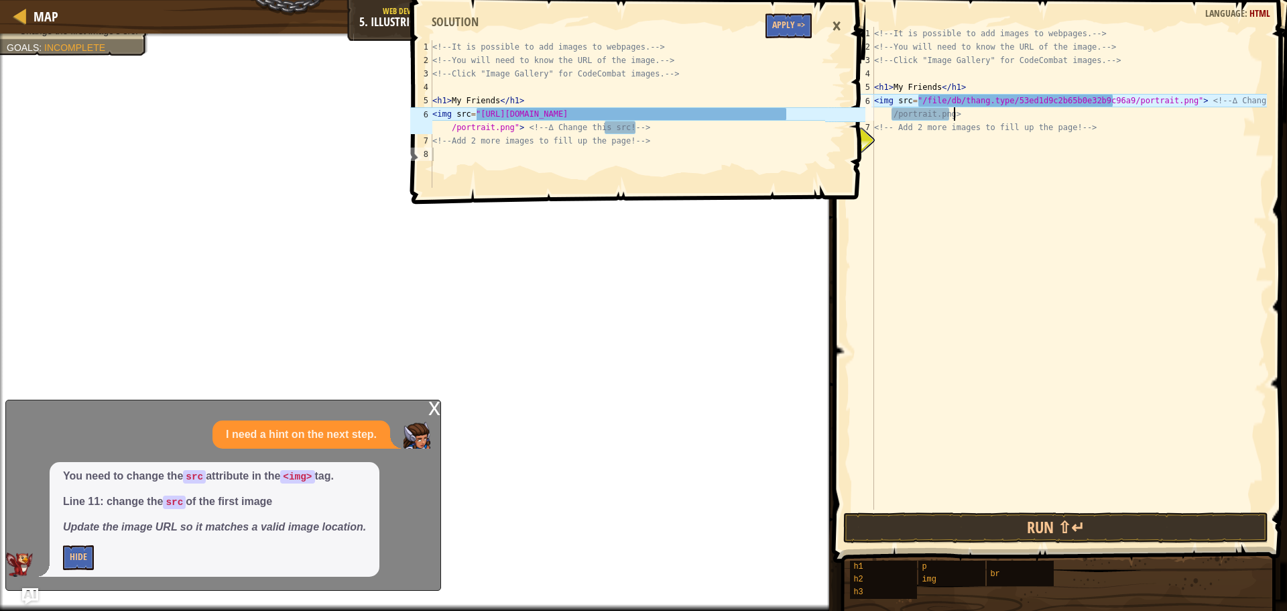
click at [949, 112] on div "<!-- It is possible to add images to webpages. --> <!-- You will need to know t…" at bounding box center [1070, 282] width 396 height 510
type textarea "<img src="/file/db/thang.type/53ed1d9c2b65b0e32b9c96a9/portrait.png"> <!-- ∆ Ch…"
drag, startPoint x: 972, startPoint y: 150, endPoint x: 971, endPoint y: 141, distance: 8.7
click at [971, 141] on div "<!-- It is possible to add images to webpages. --> <!-- You will need to know t…" at bounding box center [1070, 282] width 396 height 510
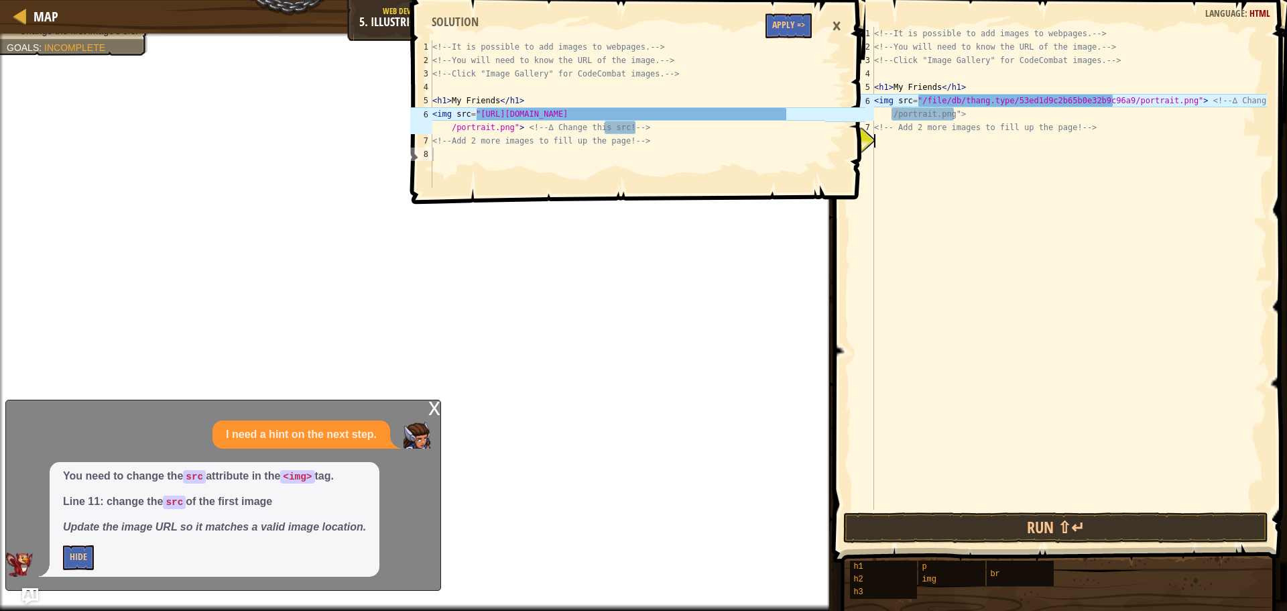
scroll to position [6, 0]
click at [960, 111] on div "<!-- It is possible to add images to webpages. --> <!-- You will need to know t…" at bounding box center [1070, 282] width 396 height 510
type textarea "<img src="/file/db/thang.type/53ed1d9c2b65b0e32b9c96a9/portrait.png"> <!-- ∆ Ch…"
click at [799, 29] on button "Apply =>" at bounding box center [789, 25] width 46 height 25
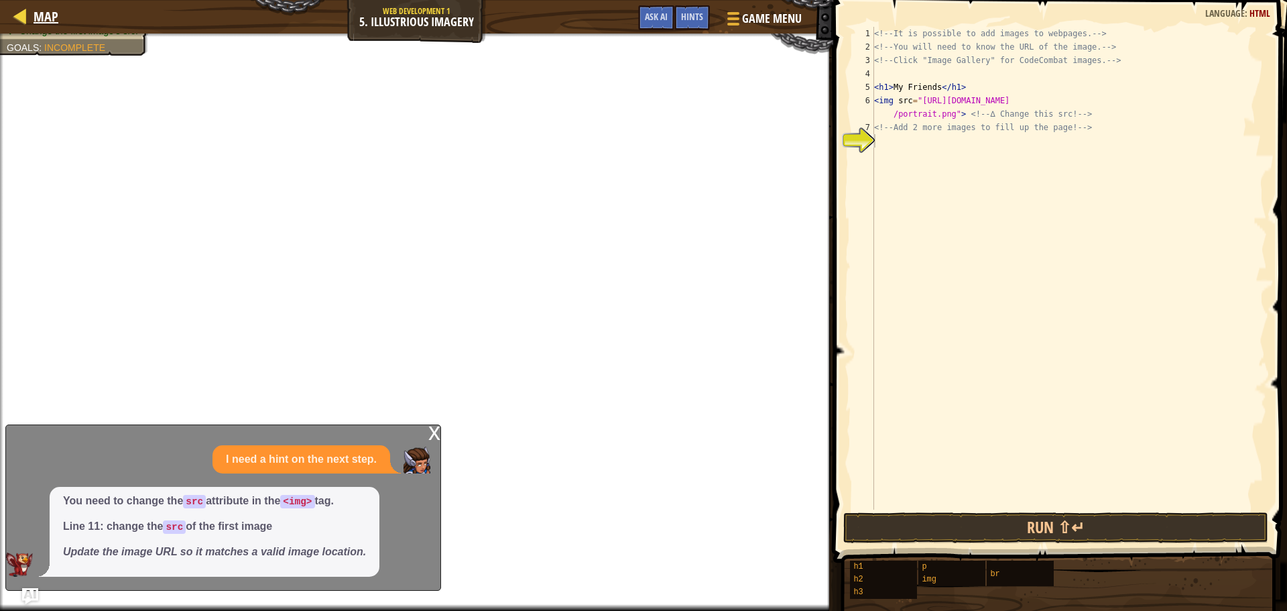
click at [52, 27] on div "Map" at bounding box center [43, 17] width 32 height 34
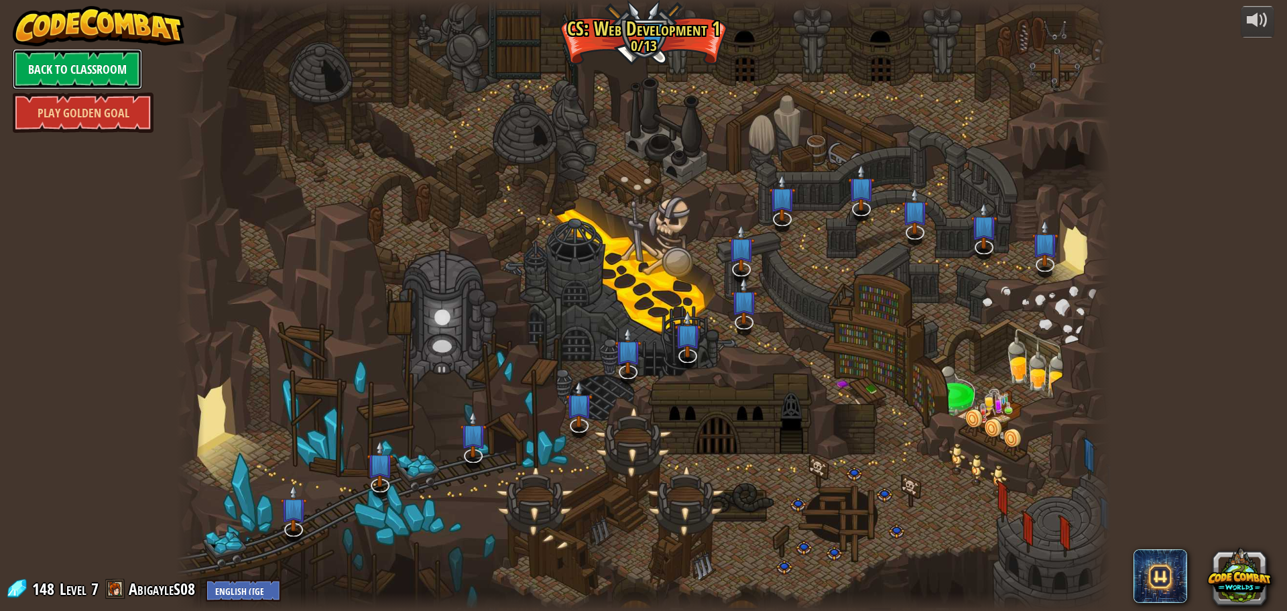
drag, startPoint x: 86, startPoint y: 87, endPoint x: 93, endPoint y: 75, distance: 13.5
click at [93, 75] on link "Back to Classroom" at bounding box center [77, 69] width 129 height 40
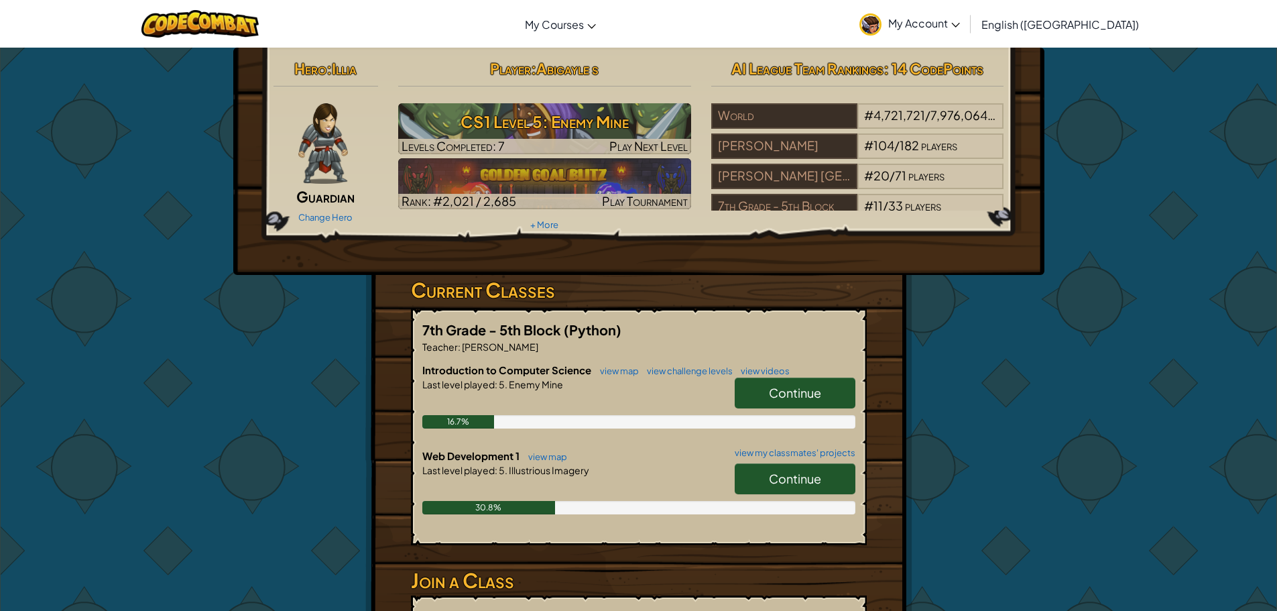
click at [797, 483] on span "Continue" at bounding box center [795, 478] width 52 height 15
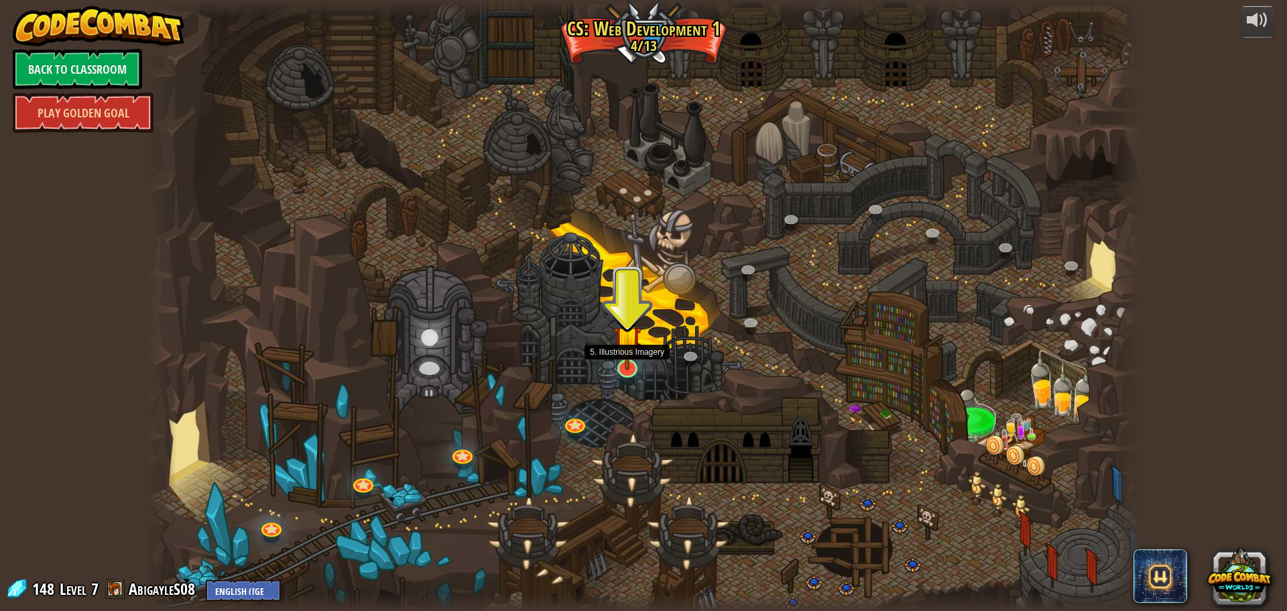
click at [628, 364] on img at bounding box center [627, 339] width 27 height 62
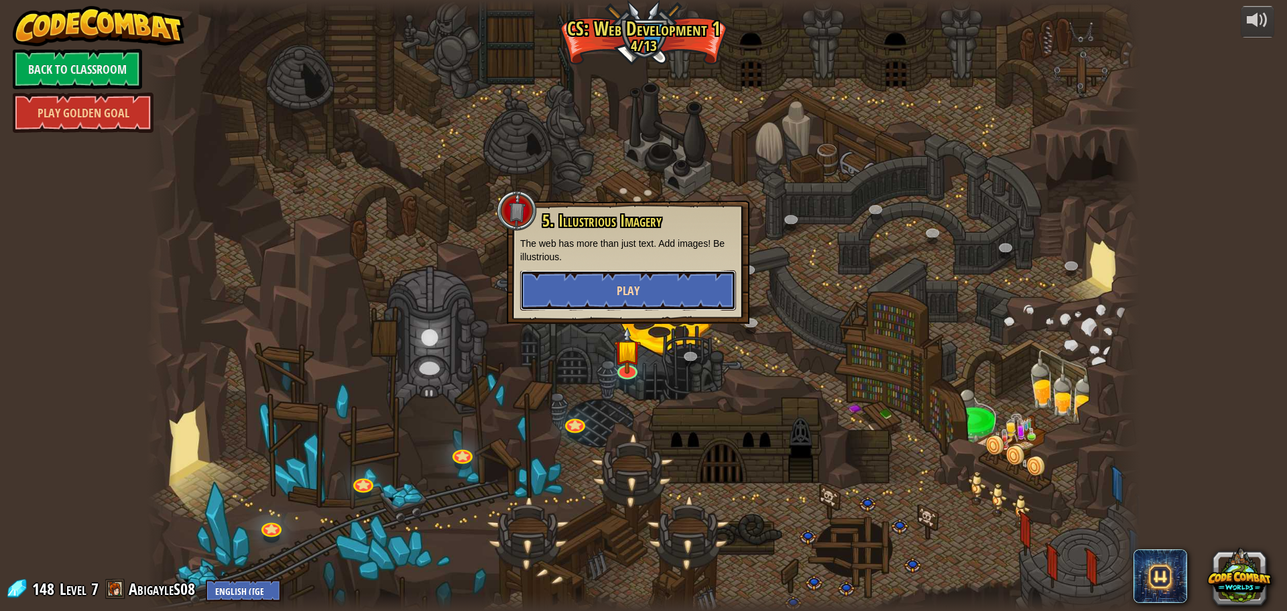
click at [622, 284] on span "Play" at bounding box center [628, 290] width 23 height 17
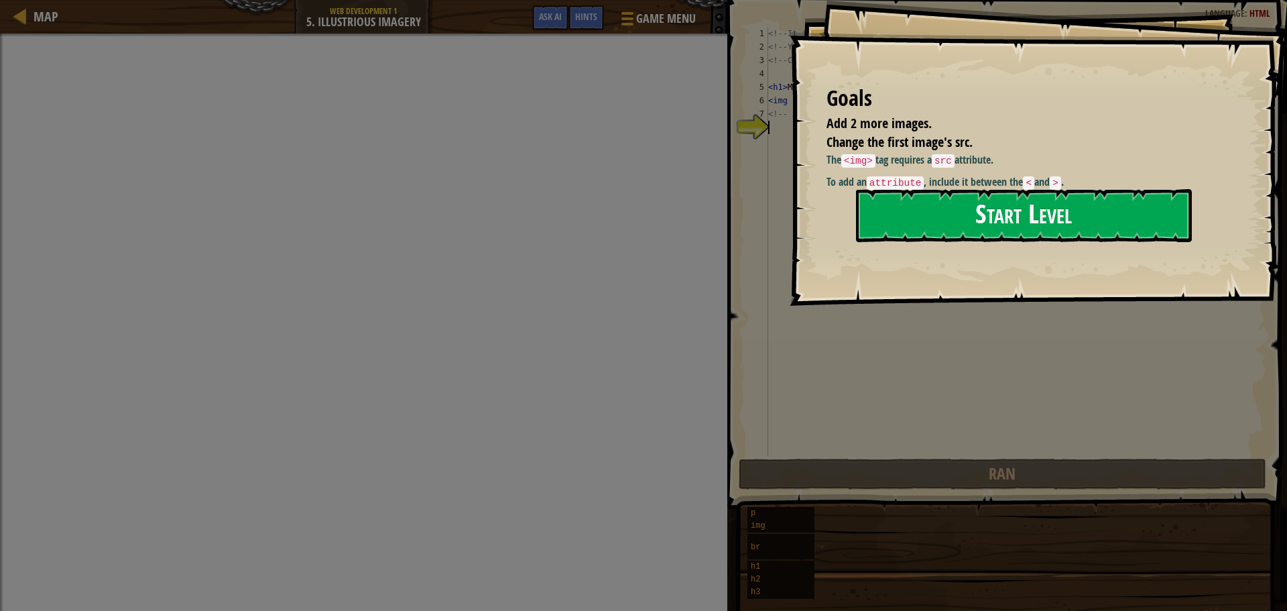
click at [937, 203] on button "Start Level" at bounding box center [1024, 215] width 336 height 53
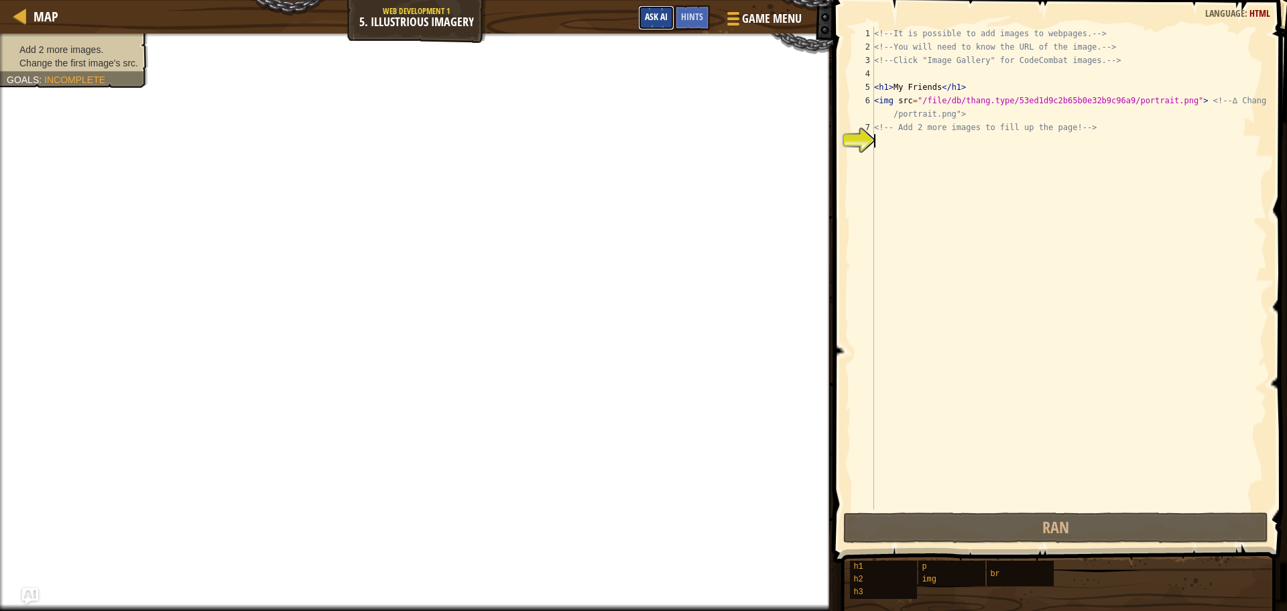
click at [653, 17] on span "Ask AI" at bounding box center [656, 16] width 23 height 13
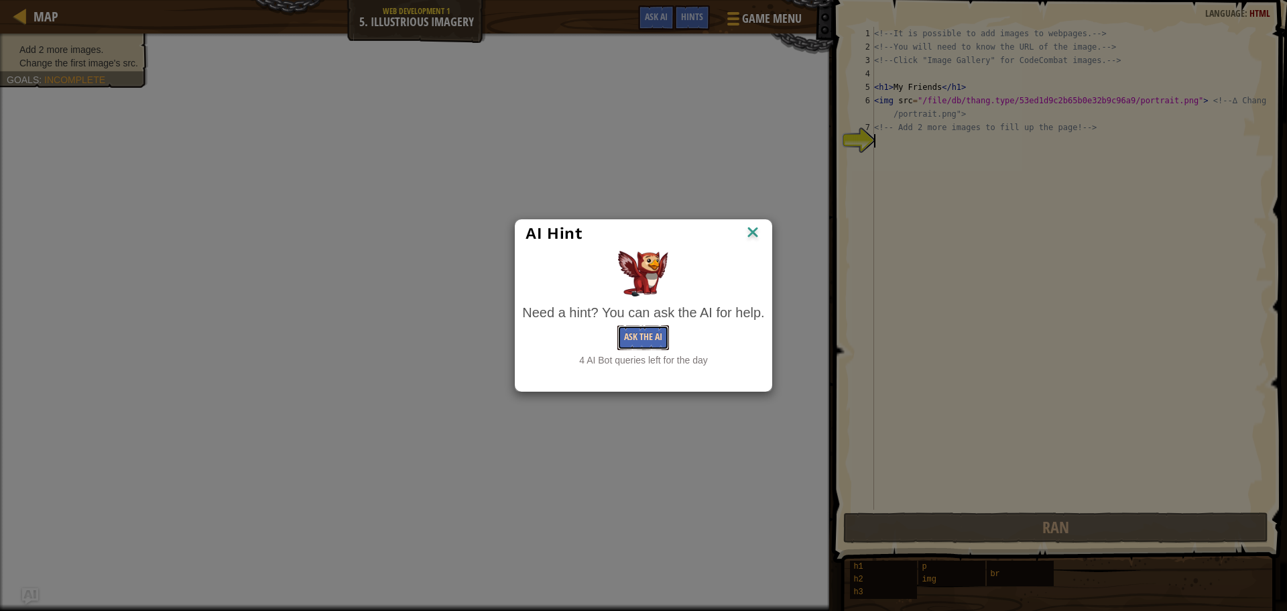
click at [636, 334] on button "Ask the AI" at bounding box center [643, 337] width 52 height 25
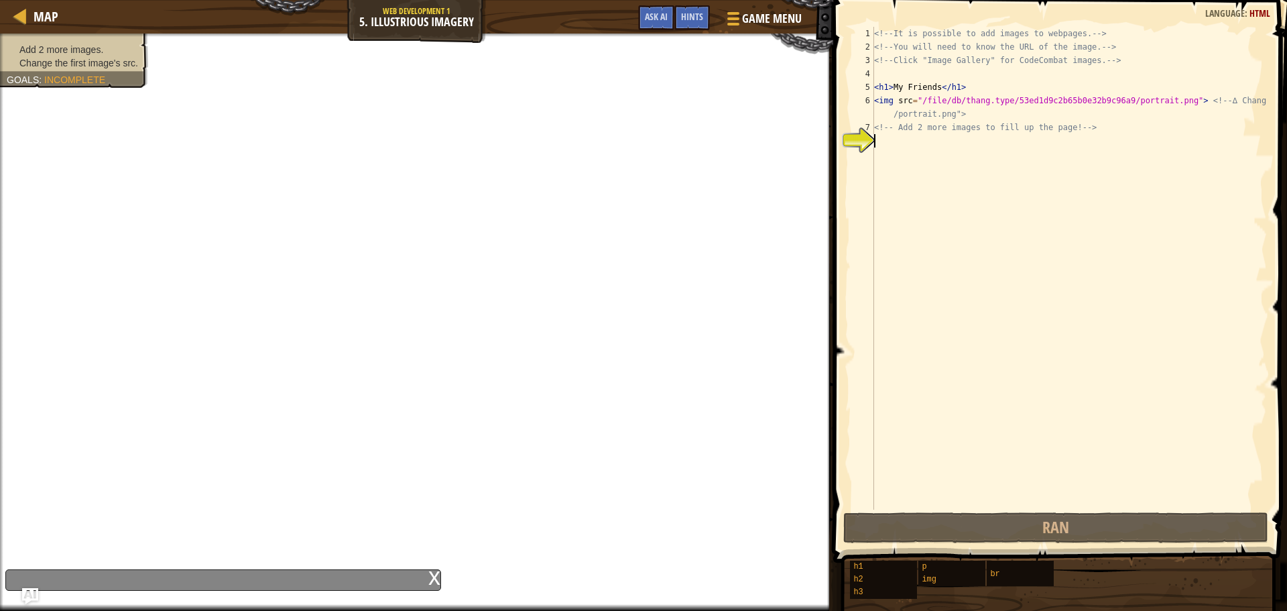
click at [425, 585] on div "x" at bounding box center [223, 579] width 436 height 21
click at [901, 150] on div "<!-- It is possible to add images to webpages. --> <!-- You will need to know t…" at bounding box center [1070, 282] width 396 height 510
click at [32, 594] on img "Ask AI" at bounding box center [29, 595] width 17 height 17
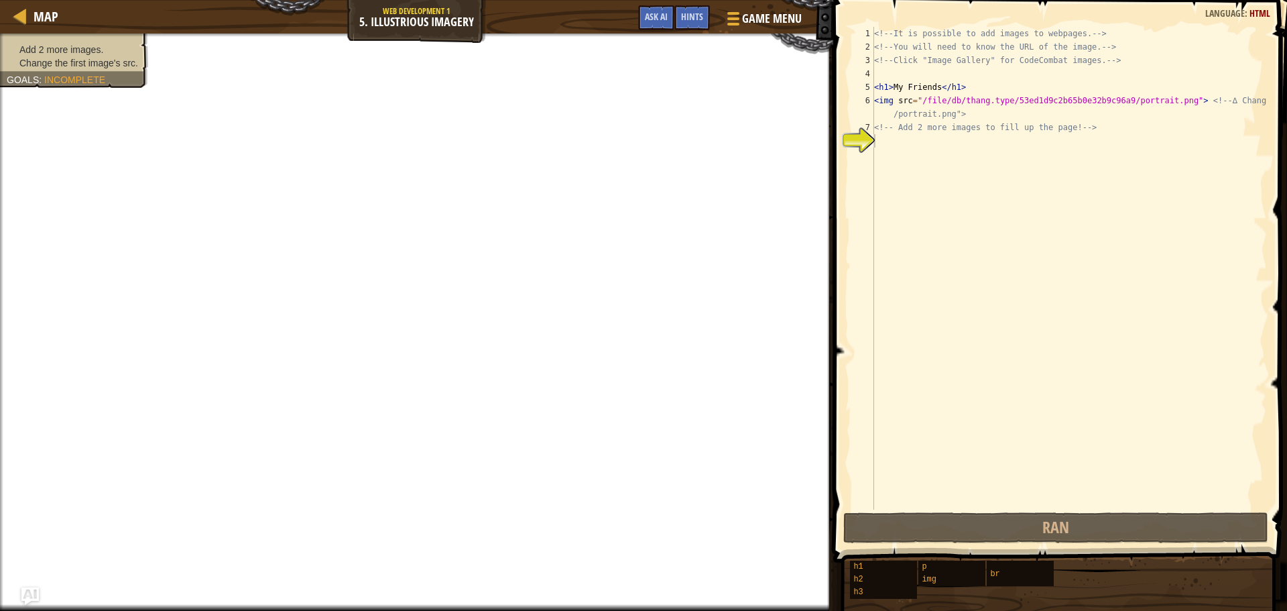
click at [25, 598] on img "Ask AI" at bounding box center [29, 595] width 17 height 17
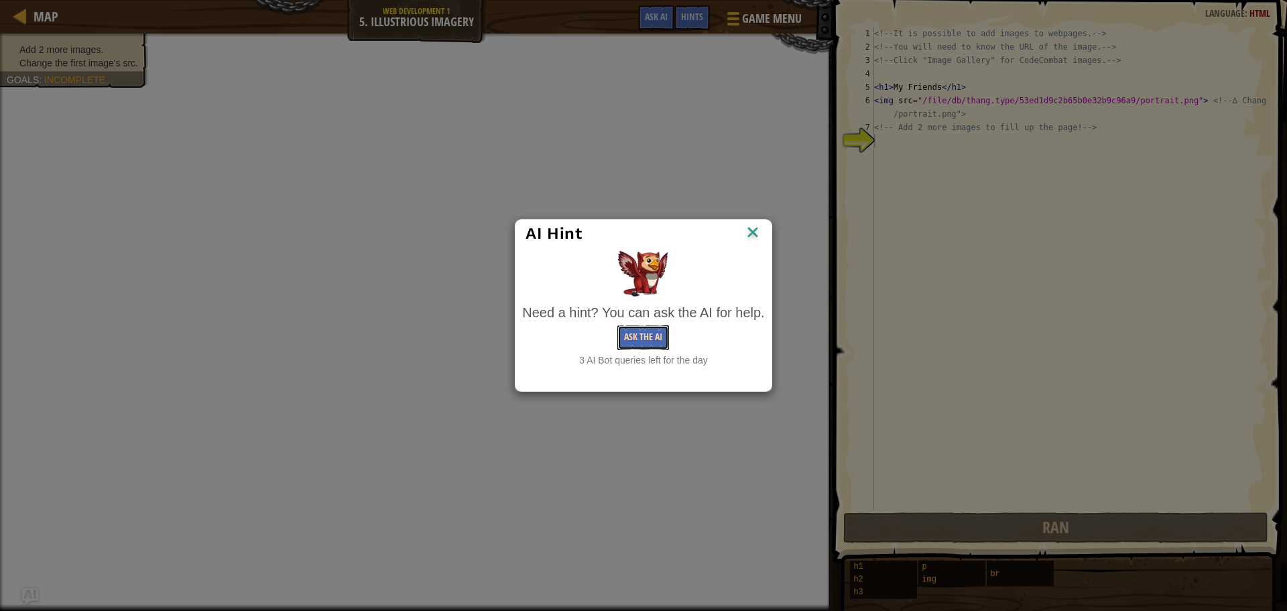
click at [648, 335] on button "Ask the AI" at bounding box center [643, 337] width 52 height 25
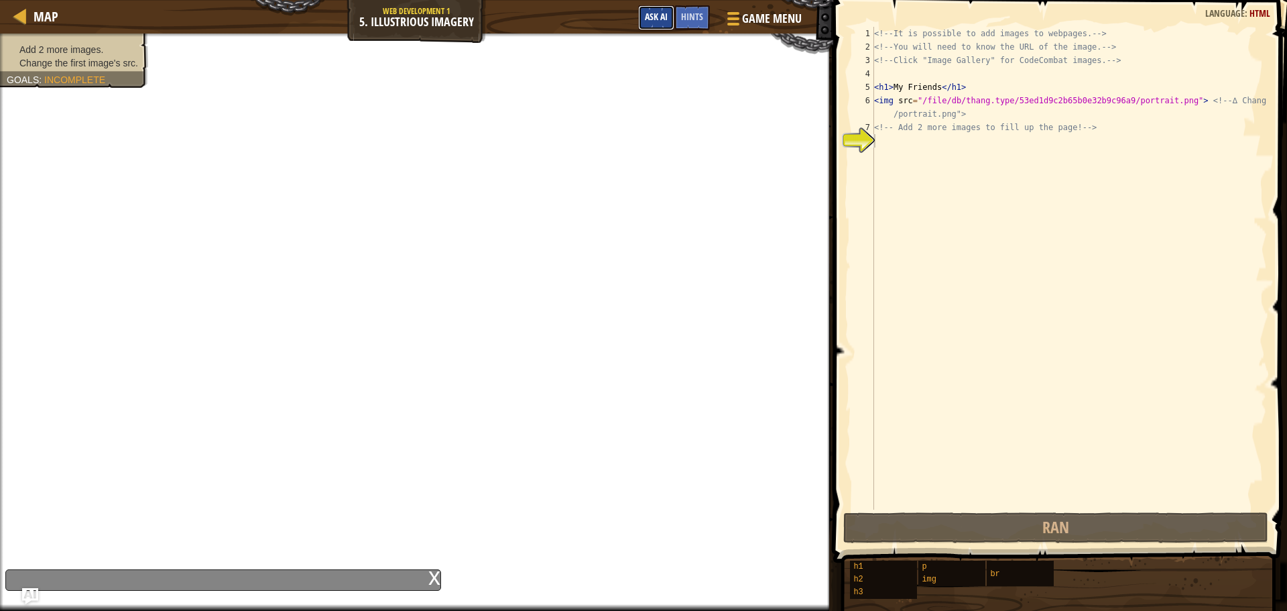
click at [654, 26] on button "Ask AI" at bounding box center [656, 17] width 36 height 25
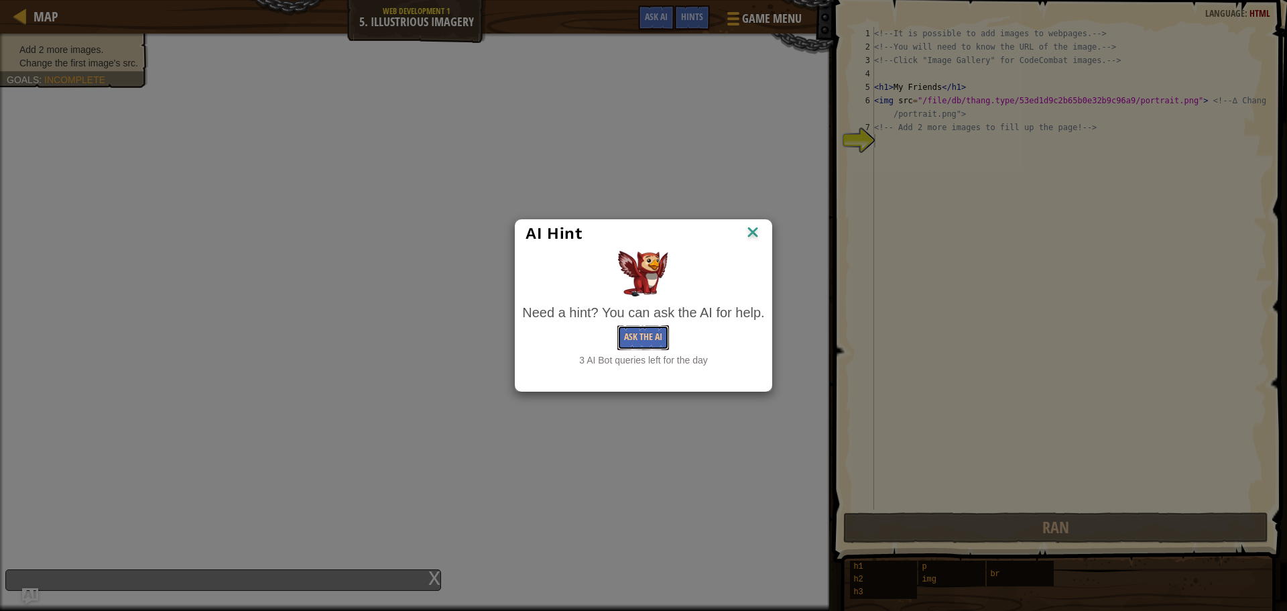
click at [644, 331] on button "Ask the AI" at bounding box center [643, 337] width 52 height 25
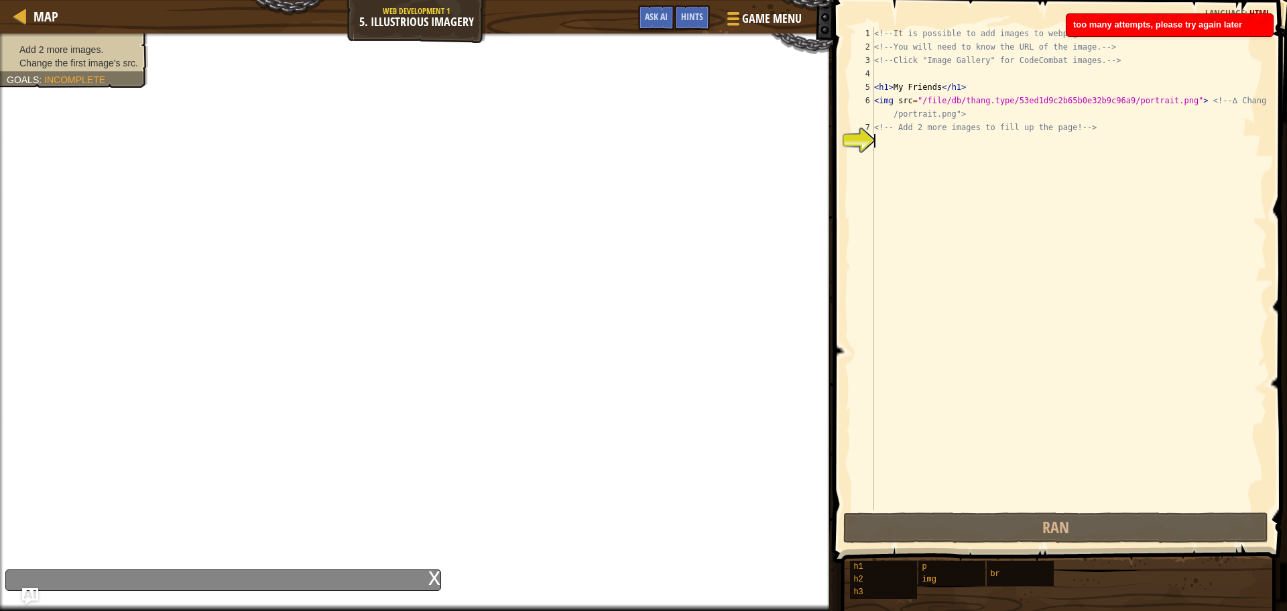
click at [1104, 174] on div "<!-- It is possible to add images to webpages. --> <!-- You will need to know t…" at bounding box center [1070, 282] width 396 height 510
click at [1230, 28] on div "too many attempts, please try again later" at bounding box center [1170, 25] width 206 height 22
click at [1224, 29] on div "<!-- It is possible to add images to webpages. --> <!-- You will need to know t…" at bounding box center [1070, 282] width 396 height 510
click at [674, 14] on button "Ask AI" at bounding box center [656, 17] width 36 height 25
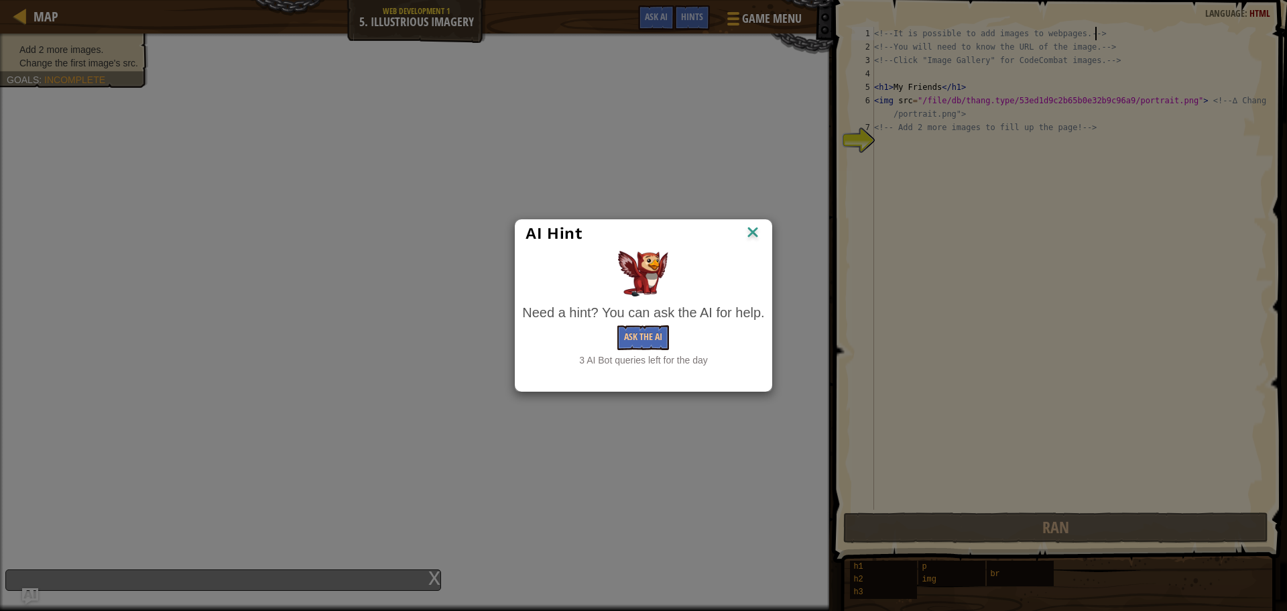
click at [650, 354] on div "3 AI Bot queries left for the day" at bounding box center [643, 359] width 242 height 13
click at [641, 334] on button "Ask the AI" at bounding box center [643, 337] width 52 height 25
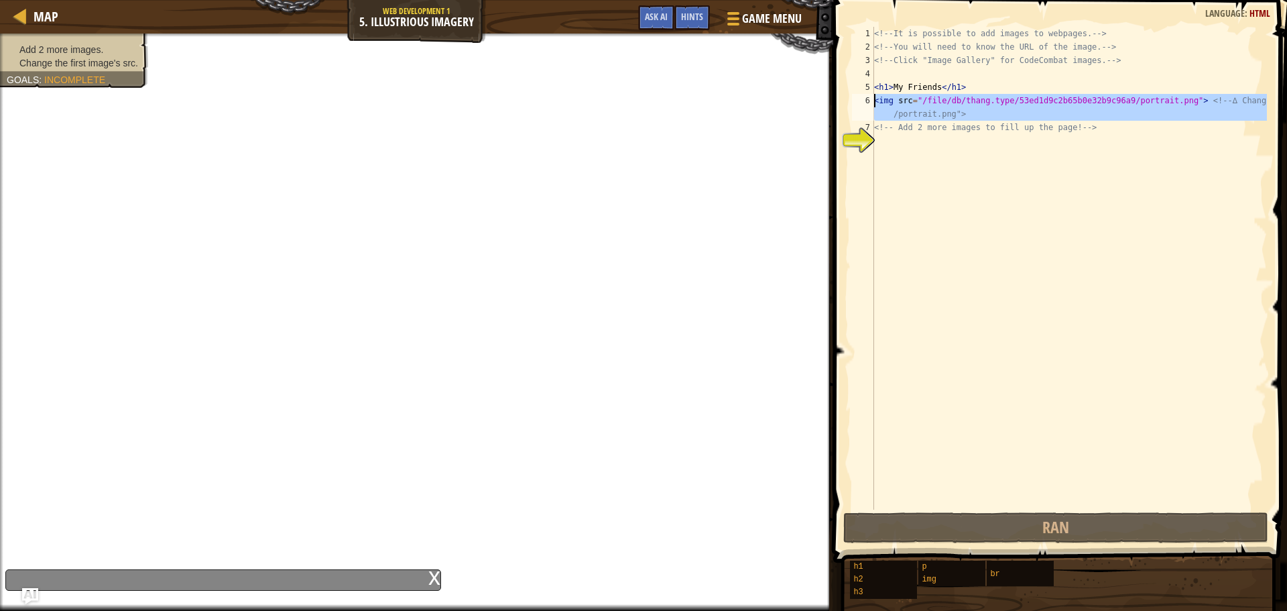
click at [875, 101] on div "<!-- It is possible to add images to webpages. --> 1 2 3 4 5 6 7 8 <!-- It is p…" at bounding box center [1058, 268] width 418 height 483
type textarea "<img src="/file/db/thang.type/53ed1d9c2b65b0e32b9c96a9/portrait.png"> <!-- ∆ Ch…"
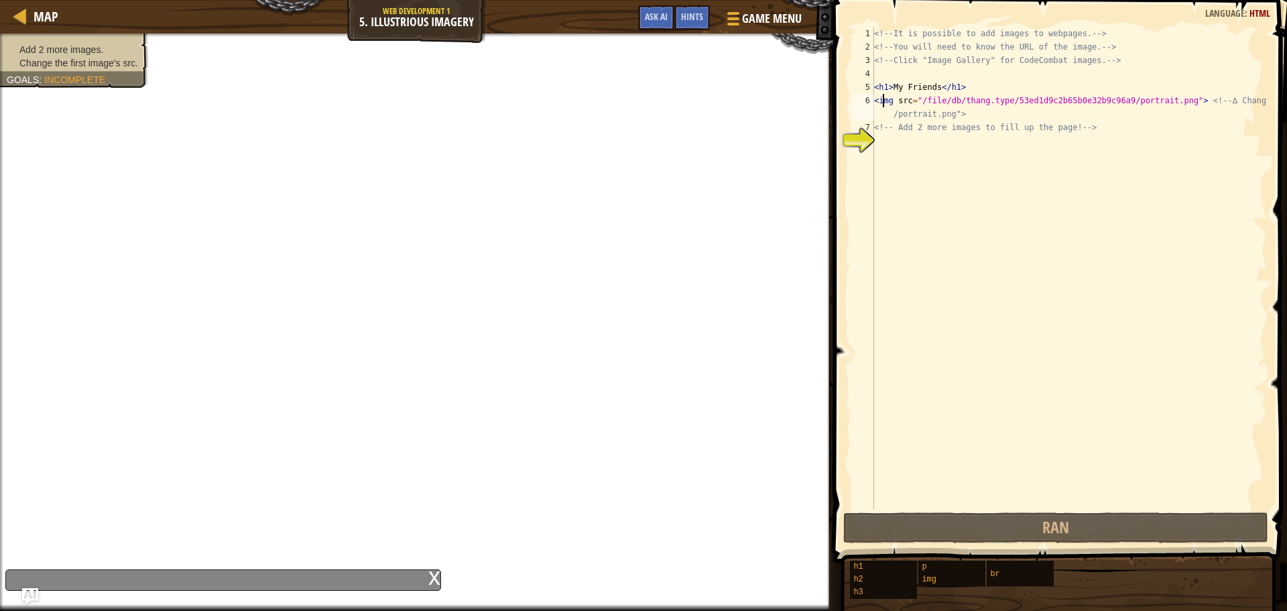
click at [921, 162] on div "<!-- It is possible to add images to webpages. --> <!-- You will need to know t…" at bounding box center [1070, 282] width 396 height 510
drag, startPoint x: 872, startPoint y: 101, endPoint x: 1017, endPoint y: 101, distance: 145.5
click at [1017, 101] on div "1 2 3 4 5 6 7 8 <!-- It is possible to add images to webpages. --> <!-- You wil…" at bounding box center [1058, 268] width 418 height 483
click at [949, 97] on div "<!-- It is possible to add images to webpages. --> <!-- You will need to know t…" at bounding box center [1070, 282] width 396 height 510
click at [972, 98] on div "<!-- It is possible to add images to webpages. --> <!-- You will need to know t…" at bounding box center [1070, 282] width 396 height 510
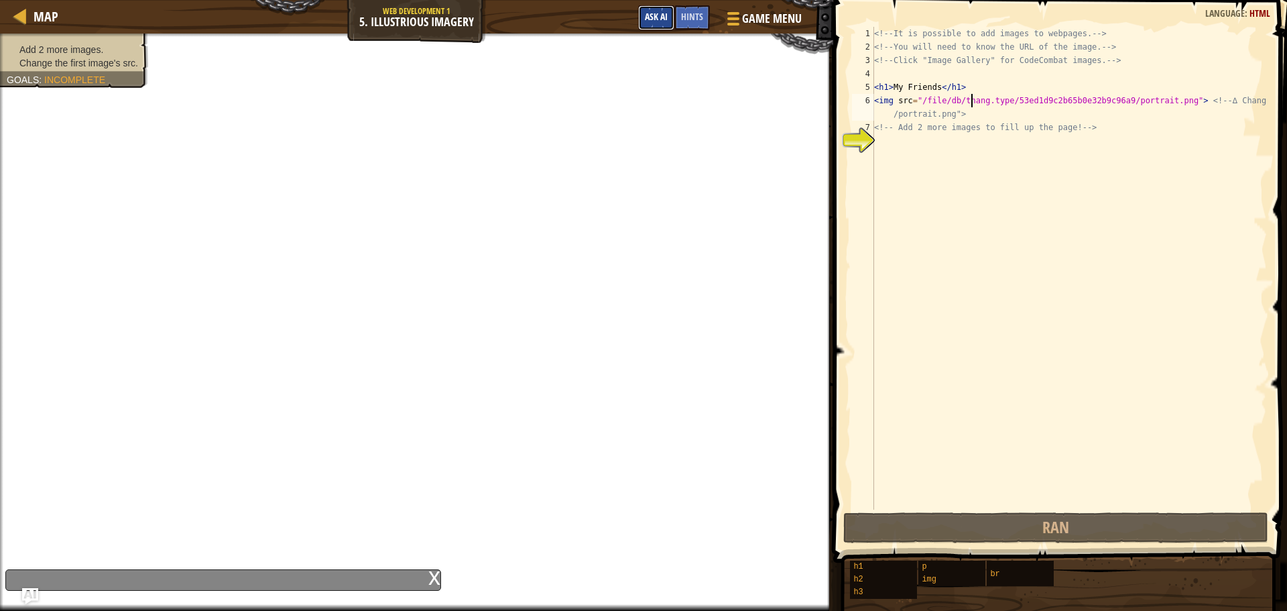
click at [668, 12] on button "Ask AI" at bounding box center [656, 17] width 36 height 25
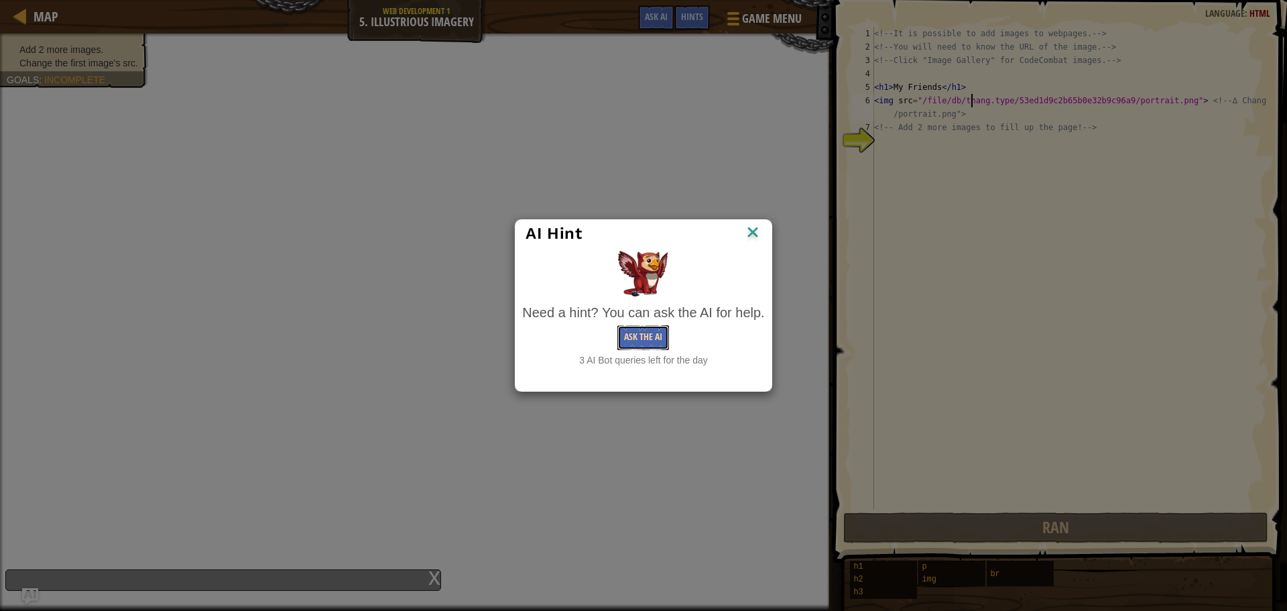
click at [646, 336] on button "Ask the AI" at bounding box center [643, 337] width 52 height 25
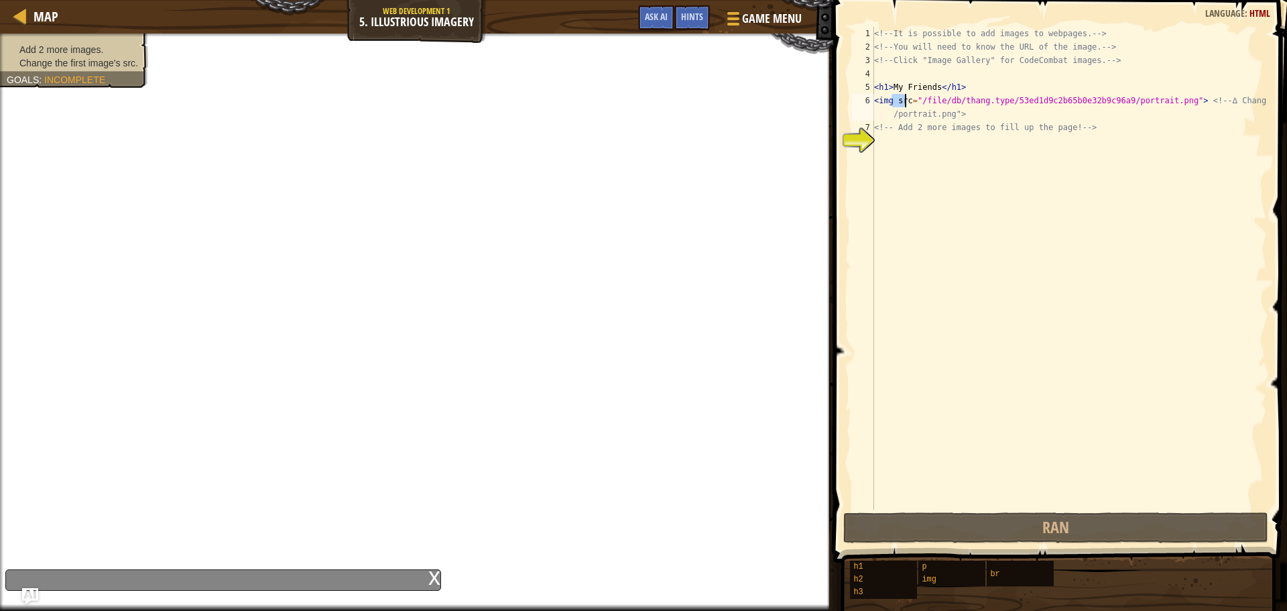
drag, startPoint x: 892, startPoint y: 104, endPoint x: 908, endPoint y: 104, distance: 16.1
click at [908, 104] on div "<!-- It is possible to add images to webpages. --> <!-- You will need to know t…" at bounding box center [1070, 282] width 396 height 510
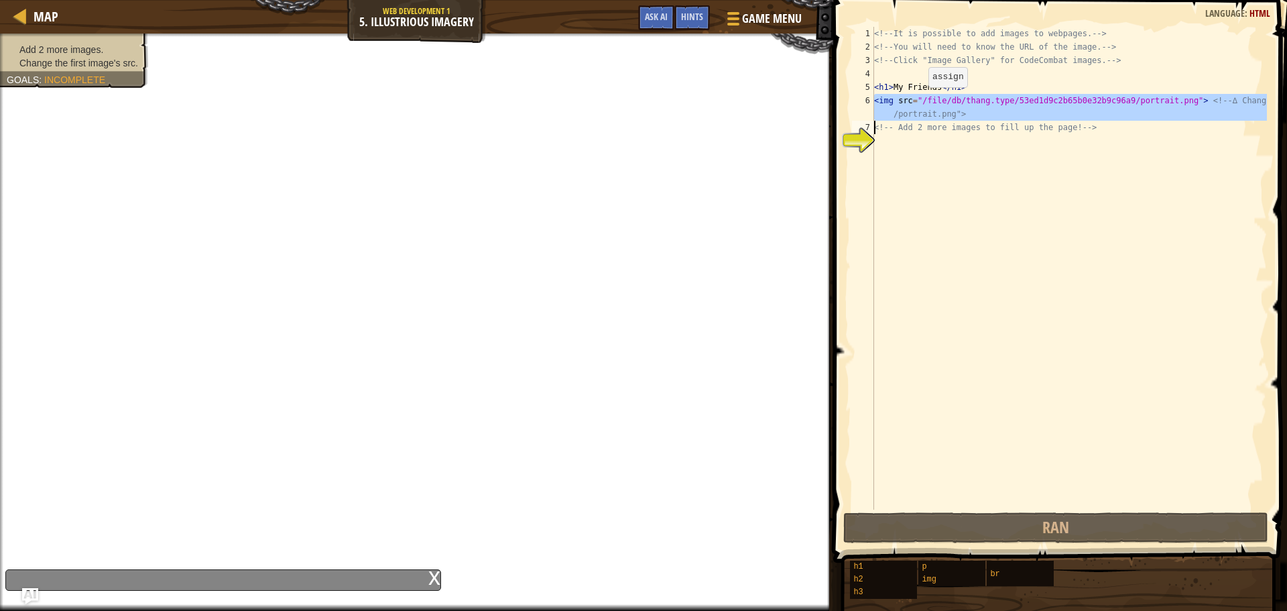
drag, startPoint x: 874, startPoint y: 97, endPoint x: 919, endPoint y: 101, distance: 45.0
click at [919, 101] on div "<img src="/file/db/thang.type/53ed1d9c2b65b0e32b9c96a9/portrait.png"> <!-- ∆ Ch…" at bounding box center [1058, 268] width 418 height 483
type textarea "<img src="/file/db/thang.type/53ed1d9c2b65b0e32b9c96a9/portrait.png"> <!-- ∆ Ch…"
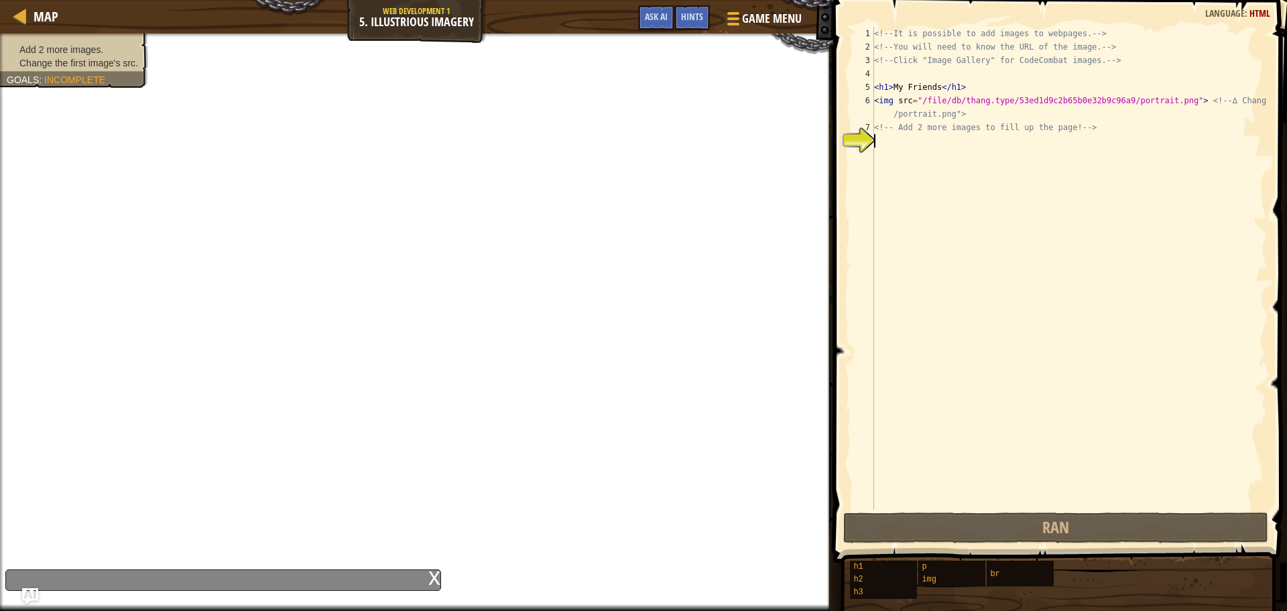
click at [880, 145] on div "<!-- It is possible to add images to webpages. --> <!-- You will need to know t…" at bounding box center [1070, 282] width 396 height 510
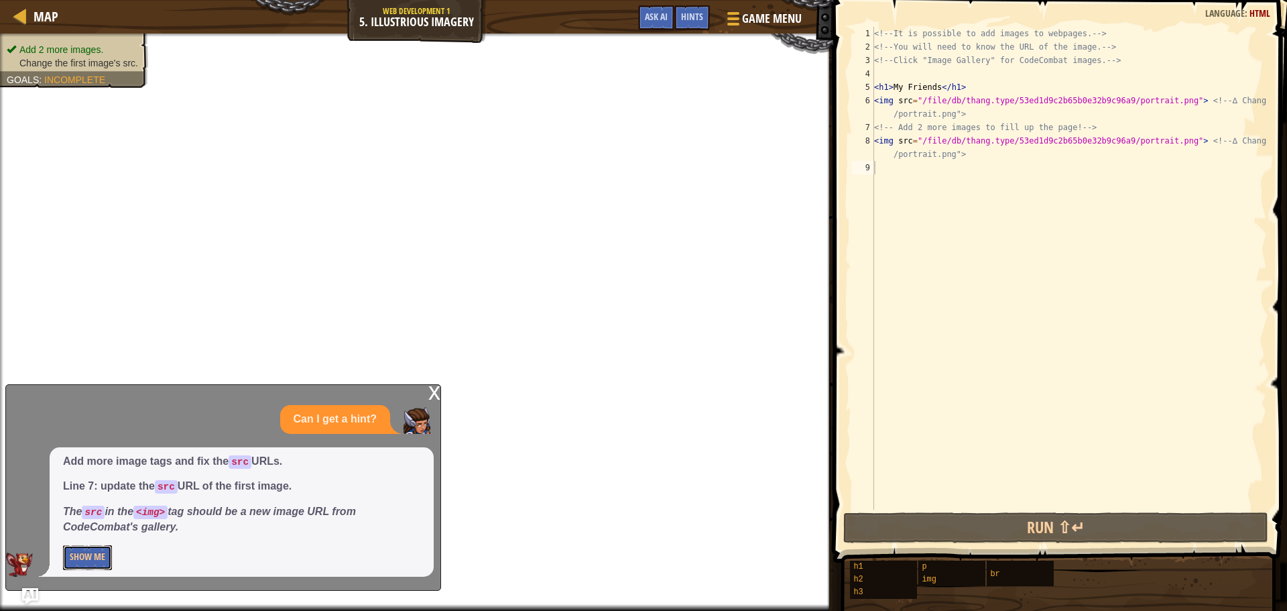
drag, startPoint x: 74, startPoint y: 552, endPoint x: 154, endPoint y: 507, distance: 91.3
click at [75, 552] on button "Show Me" at bounding box center [87, 557] width 49 height 25
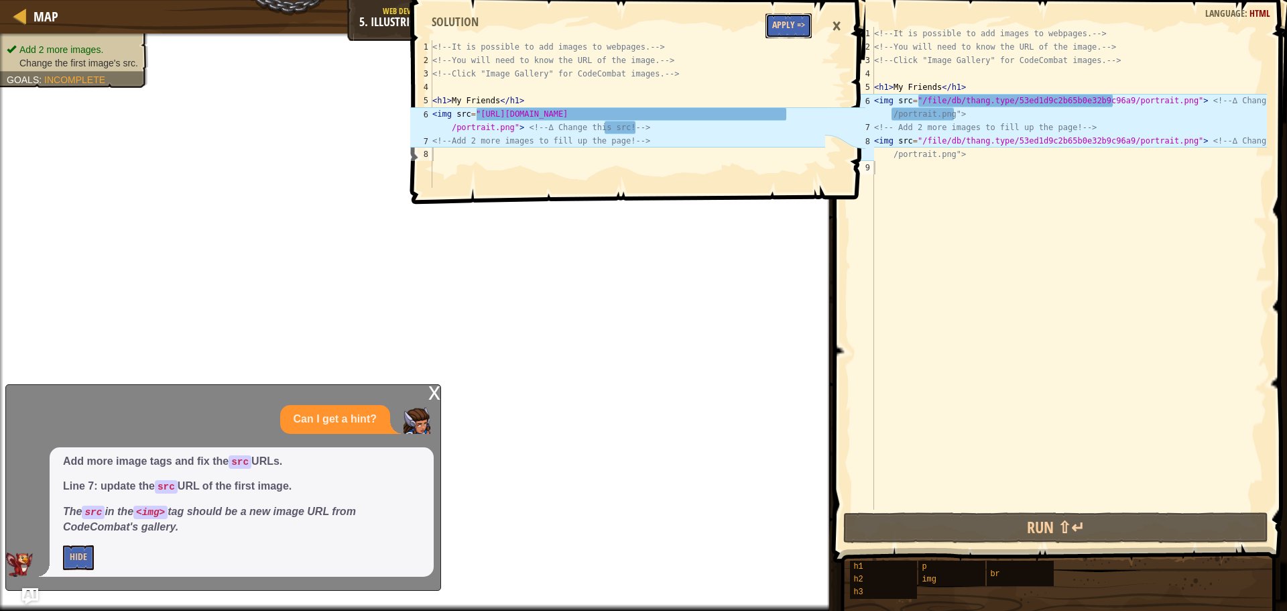
click at [794, 20] on button "Apply =>" at bounding box center [789, 25] width 46 height 25
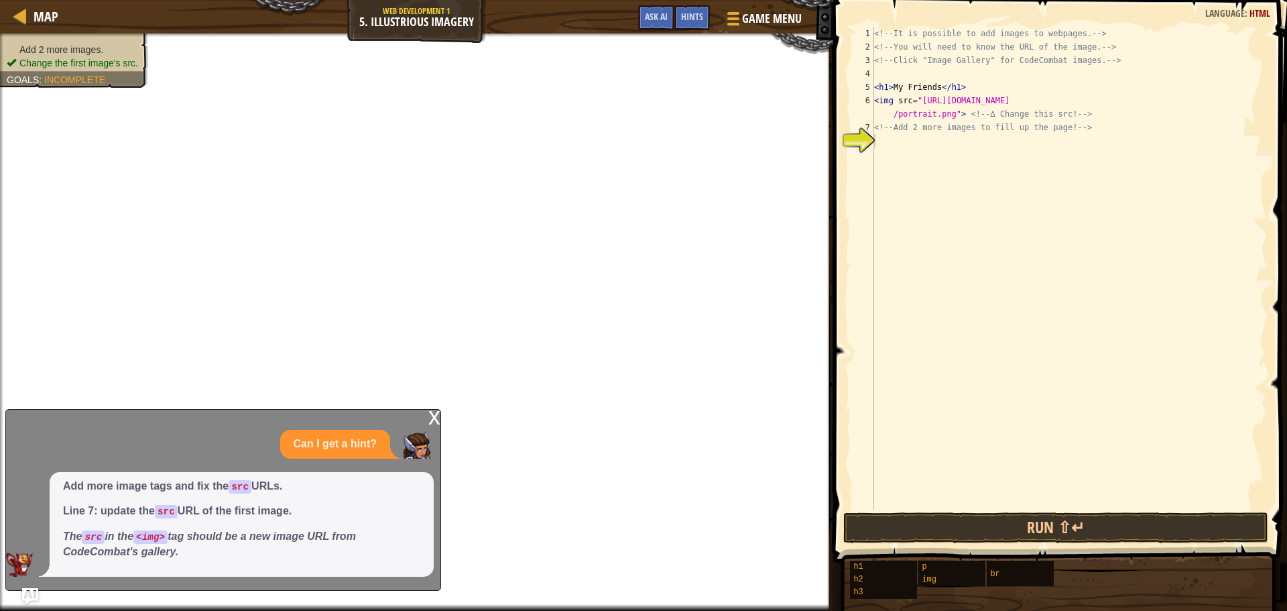
type textarea "<img src="[URL][DOMAIN_NAME]"> <!-- ∆ Change this src! -->"
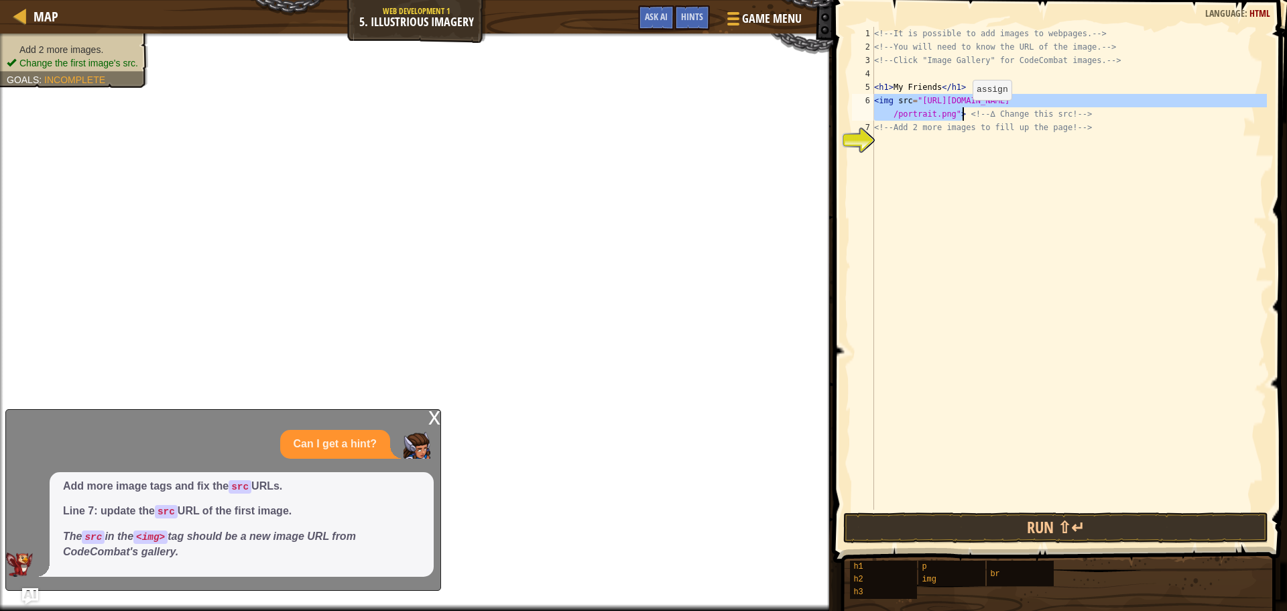
drag, startPoint x: 875, startPoint y: 101, endPoint x: 961, endPoint y: 113, distance: 87.3
click at [961, 113] on div "<!-- It is possible to add images to webpages. --> <!-- You will need to know t…" at bounding box center [1070, 282] width 396 height 510
click at [877, 144] on div "<!-- It is possible to add images to webpages. --> <!-- You will need to know t…" at bounding box center [1070, 282] width 396 height 510
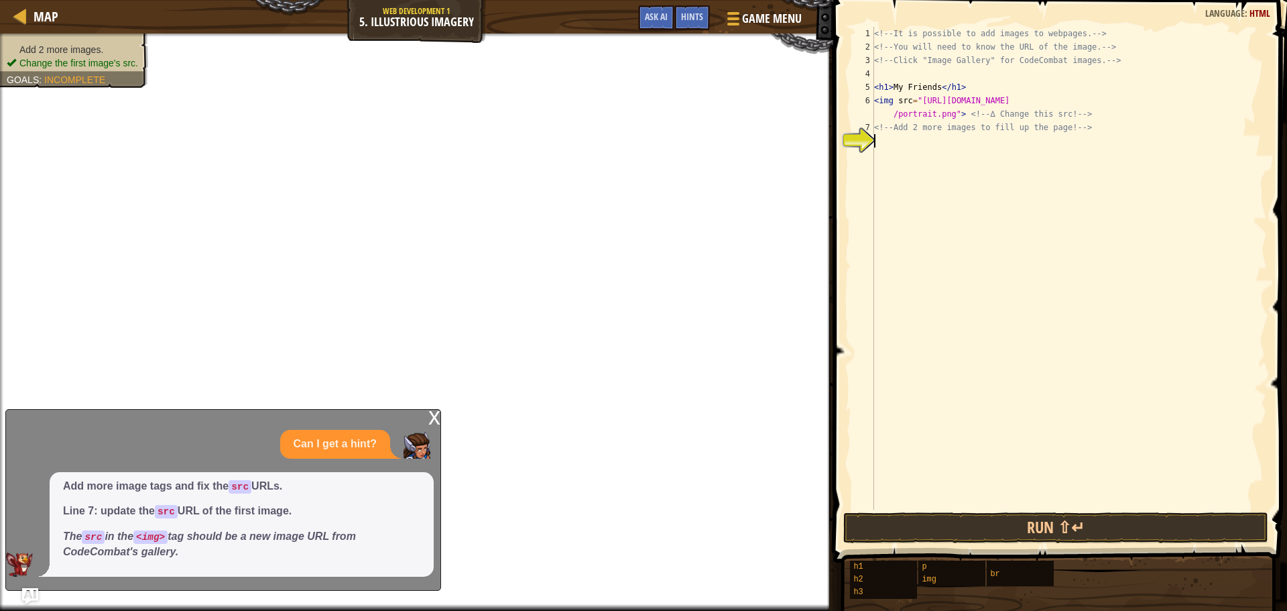
paste textarea "<img src="[URL][DOMAIN_NAME]">"
type textarea "<img src="[URL][DOMAIN_NAME]">"
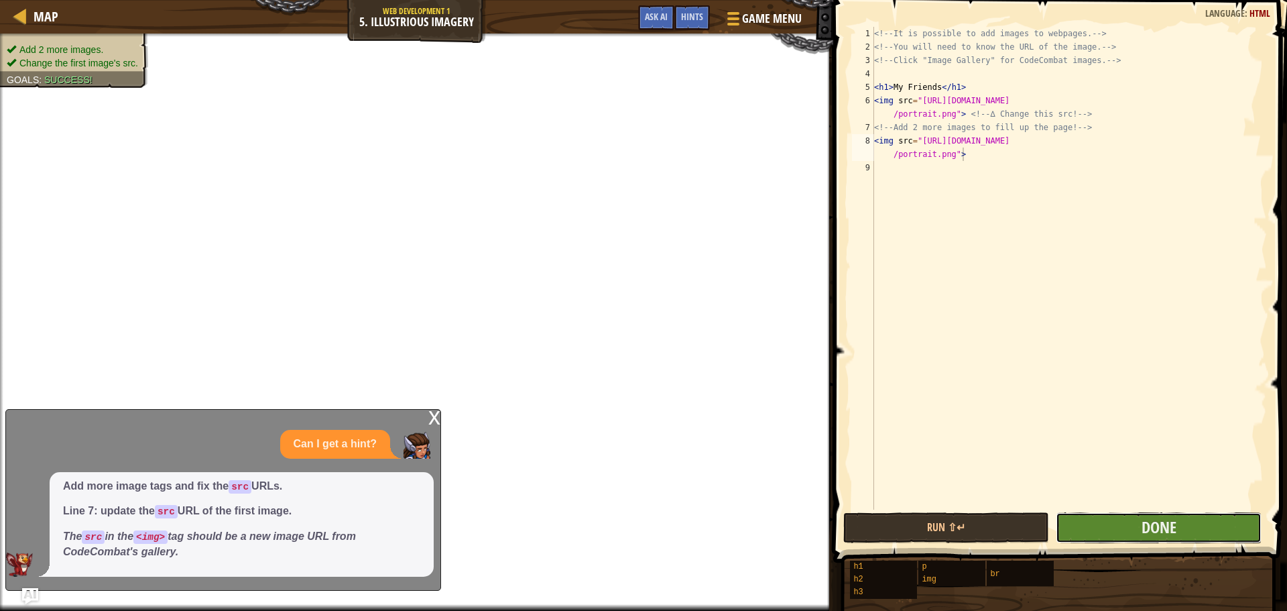
click at [1118, 519] on button "Done" at bounding box center [1159, 527] width 206 height 31
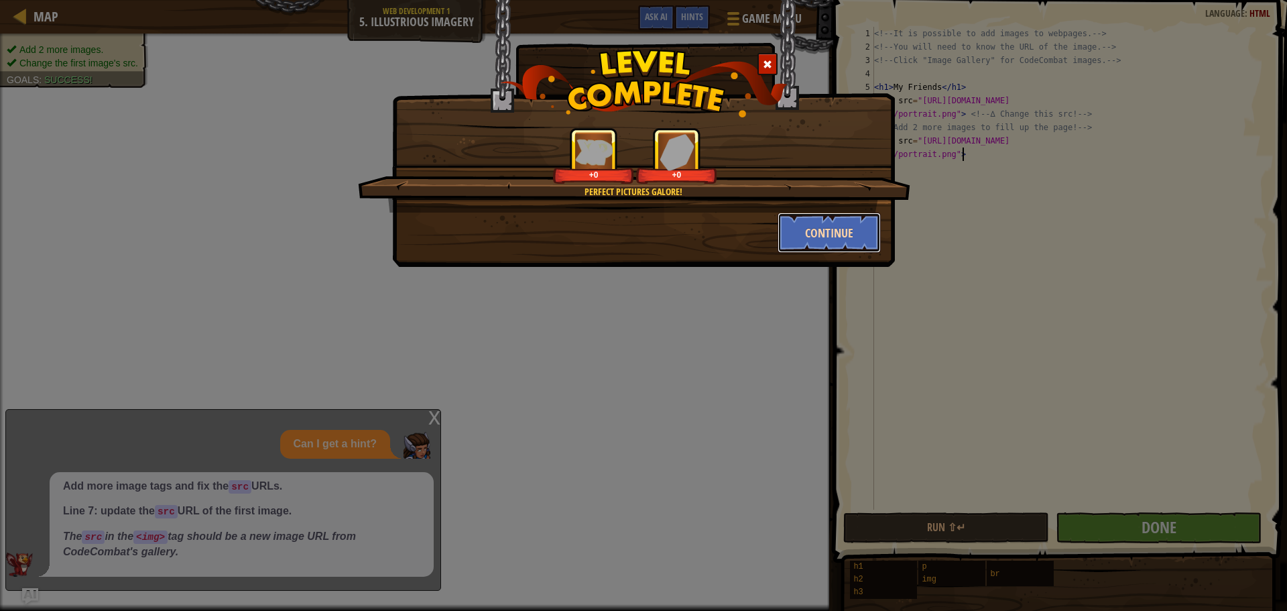
click at [797, 228] on button "Continue" at bounding box center [830, 233] width 104 height 40
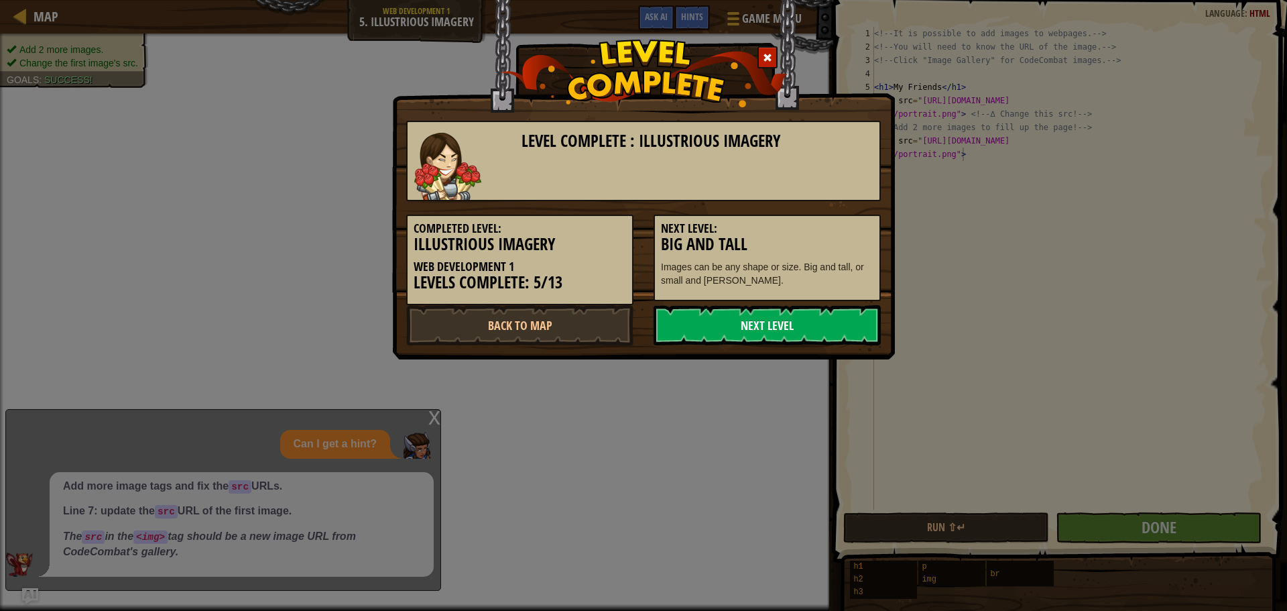
click at [733, 323] on link "Next Level" at bounding box center [767, 325] width 227 height 40
